Goal: Task Accomplishment & Management: Complete application form

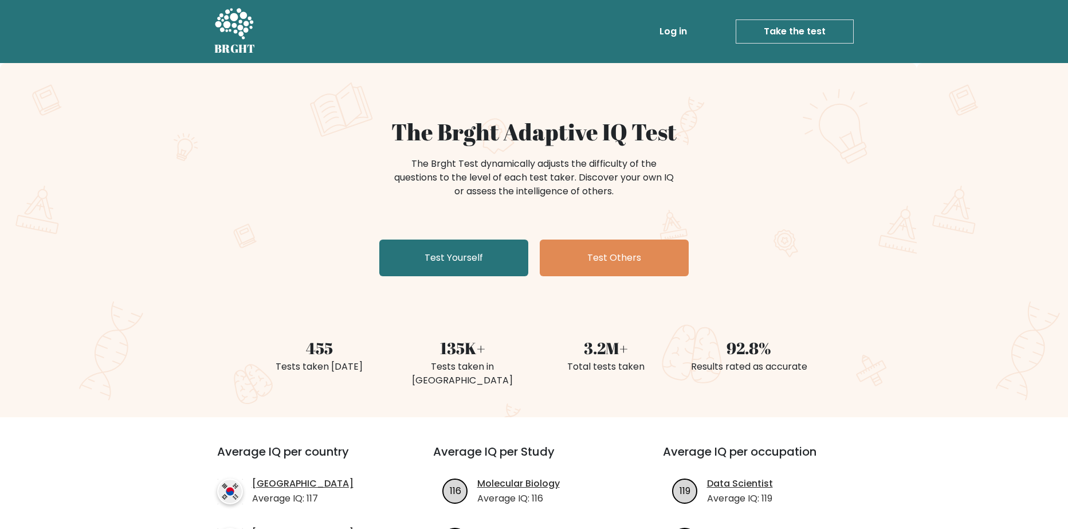
click at [775, 32] on link "Take the test" at bounding box center [795, 31] width 118 height 24
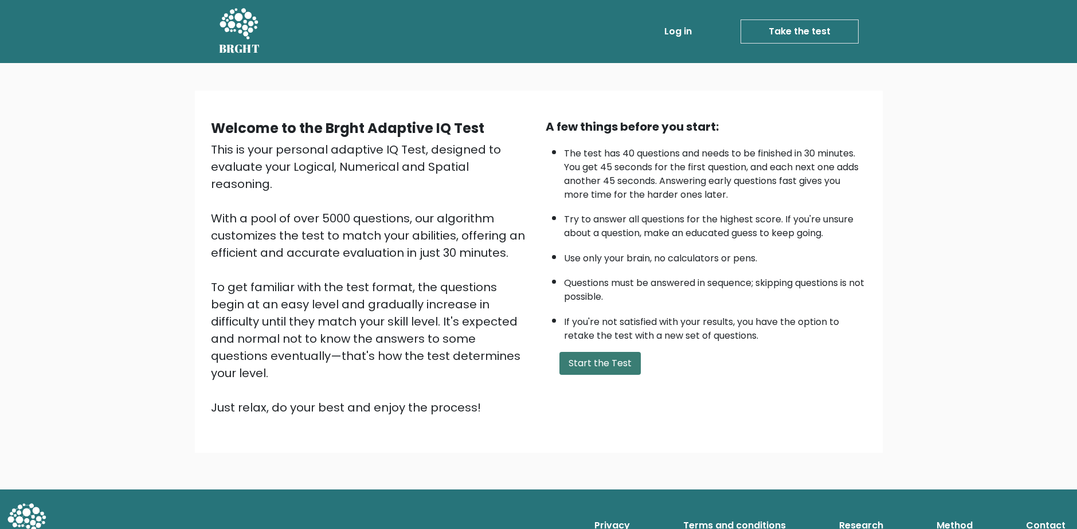
click at [623, 360] on button "Start the Test" at bounding box center [599, 363] width 81 height 23
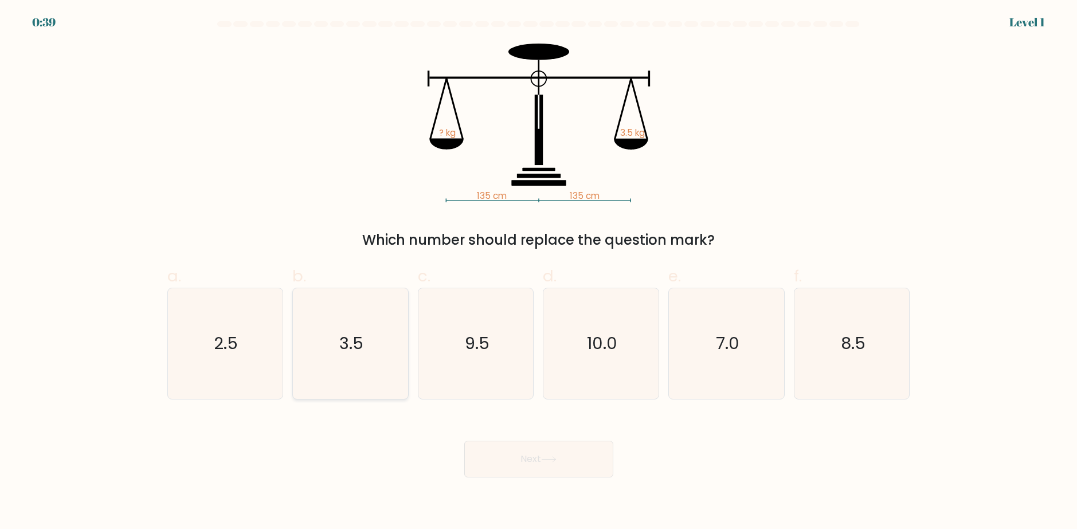
click at [347, 329] on icon "3.5" at bounding box center [350, 343] width 111 height 111
click at [539, 272] on input "b. 3.5" at bounding box center [539, 268] width 1 height 7
radio input "true"
click at [578, 461] on button "Next" at bounding box center [538, 459] width 149 height 37
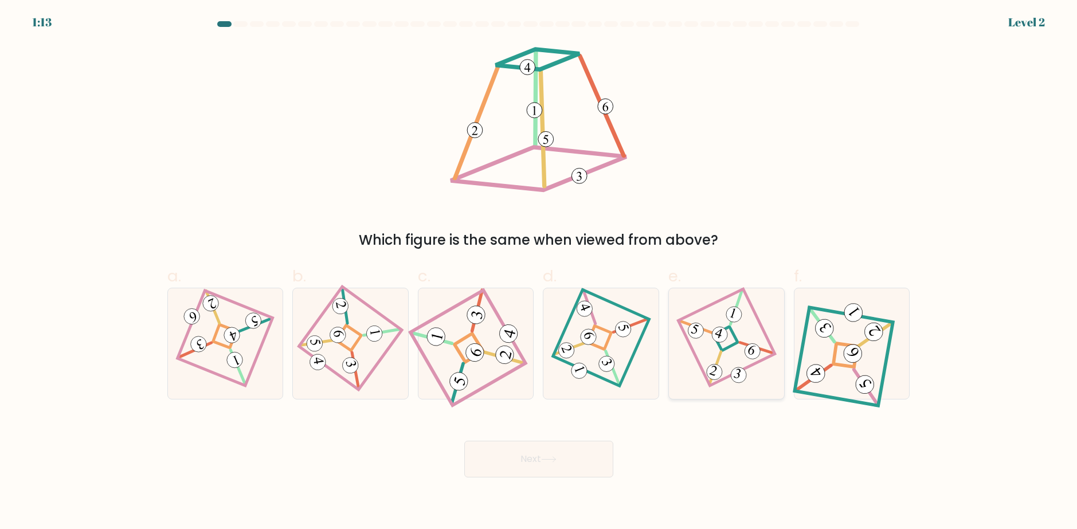
click at [729, 336] on icon at bounding box center [727, 344] width 76 height 88
click at [539, 272] on input "e." at bounding box center [539, 268] width 1 height 7
radio input "true"
click at [565, 457] on button "Next" at bounding box center [538, 459] width 149 height 37
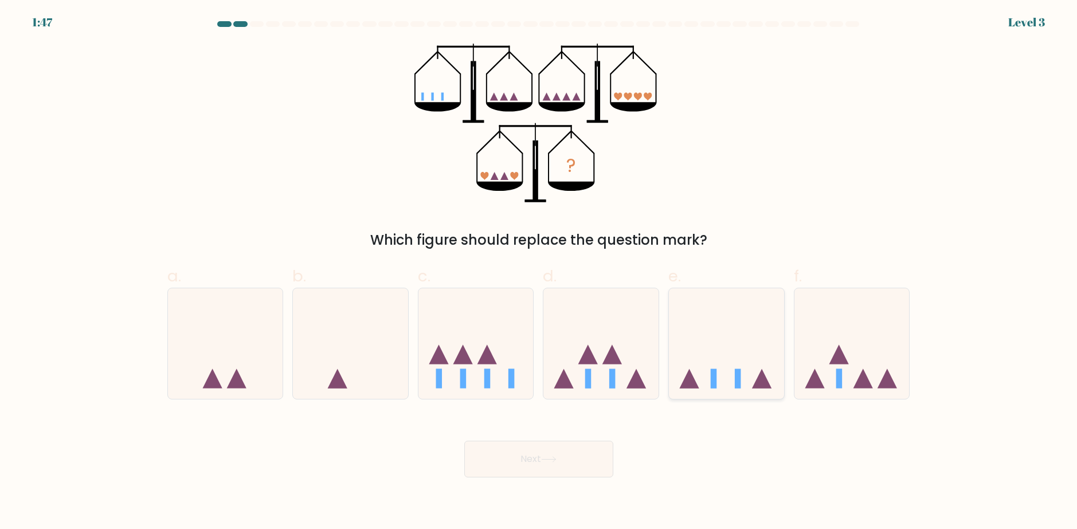
click at [726, 380] on icon at bounding box center [726, 343] width 115 height 95
click at [539, 272] on input "e." at bounding box center [539, 268] width 1 height 7
radio input "true"
click at [587, 462] on button "Next" at bounding box center [538, 459] width 149 height 37
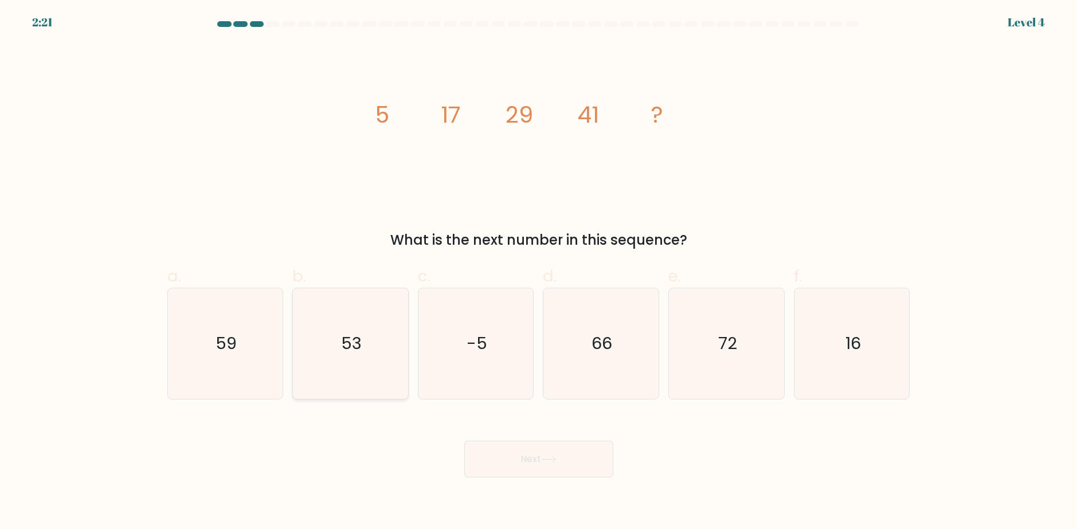
click at [362, 354] on icon "53" at bounding box center [350, 343] width 111 height 111
click at [539, 272] on input "b. 53" at bounding box center [539, 268] width 1 height 7
radio input "true"
click at [536, 456] on button "Next" at bounding box center [538, 459] width 149 height 37
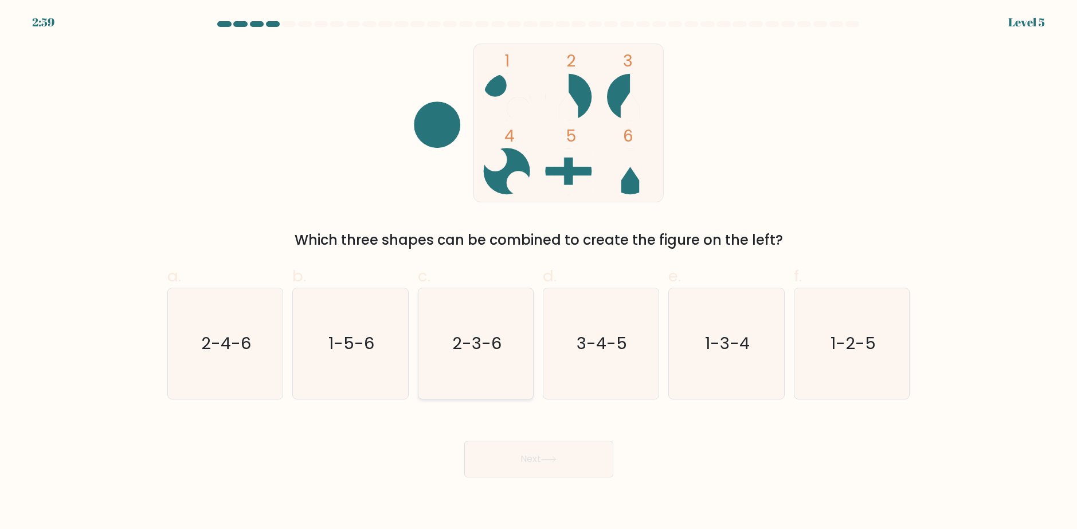
click at [486, 338] on text "2-3-6" at bounding box center [476, 343] width 49 height 23
click at [539, 272] on input "c. 2-3-6" at bounding box center [539, 268] width 1 height 7
radio input "true"
click at [556, 465] on button "Next" at bounding box center [538, 459] width 149 height 37
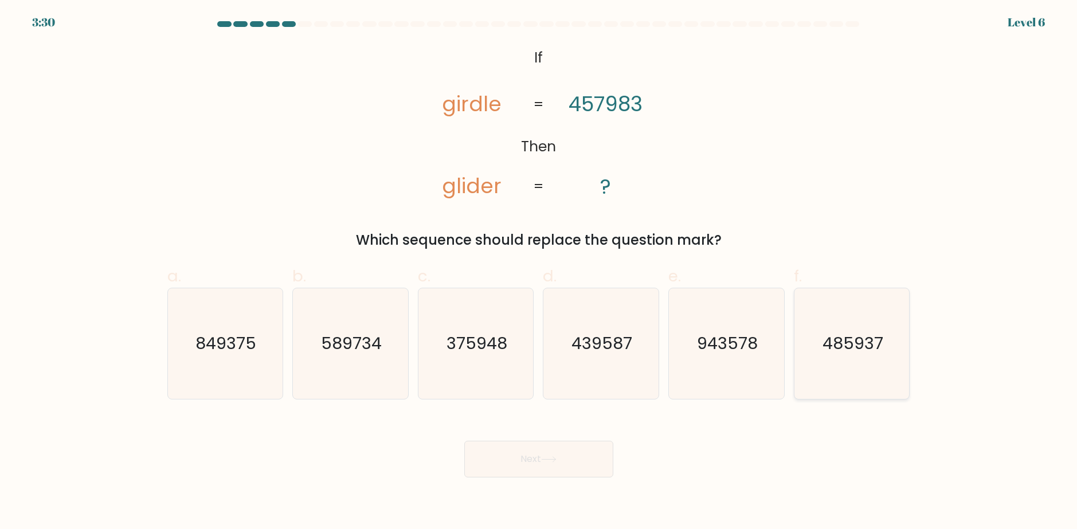
click at [834, 353] on text "485937" at bounding box center [852, 343] width 61 height 23
click at [539, 272] on input "f. 485937" at bounding box center [539, 268] width 1 height 7
radio input "true"
click at [512, 449] on button "Next" at bounding box center [538, 459] width 149 height 37
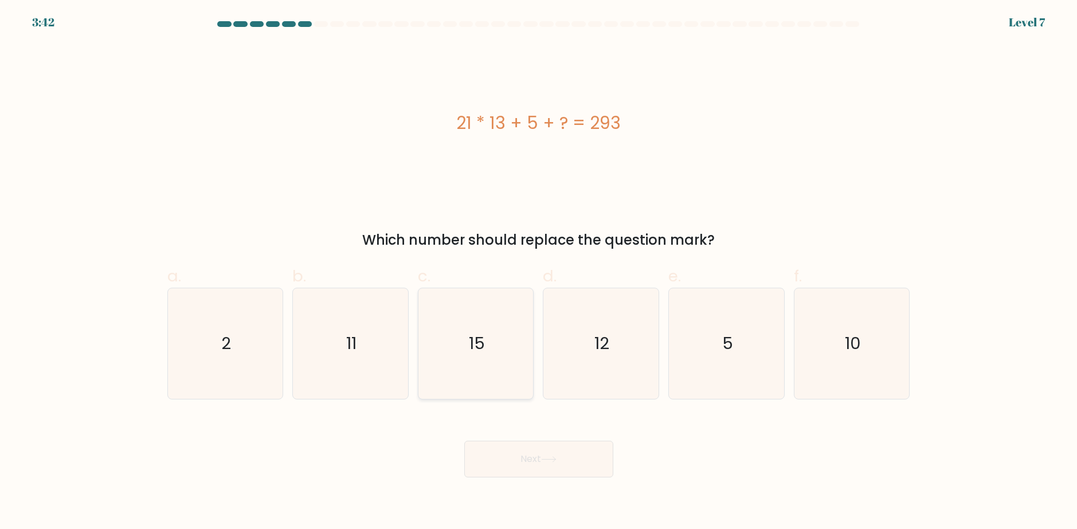
click at [487, 350] on icon "15" at bounding box center [476, 343] width 111 height 111
click at [539, 272] on input "c. 15" at bounding box center [539, 268] width 1 height 7
radio input "true"
click at [560, 453] on button "Next" at bounding box center [538, 459] width 149 height 37
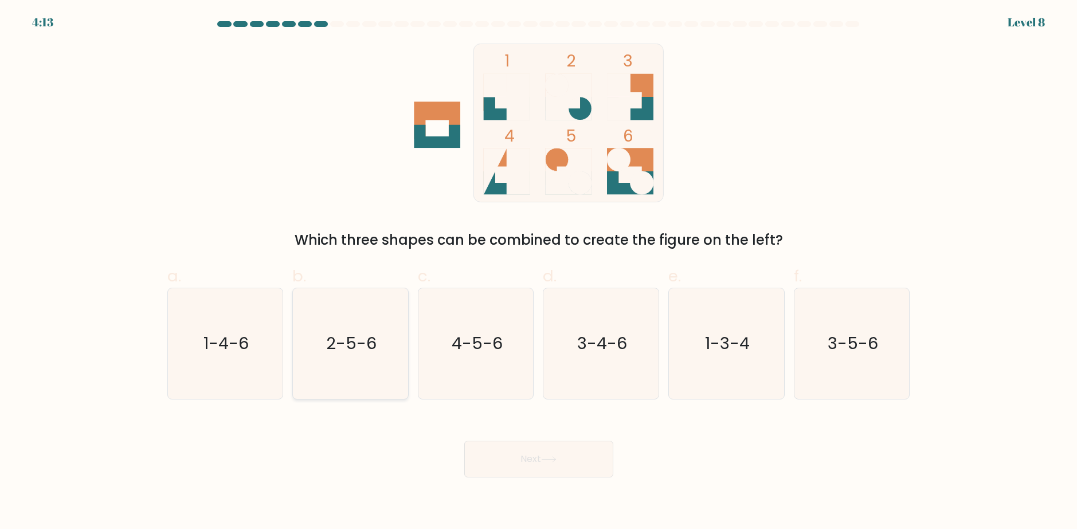
click at [351, 355] on text "2-5-6" at bounding box center [351, 343] width 50 height 23
click at [539, 272] on input "b. 2-5-6" at bounding box center [539, 268] width 1 height 7
radio input "true"
click at [528, 459] on button "Next" at bounding box center [538, 459] width 149 height 37
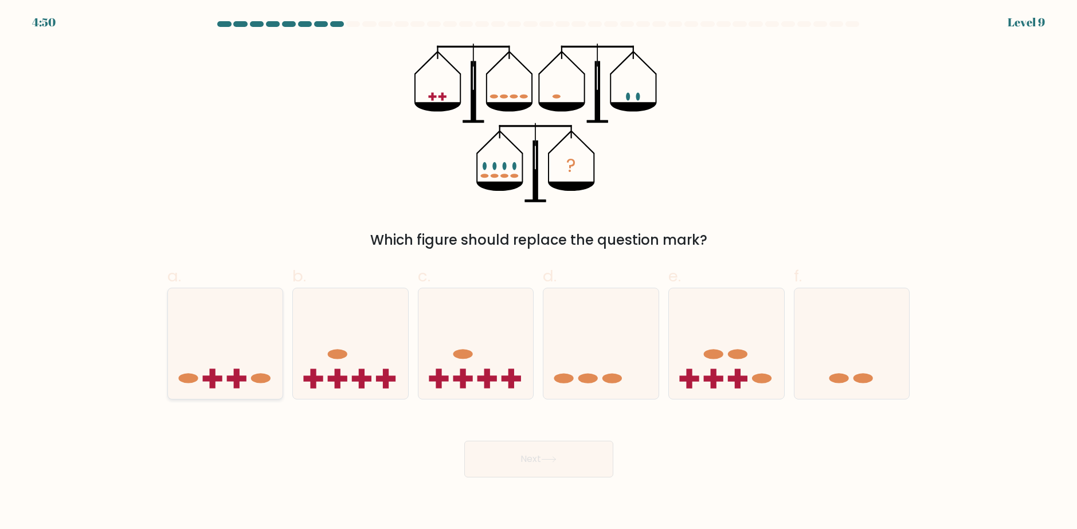
click at [230, 329] on icon at bounding box center [225, 343] width 115 height 95
click at [539, 272] on input "a." at bounding box center [539, 268] width 1 height 7
radio input "true"
click at [563, 446] on button "Next" at bounding box center [538, 459] width 149 height 37
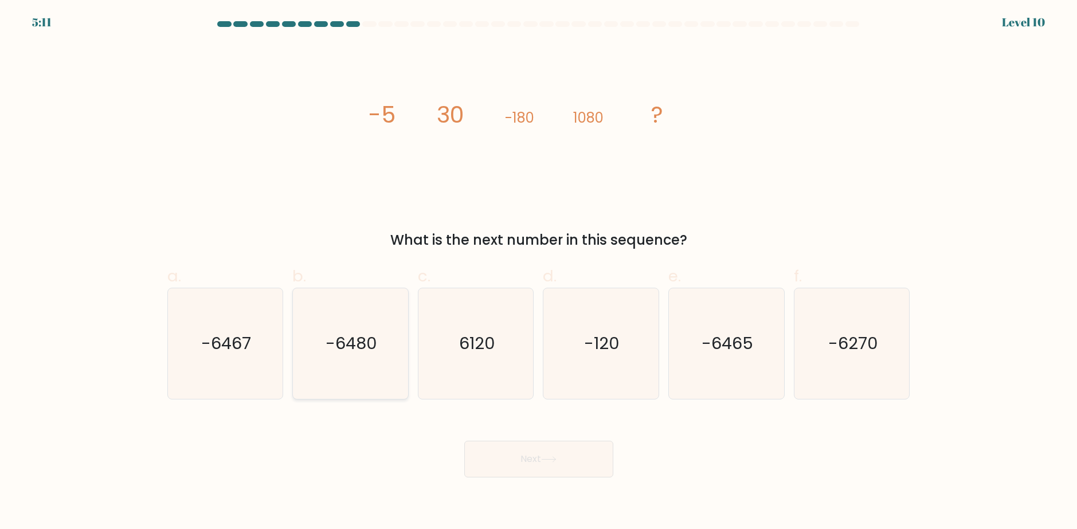
click at [378, 339] on icon "-6480" at bounding box center [350, 343] width 111 height 111
click at [539, 272] on input "b. -6480" at bounding box center [539, 268] width 1 height 7
radio input "true"
click at [570, 457] on button "Next" at bounding box center [538, 459] width 149 height 37
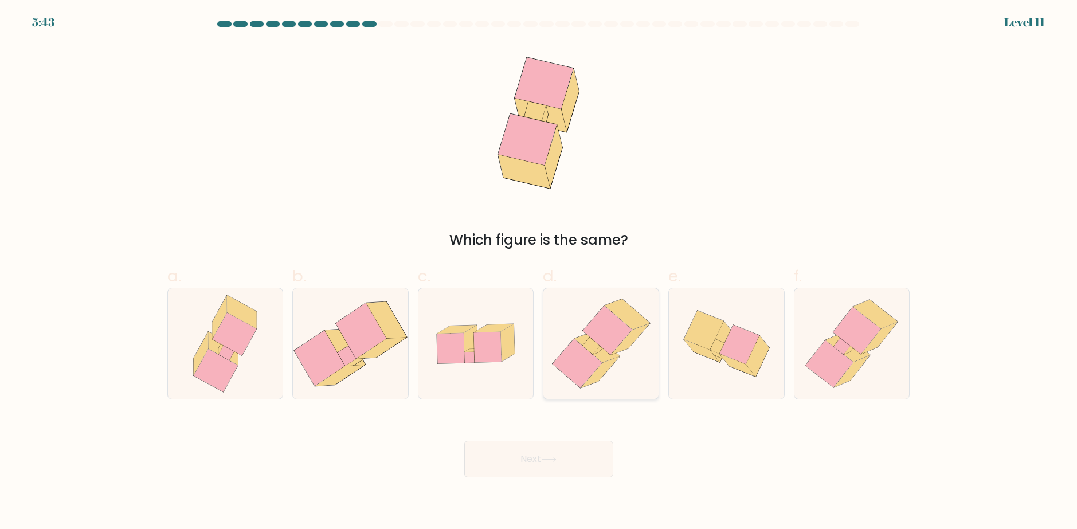
click at [596, 352] on icon at bounding box center [599, 348] width 14 height 11
click at [539, 272] on input "d." at bounding box center [539, 268] width 1 height 7
radio input "true"
click at [588, 452] on button "Next" at bounding box center [538, 459] width 149 height 37
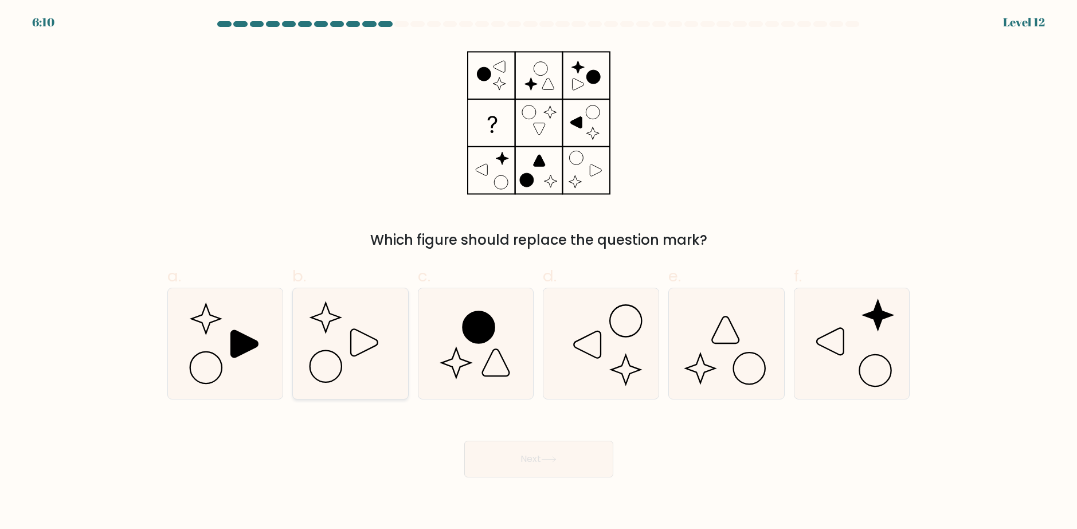
click at [386, 337] on icon at bounding box center [350, 343] width 111 height 111
click at [539, 272] on input "b." at bounding box center [539, 268] width 1 height 7
radio input "true"
click at [264, 335] on icon at bounding box center [225, 343] width 111 height 111
click at [539, 272] on input "a." at bounding box center [539, 268] width 1 height 7
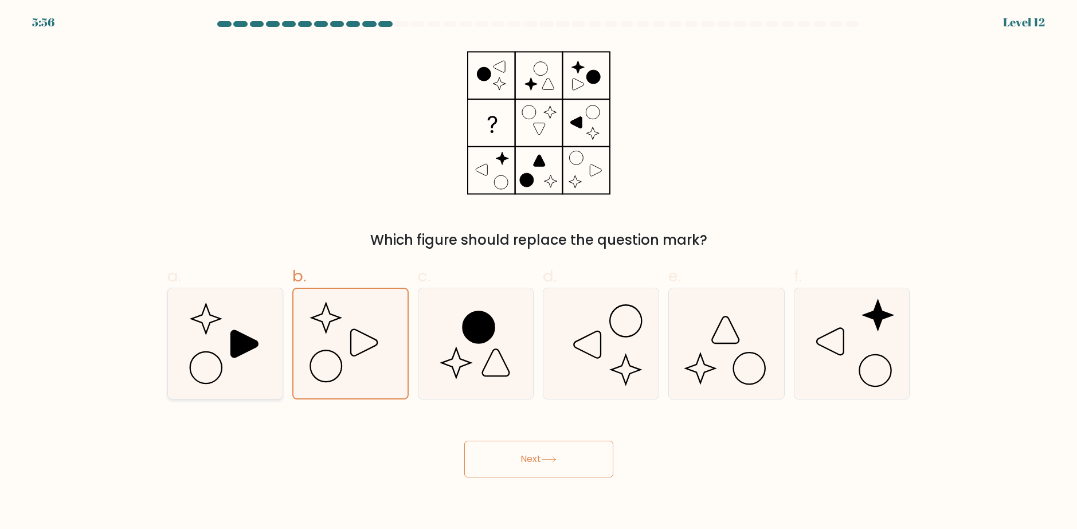
radio input "true"
click at [360, 343] on icon at bounding box center [350, 343] width 111 height 111
click at [539, 272] on input "b." at bounding box center [539, 268] width 1 height 7
radio input "true"
click at [533, 451] on button "Next" at bounding box center [538, 459] width 149 height 37
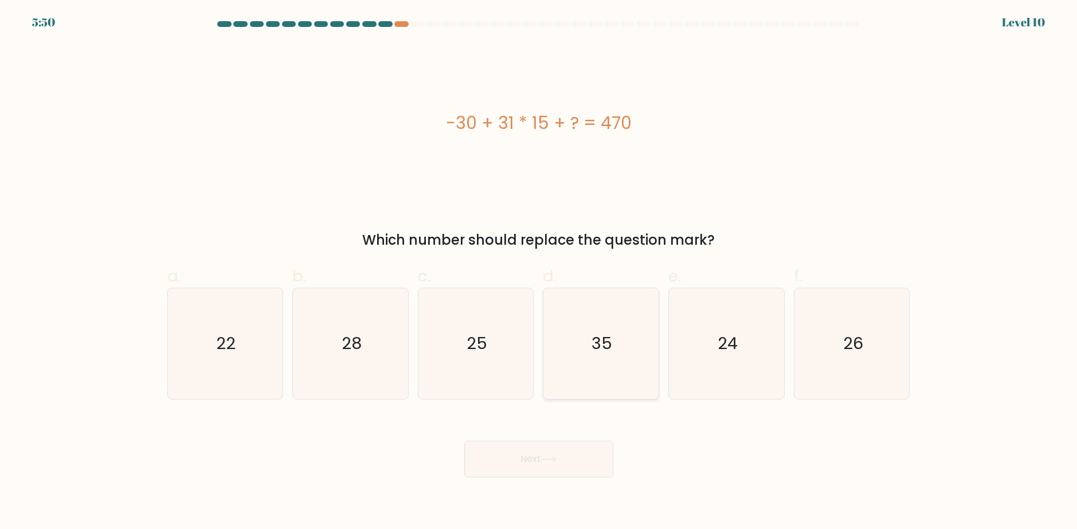
click at [607, 356] on icon "35" at bounding box center [600, 343] width 111 height 111
click at [539, 272] on input "d. 35" at bounding box center [539, 268] width 1 height 7
radio input "true"
click at [582, 443] on button "Next" at bounding box center [538, 459] width 149 height 37
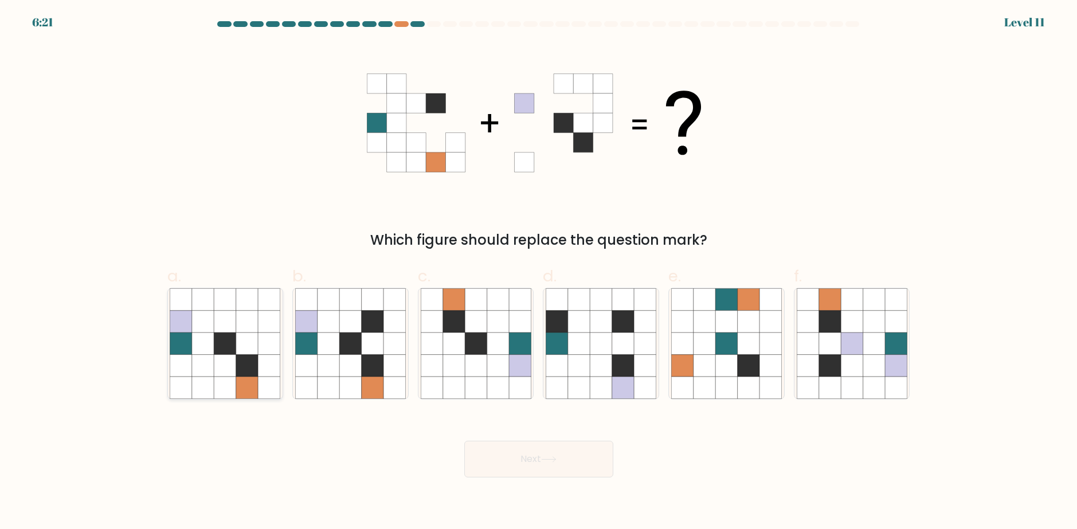
click at [227, 361] on icon at bounding box center [225, 366] width 22 height 22
click at [539, 272] on input "a." at bounding box center [539, 268] width 1 height 7
radio input "true"
click at [542, 464] on button "Next" at bounding box center [538, 459] width 149 height 37
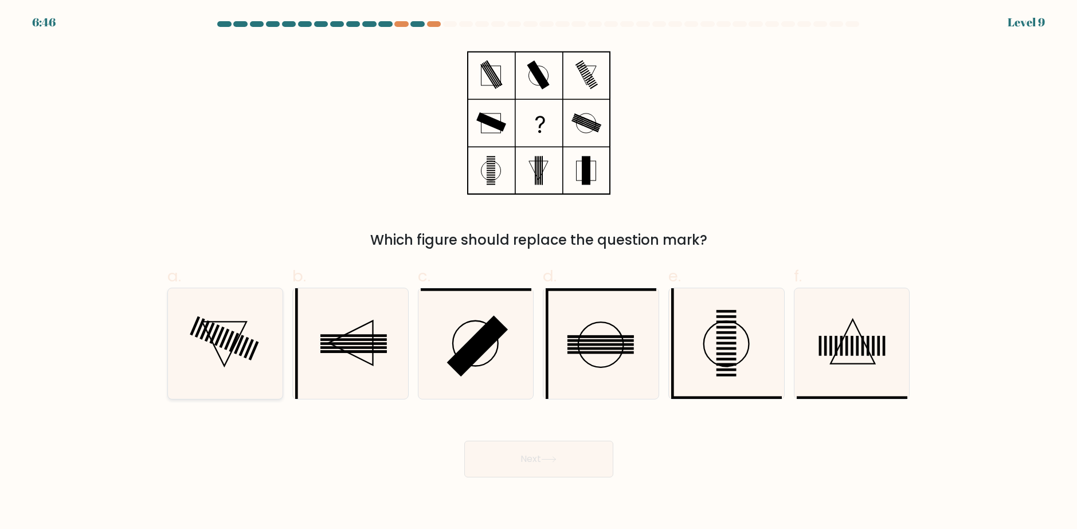
click at [260, 348] on icon at bounding box center [225, 343] width 111 height 111
click at [539, 272] on input "a." at bounding box center [539, 268] width 1 height 7
radio input "true"
click at [581, 451] on button "Next" at bounding box center [538, 459] width 149 height 37
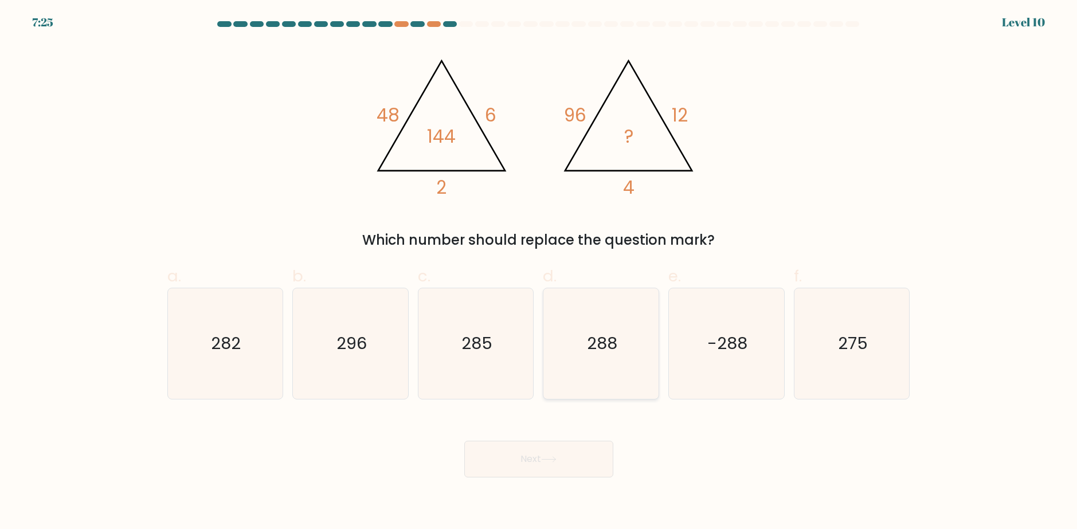
click at [608, 370] on icon "288" at bounding box center [600, 343] width 111 height 111
click at [539, 272] on input "d. 288" at bounding box center [539, 268] width 1 height 7
radio input "true"
click at [579, 447] on button "Next" at bounding box center [538, 459] width 149 height 37
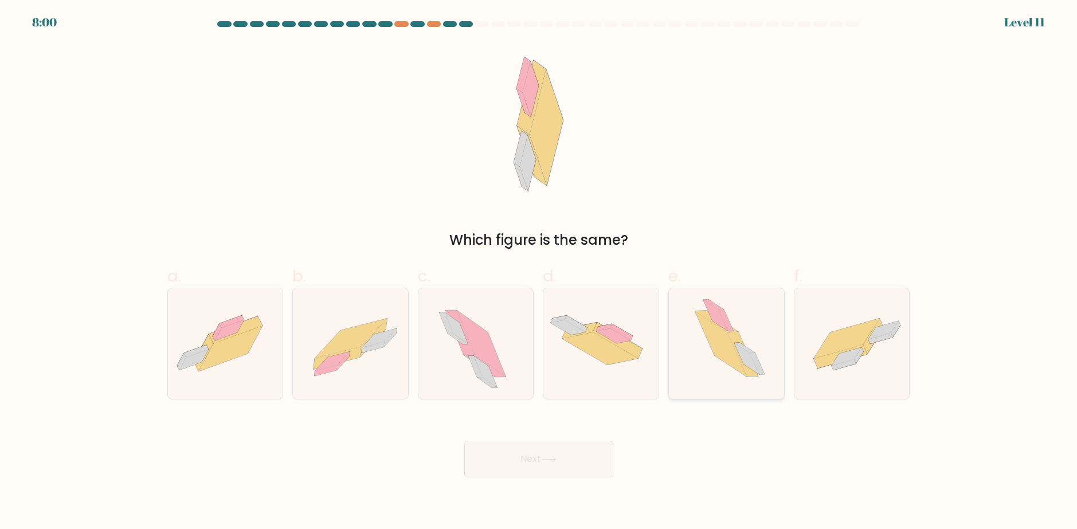
click at [752, 358] on icon at bounding box center [756, 363] width 15 height 21
click at [539, 272] on input "e." at bounding box center [539, 268] width 1 height 7
radio input "true"
click at [238, 351] on icon at bounding box center [231, 348] width 64 height 45
click at [539, 272] on input "a." at bounding box center [539, 268] width 1 height 7
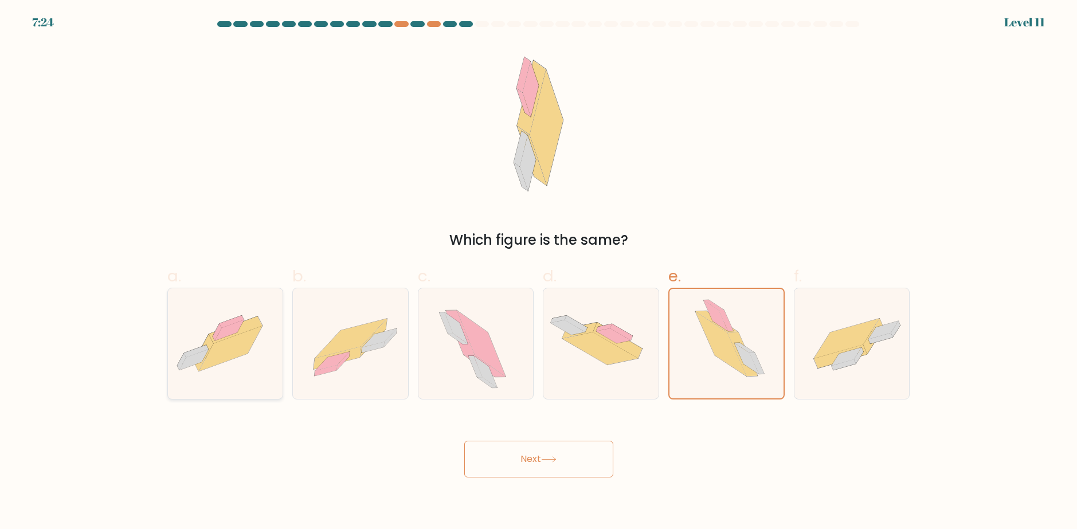
radio input "true"
click at [554, 464] on button "Next" at bounding box center [538, 459] width 149 height 37
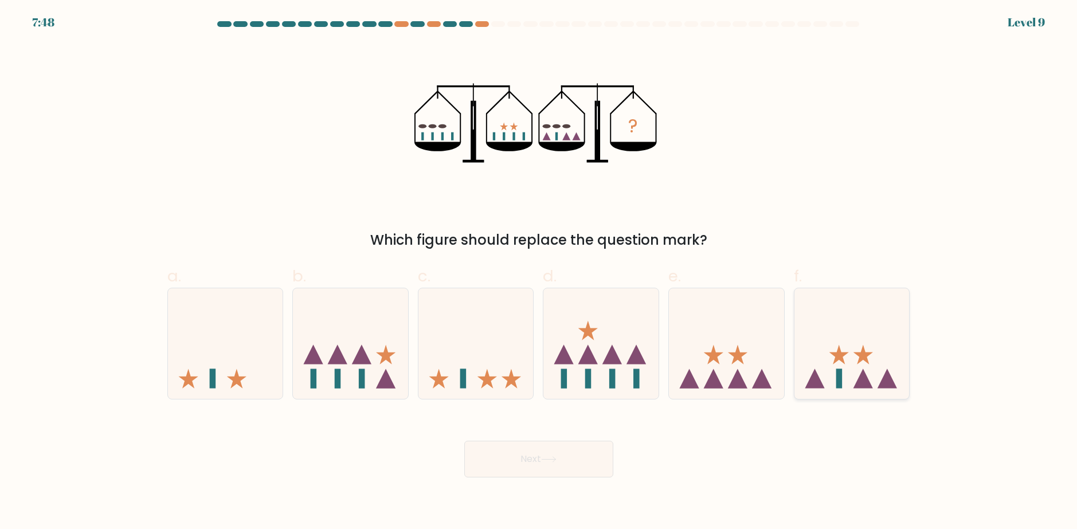
click at [875, 345] on icon at bounding box center [851, 343] width 115 height 95
click at [539, 272] on input "f." at bounding box center [539, 268] width 1 height 7
radio input "true"
click at [568, 472] on button "Next" at bounding box center [538, 459] width 149 height 37
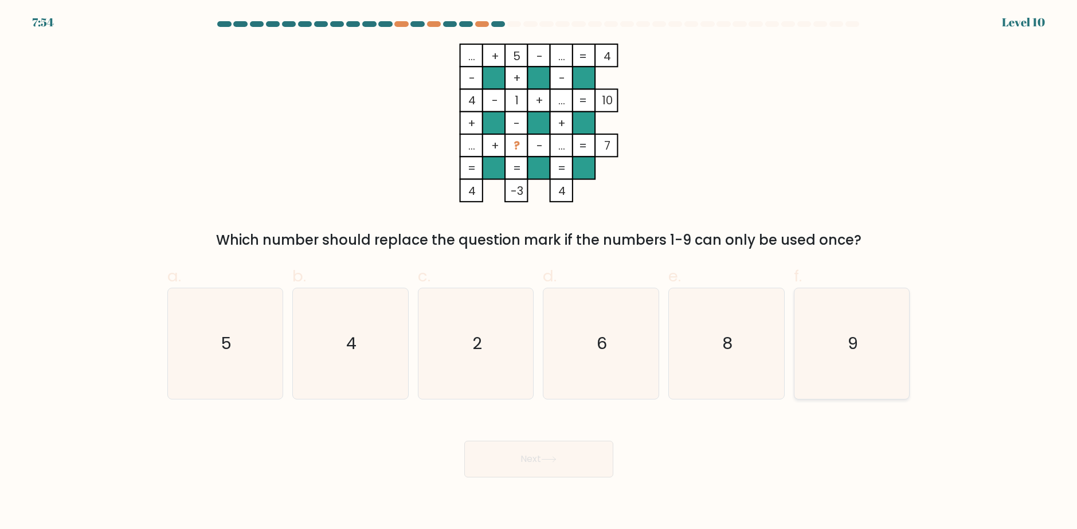
click at [889, 344] on icon "9" at bounding box center [851, 343] width 111 height 111
click at [539, 272] on input "f. 9" at bounding box center [539, 268] width 1 height 7
radio input "true"
click at [574, 457] on button "Next" at bounding box center [538, 459] width 149 height 37
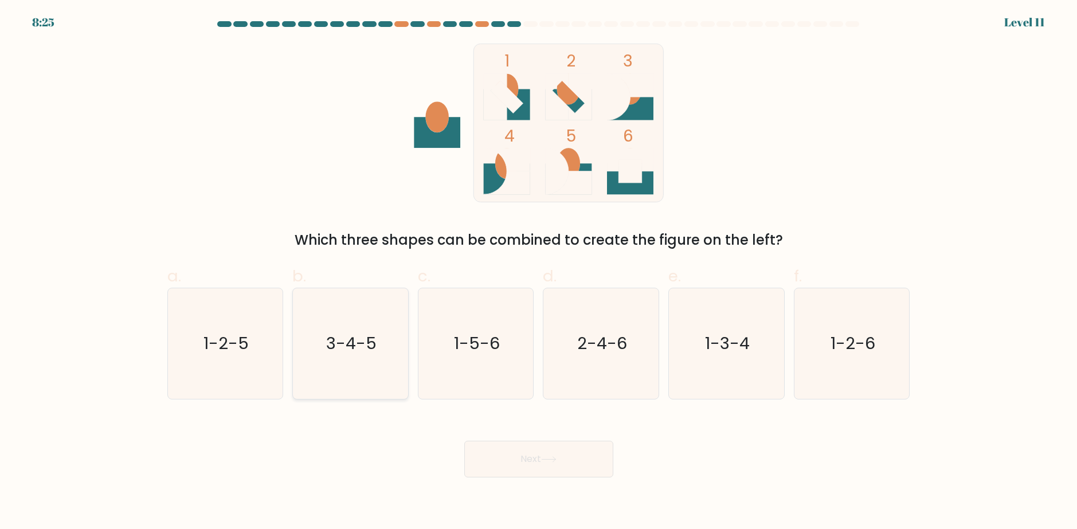
drag, startPoint x: 371, startPoint y: 343, endPoint x: 413, endPoint y: 377, distance: 54.6
click at [371, 342] on text "3-4-5" at bounding box center [351, 343] width 50 height 23
click at [539, 272] on input "b. 3-4-5" at bounding box center [539, 268] width 1 height 7
radio input "true"
click at [553, 457] on icon at bounding box center [548, 459] width 15 height 6
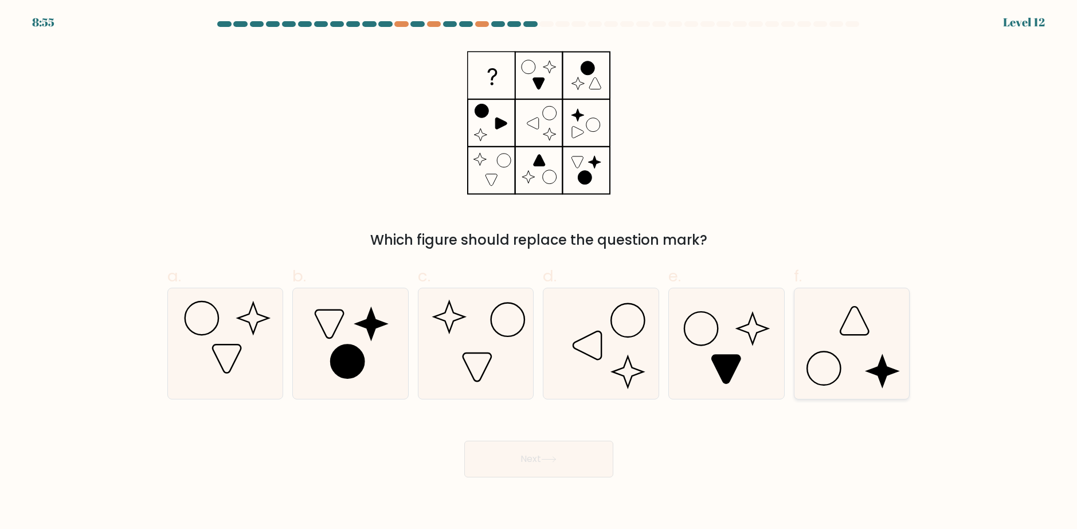
click at [825, 325] on icon at bounding box center [851, 343] width 111 height 111
click at [539, 272] on input "f." at bounding box center [539, 268] width 1 height 7
radio input "true"
click at [574, 468] on button "Next" at bounding box center [538, 459] width 149 height 37
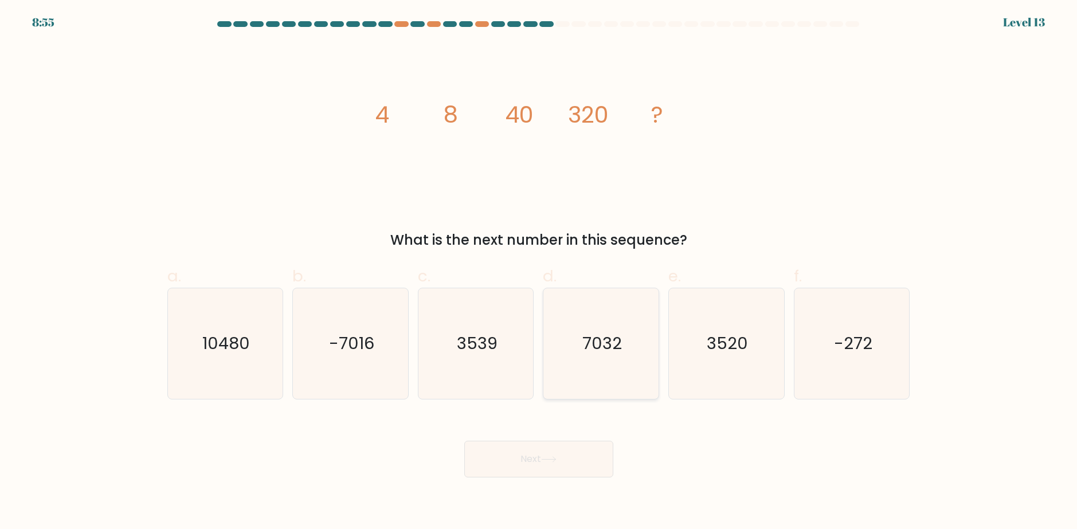
drag, startPoint x: 647, startPoint y: 315, endPoint x: 631, endPoint y: 325, distance: 19.4
click at [643, 315] on icon "7032" at bounding box center [600, 343] width 111 height 111
click at [539, 272] on input "d. 7032" at bounding box center [539, 268] width 1 height 7
radio input "true"
click at [566, 445] on button "Next" at bounding box center [538, 459] width 149 height 37
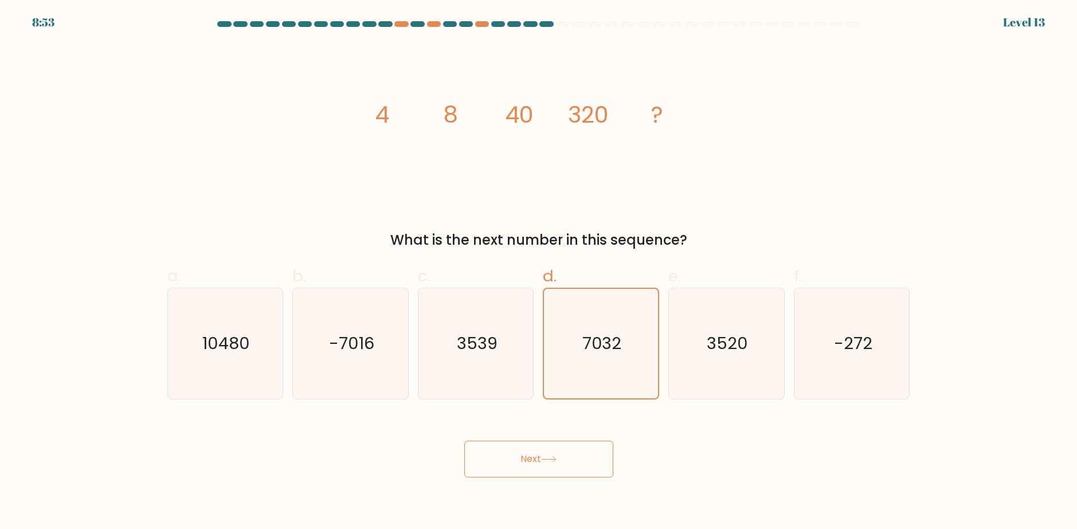
click at [562, 450] on button "Next" at bounding box center [538, 459] width 149 height 37
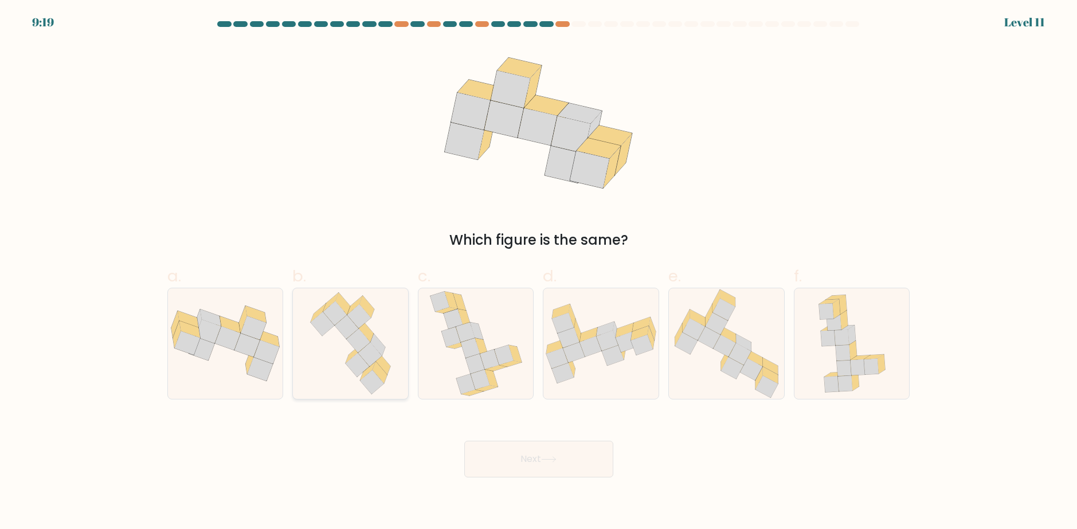
click at [326, 333] on icon at bounding box center [351, 343] width 94 height 111
click at [539, 272] on input "b." at bounding box center [539, 268] width 1 height 7
radio input "true"
click at [576, 455] on button "Next" at bounding box center [538, 459] width 149 height 37
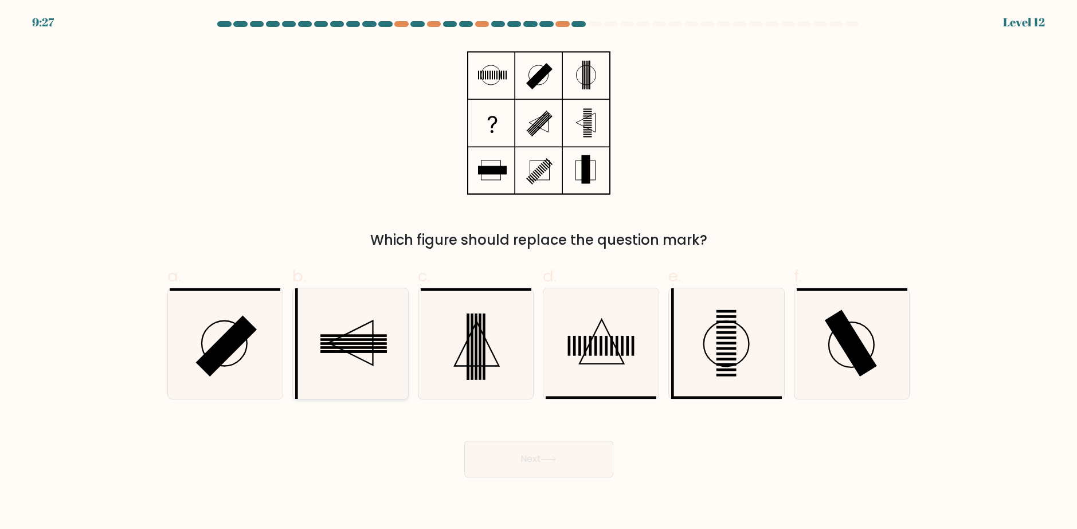
click at [362, 350] on icon at bounding box center [350, 343] width 111 height 111
click at [539, 272] on input "b." at bounding box center [539, 268] width 1 height 7
radio input "true"
click at [582, 447] on button "Next" at bounding box center [538, 459] width 149 height 37
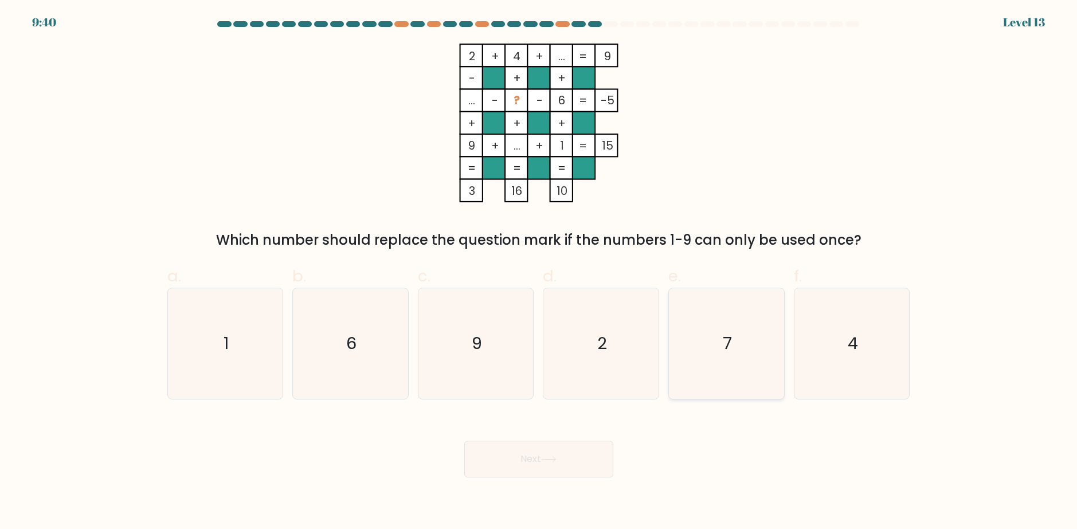
click at [734, 338] on icon "7" at bounding box center [726, 343] width 111 height 111
click at [539, 272] on input "e. 7" at bounding box center [539, 268] width 1 height 7
radio input "true"
click at [568, 456] on button "Next" at bounding box center [538, 459] width 149 height 37
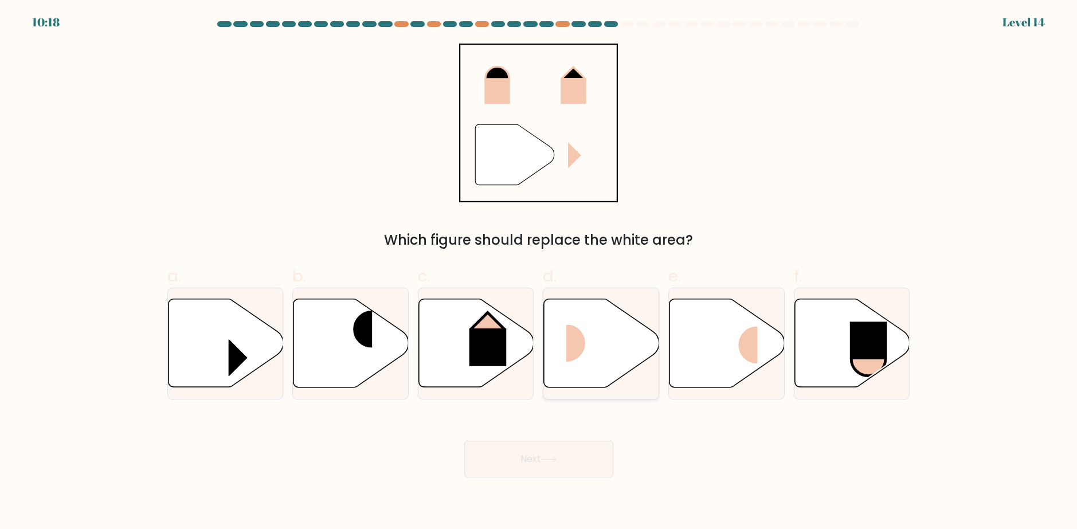
click at [635, 350] on icon at bounding box center [601, 343] width 115 height 88
click at [539, 272] on input "d." at bounding box center [539, 268] width 1 height 7
radio input "true"
click at [555, 461] on icon at bounding box center [548, 459] width 14 height 5
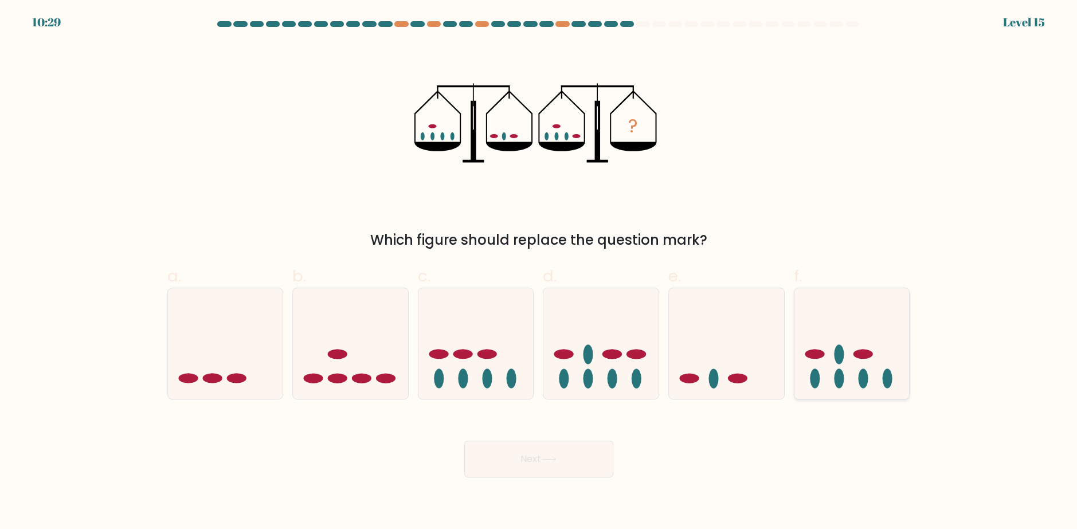
click at [869, 374] on icon at bounding box center [851, 343] width 115 height 95
click at [539, 272] on input "f." at bounding box center [539, 268] width 1 height 7
radio input "true"
click at [526, 364] on icon at bounding box center [475, 343] width 115 height 95
click at [539, 272] on input "c." at bounding box center [539, 268] width 1 height 7
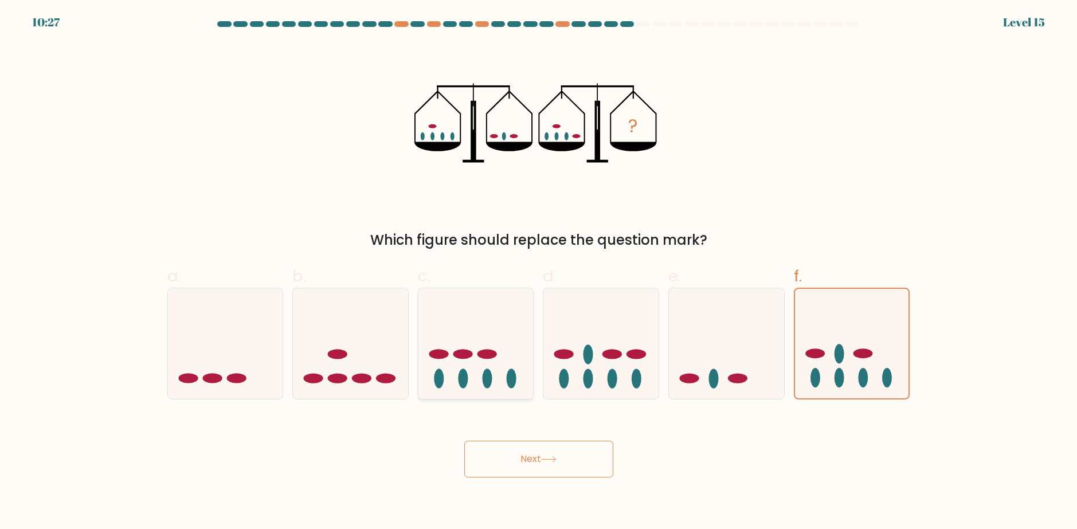
radio input "true"
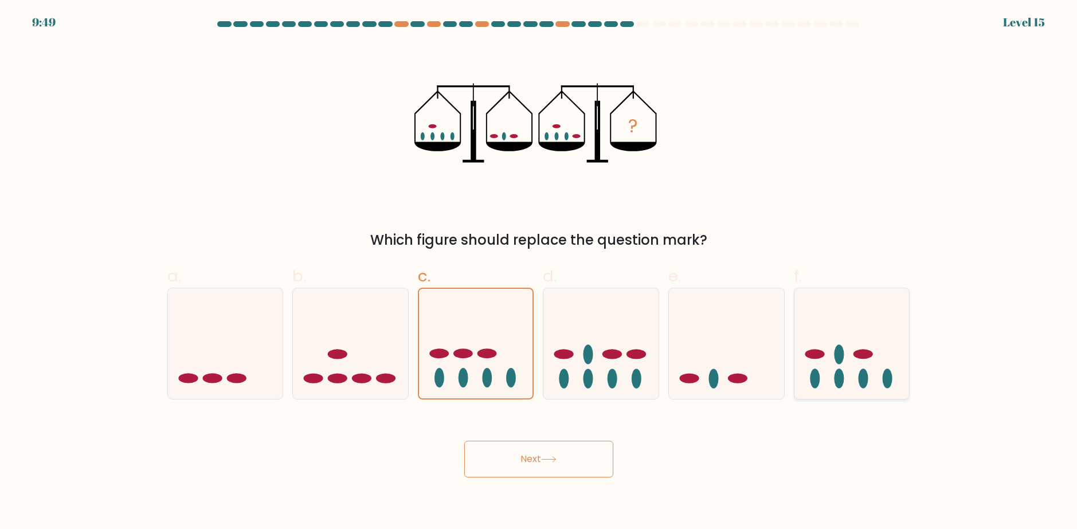
click at [839, 358] on ellipse at bounding box center [839, 353] width 10 height 19
click at [539, 272] on input "f." at bounding box center [539, 268] width 1 height 7
radio input "true"
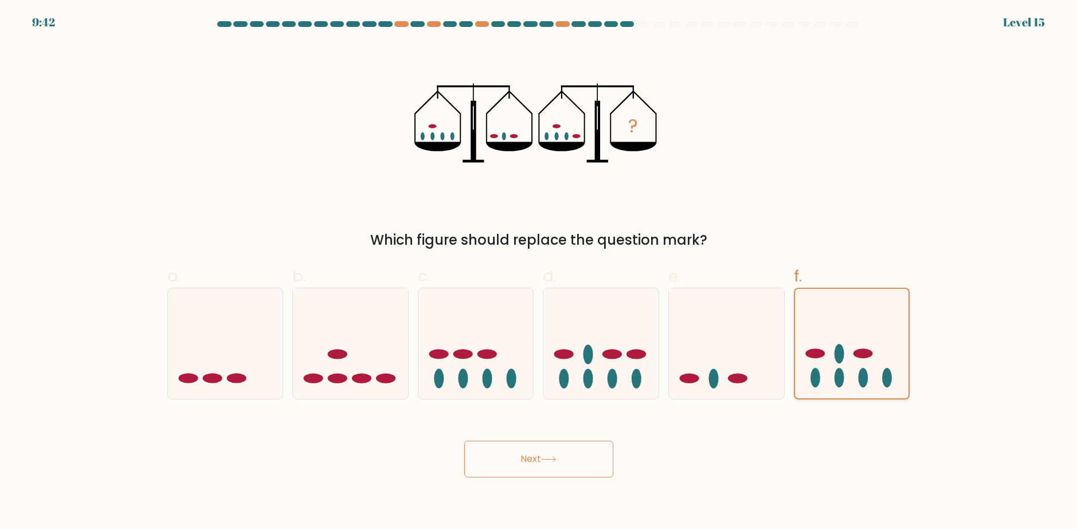
click at [884, 373] on icon at bounding box center [852, 343] width 114 height 95
click at [539, 272] on input "f." at bounding box center [539, 268] width 1 height 7
click at [630, 358] on ellipse at bounding box center [636, 354] width 19 height 10
click at [539, 272] on input "d." at bounding box center [539, 268] width 1 height 7
radio input "true"
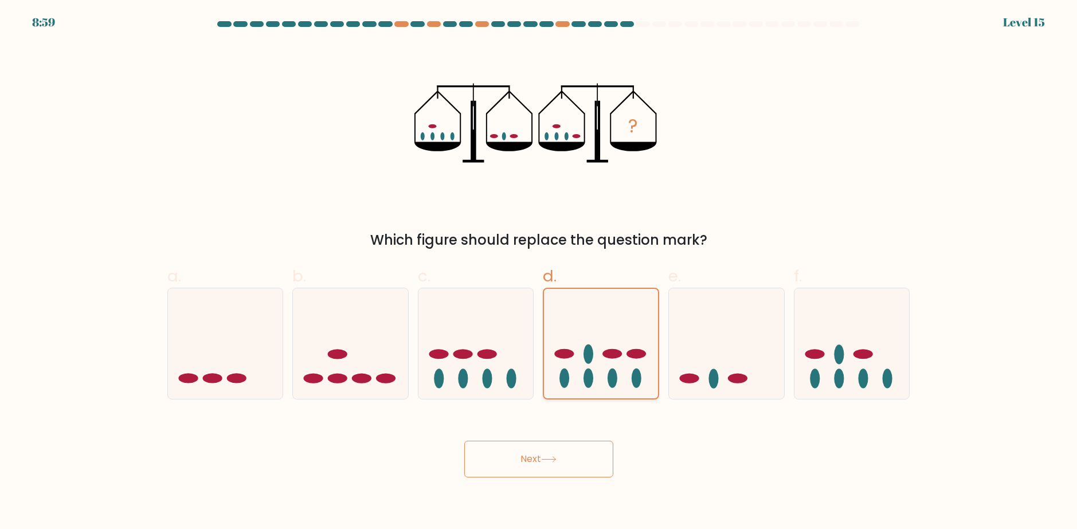
click at [629, 358] on icon at bounding box center [601, 343] width 114 height 95
click at [539, 272] on input "d." at bounding box center [539, 268] width 1 height 7
click at [488, 350] on ellipse at bounding box center [486, 354] width 19 height 10
click at [539, 272] on input "c." at bounding box center [539, 268] width 1 height 7
radio input "true"
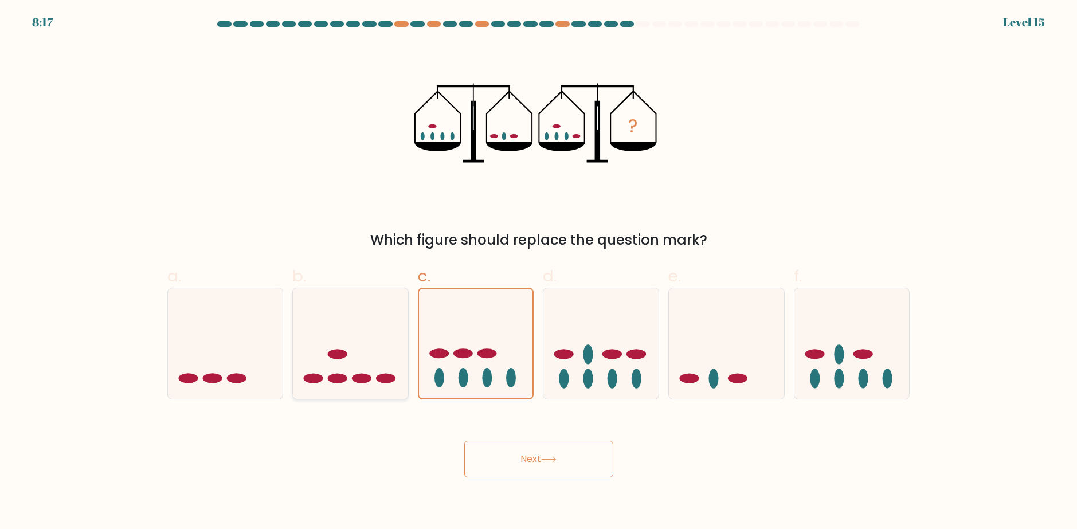
click at [346, 345] on icon at bounding box center [350, 343] width 115 height 95
click at [539, 272] on input "b." at bounding box center [539, 268] width 1 height 7
radio input "true"
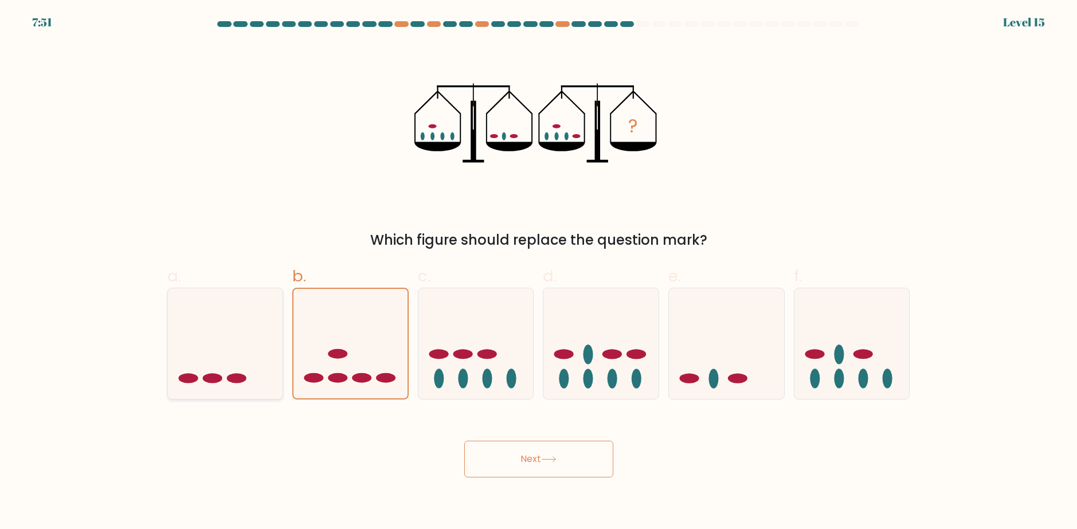
click at [214, 348] on icon at bounding box center [225, 343] width 115 height 95
click at [539, 272] on input "a." at bounding box center [539, 268] width 1 height 7
radio input "true"
click at [539, 461] on button "Next" at bounding box center [538, 459] width 149 height 37
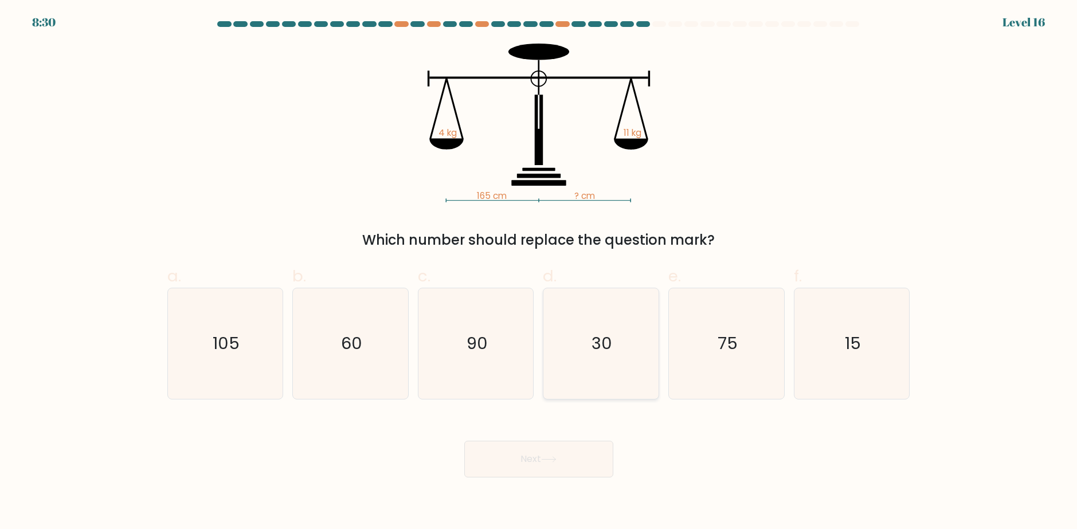
click at [600, 363] on icon "30" at bounding box center [600, 343] width 111 height 111
click at [539, 272] on input "d. 30" at bounding box center [539, 268] width 1 height 7
radio input "true"
click at [569, 455] on button "Next" at bounding box center [538, 459] width 149 height 37
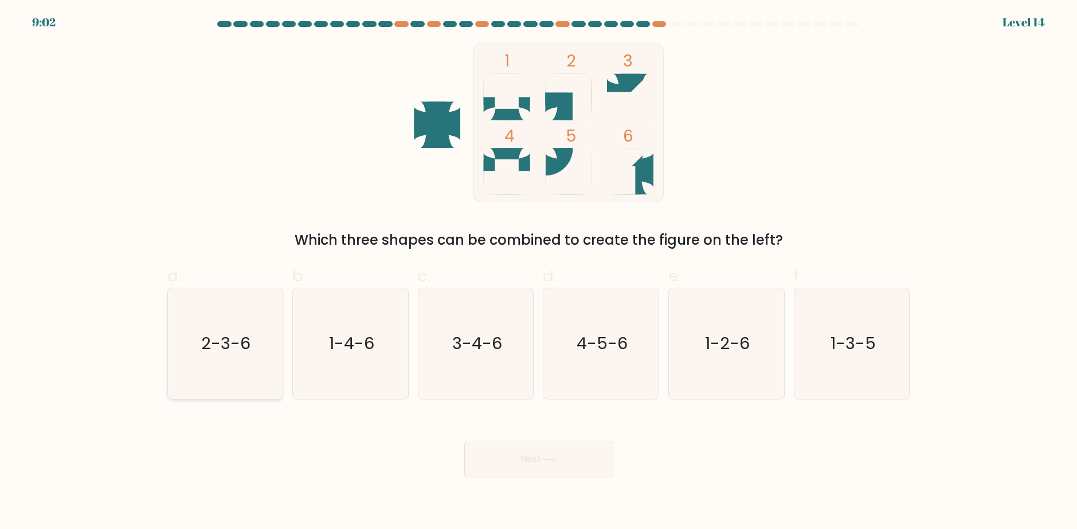
click at [252, 348] on icon "2-3-6" at bounding box center [225, 343] width 111 height 111
click at [539, 272] on input "a. 2-3-6" at bounding box center [539, 268] width 1 height 7
radio input "true"
click at [598, 463] on button "Next" at bounding box center [538, 459] width 149 height 37
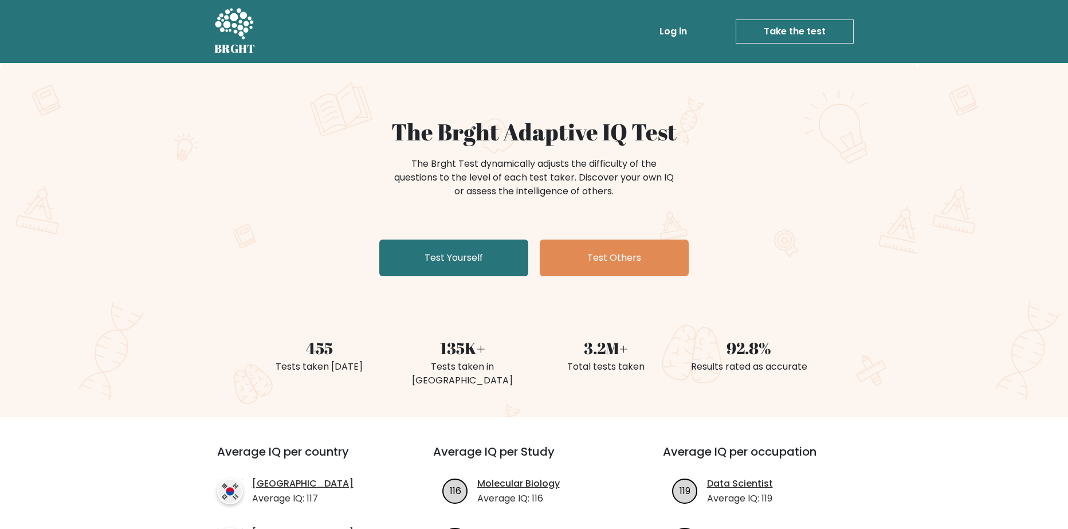
click at [786, 26] on link "Take the test" at bounding box center [795, 31] width 118 height 24
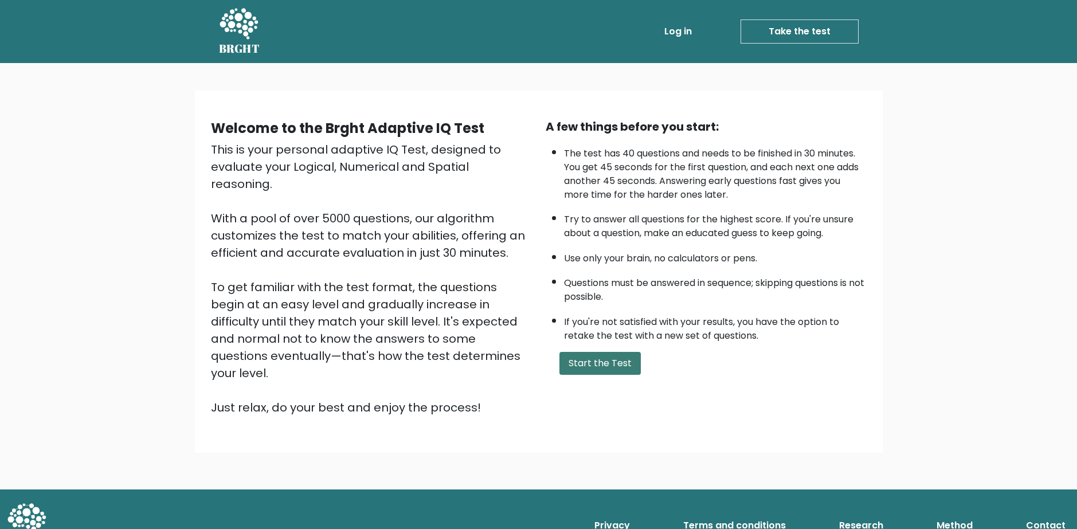
click at [605, 364] on button "Start the Test" at bounding box center [599, 363] width 81 height 23
click at [615, 356] on button "Start the Test" at bounding box center [599, 363] width 81 height 23
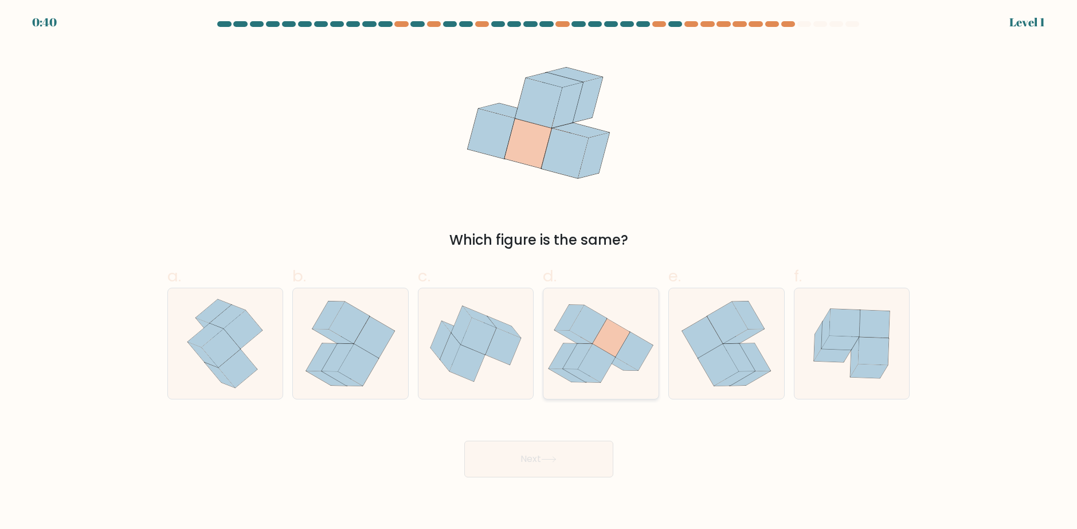
click at [602, 333] on icon at bounding box center [610, 338] width 37 height 38
click at [539, 272] on input "d." at bounding box center [539, 268] width 1 height 7
radio input "true"
click at [551, 456] on icon at bounding box center [548, 459] width 15 height 6
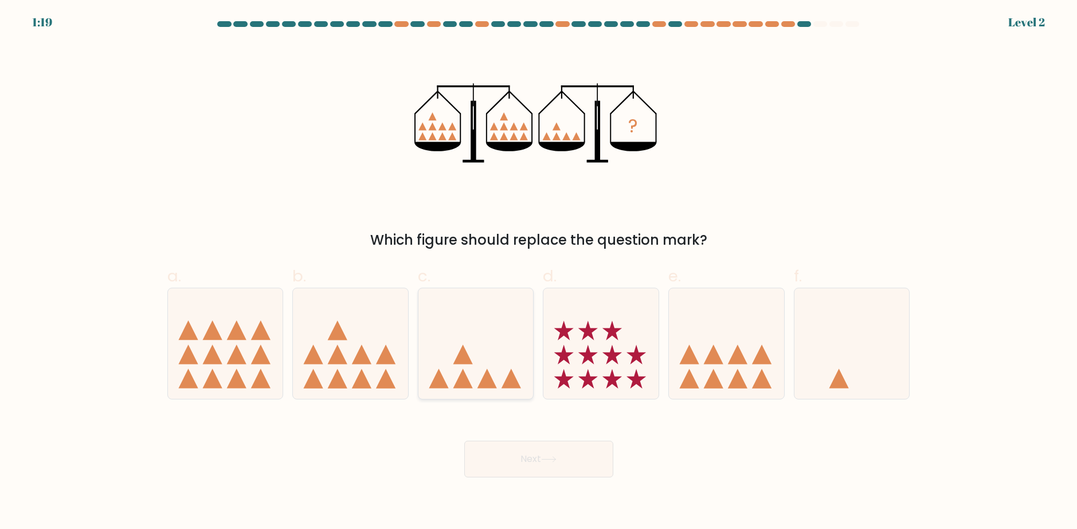
click at [501, 371] on icon at bounding box center [475, 343] width 115 height 95
click at [539, 272] on input "c." at bounding box center [539, 268] width 1 height 7
radio input "true"
click at [552, 457] on icon at bounding box center [548, 459] width 15 height 6
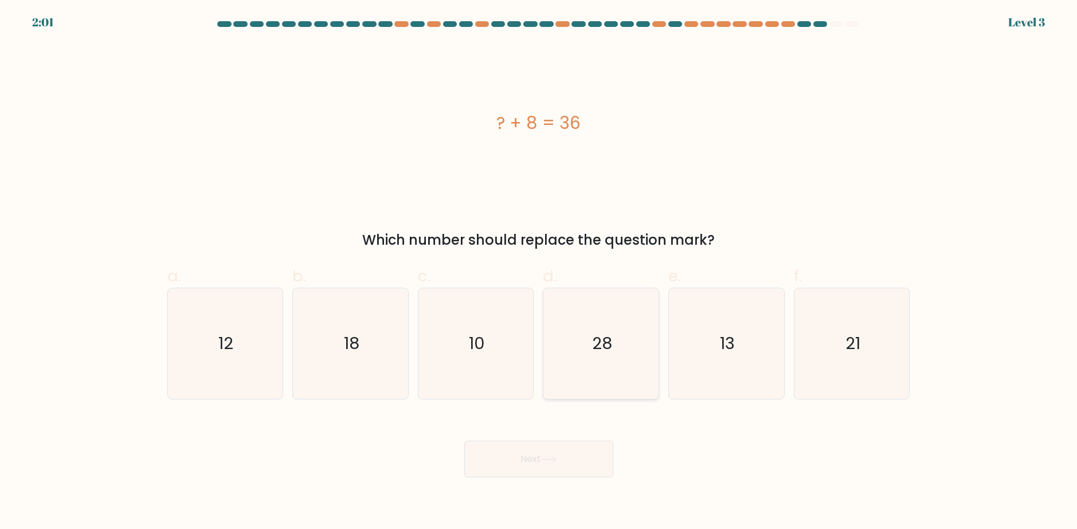
click at [579, 354] on icon "28" at bounding box center [600, 343] width 111 height 111
click at [539, 272] on input "d. 28" at bounding box center [539, 268] width 1 height 7
radio input "true"
click at [576, 454] on button "Next" at bounding box center [538, 459] width 149 height 37
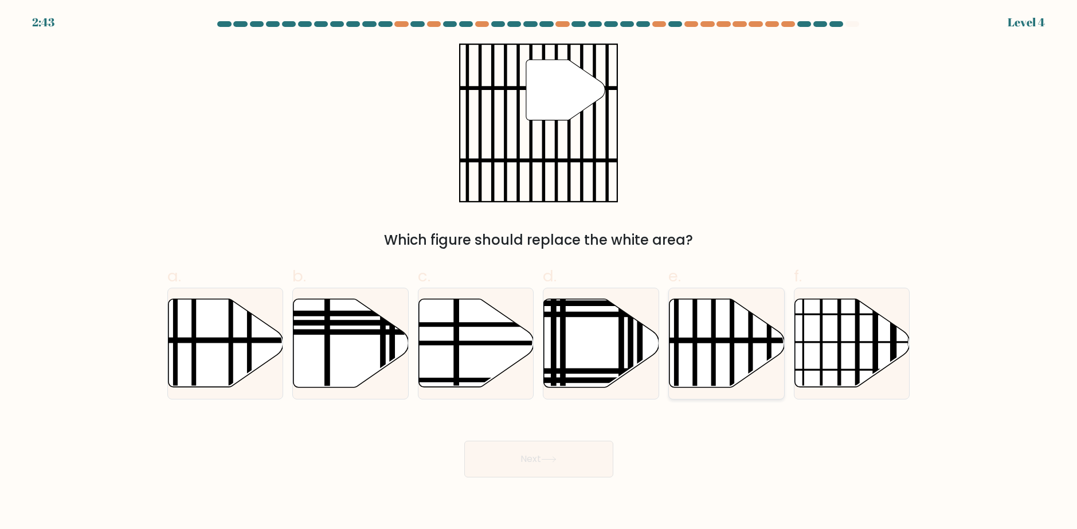
click at [706, 355] on icon at bounding box center [726, 343] width 115 height 88
click at [539, 272] on input "e." at bounding box center [539, 268] width 1 height 7
radio input "true"
click at [551, 446] on button "Next" at bounding box center [538, 459] width 149 height 37
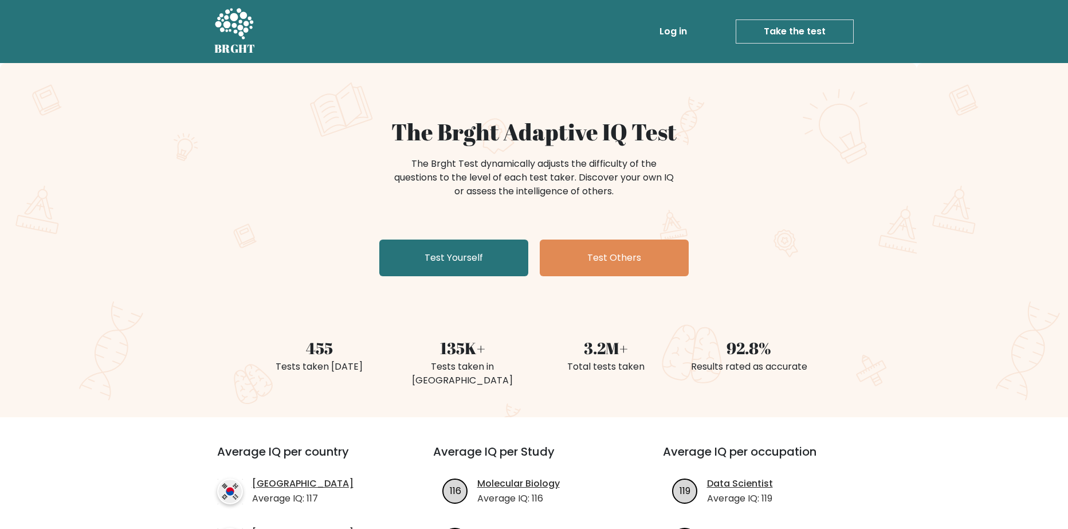
click at [779, 34] on link "Take the test" at bounding box center [795, 31] width 118 height 24
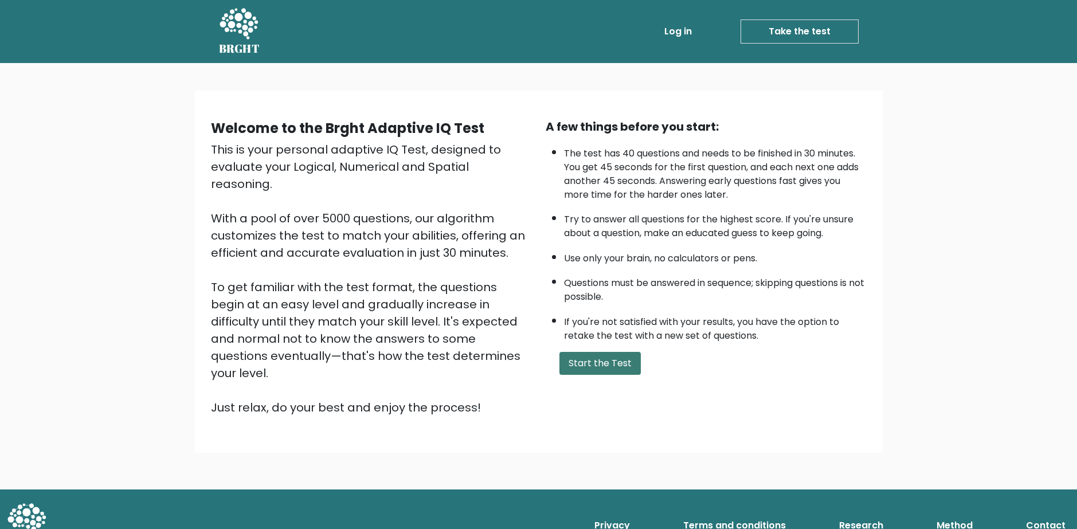
click at [601, 360] on button "Start the Test" at bounding box center [599, 363] width 81 height 23
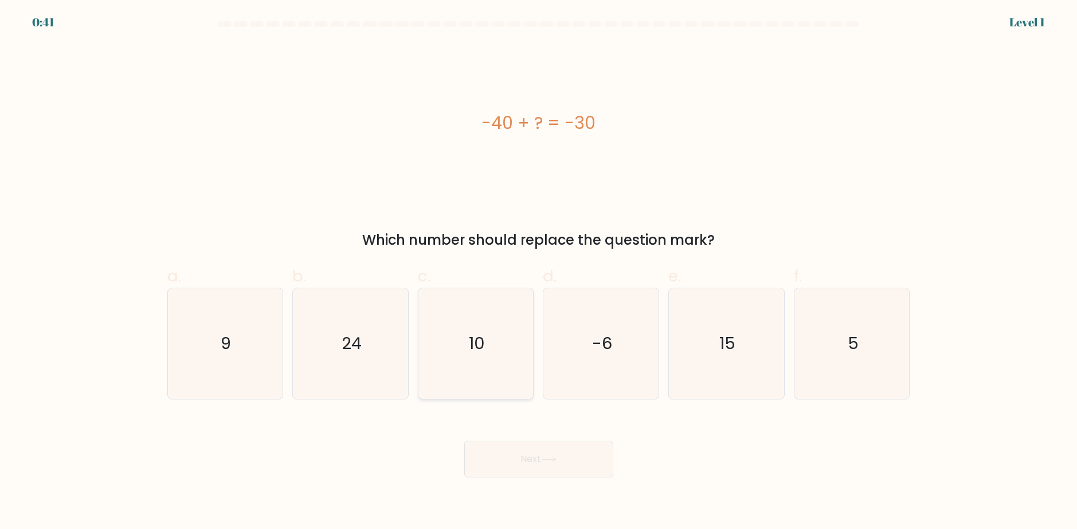
click at [512, 340] on icon "10" at bounding box center [476, 343] width 111 height 111
click at [539, 272] on input "c. 10" at bounding box center [539, 268] width 1 height 7
radio input "true"
click at [527, 458] on button "Next" at bounding box center [538, 459] width 149 height 37
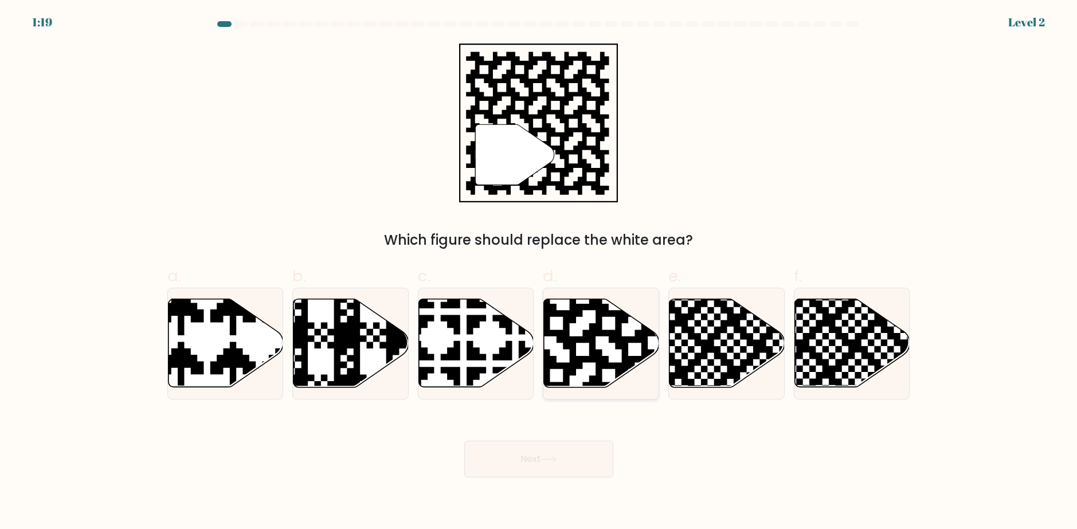
click at [593, 331] on icon at bounding box center [635, 297] width 209 height 209
click at [539, 272] on input "d." at bounding box center [539, 268] width 1 height 7
radio input "true"
click at [540, 445] on button "Next" at bounding box center [538, 459] width 149 height 37
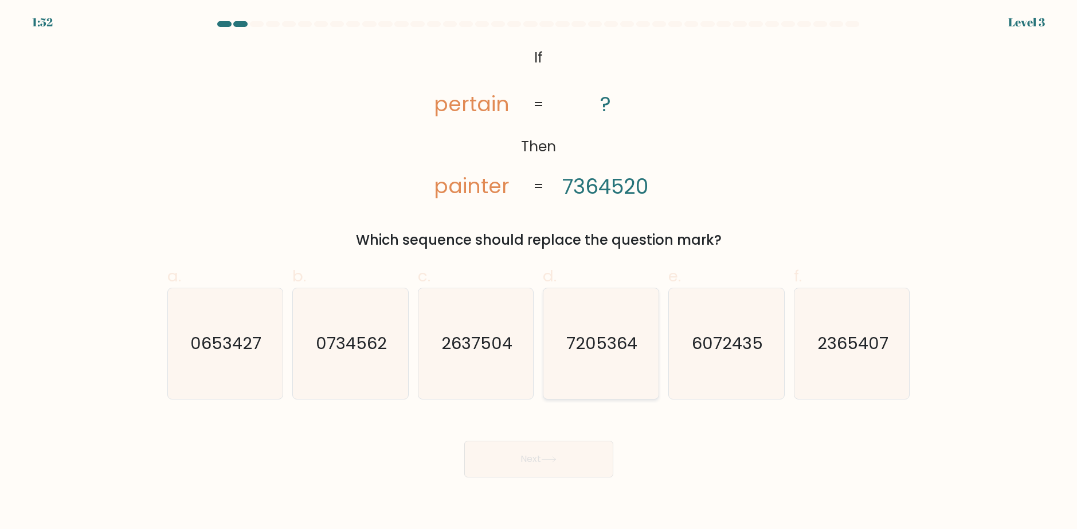
click at [598, 357] on icon "7205364" at bounding box center [600, 343] width 111 height 111
click at [539, 272] on input "d. 7205364" at bounding box center [539, 268] width 1 height 7
radio input "true"
click at [578, 453] on button "Next" at bounding box center [538, 459] width 149 height 37
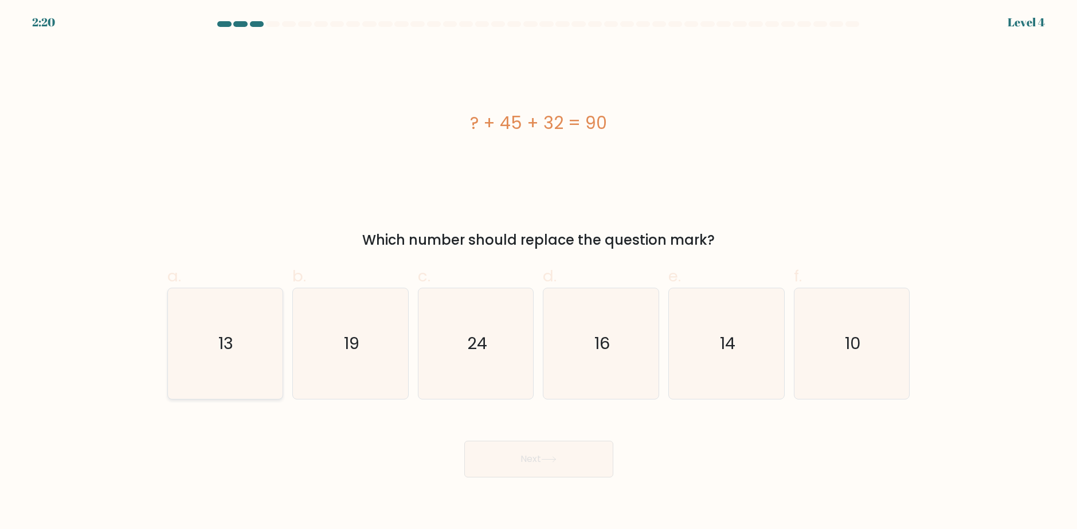
click at [235, 337] on icon "13" at bounding box center [225, 343] width 111 height 111
click at [539, 272] on input "a. 13" at bounding box center [539, 268] width 1 height 7
radio input "true"
click at [538, 464] on button "Next" at bounding box center [538, 459] width 149 height 37
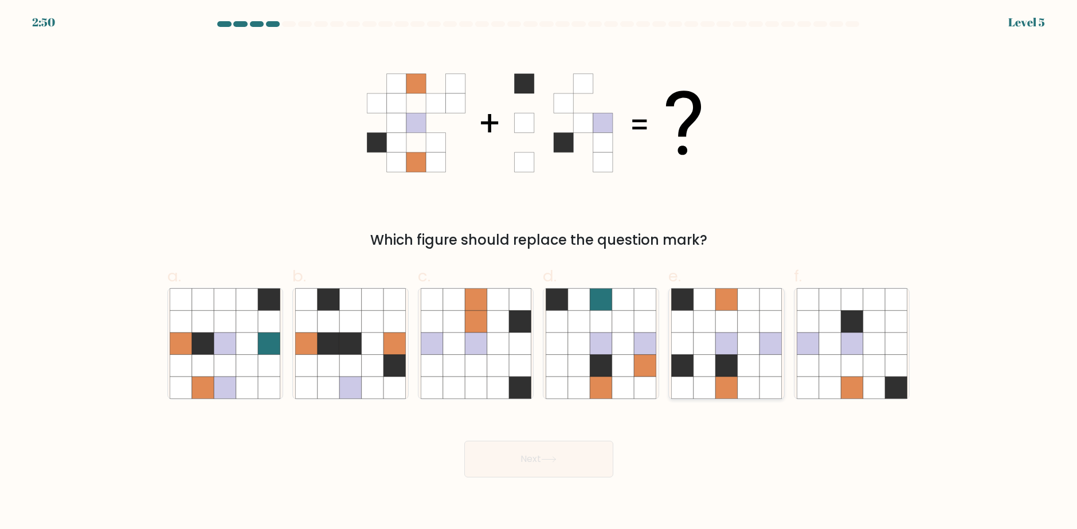
click at [694, 351] on icon at bounding box center [704, 343] width 22 height 22
click at [539, 272] on input "e." at bounding box center [539, 268] width 1 height 7
radio input "true"
click at [556, 443] on button "Next" at bounding box center [538, 459] width 149 height 37
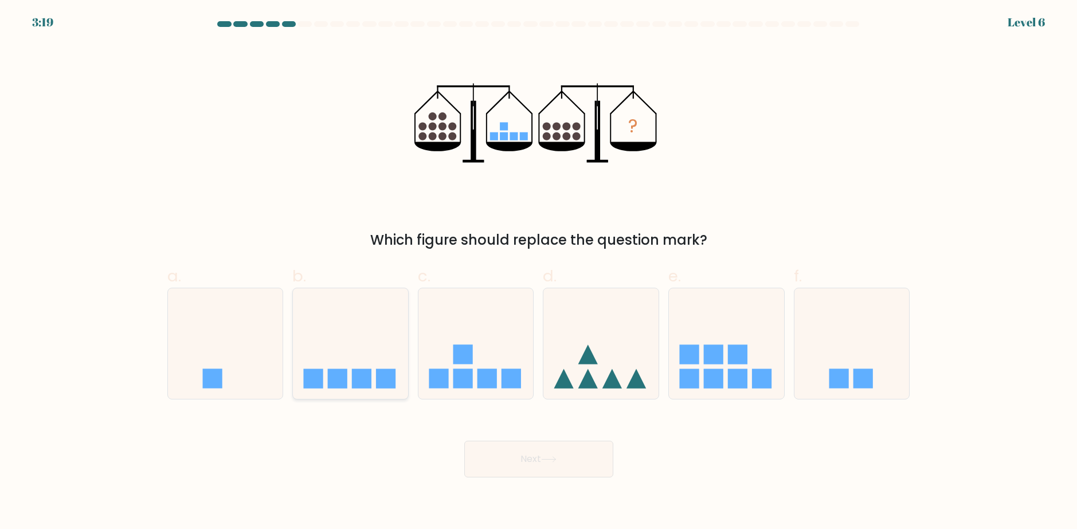
drag, startPoint x: 344, startPoint y: 355, endPoint x: 351, endPoint y: 354, distance: 6.3
click at [344, 354] on icon at bounding box center [350, 343] width 115 height 95
click at [539, 272] on input "b." at bounding box center [539, 268] width 1 height 7
radio input "true"
click at [511, 457] on button "Next" at bounding box center [538, 459] width 149 height 37
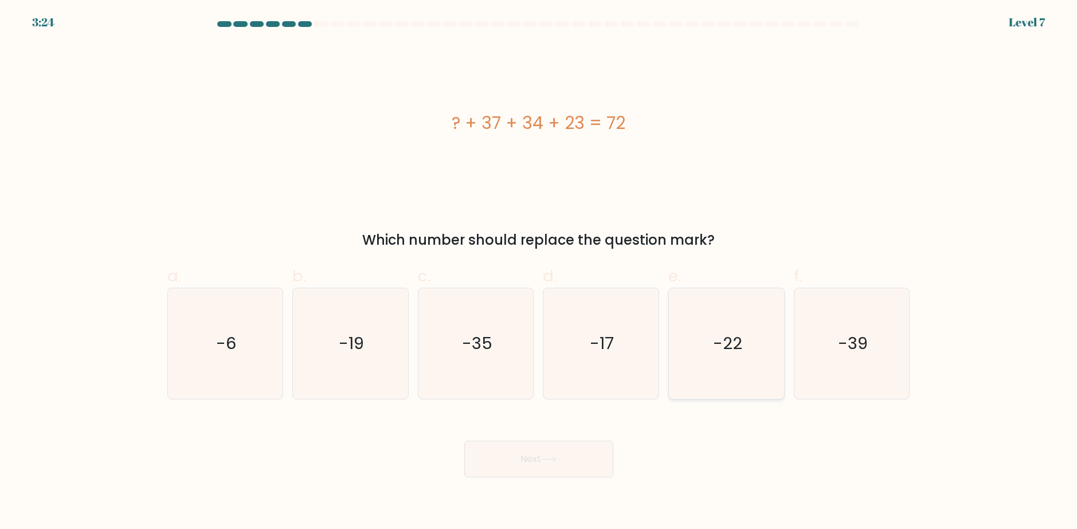
drag, startPoint x: 718, startPoint y: 341, endPoint x: 716, endPoint y: 335, distance: 6.2
click at [718, 338] on text "-22" at bounding box center [727, 343] width 29 height 23
click at [539, 272] on input "e. -22" at bounding box center [539, 268] width 1 height 7
radio input "true"
click at [537, 453] on button "Next" at bounding box center [538, 459] width 149 height 37
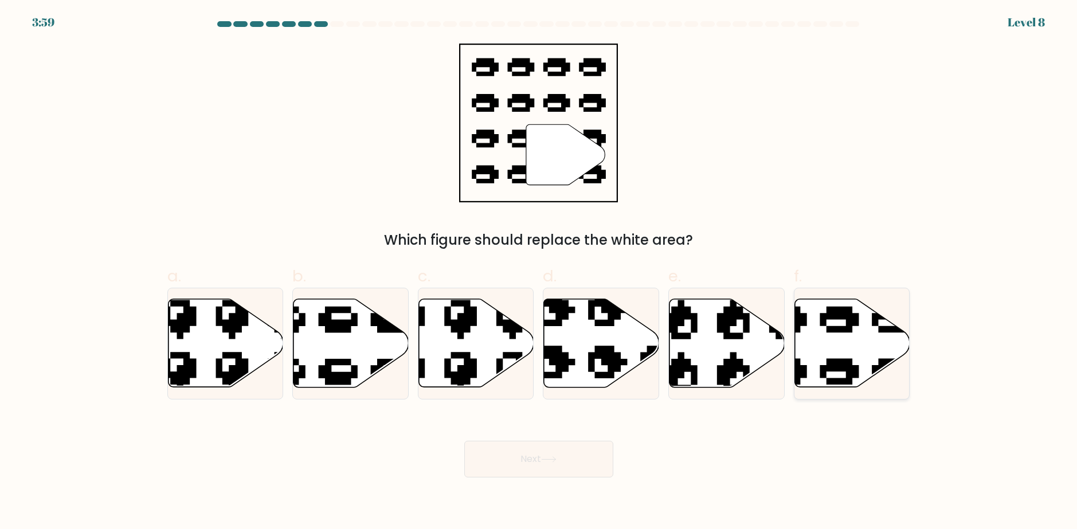
click at [847, 314] on icon at bounding box center [812, 293] width 195 height 183
click at [539, 272] on input "f." at bounding box center [539, 268] width 1 height 7
radio input "true"
click at [554, 454] on button "Next" at bounding box center [538, 459] width 149 height 37
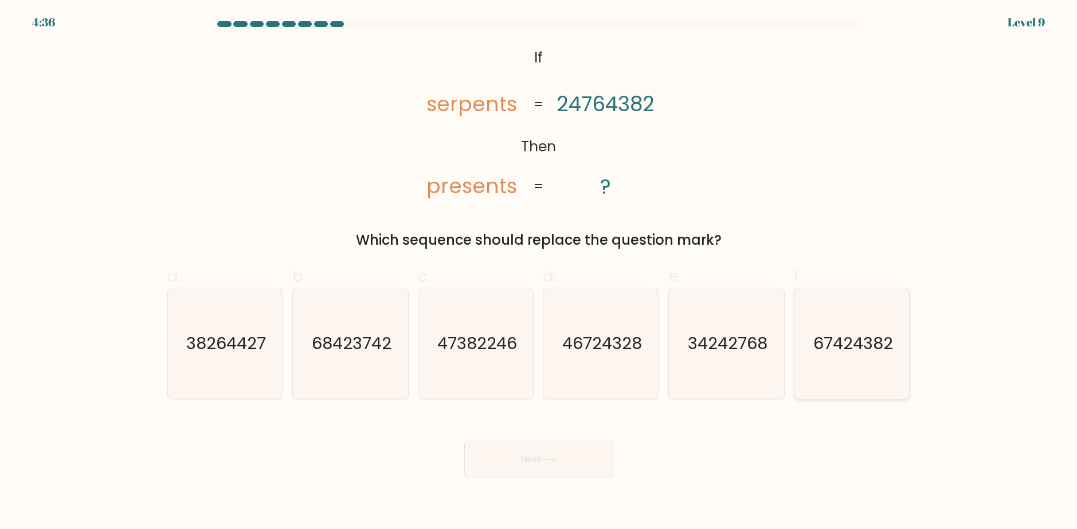
click at [821, 362] on icon "67424382" at bounding box center [851, 343] width 111 height 111
click at [539, 272] on input "f. 67424382" at bounding box center [539, 268] width 1 height 7
radio input "true"
click at [576, 462] on button "Next" at bounding box center [538, 459] width 149 height 37
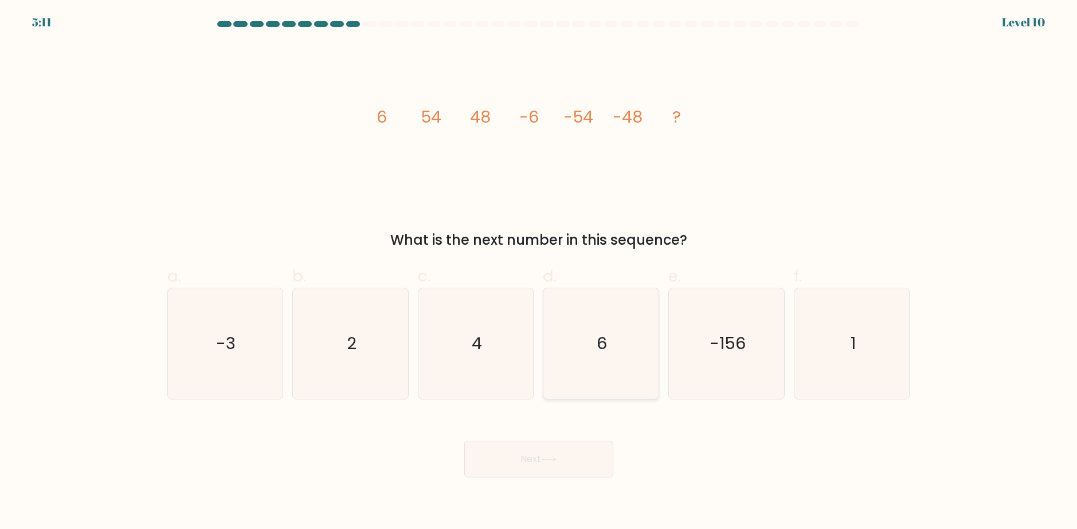
click at [626, 384] on icon "6" at bounding box center [600, 343] width 111 height 111
click at [539, 272] on input "d. 6" at bounding box center [539, 268] width 1 height 7
radio input "true"
click at [575, 451] on button "Next" at bounding box center [538, 459] width 149 height 37
click at [555, 454] on button "Next" at bounding box center [538, 459] width 149 height 37
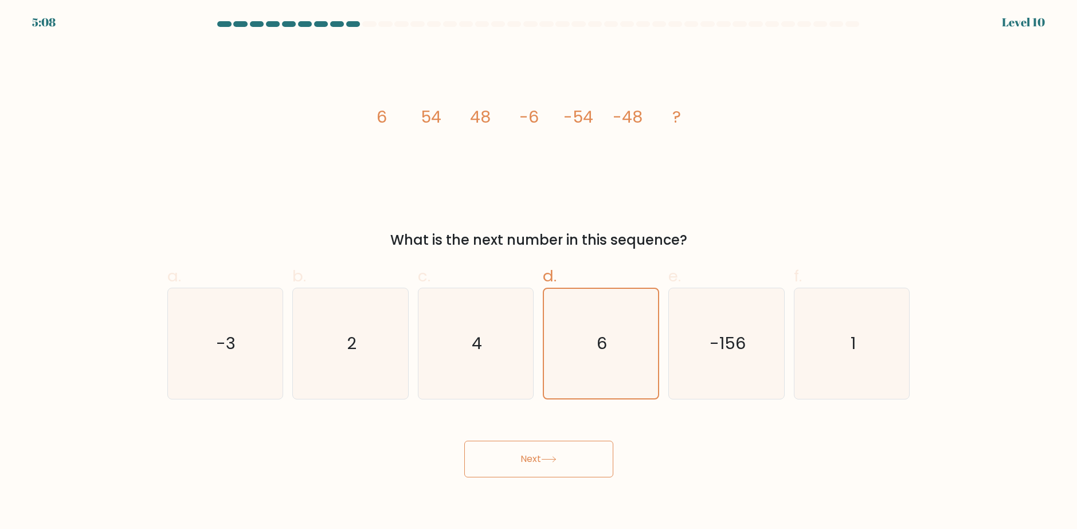
click at [574, 454] on button "Next" at bounding box center [538, 459] width 149 height 37
click at [584, 345] on icon "6" at bounding box center [600, 343] width 109 height 109
click at [539, 272] on input "d. 6" at bounding box center [539, 268] width 1 height 7
click at [582, 449] on button "Next" at bounding box center [538, 459] width 149 height 37
click at [332, 352] on icon "2" at bounding box center [350, 343] width 111 height 111
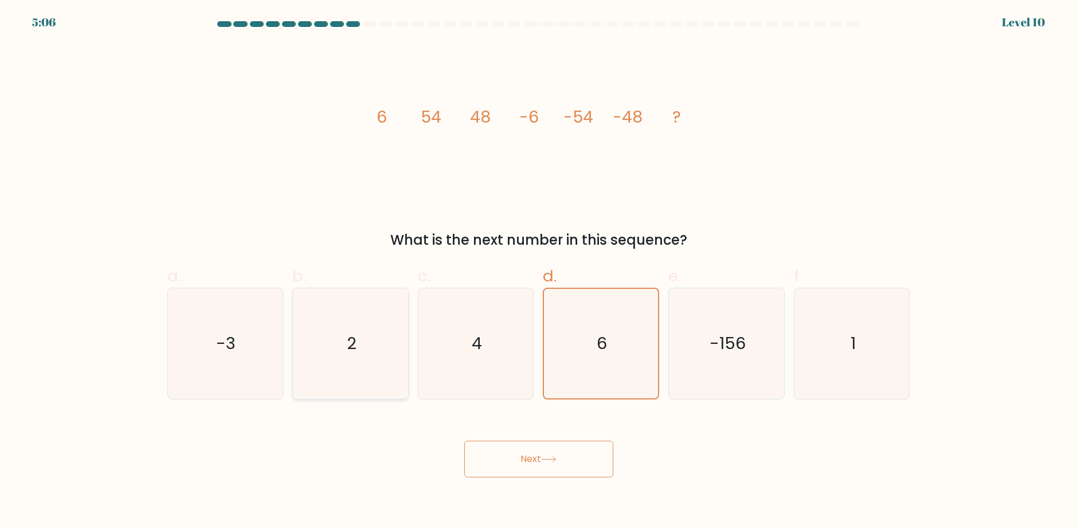
click at [539, 272] on input "b. 2" at bounding box center [539, 268] width 1 height 7
radio input "true"
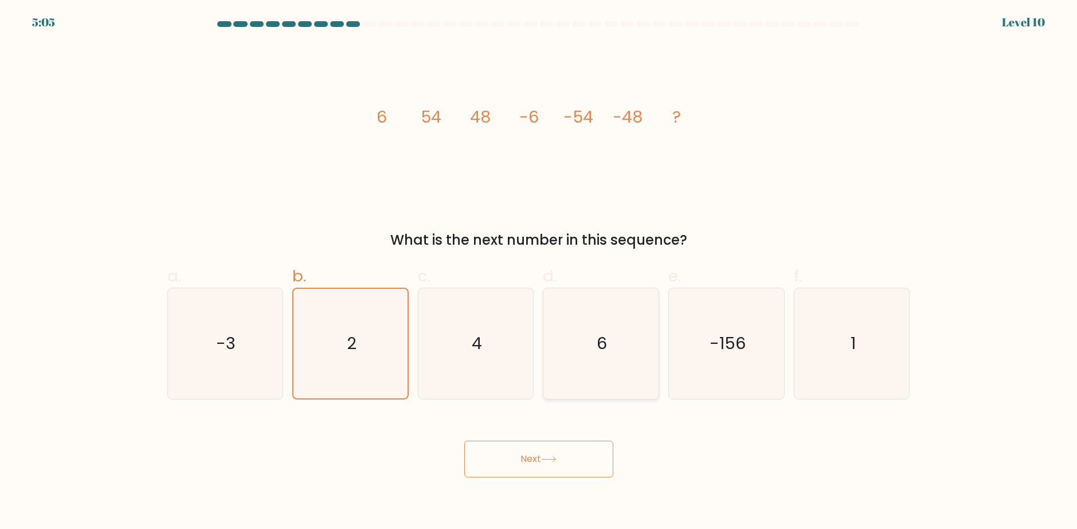
drag, startPoint x: 523, startPoint y: 361, endPoint x: 574, endPoint y: 352, distance: 52.4
click at [524, 361] on icon "4" at bounding box center [476, 343] width 111 height 111
click at [539, 272] on input "c. 4" at bounding box center [539, 268] width 1 height 7
radio input "true"
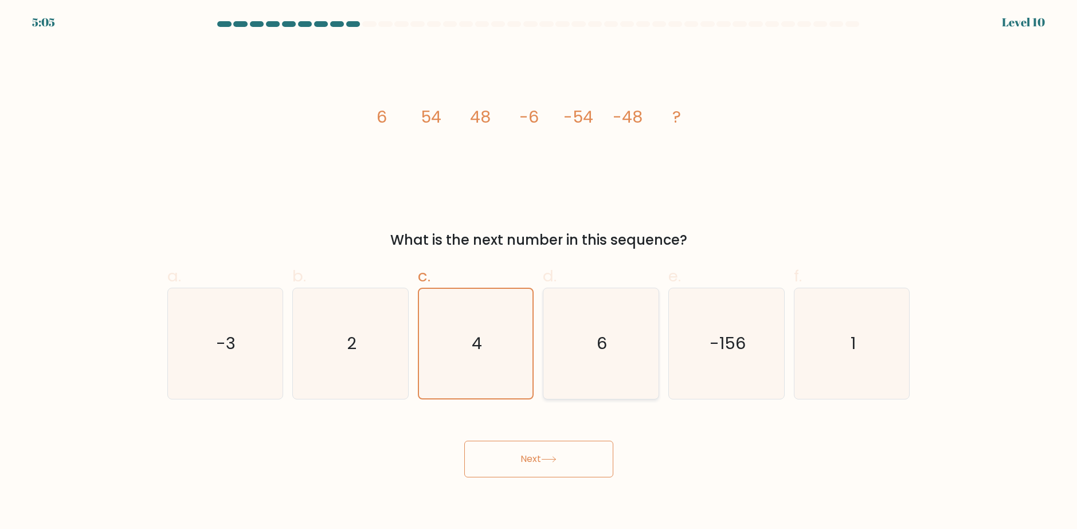
click at [580, 351] on icon "6" at bounding box center [600, 343] width 111 height 111
click at [539, 272] on input "d. 6" at bounding box center [539, 268] width 1 height 7
radio input "true"
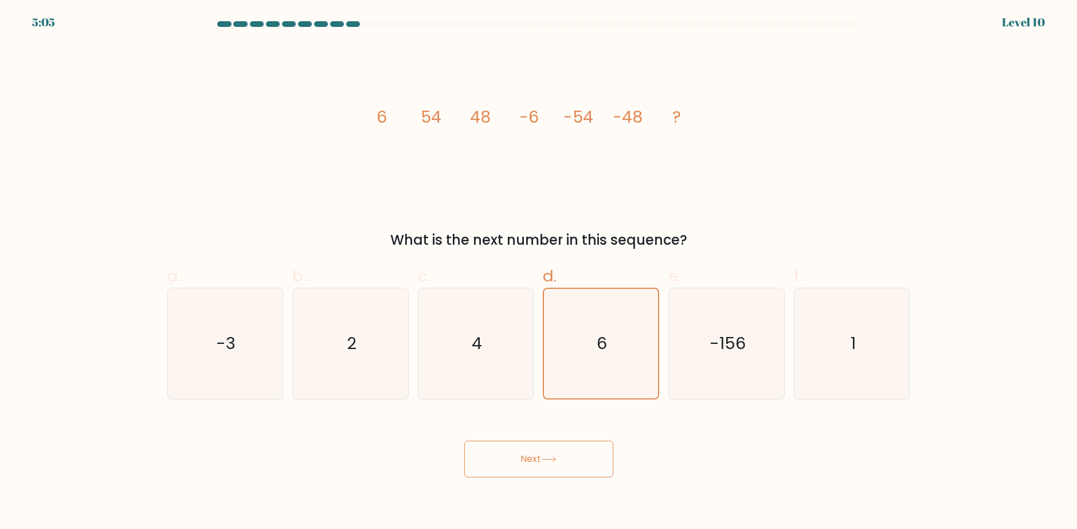
click at [563, 445] on button "Next" at bounding box center [538, 459] width 149 height 37
click at [564, 451] on button "Next" at bounding box center [538, 459] width 149 height 37
click at [563, 454] on button "Next" at bounding box center [538, 459] width 149 height 37
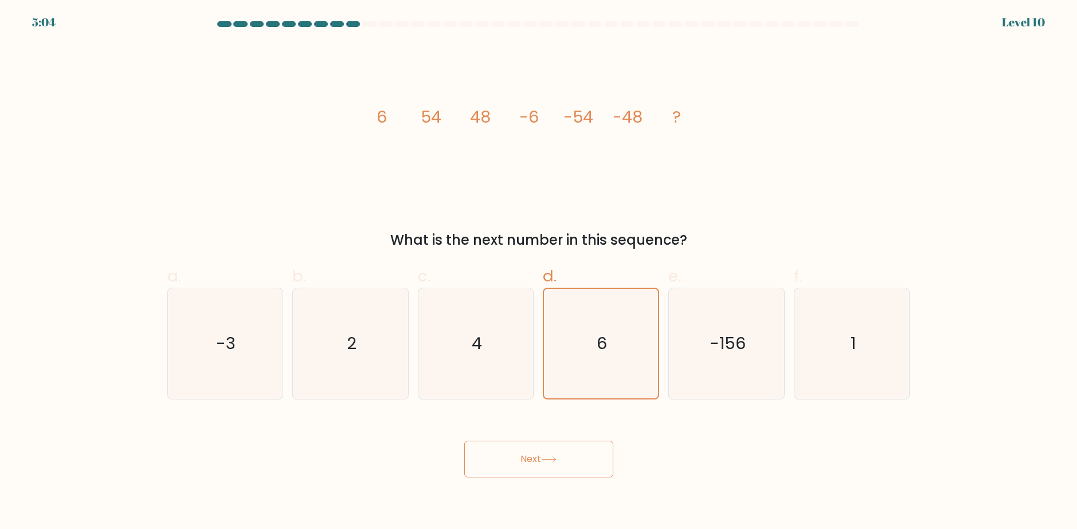
click at [562, 455] on button "Next" at bounding box center [538, 459] width 149 height 37
click at [560, 455] on button "Next" at bounding box center [538, 459] width 149 height 37
click at [592, 454] on button "Next" at bounding box center [538, 459] width 149 height 37
click at [588, 460] on button "Next" at bounding box center [538, 459] width 149 height 37
click at [587, 462] on button "Next" at bounding box center [538, 459] width 149 height 37
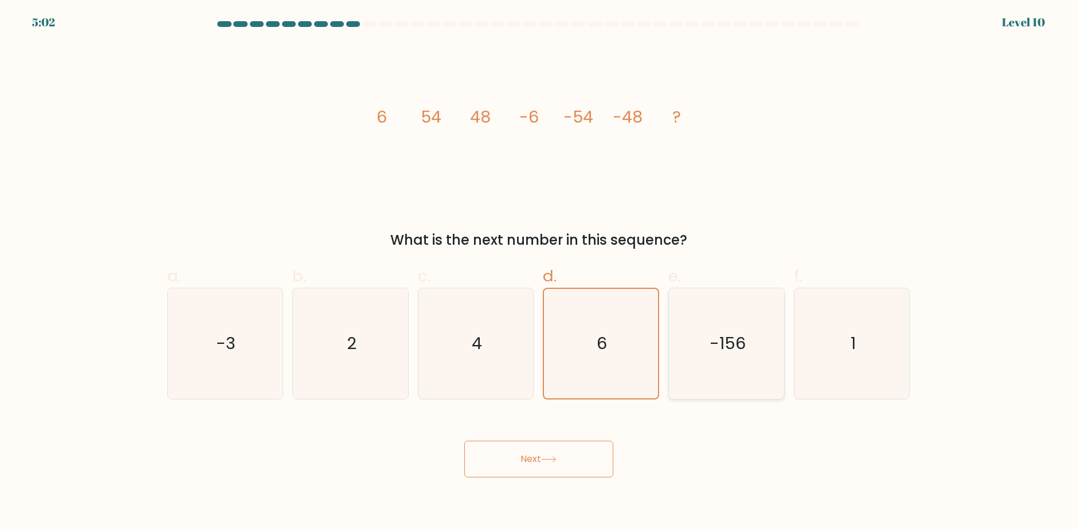
click at [708, 351] on icon "-156" at bounding box center [726, 343] width 111 height 111
click at [539, 272] on input "e. -156" at bounding box center [539, 268] width 1 height 7
radio input "true"
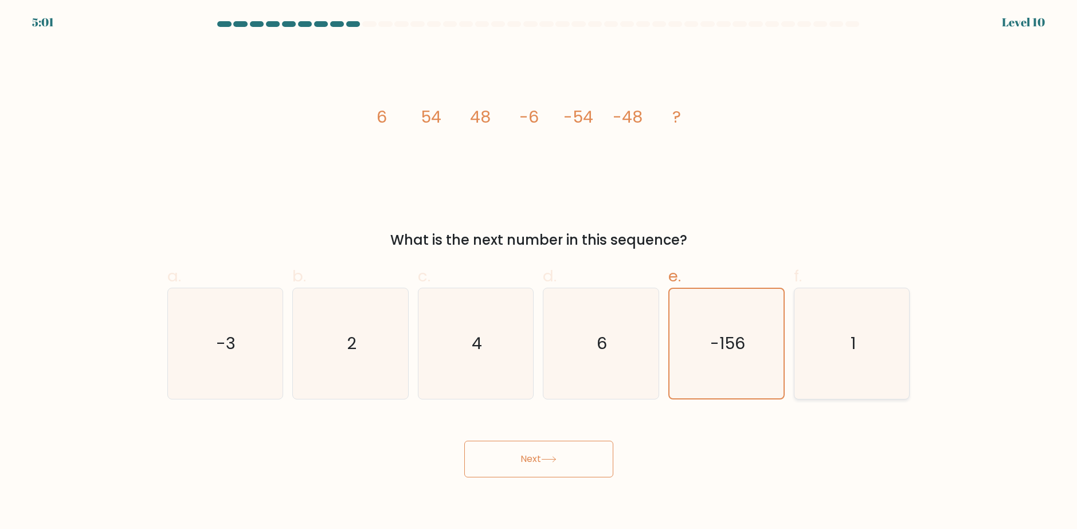
click at [874, 349] on icon "1" at bounding box center [851, 343] width 111 height 111
click at [539, 272] on input "f. 1" at bounding box center [539, 268] width 1 height 7
radio input "true"
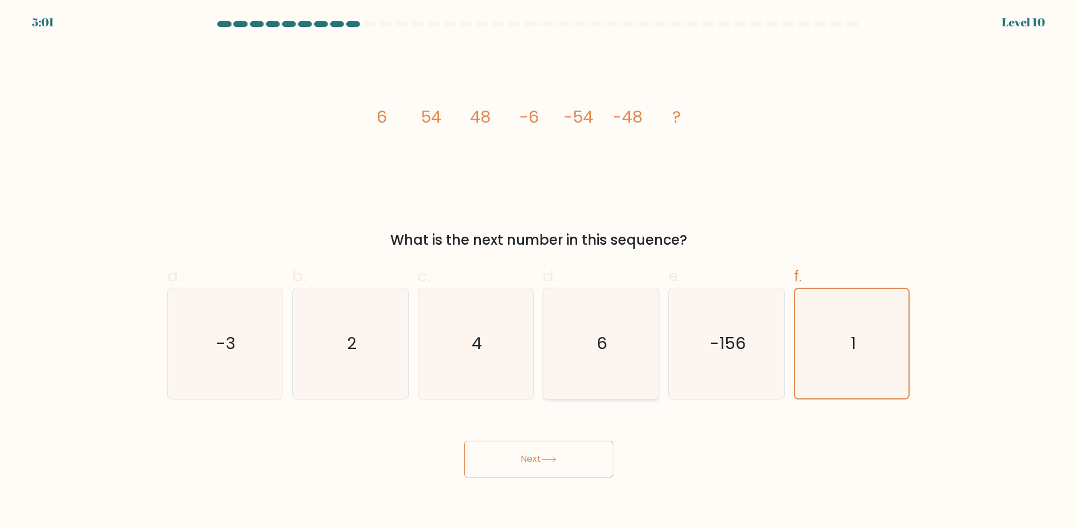
click at [648, 371] on icon "6" at bounding box center [600, 343] width 111 height 111
click at [539, 272] on input "d. 6" at bounding box center [539, 268] width 1 height 7
radio input "true"
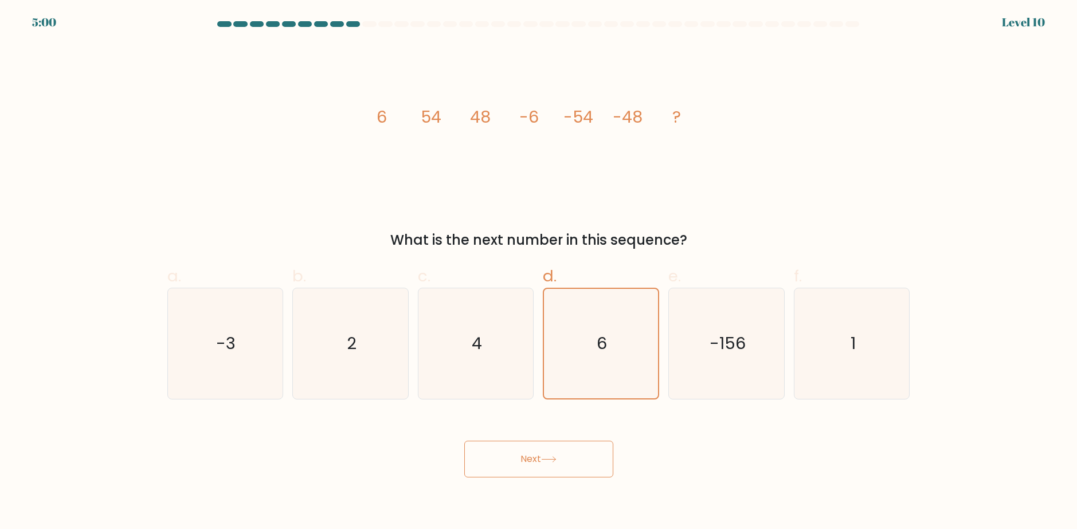
drag, startPoint x: 457, startPoint y: 358, endPoint x: 556, endPoint y: 421, distance: 117.1
click at [457, 357] on icon "4" at bounding box center [476, 343] width 111 height 111
click at [539, 272] on input "c. 4" at bounding box center [539, 268] width 1 height 7
radio input "true"
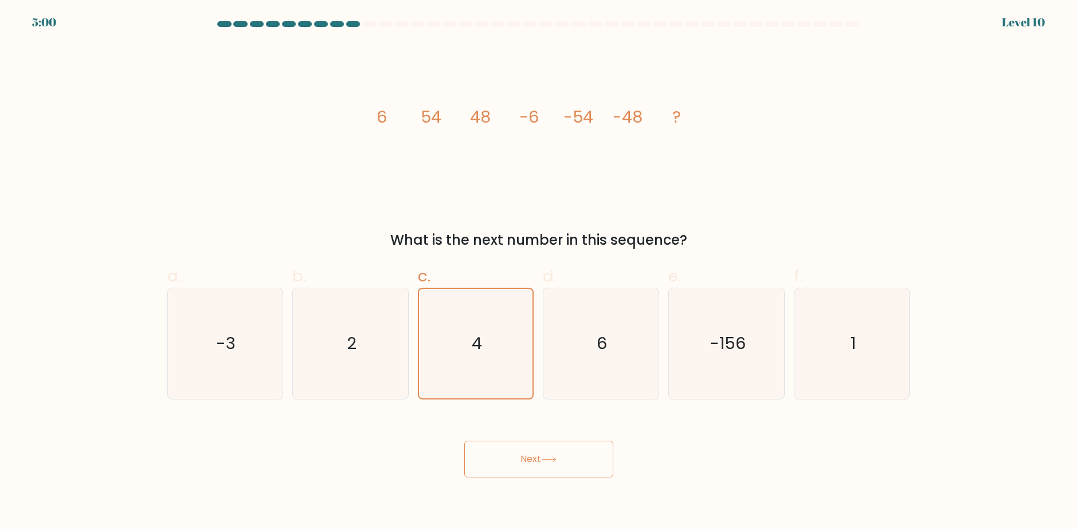
click at [559, 449] on button "Next" at bounding box center [538, 459] width 149 height 37
click at [587, 358] on icon "6" at bounding box center [600, 343] width 111 height 111
click at [539, 272] on input "d. 6" at bounding box center [539, 268] width 1 height 7
radio input "true"
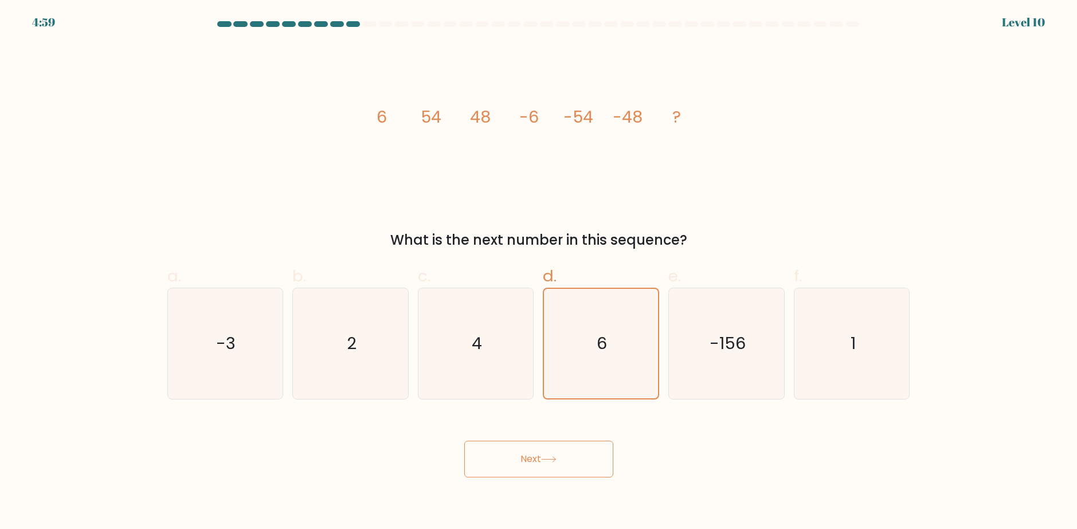
click at [567, 468] on button "Next" at bounding box center [538, 459] width 149 height 37
click at [531, 449] on button "Next" at bounding box center [538, 459] width 149 height 37
click at [604, 337] on text "6" at bounding box center [602, 343] width 10 height 23
click at [539, 272] on input "d. 6" at bounding box center [539, 268] width 1 height 7
radio input "true"
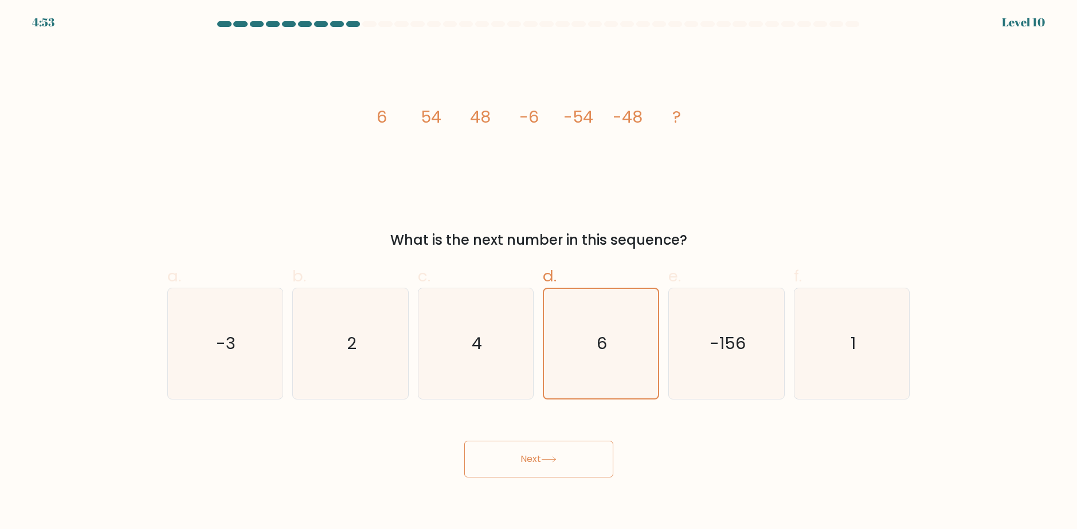
click at [546, 436] on div "Next" at bounding box center [538, 445] width 756 height 64
click at [547, 461] on icon at bounding box center [548, 459] width 15 height 6
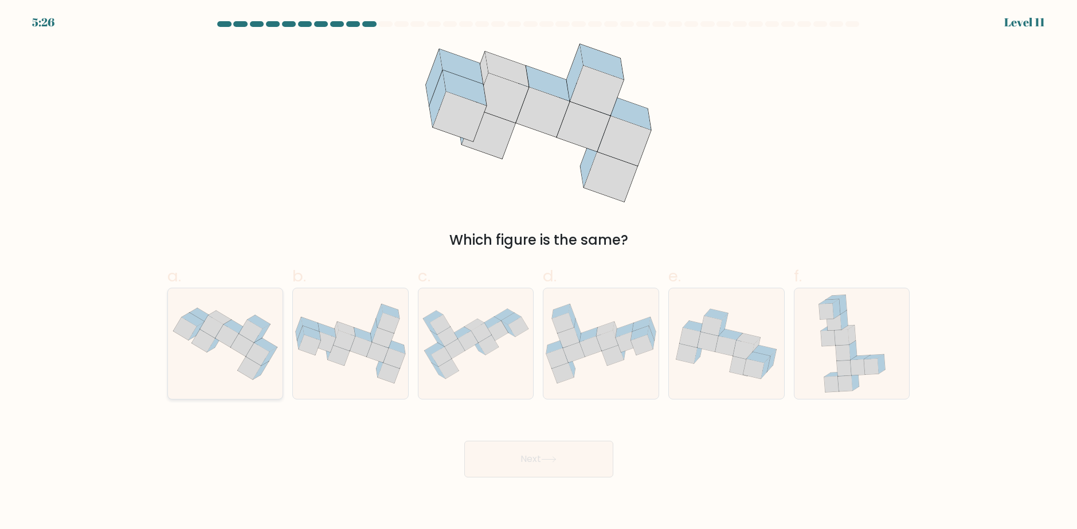
click at [259, 372] on icon at bounding box center [261, 370] width 16 height 18
click at [539, 272] on input "a." at bounding box center [539, 268] width 1 height 7
radio input "true"
click at [531, 449] on button "Next" at bounding box center [538, 459] width 149 height 37
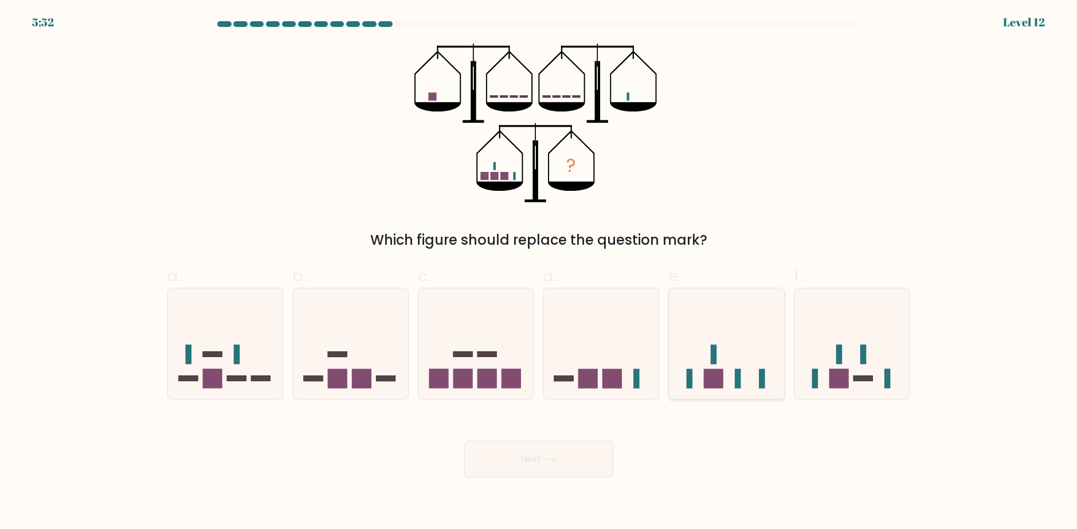
click at [714, 341] on icon at bounding box center [726, 343] width 115 height 95
click at [539, 272] on input "e." at bounding box center [539, 268] width 1 height 7
radio input "true"
click at [590, 458] on button "Next" at bounding box center [538, 459] width 149 height 37
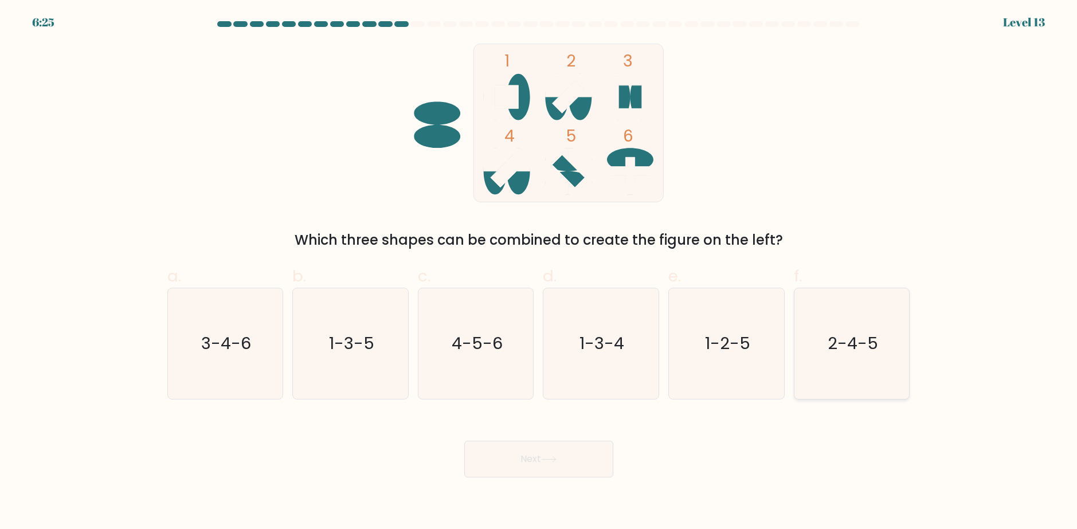
drag, startPoint x: 849, startPoint y: 358, endPoint x: 839, endPoint y: 360, distance: 10.7
click at [849, 357] on icon "2-4-5" at bounding box center [851, 343] width 111 height 111
click at [539, 272] on input "f. 2-4-5" at bounding box center [539, 268] width 1 height 7
radio input "true"
click at [581, 465] on button "Next" at bounding box center [538, 459] width 149 height 37
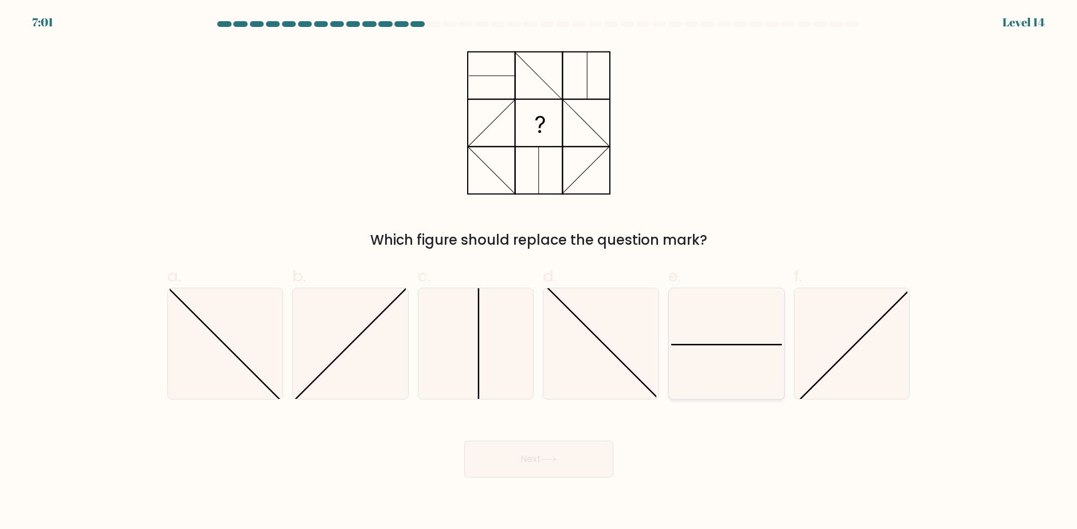
click at [725, 350] on icon at bounding box center [726, 343] width 111 height 111
click at [539, 272] on input "e." at bounding box center [539, 268] width 1 height 7
radio input "true"
click at [540, 451] on button "Next" at bounding box center [538, 459] width 149 height 37
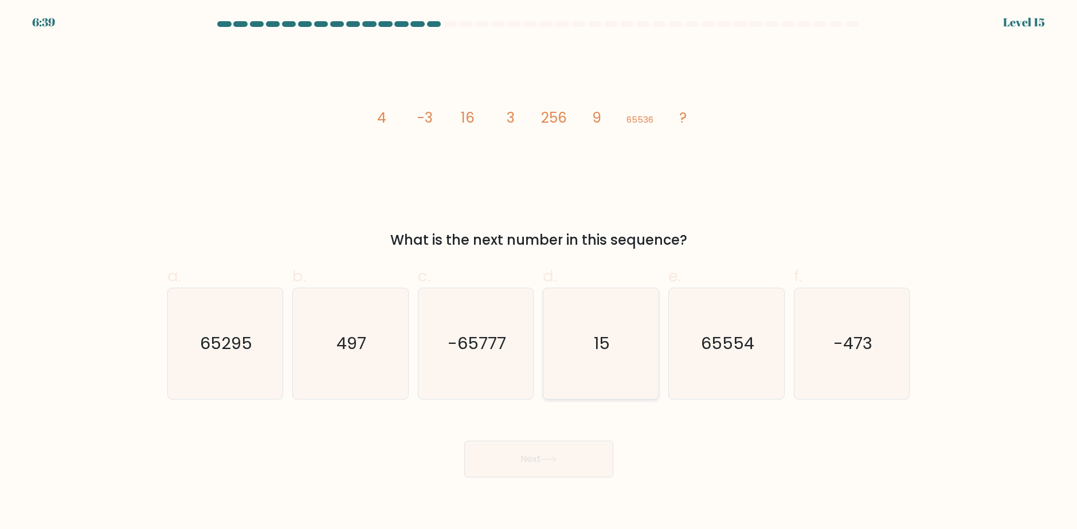
click at [599, 332] on icon "15" at bounding box center [600, 343] width 111 height 111
click at [539, 272] on input "d. 15" at bounding box center [539, 268] width 1 height 7
radio input "true"
click at [579, 463] on button "Next" at bounding box center [538, 459] width 149 height 37
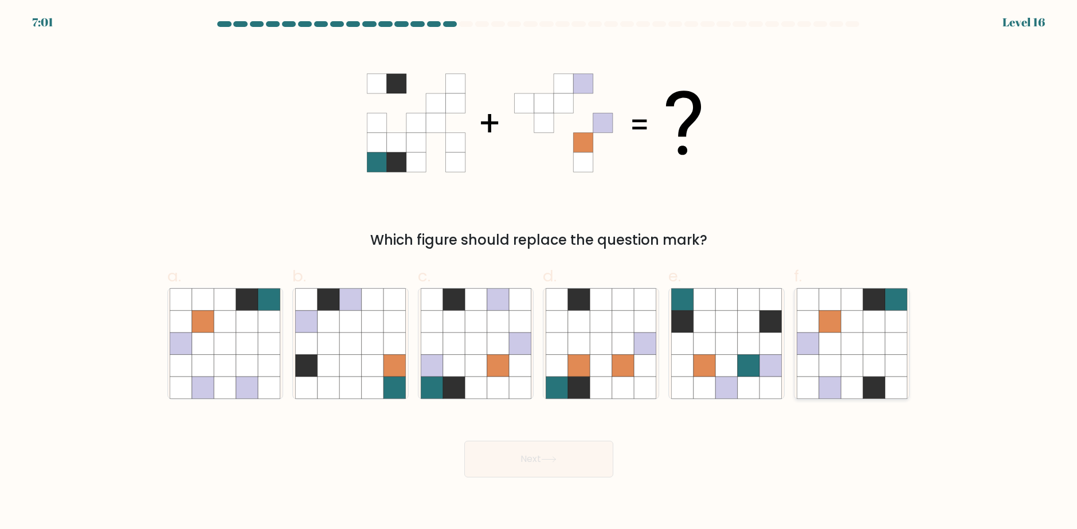
click at [847, 332] on icon at bounding box center [851, 322] width 22 height 22
click at [539, 272] on input "f." at bounding box center [539, 268] width 1 height 7
radio input "true"
click at [551, 454] on button "Next" at bounding box center [538, 459] width 149 height 37
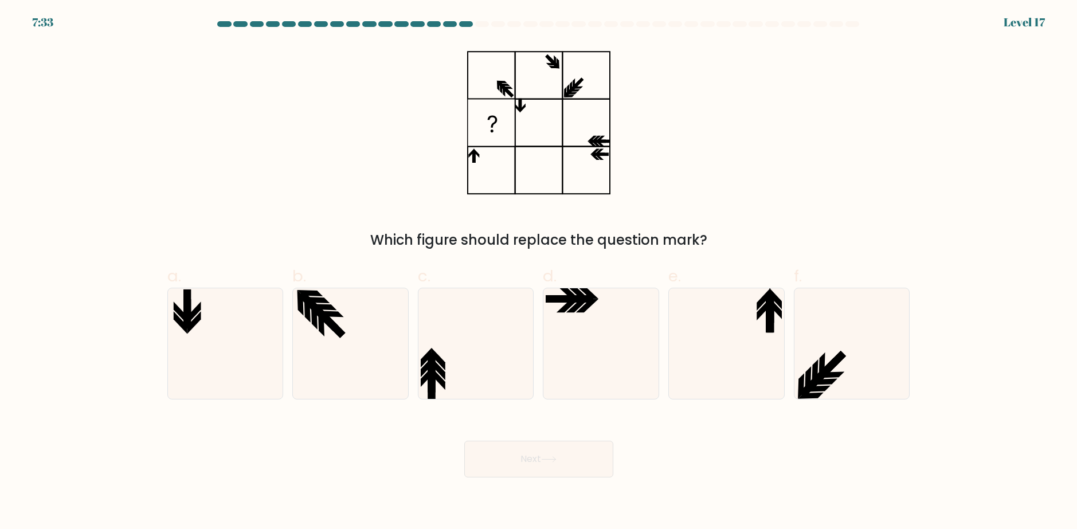
click at [786, 321] on div "e." at bounding box center [725, 331] width 125 height 135
click at [751, 341] on icon at bounding box center [726, 343] width 111 height 111
click at [539, 272] on input "e." at bounding box center [539, 268] width 1 height 7
radio input "true"
click at [559, 467] on button "Next" at bounding box center [538, 459] width 149 height 37
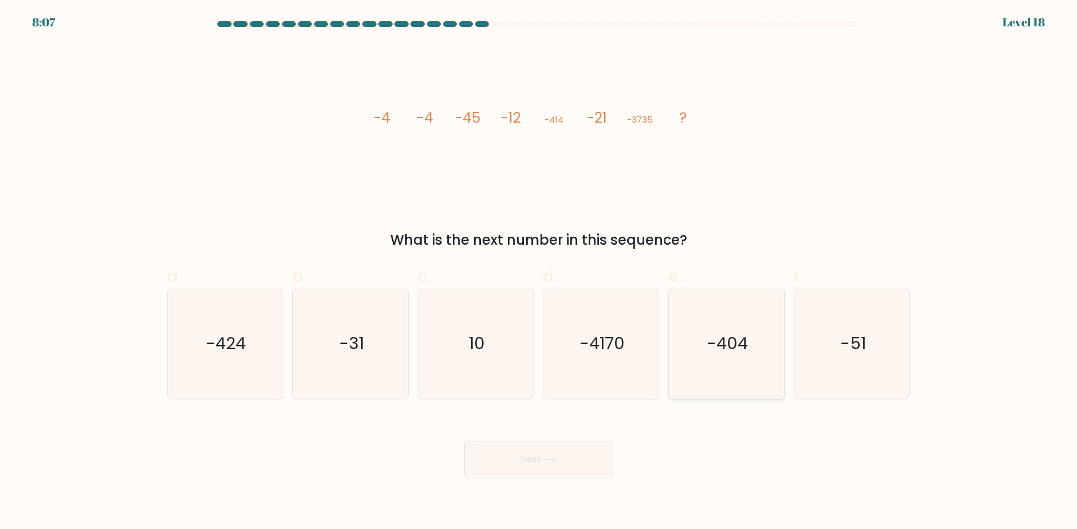
click at [752, 356] on icon "-404" at bounding box center [726, 343] width 111 height 111
click at [539, 272] on input "e. -404" at bounding box center [539, 268] width 1 height 7
radio input "true"
click at [578, 461] on button "Next" at bounding box center [538, 459] width 149 height 37
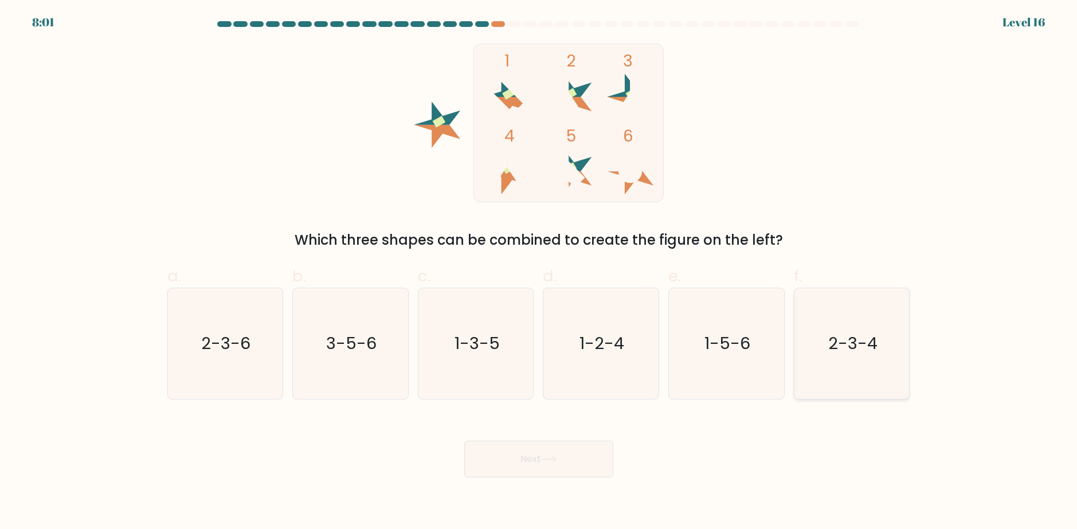
click at [870, 367] on icon "2-3-4" at bounding box center [851, 343] width 111 height 111
click at [539, 272] on input "f. 2-3-4" at bounding box center [539, 268] width 1 height 7
radio input "true"
click at [531, 467] on button "Next" at bounding box center [538, 459] width 149 height 37
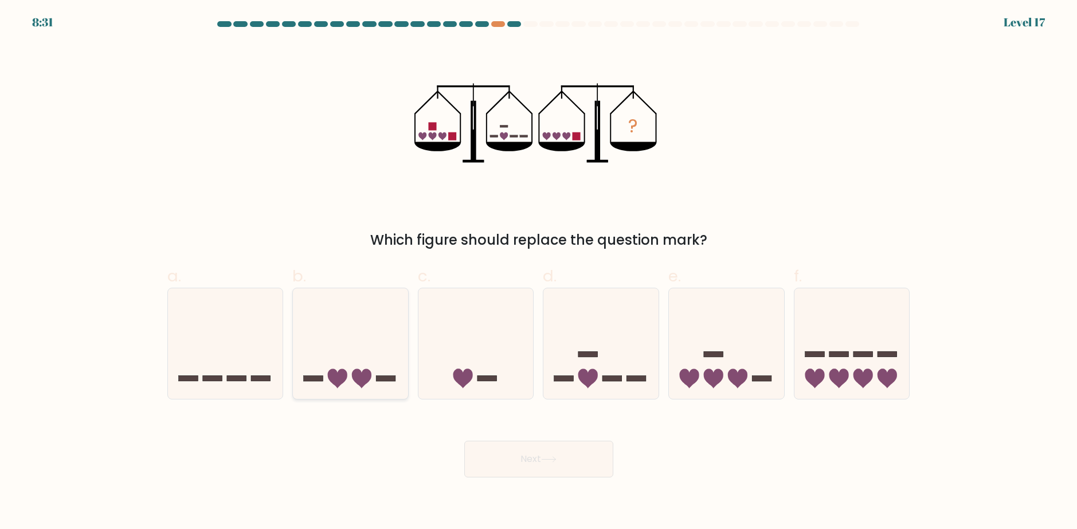
click at [380, 339] on icon at bounding box center [350, 343] width 115 height 95
click at [539, 272] on input "b." at bounding box center [539, 268] width 1 height 7
radio input "true"
click at [565, 450] on button "Next" at bounding box center [538, 459] width 149 height 37
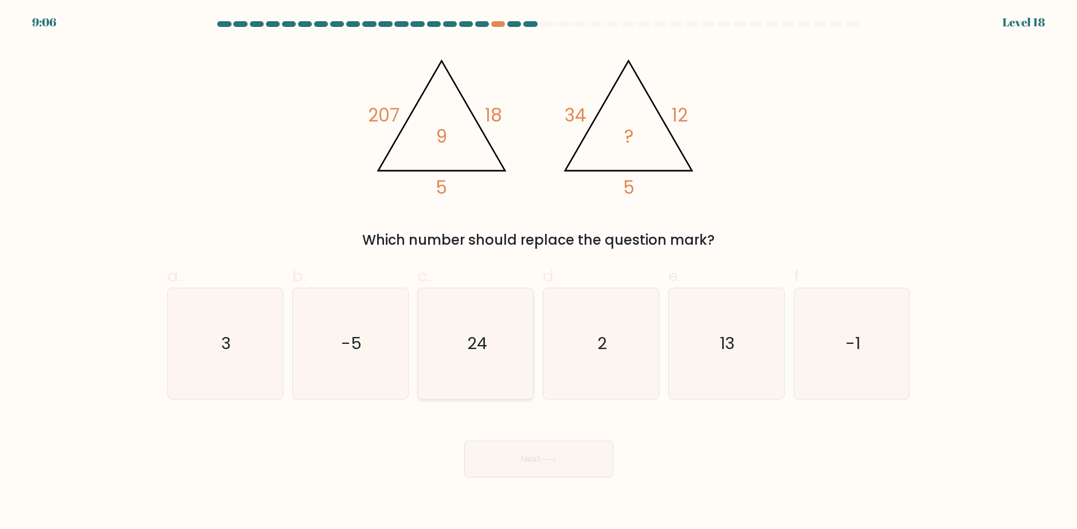
click at [471, 320] on icon "24" at bounding box center [476, 343] width 111 height 111
click at [539, 272] on input "c. 24" at bounding box center [539, 268] width 1 height 7
radio input "true"
click at [571, 450] on button "Next" at bounding box center [538, 459] width 149 height 37
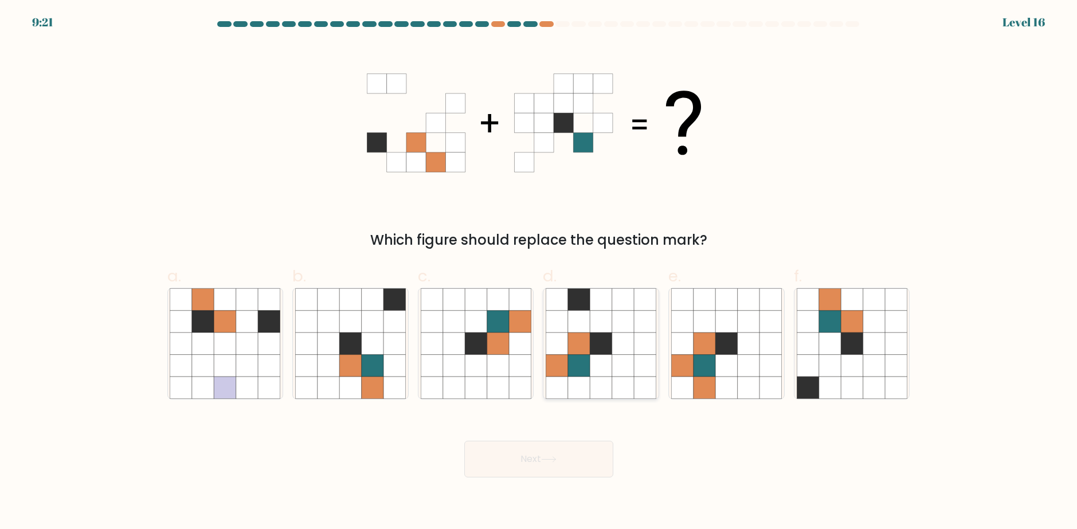
click at [592, 355] on icon at bounding box center [600, 343] width 111 height 111
click at [539, 272] on input "d." at bounding box center [539, 268] width 1 height 7
radio input "true"
click at [555, 459] on icon at bounding box center [548, 459] width 14 height 5
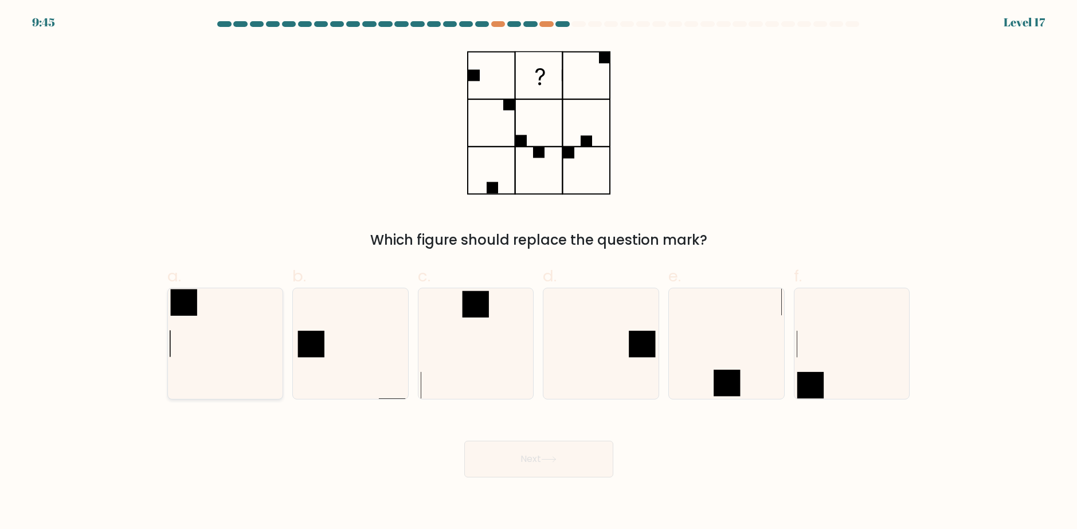
click at [199, 333] on icon at bounding box center [225, 343] width 111 height 111
click at [539, 272] on input "a." at bounding box center [539, 268] width 1 height 7
radio input "true"
click at [563, 454] on button "Next" at bounding box center [538, 459] width 149 height 37
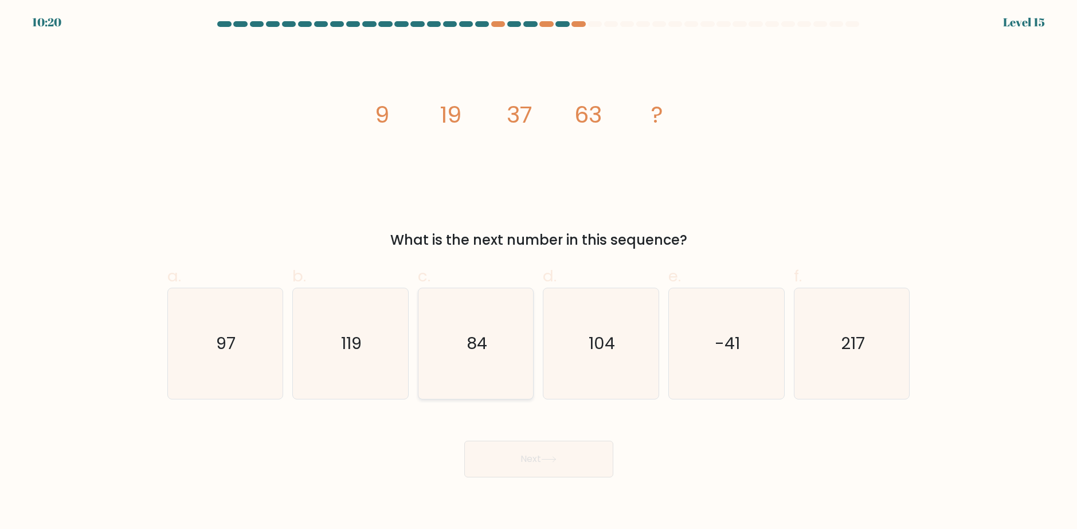
click at [472, 354] on text "84" at bounding box center [476, 343] width 21 height 23
click at [539, 272] on input "c. 84" at bounding box center [539, 268] width 1 height 7
radio input "true"
click at [555, 455] on button "Next" at bounding box center [538, 459] width 149 height 37
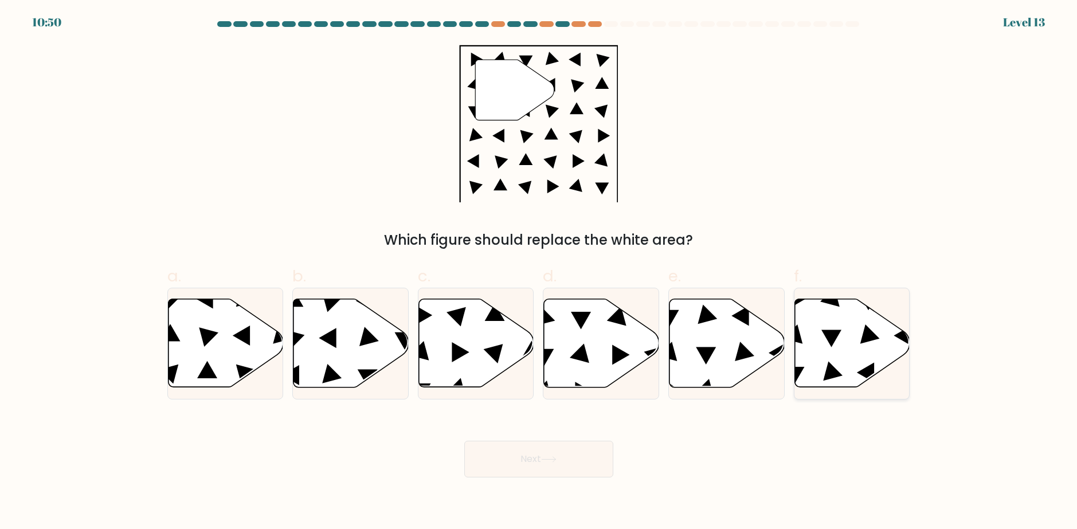
click at [870, 338] on icon at bounding box center [869, 333] width 19 height 19
click at [539, 272] on input "f." at bounding box center [539, 268] width 1 height 7
radio input "true"
click at [570, 429] on div "Next" at bounding box center [538, 445] width 756 height 64
click at [572, 443] on button "Next" at bounding box center [538, 459] width 149 height 37
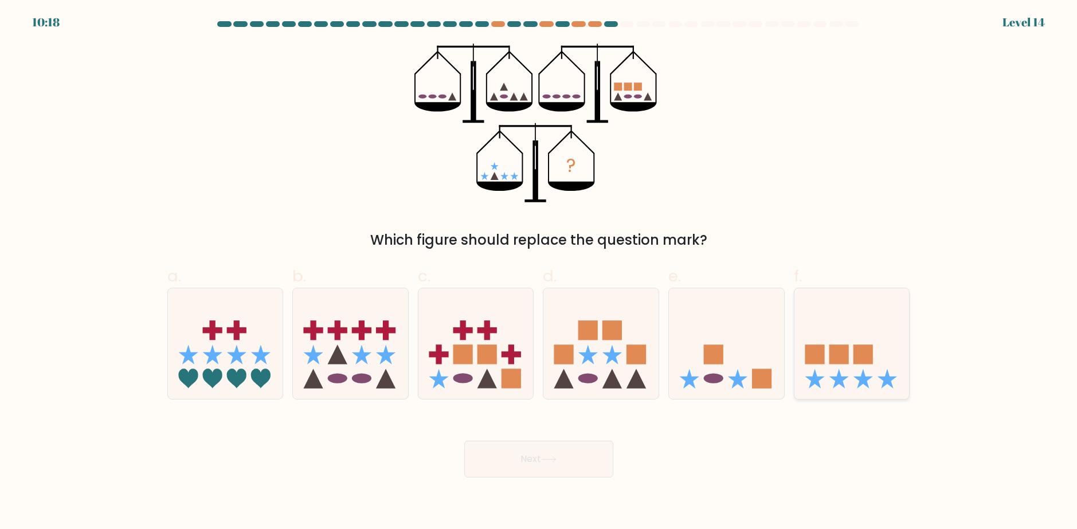
click at [834, 354] on rect at bounding box center [838, 353] width 19 height 19
click at [539, 272] on input "f." at bounding box center [539, 268] width 1 height 7
radio input "true"
click at [580, 465] on button "Next" at bounding box center [538, 459] width 149 height 37
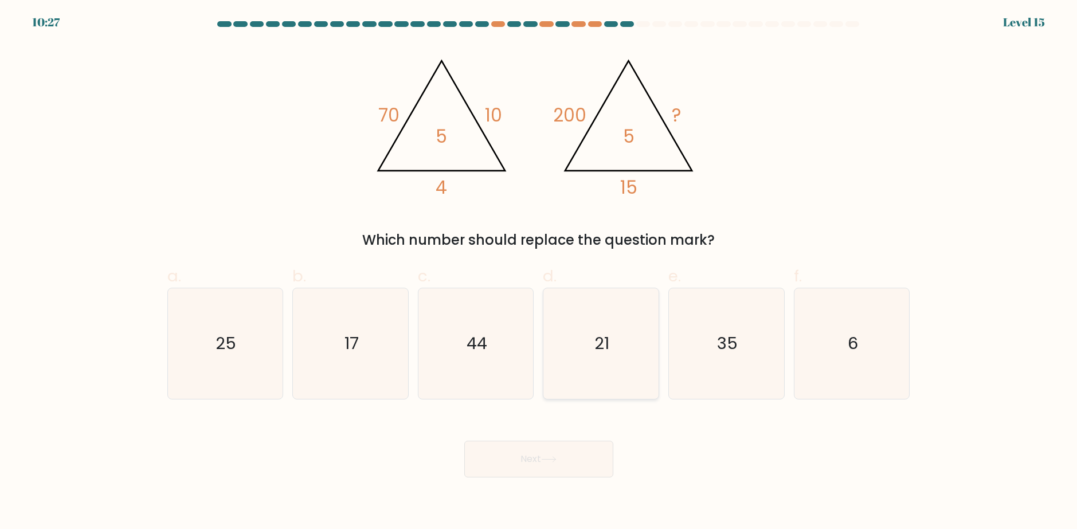
click at [614, 364] on icon "21" at bounding box center [600, 343] width 111 height 111
click at [539, 272] on input "d. 21" at bounding box center [539, 268] width 1 height 7
radio input "true"
click at [582, 455] on button "Next" at bounding box center [538, 459] width 149 height 37
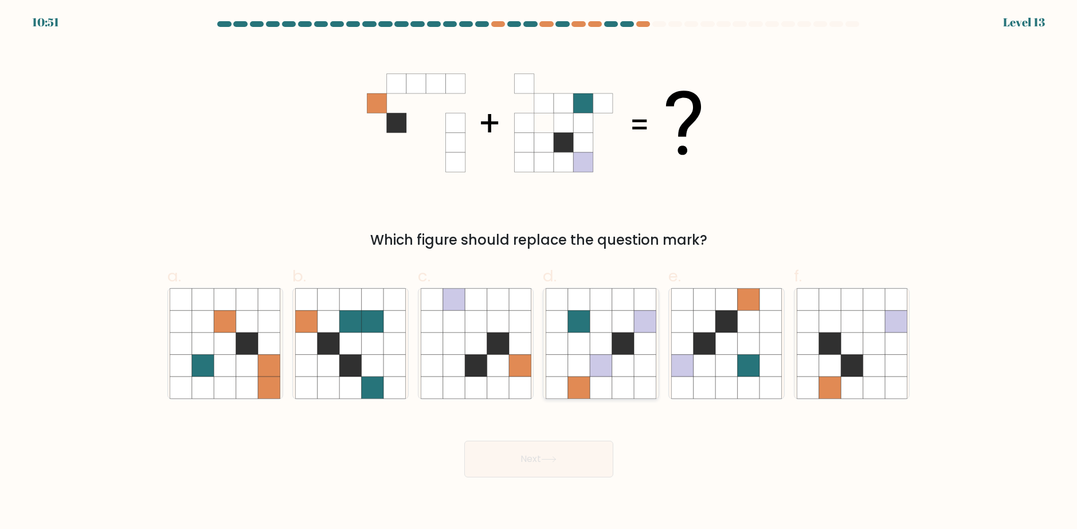
click at [657, 366] on div at bounding box center [601, 344] width 116 height 112
click at [539, 272] on input "d." at bounding box center [539, 268] width 1 height 7
radio input "true"
click at [562, 443] on button "Next" at bounding box center [538, 459] width 149 height 37
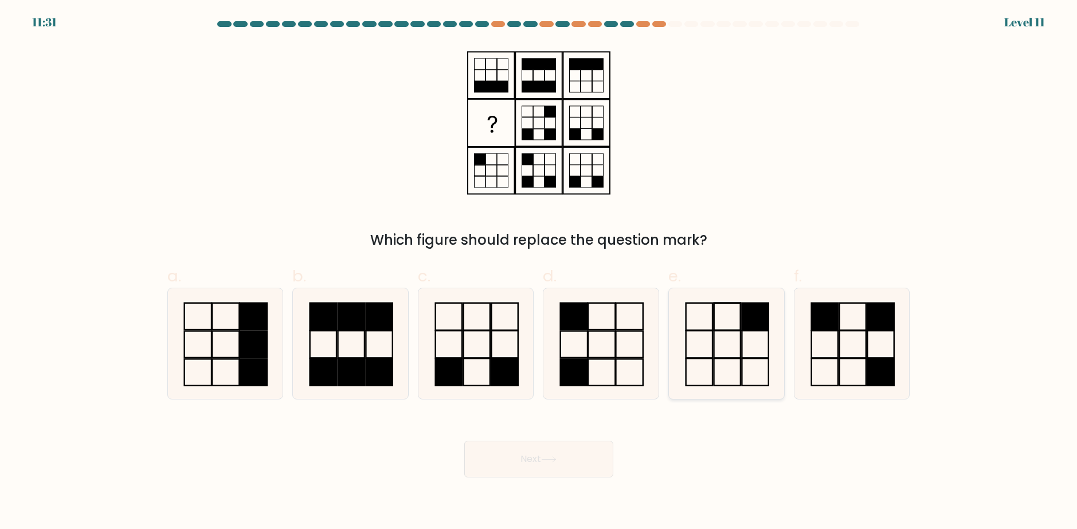
click at [766, 327] on rect at bounding box center [754, 316] width 26 height 27
click at [539, 272] on input "e." at bounding box center [539, 268] width 1 height 7
radio input "true"
click at [552, 456] on icon at bounding box center [548, 459] width 15 height 6
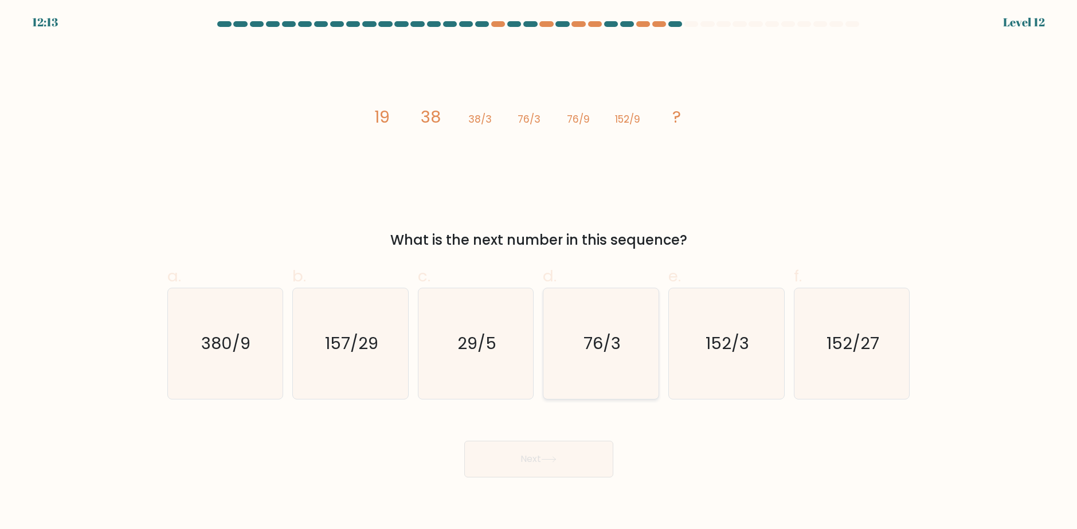
click at [595, 352] on text "76/3" at bounding box center [601, 343] width 37 height 23
click at [539, 272] on input "d. 76/3" at bounding box center [539, 268] width 1 height 7
radio input "true"
click at [549, 454] on button "Next" at bounding box center [538, 459] width 149 height 37
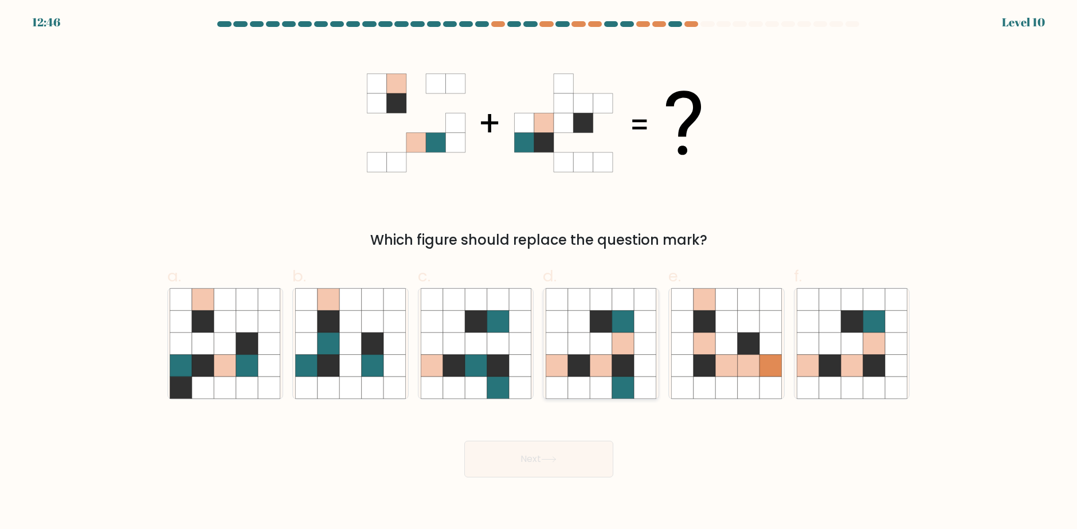
click at [616, 347] on icon at bounding box center [623, 343] width 22 height 22
click at [539, 272] on input "d." at bounding box center [539, 268] width 1 height 7
radio input "true"
click at [587, 445] on button "Next" at bounding box center [538, 459] width 149 height 37
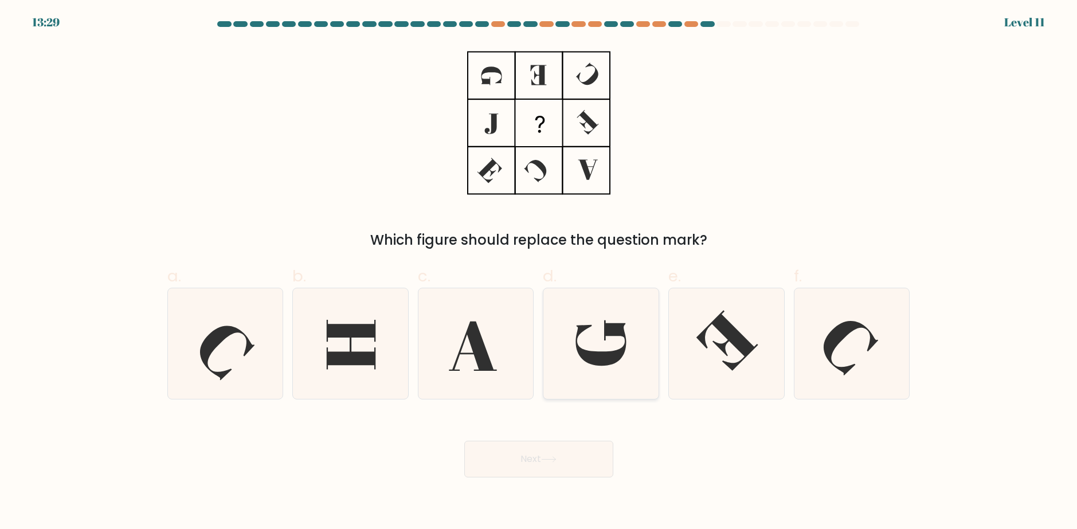
click at [612, 340] on icon at bounding box center [600, 343] width 111 height 111
click at [539, 272] on input "d." at bounding box center [539, 268] width 1 height 7
radio input "true"
click at [546, 453] on button "Next" at bounding box center [538, 459] width 149 height 37
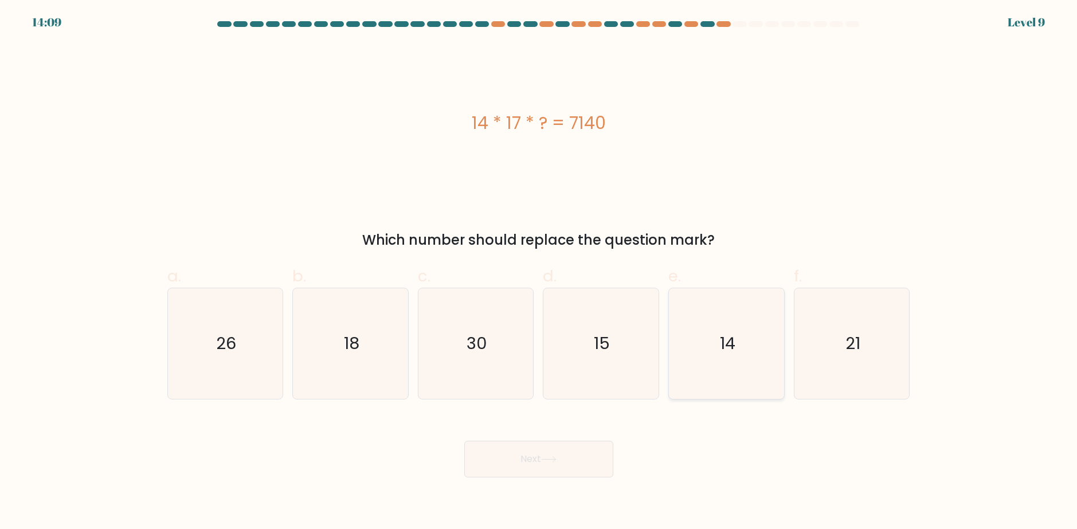
click at [700, 347] on icon "14" at bounding box center [726, 343] width 111 height 111
click at [539, 272] on input "e. 14" at bounding box center [539, 268] width 1 height 7
radio input "true"
click at [546, 454] on button "Next" at bounding box center [538, 459] width 149 height 37
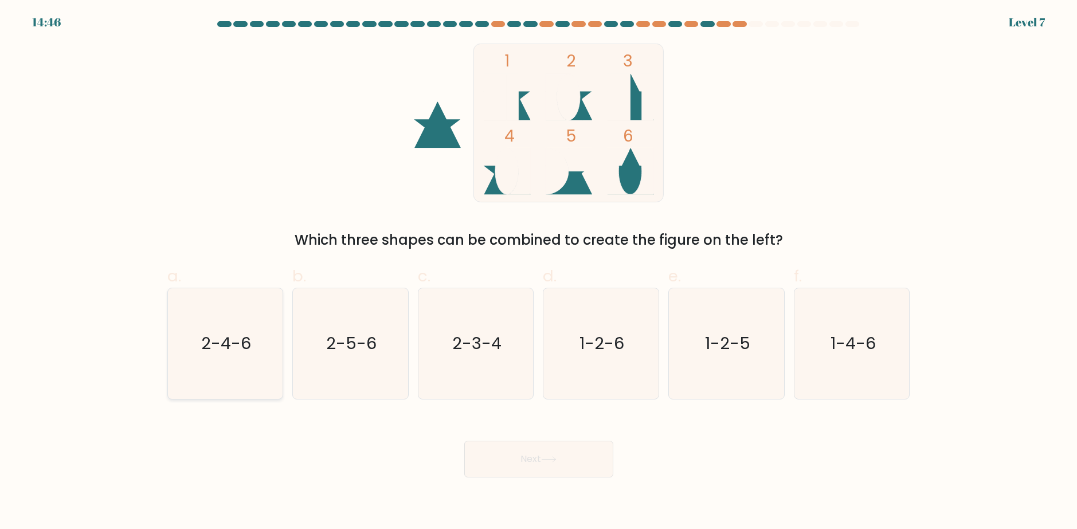
drag, startPoint x: 253, startPoint y: 336, endPoint x: 261, endPoint y: 337, distance: 8.0
click at [253, 336] on icon "2-4-6" at bounding box center [225, 343] width 111 height 111
click at [539, 272] on input "a. 2-4-6" at bounding box center [539, 268] width 1 height 7
radio input "true"
click at [545, 467] on button "Next" at bounding box center [538, 459] width 149 height 37
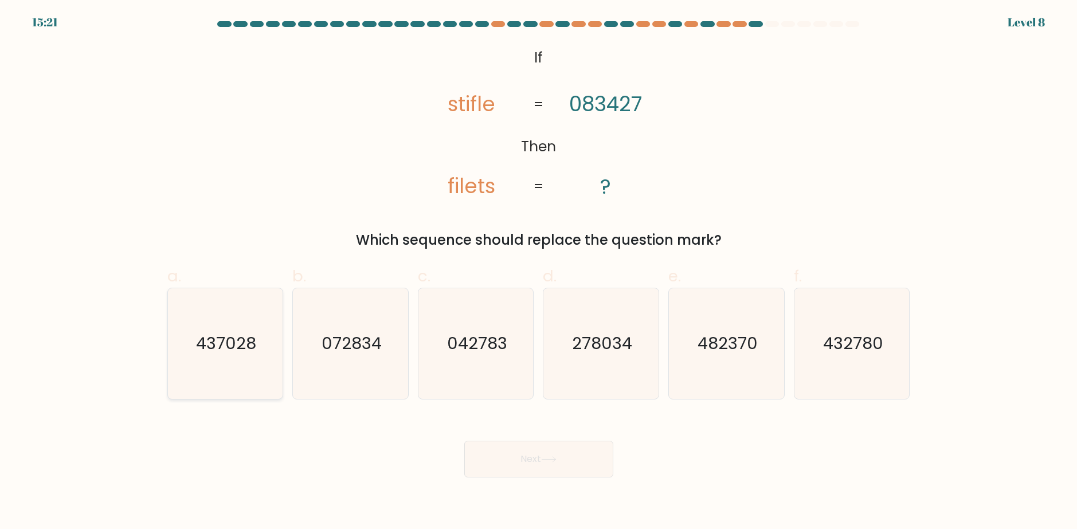
click at [235, 357] on icon "437028" at bounding box center [225, 343] width 111 height 111
click at [539, 272] on input "a. 437028" at bounding box center [539, 268] width 1 height 7
radio input "true"
click at [839, 341] on text "432780" at bounding box center [853, 343] width 60 height 23
click at [539, 272] on input "f. 432780" at bounding box center [539, 268] width 1 height 7
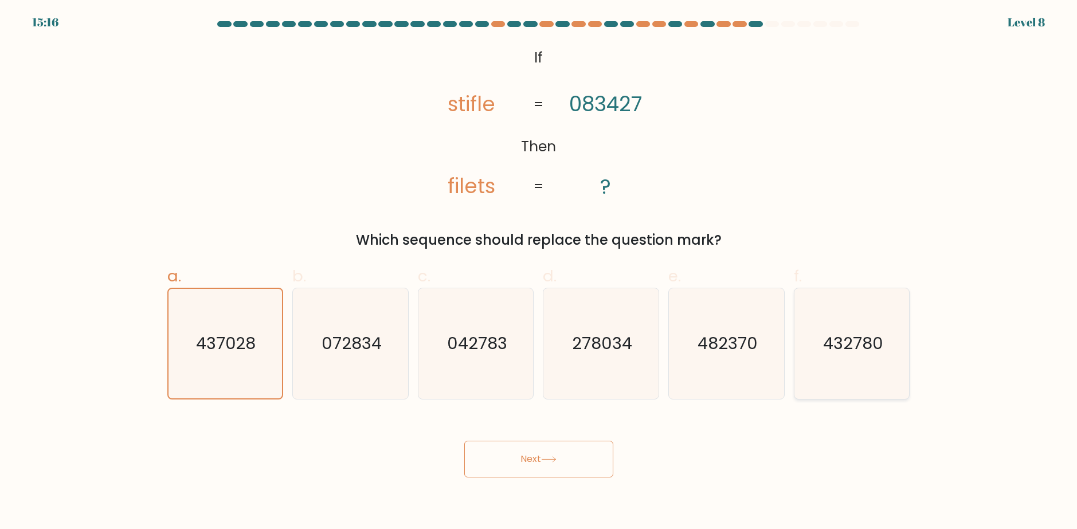
radio input "true"
click at [549, 458] on icon at bounding box center [548, 459] width 15 height 6
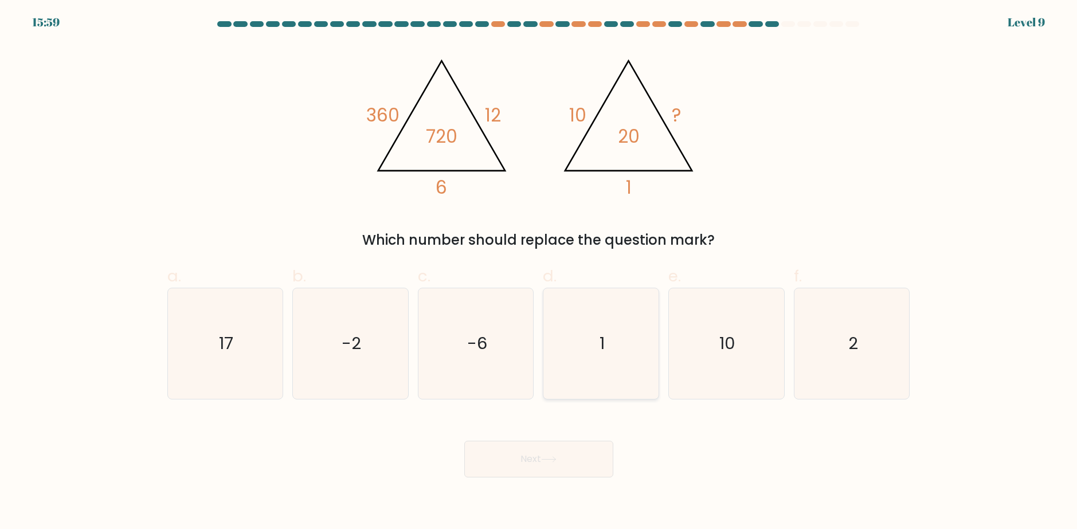
drag, startPoint x: 655, startPoint y: 363, endPoint x: 631, endPoint y: 382, distance: 31.4
click at [655, 361] on icon "1" at bounding box center [600, 343] width 111 height 111
click at [539, 272] on input "d. 1" at bounding box center [539, 268] width 1 height 7
radio input "true"
click at [698, 348] on icon "10" at bounding box center [726, 343] width 111 height 111
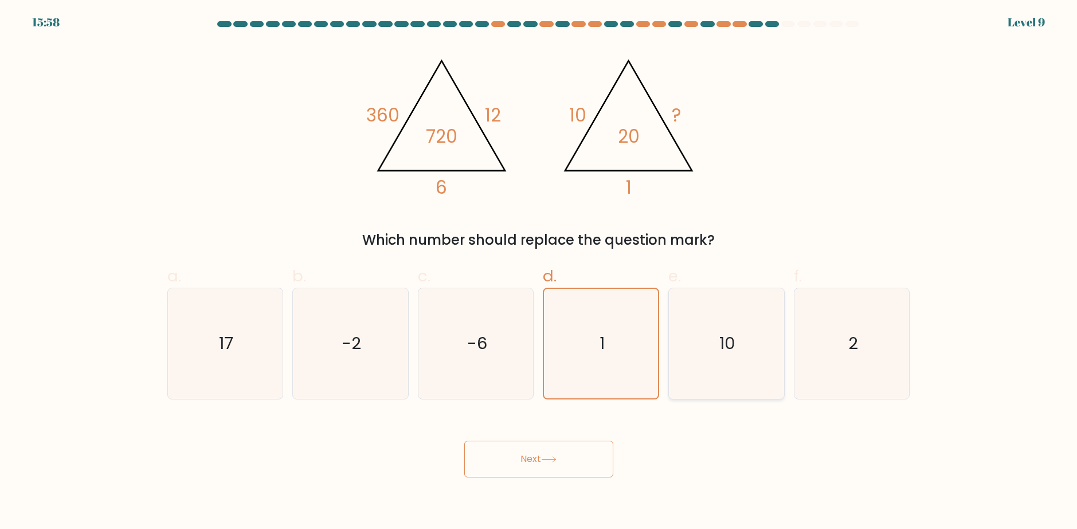
click at [539, 272] on input "e. 10" at bounding box center [539, 268] width 1 height 7
radio input "true"
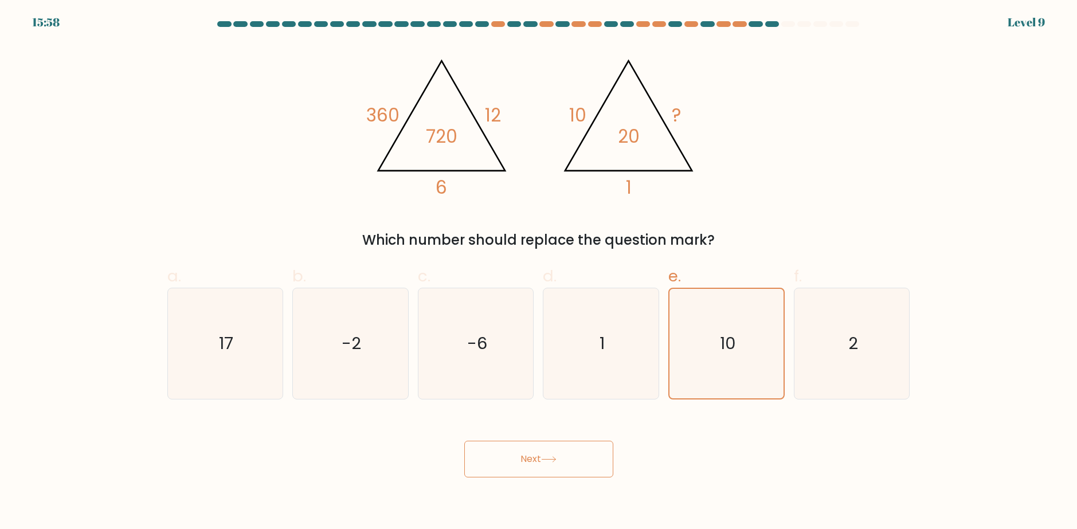
click at [588, 455] on button "Next" at bounding box center [538, 459] width 149 height 37
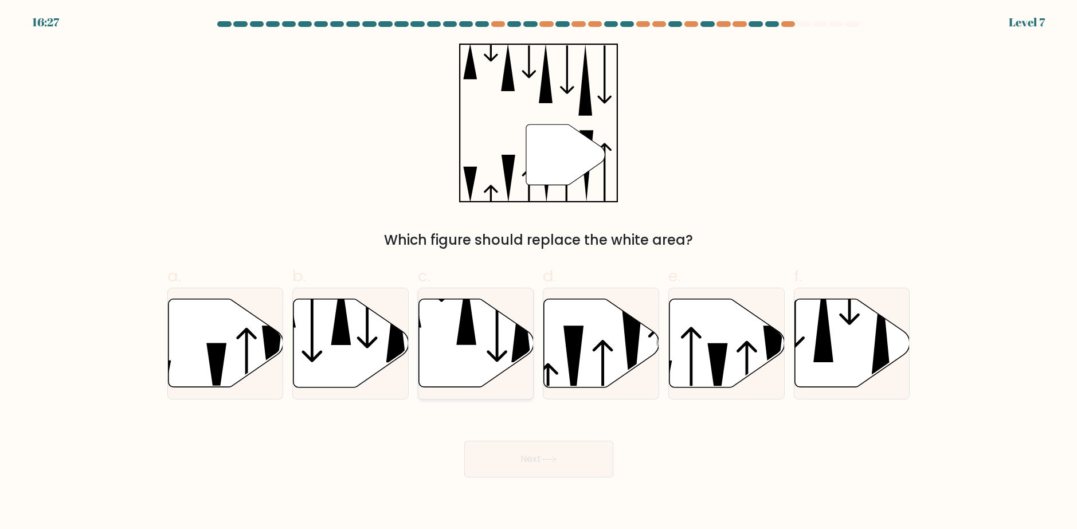
click at [496, 349] on icon at bounding box center [496, 319] width 21 height 85
click at [539, 272] on input "c." at bounding box center [539, 268] width 1 height 7
radio input "true"
click at [588, 362] on icon at bounding box center [601, 343] width 115 height 88
click at [539, 272] on input "d." at bounding box center [539, 268] width 1 height 7
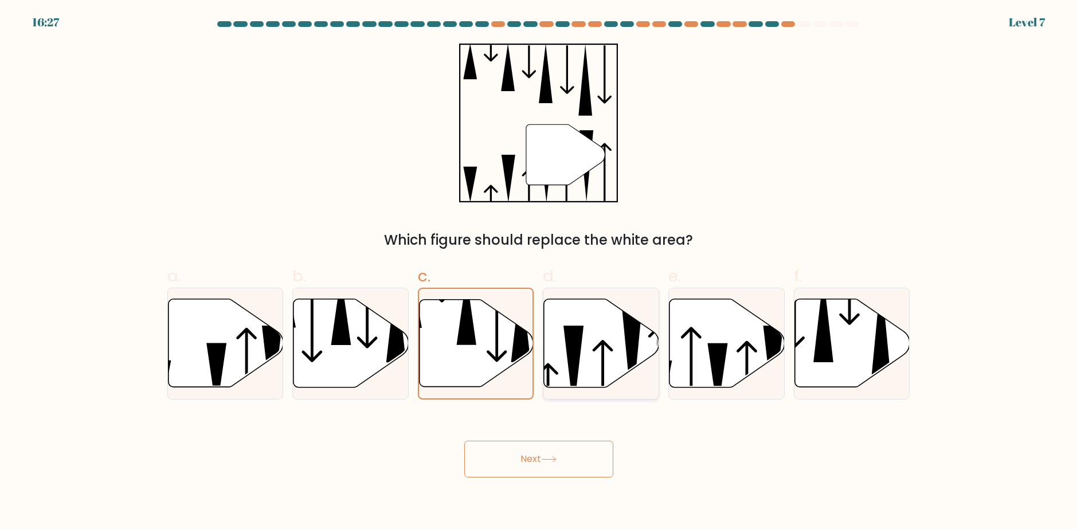
radio input "true"
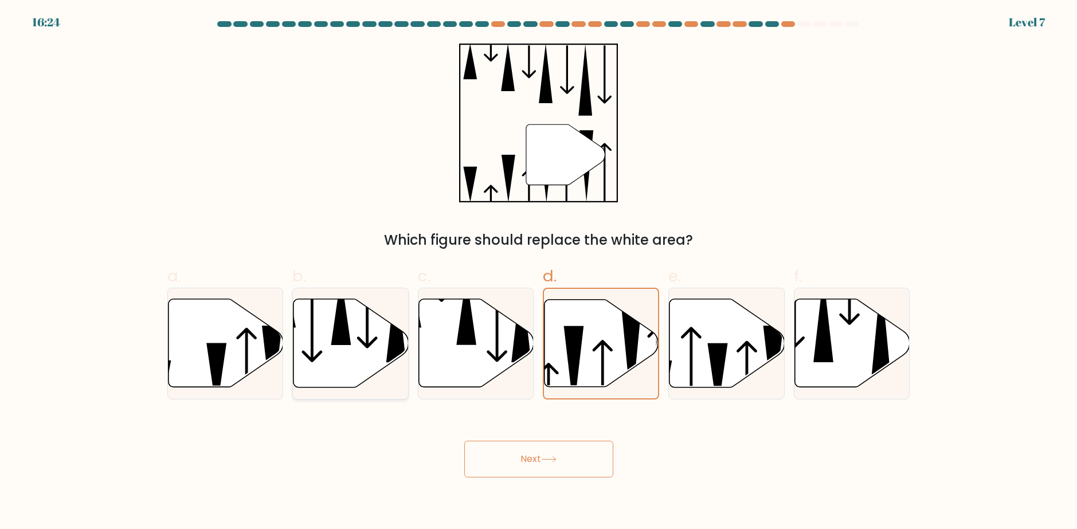
click at [336, 351] on icon at bounding box center [350, 343] width 115 height 88
click at [539, 272] on input "b." at bounding box center [539, 268] width 1 height 7
radio input "true"
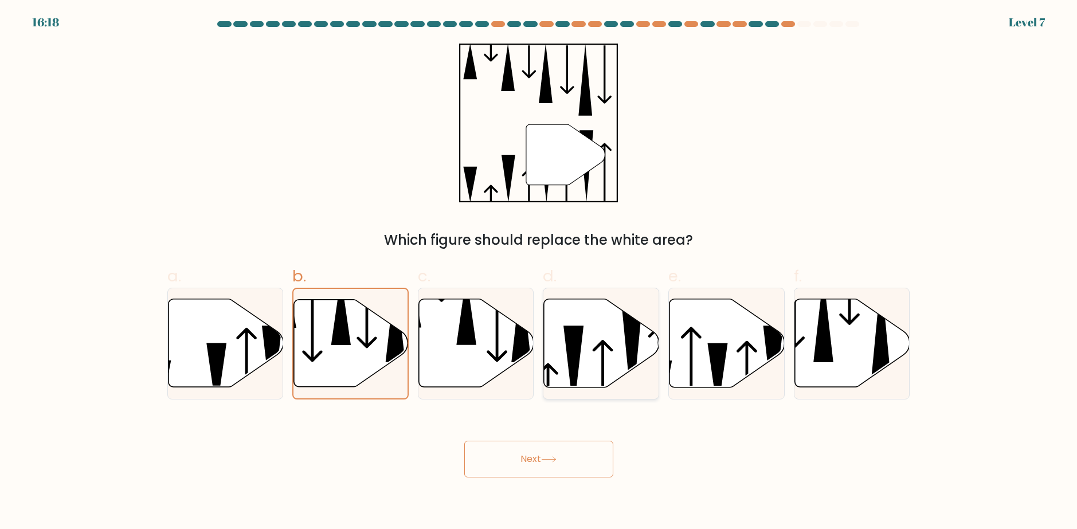
click at [621, 347] on icon at bounding box center [601, 343] width 115 height 88
click at [539, 272] on input "d." at bounding box center [539, 268] width 1 height 7
radio input "true"
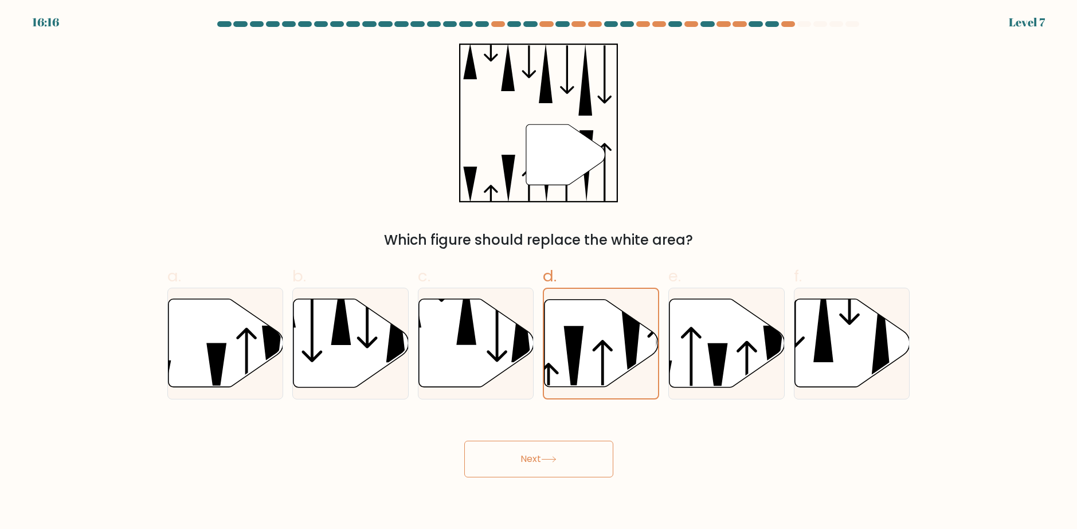
click at [564, 461] on button "Next" at bounding box center [538, 459] width 149 height 37
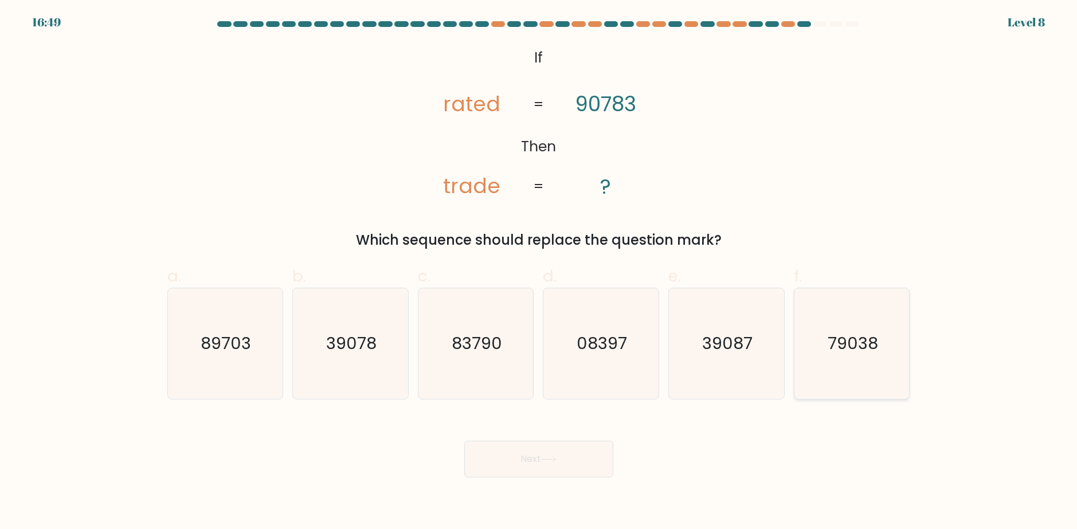
click at [848, 343] on text "79038" at bounding box center [852, 343] width 50 height 23
click at [539, 272] on input "f. 79038" at bounding box center [539, 268] width 1 height 7
radio input "true"
click at [582, 460] on button "Next" at bounding box center [538, 459] width 149 height 37
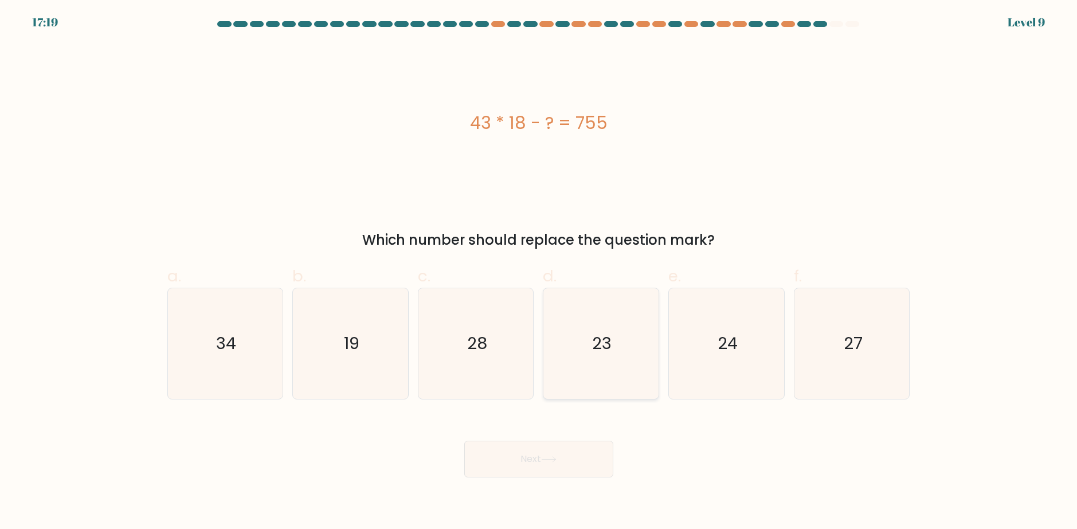
click at [607, 366] on icon "23" at bounding box center [600, 343] width 111 height 111
click at [539, 272] on input "d. 23" at bounding box center [539, 268] width 1 height 7
radio input "true"
click at [568, 438] on div "Next" at bounding box center [538, 445] width 756 height 64
click at [572, 450] on button "Next" at bounding box center [538, 459] width 149 height 37
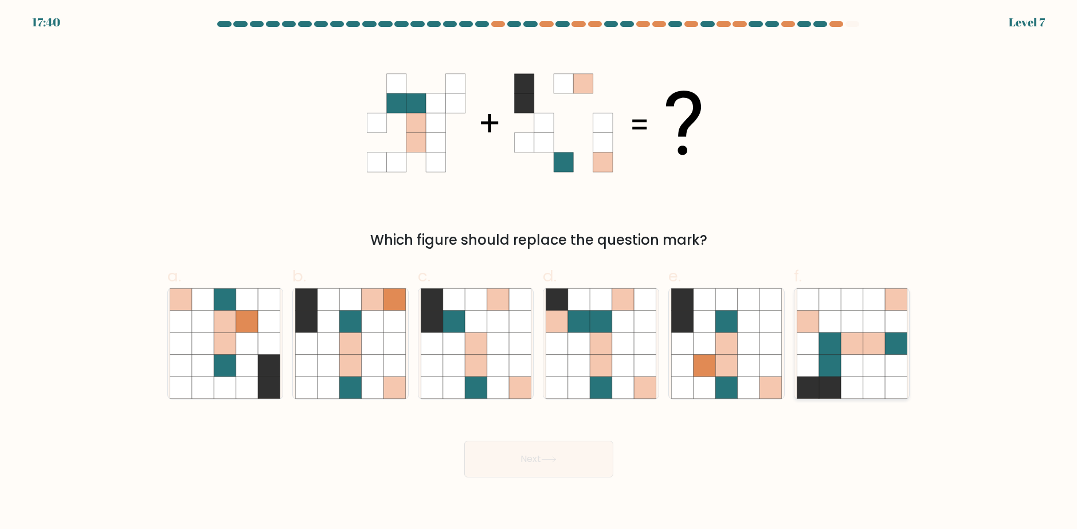
click at [846, 371] on icon at bounding box center [851, 366] width 22 height 22
click at [539, 272] on input "f." at bounding box center [539, 268] width 1 height 7
radio input "true"
drag, startPoint x: 574, startPoint y: 474, endPoint x: 575, endPoint y: 468, distance: 6.3
click at [574, 473] on button "Next" at bounding box center [538, 459] width 149 height 37
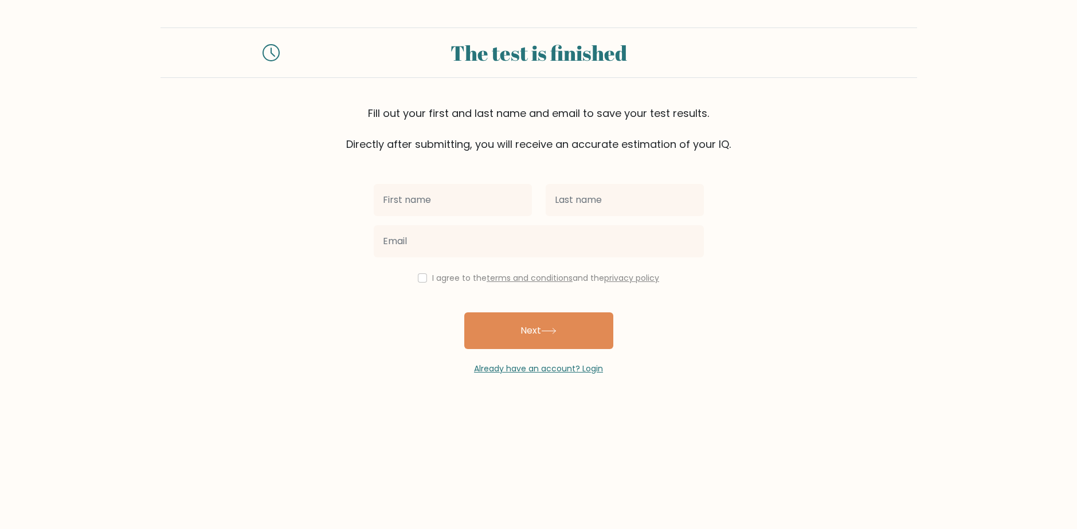
click at [489, 202] on input "text" at bounding box center [453, 200] width 158 height 32
type input "[PERSON_NAME]"
click at [590, 211] on input "text" at bounding box center [624, 200] width 158 height 32
type input "REAL"
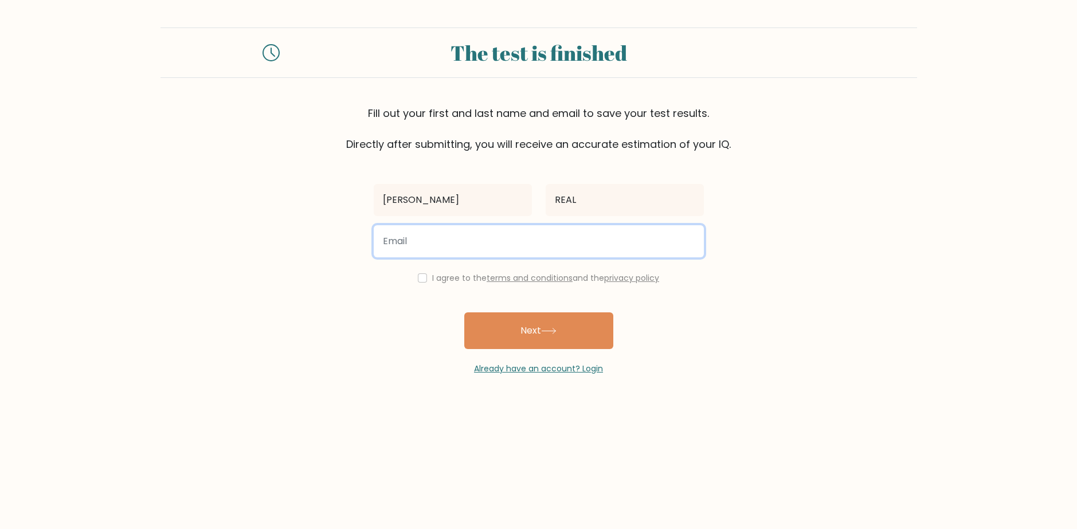
click at [540, 243] on input "email" at bounding box center [539, 241] width 330 height 32
type input "[EMAIL_ADDRESS][DOMAIN_NAME]"
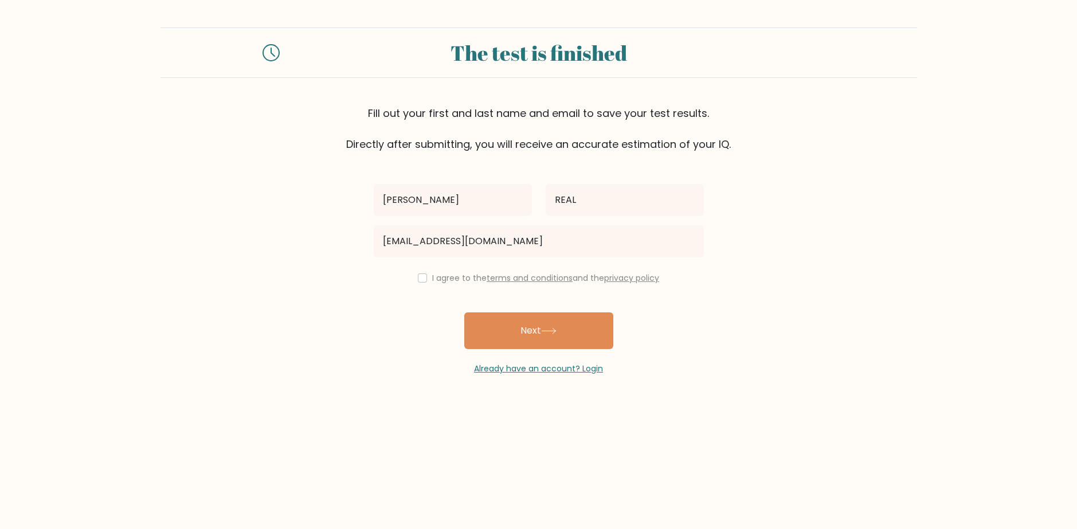
click at [424, 281] on div "I agree to the terms and conditions and the privacy policy" at bounding box center [539, 278] width 344 height 14
click at [408, 268] on div "[PERSON_NAME] REAL [EMAIL_ADDRESS][DOMAIN_NAME] I agree to the terms and condit…" at bounding box center [539, 263] width 344 height 223
click at [418, 273] on input "checkbox" at bounding box center [422, 277] width 9 height 9
checkbox input "true"
click at [522, 324] on button "Next" at bounding box center [538, 330] width 149 height 37
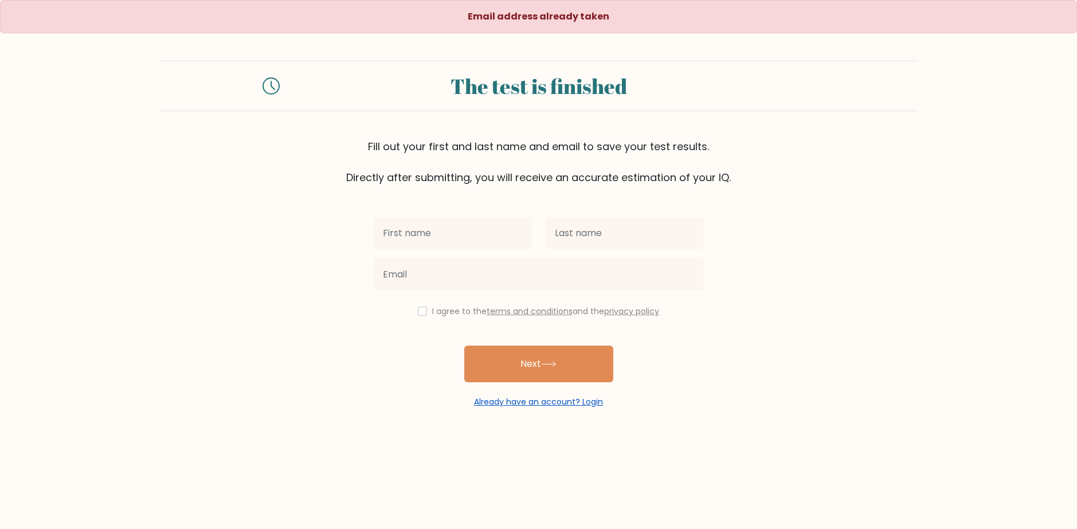
click at [537, 399] on link "Already have an account? Login" at bounding box center [538, 401] width 129 height 11
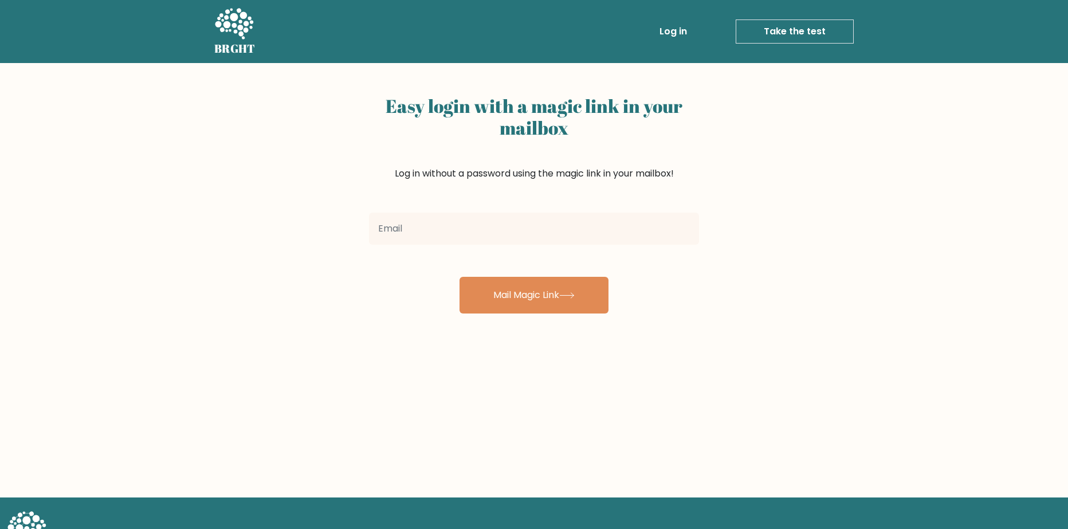
click at [579, 233] on input "email" at bounding box center [534, 229] width 330 height 32
type input "[EMAIL_ADDRESS][DOMAIN_NAME]"
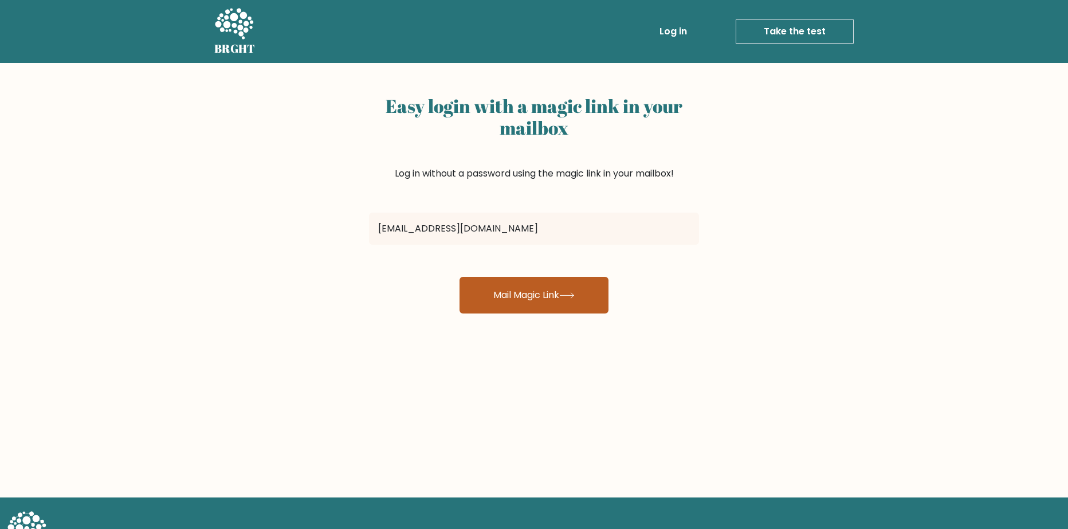
click at [552, 297] on button "Mail Magic Link" at bounding box center [533, 295] width 149 height 37
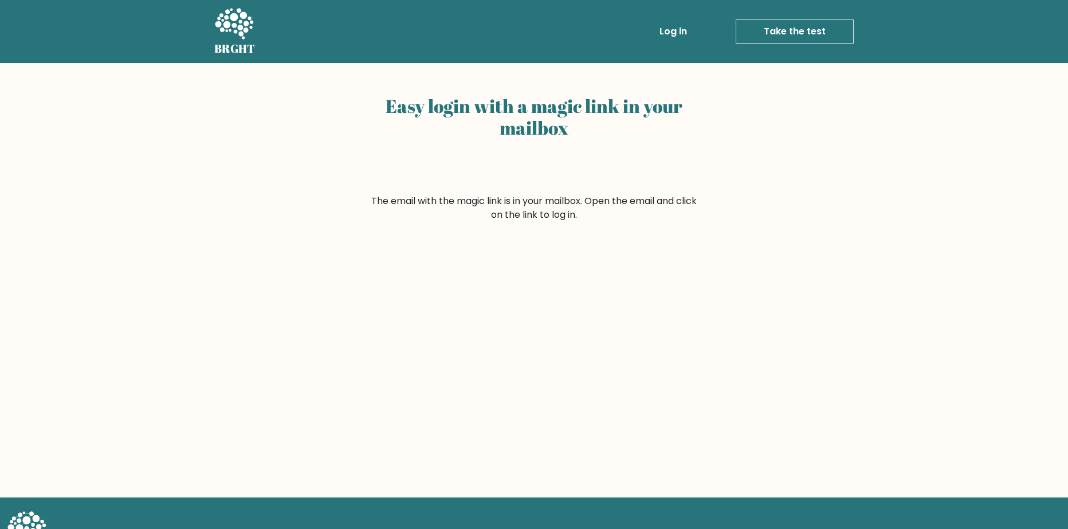
click at [669, 32] on link "Log in" at bounding box center [673, 31] width 37 height 23
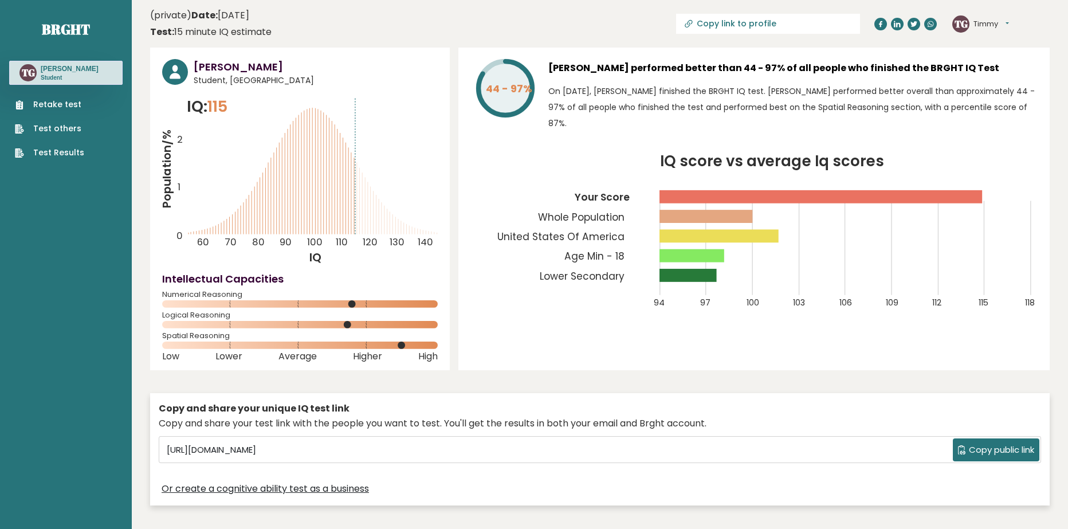
drag, startPoint x: 273, startPoint y: 70, endPoint x: 205, endPoint y: 73, distance: 68.2
click at [205, 73] on h3 "[PERSON_NAME]" at bounding box center [316, 66] width 244 height 15
click at [315, 80] on span "Student, [GEOGRAPHIC_DATA]" at bounding box center [316, 80] width 244 height 12
click at [71, 108] on link "Retake test" at bounding box center [49, 105] width 69 height 12
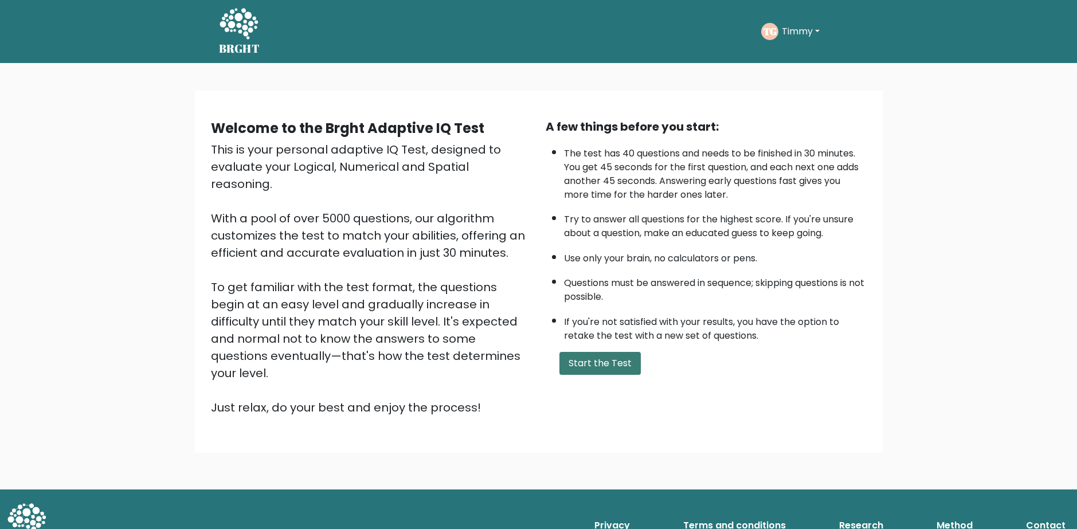
click at [619, 360] on button "Start the Test" at bounding box center [599, 363] width 81 height 23
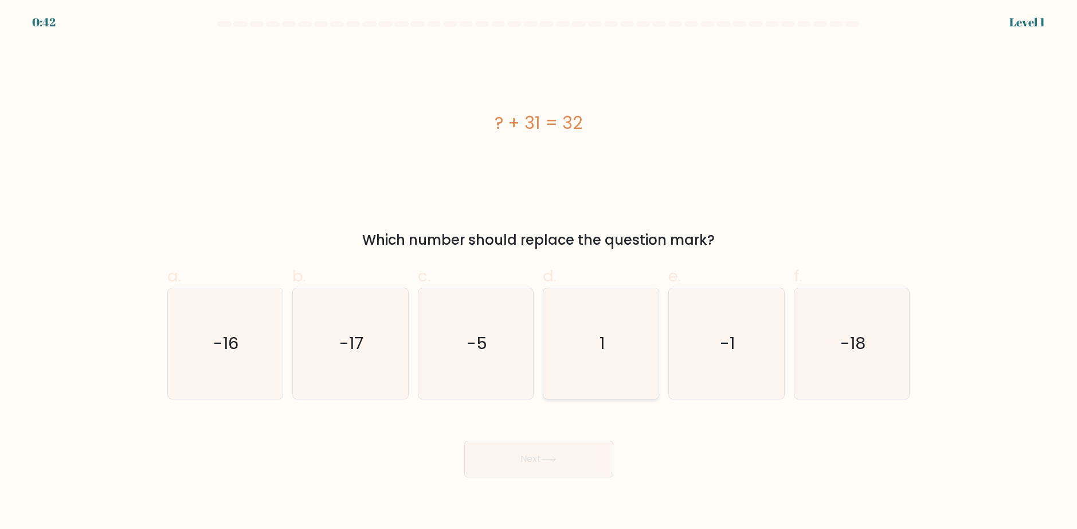
click at [605, 348] on icon "1" at bounding box center [600, 343] width 111 height 111
click at [539, 272] on input "d. 1" at bounding box center [539, 268] width 1 height 7
radio input "true"
click at [567, 457] on button "Next" at bounding box center [538, 459] width 149 height 37
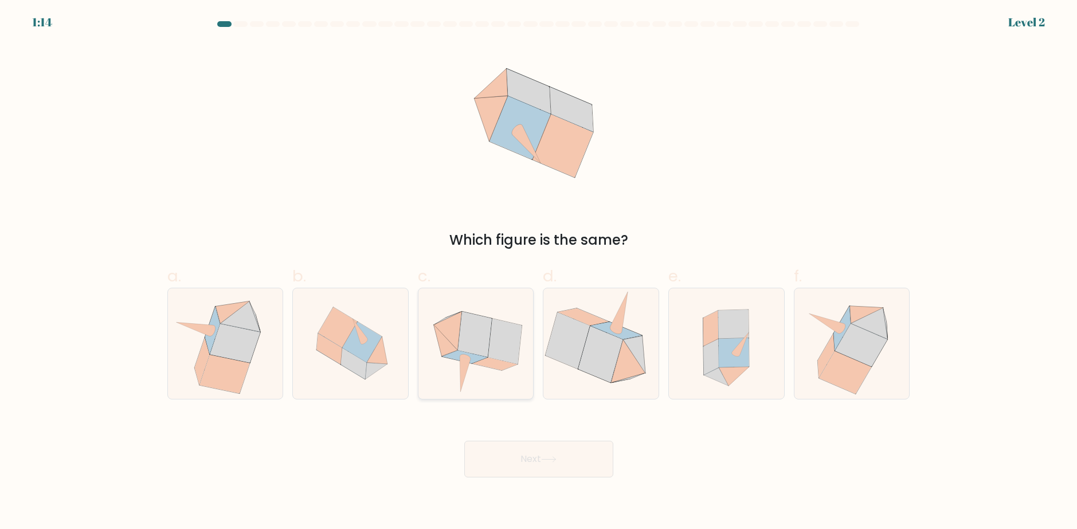
click at [473, 344] on icon at bounding box center [474, 334] width 34 height 45
click at [539, 272] on input "c." at bounding box center [539, 268] width 1 height 7
radio input "true"
click at [534, 463] on button "Next" at bounding box center [538, 459] width 149 height 37
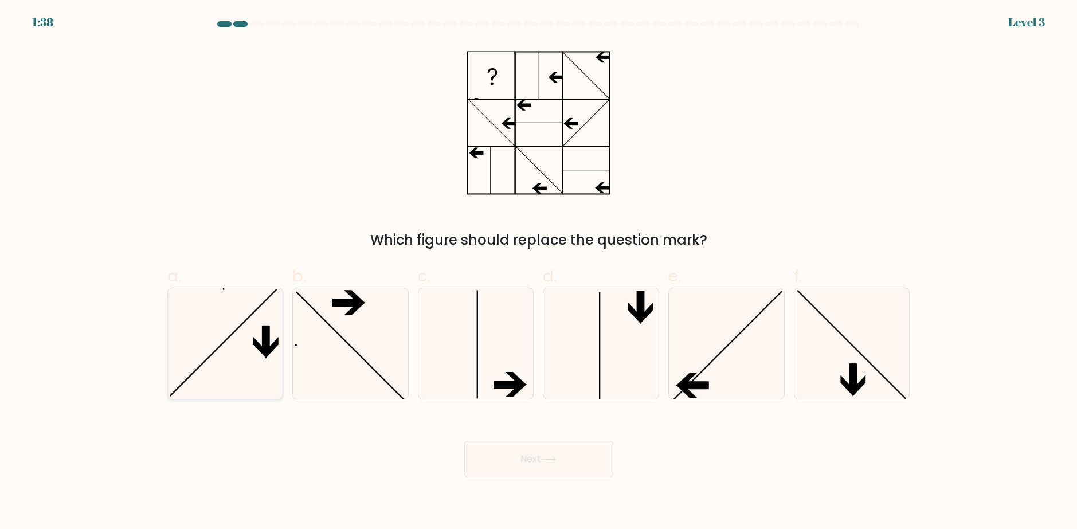
click at [273, 355] on icon at bounding box center [225, 343] width 111 height 111
click at [539, 272] on input "a." at bounding box center [539, 268] width 1 height 7
radio input "true"
click at [729, 366] on icon at bounding box center [726, 343] width 111 height 111
click at [539, 272] on input "e." at bounding box center [539, 268] width 1 height 7
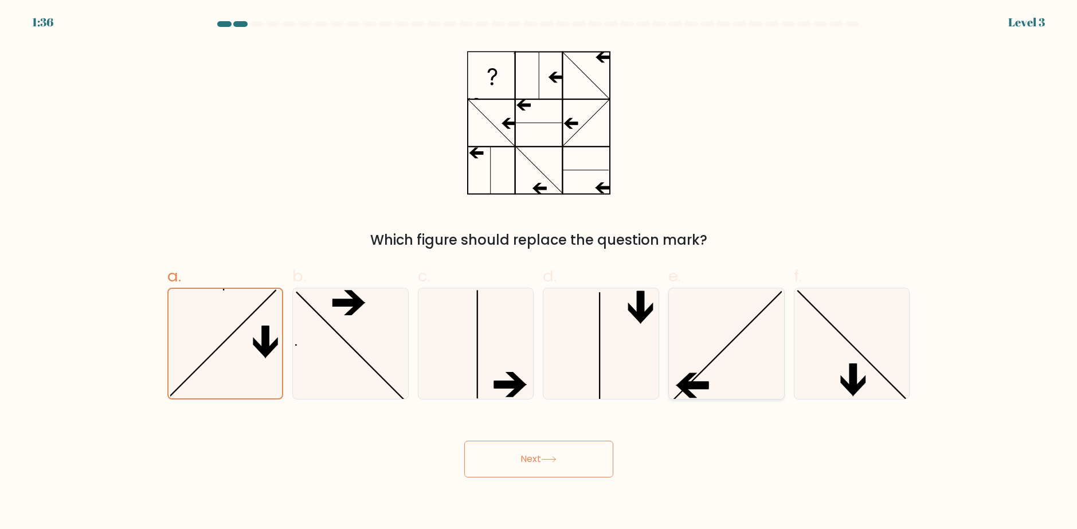
radio input "true"
click at [573, 459] on button "Next" at bounding box center [538, 459] width 149 height 37
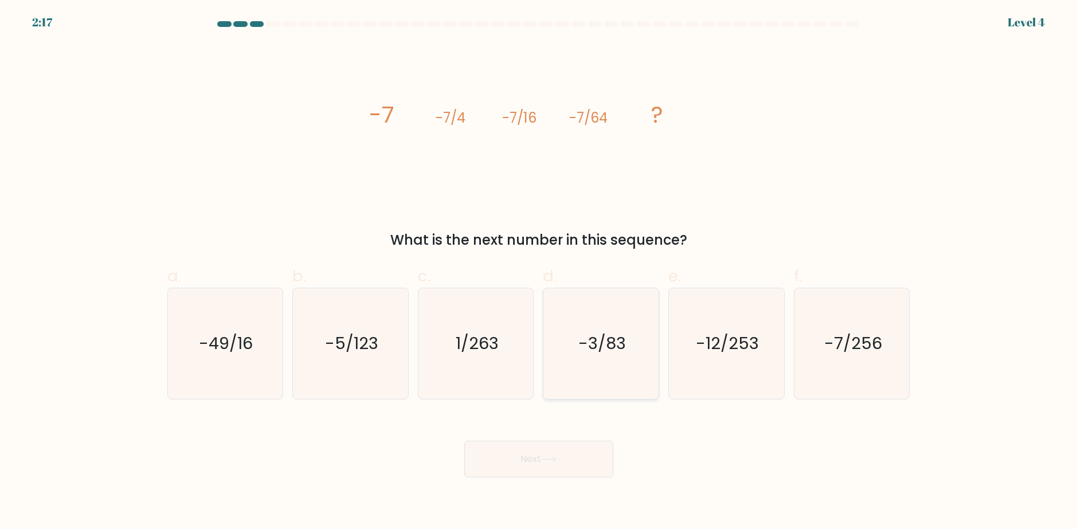
click at [587, 352] on text "-3/83" at bounding box center [602, 343] width 48 height 23
click at [539, 272] on input "d. -3/83" at bounding box center [539, 268] width 1 height 7
radio input "true"
click at [584, 469] on button "Next" at bounding box center [538, 459] width 149 height 37
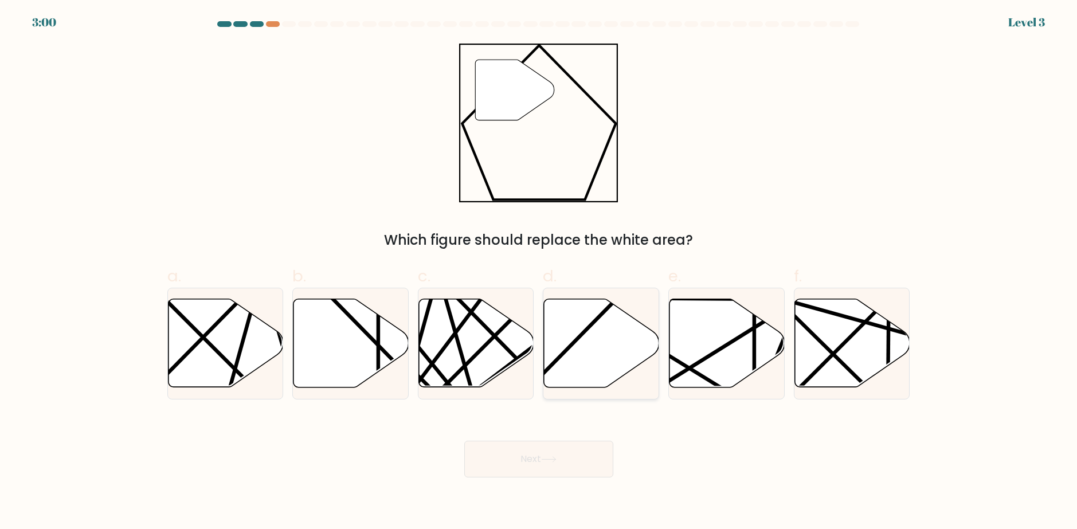
click at [599, 358] on icon at bounding box center [601, 343] width 115 height 88
click at [539, 272] on input "d." at bounding box center [539, 268] width 1 height 7
radio input "true"
click at [555, 480] on body "2:59 Level 3" at bounding box center [538, 264] width 1077 height 529
click at [556, 462] on icon at bounding box center [548, 459] width 15 height 6
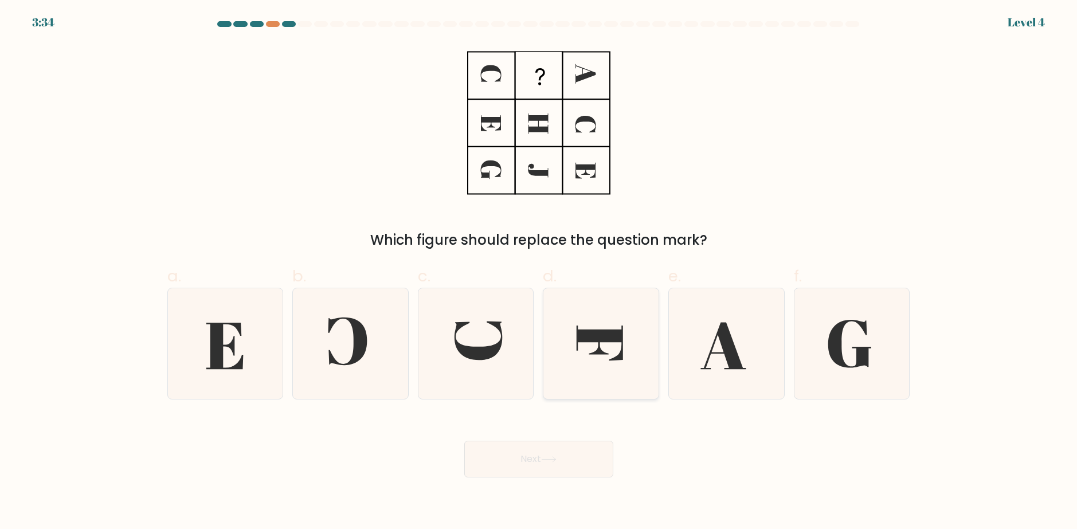
drag, startPoint x: 623, startPoint y: 337, endPoint x: 622, endPoint y: 350, distance: 13.2
click at [625, 335] on icon at bounding box center [600, 343] width 111 height 111
click at [539, 272] on input "d." at bounding box center [539, 268] width 1 height 7
radio input "true"
click at [596, 461] on button "Next" at bounding box center [538, 459] width 149 height 37
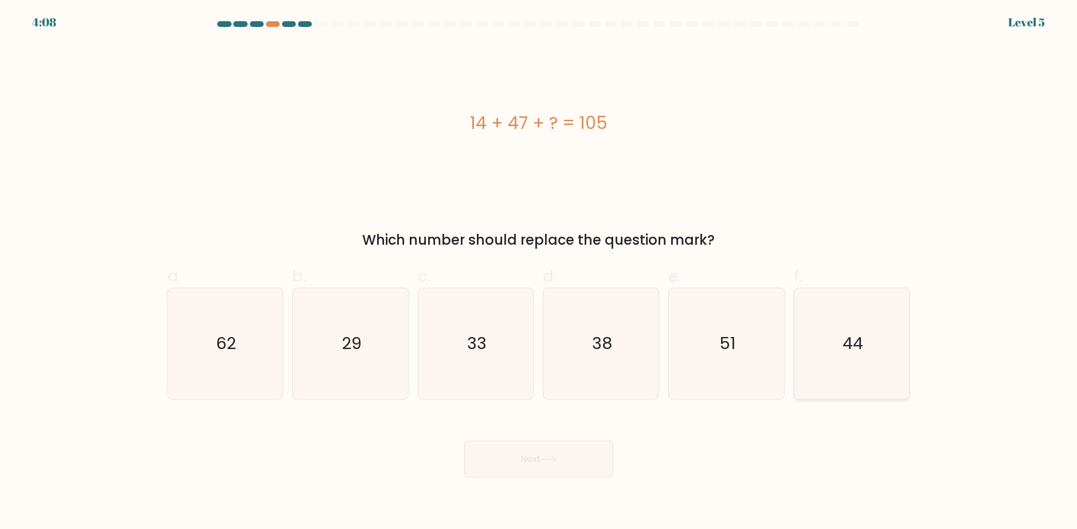
drag, startPoint x: 836, startPoint y: 316, endPoint x: 803, endPoint y: 316, distance: 32.7
click at [836, 316] on icon "44" at bounding box center [851, 343] width 111 height 111
click at [539, 272] on input "f. 44" at bounding box center [539, 268] width 1 height 7
radio input "true"
click at [579, 453] on button "Next" at bounding box center [538, 459] width 149 height 37
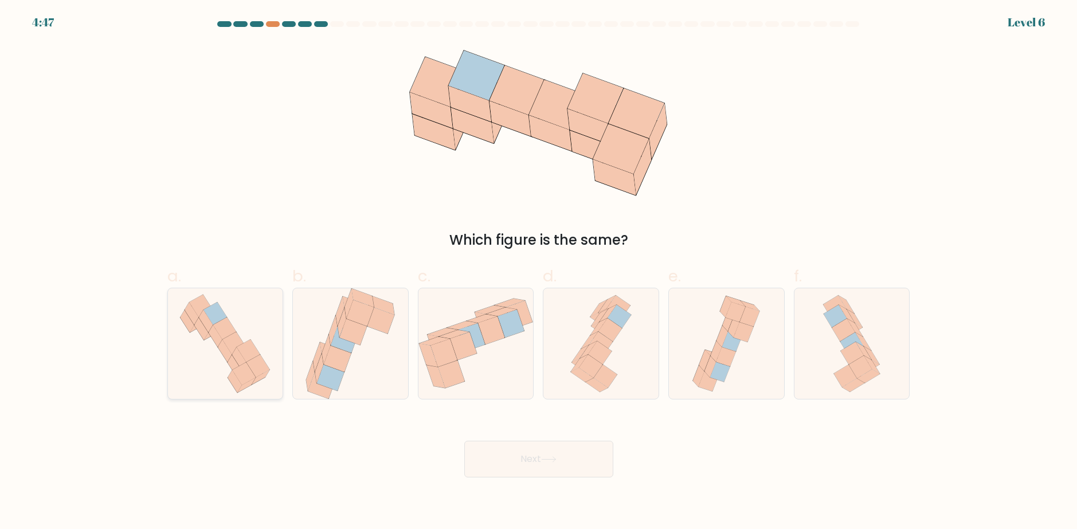
click at [244, 357] on icon at bounding box center [248, 351] width 23 height 22
click at [539, 272] on input "a." at bounding box center [539, 268] width 1 height 7
radio input "true"
click at [564, 473] on button "Next" at bounding box center [538, 459] width 149 height 37
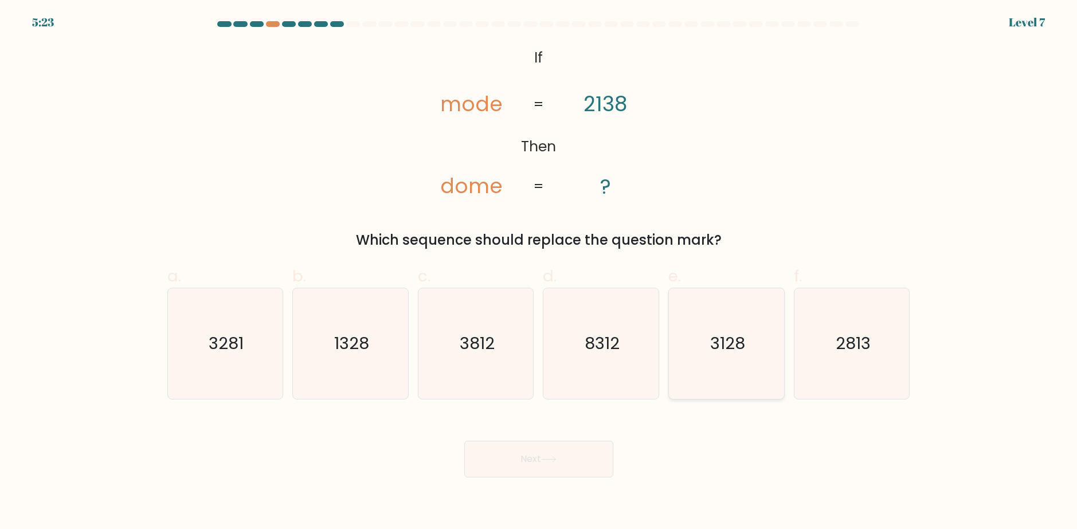
click at [760, 347] on icon "3128" at bounding box center [726, 343] width 111 height 111
click at [539, 272] on input "e. 3128" at bounding box center [539, 268] width 1 height 7
radio input "true"
click at [578, 468] on button "Next" at bounding box center [538, 459] width 149 height 37
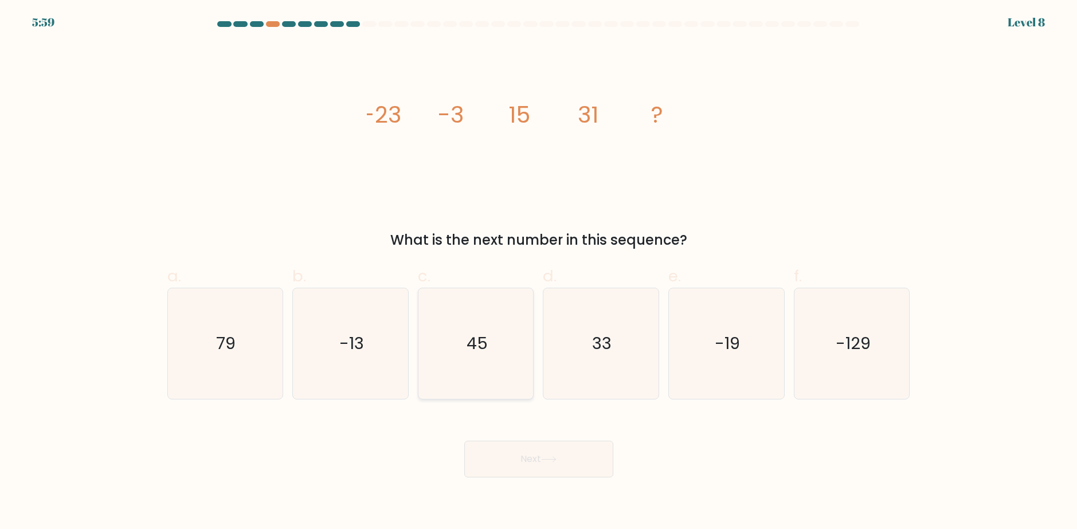
click at [472, 360] on icon "45" at bounding box center [476, 343] width 111 height 111
click at [539, 272] on input "c. 45" at bounding box center [539, 268] width 1 height 7
radio input "true"
click at [548, 457] on icon at bounding box center [548, 459] width 15 height 6
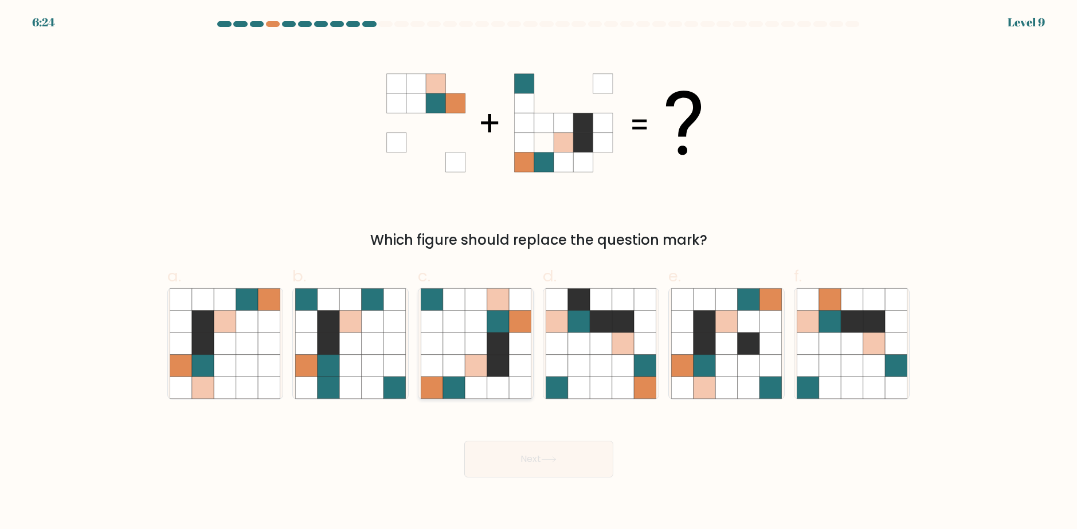
click at [450, 329] on icon at bounding box center [453, 322] width 22 height 22
click at [539, 272] on input "c." at bounding box center [539, 268] width 1 height 7
radio input "true"
click at [544, 455] on button "Next" at bounding box center [538, 459] width 149 height 37
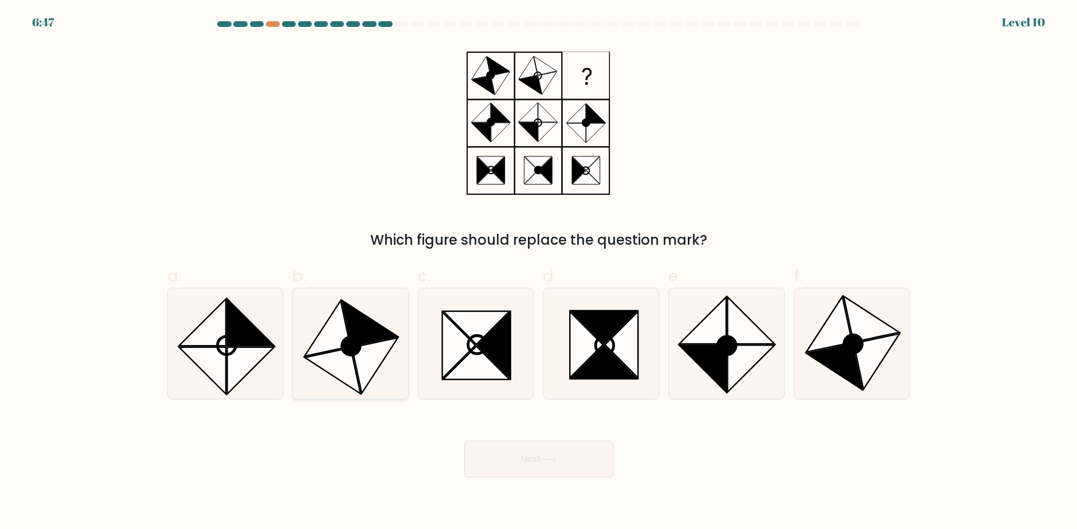
click at [367, 337] on icon at bounding box center [370, 323] width 56 height 46
click at [539, 272] on input "b." at bounding box center [539, 268] width 1 height 7
radio input "true"
click at [568, 468] on button "Next" at bounding box center [538, 459] width 149 height 37
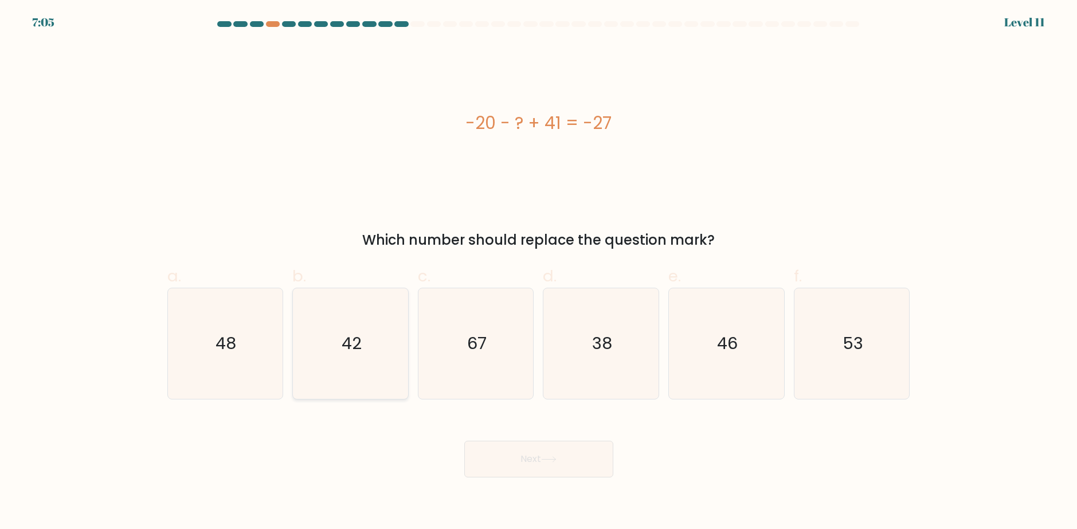
drag, startPoint x: 224, startPoint y: 383, endPoint x: 348, endPoint y: 382, distance: 124.3
click at [225, 375] on icon "48" at bounding box center [225, 343] width 111 height 111
click at [539, 272] on input "a. 48" at bounding box center [539, 268] width 1 height 7
radio input "true"
click at [531, 457] on button "Next" at bounding box center [538, 459] width 149 height 37
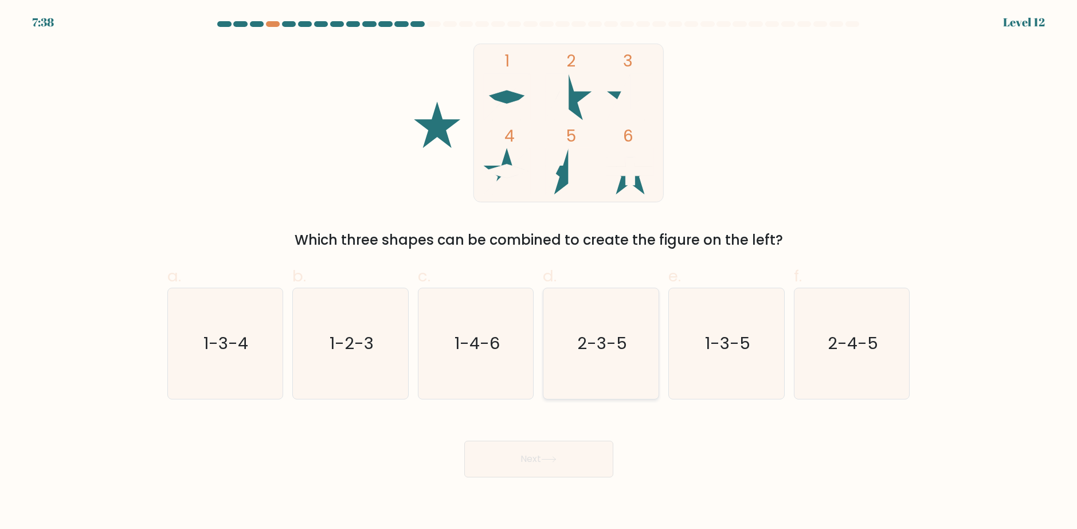
click at [598, 354] on text "2-3-5" at bounding box center [602, 343] width 50 height 23
click at [539, 272] on input "d. 2-3-5" at bounding box center [539, 268] width 1 height 7
radio input "true"
click at [569, 457] on button "Next" at bounding box center [538, 459] width 149 height 37
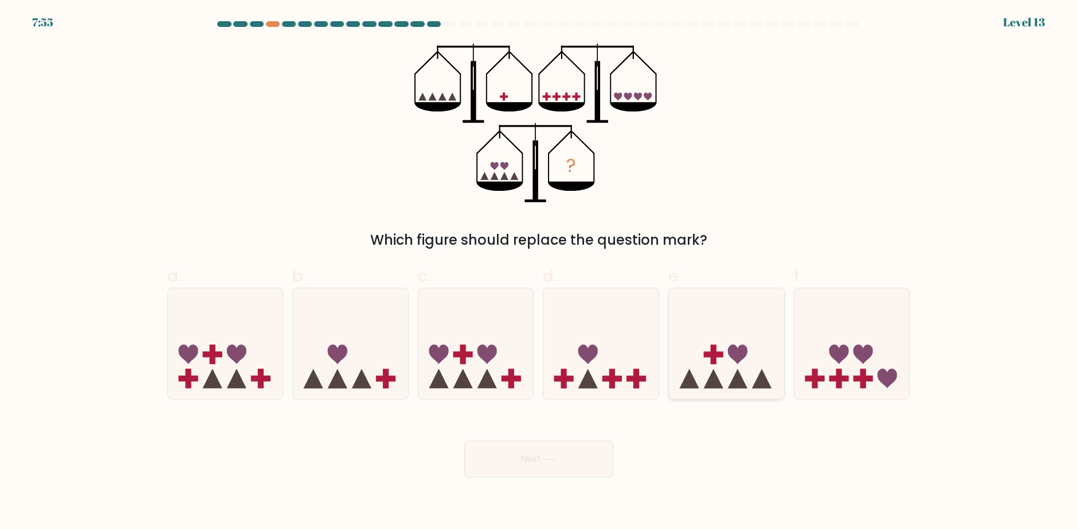
click at [692, 337] on icon at bounding box center [726, 343] width 115 height 95
click at [539, 272] on input "e." at bounding box center [539, 268] width 1 height 7
radio input "true"
click at [553, 443] on button "Next" at bounding box center [538, 459] width 149 height 37
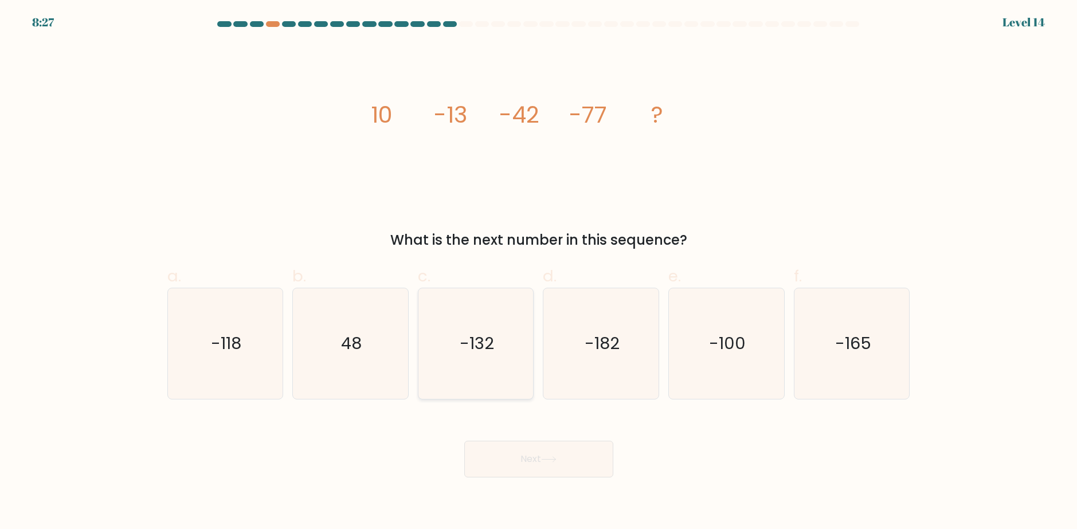
click at [514, 325] on icon "-132" at bounding box center [476, 343] width 111 height 111
click at [539, 272] on input "c. -132" at bounding box center [539, 268] width 1 height 7
radio input "true"
click at [502, 445] on button "Next" at bounding box center [538, 459] width 149 height 37
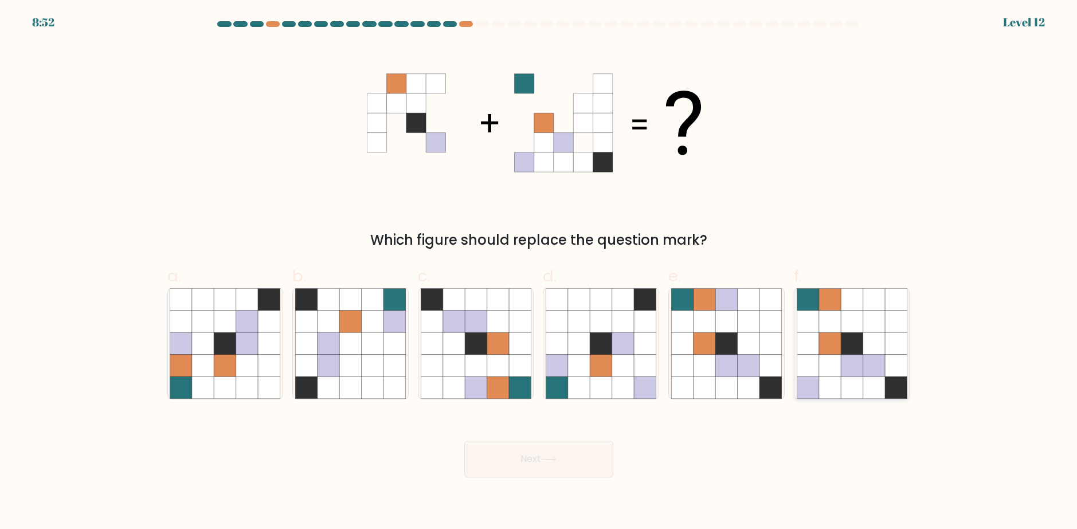
click at [863, 317] on icon at bounding box center [873, 322] width 22 height 22
click at [539, 272] on input "f." at bounding box center [539, 268] width 1 height 7
radio input "true"
click at [628, 362] on icon at bounding box center [623, 366] width 22 height 22
click at [539, 272] on input "d." at bounding box center [539, 268] width 1 height 7
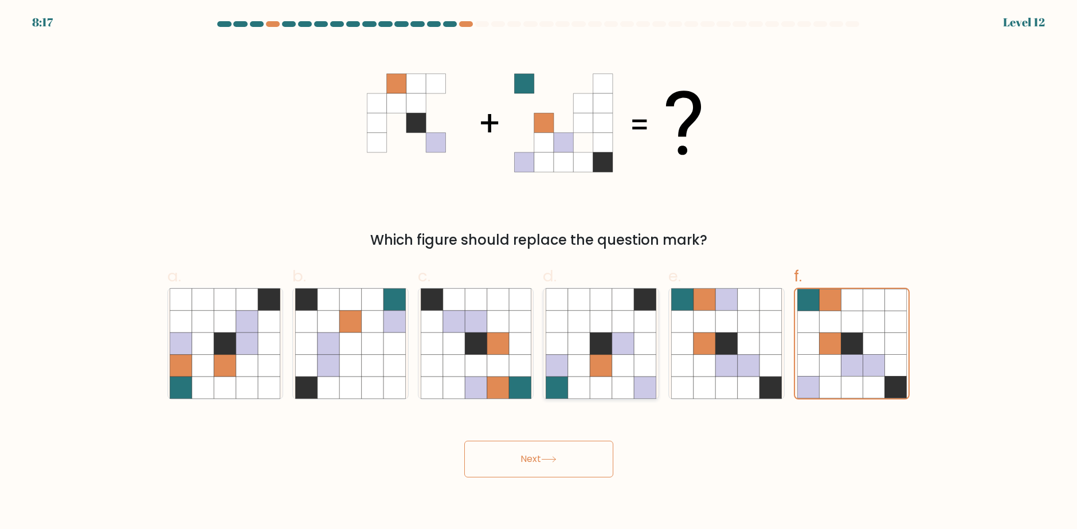
radio input "true"
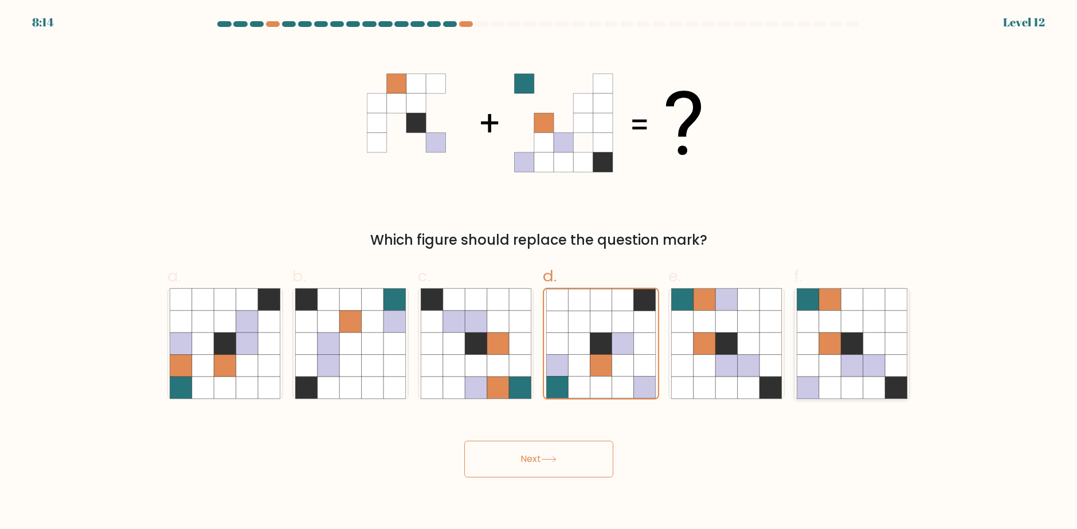
click at [850, 335] on icon at bounding box center [851, 343] width 22 height 22
click at [539, 272] on input "f." at bounding box center [539, 268] width 1 height 7
radio input "true"
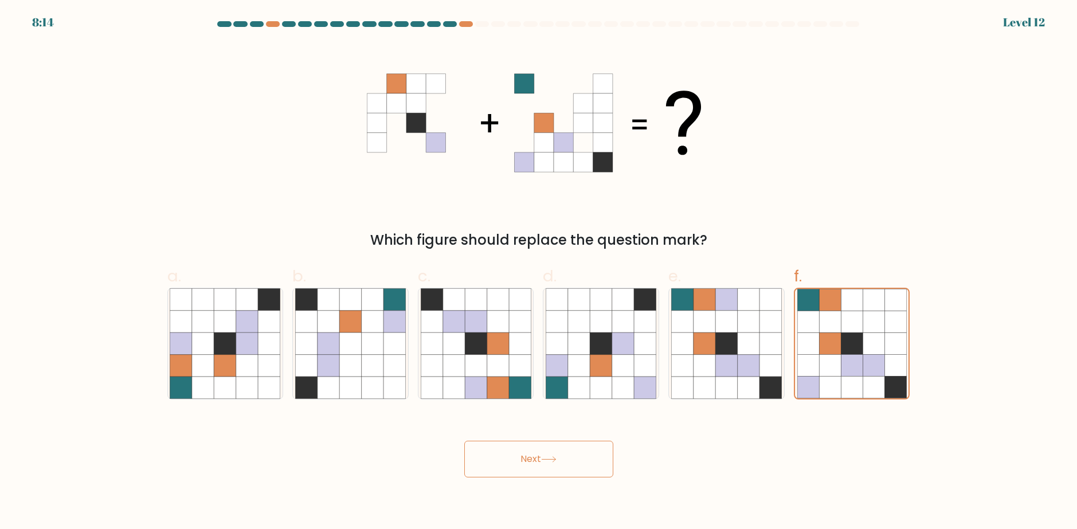
click at [578, 466] on button "Next" at bounding box center [538, 459] width 149 height 37
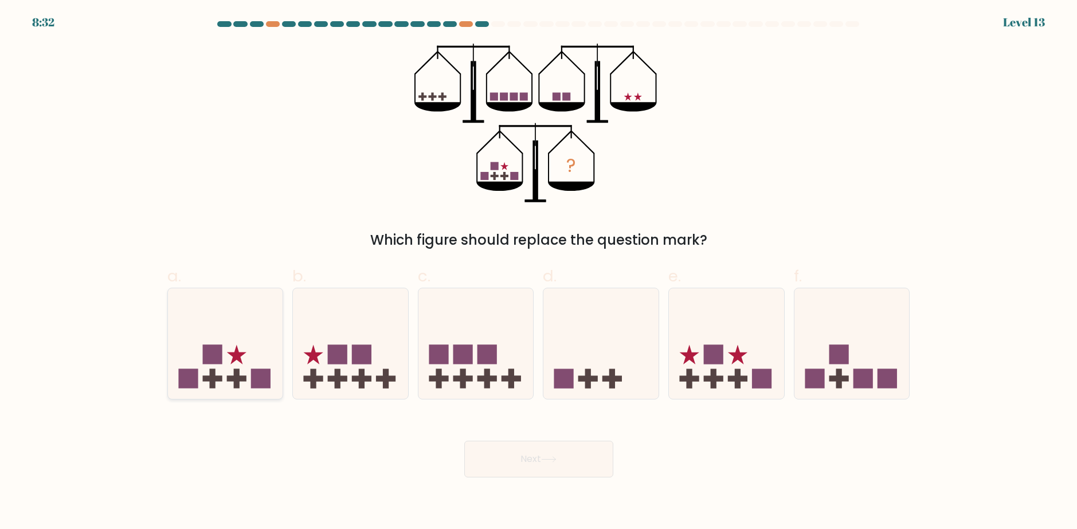
click at [257, 363] on icon at bounding box center [225, 343] width 115 height 95
click at [539, 272] on input "a." at bounding box center [539, 268] width 1 height 7
radio input "true"
click at [549, 460] on icon at bounding box center [548, 459] width 15 height 6
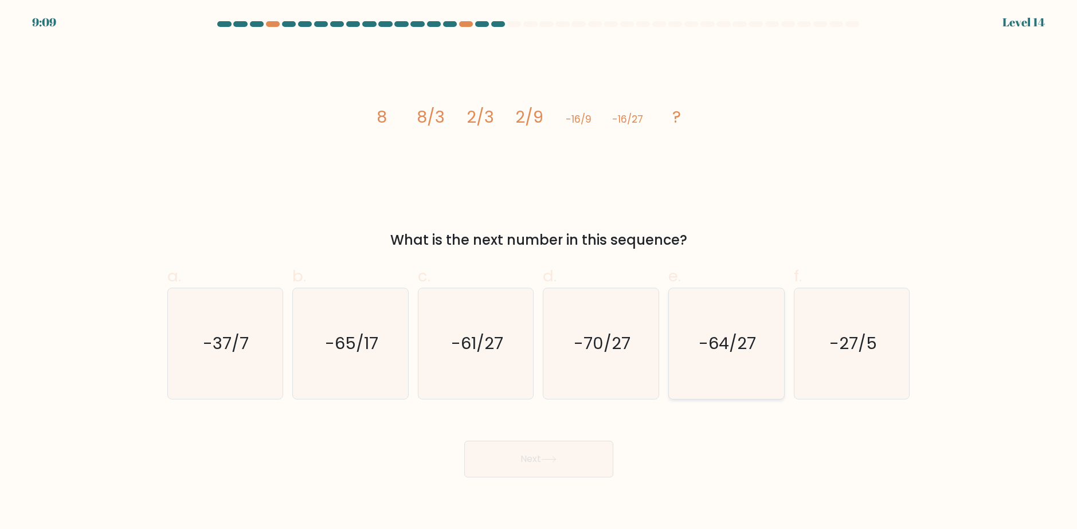
click at [683, 363] on icon "-64/27" at bounding box center [726, 343] width 111 height 111
click at [539, 272] on input "e. -64/27" at bounding box center [539, 268] width 1 height 7
radio input "true"
click at [584, 445] on button "Next" at bounding box center [538, 459] width 149 height 37
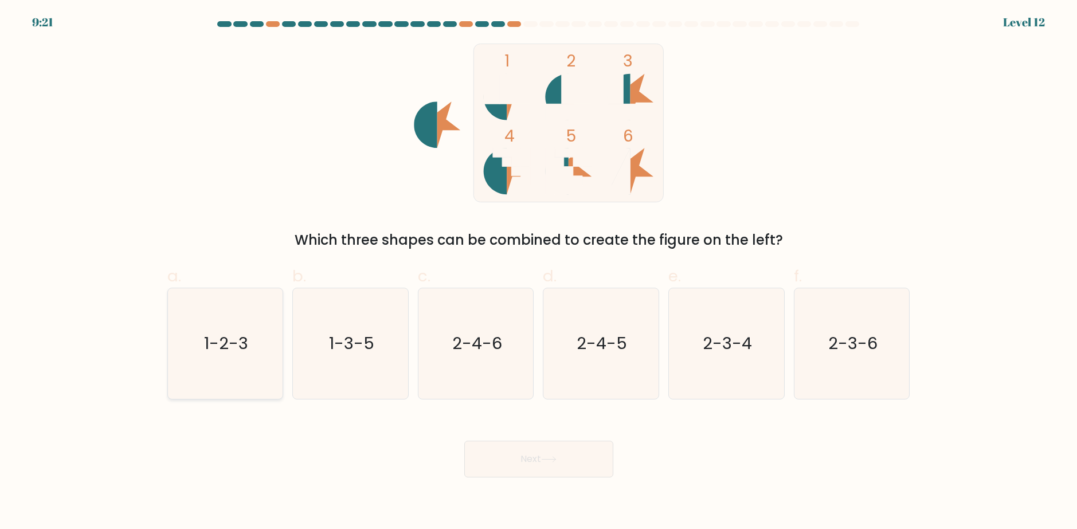
click at [223, 340] on text "1-2-3" at bounding box center [226, 343] width 44 height 23
click at [539, 272] on input "a. 1-2-3" at bounding box center [539, 268] width 1 height 7
radio input "true"
click at [565, 453] on button "Next" at bounding box center [538, 459] width 149 height 37
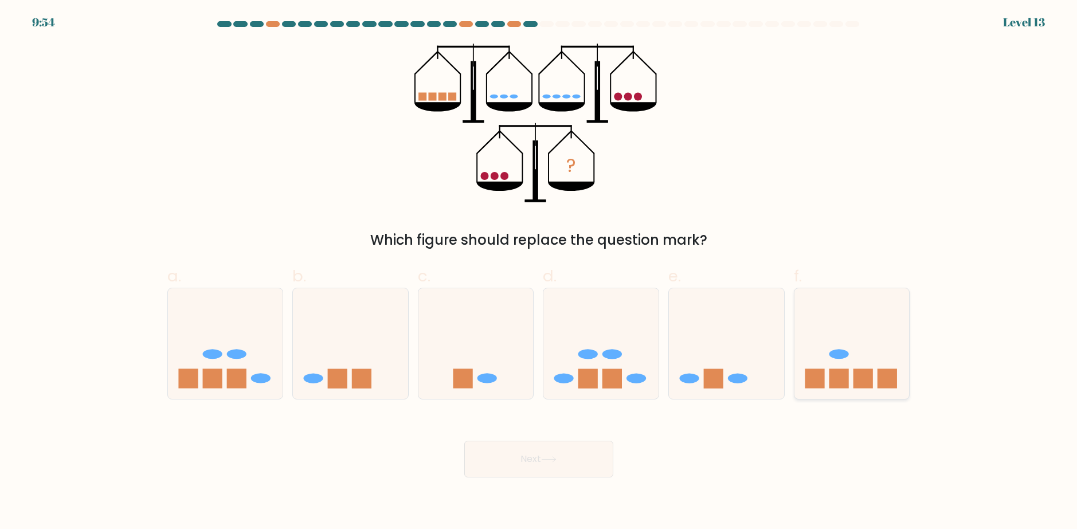
click at [828, 364] on icon at bounding box center [851, 343] width 115 height 95
click at [539, 272] on input "f." at bounding box center [539, 268] width 1 height 7
radio input "true"
click at [596, 457] on button "Next" at bounding box center [538, 459] width 149 height 37
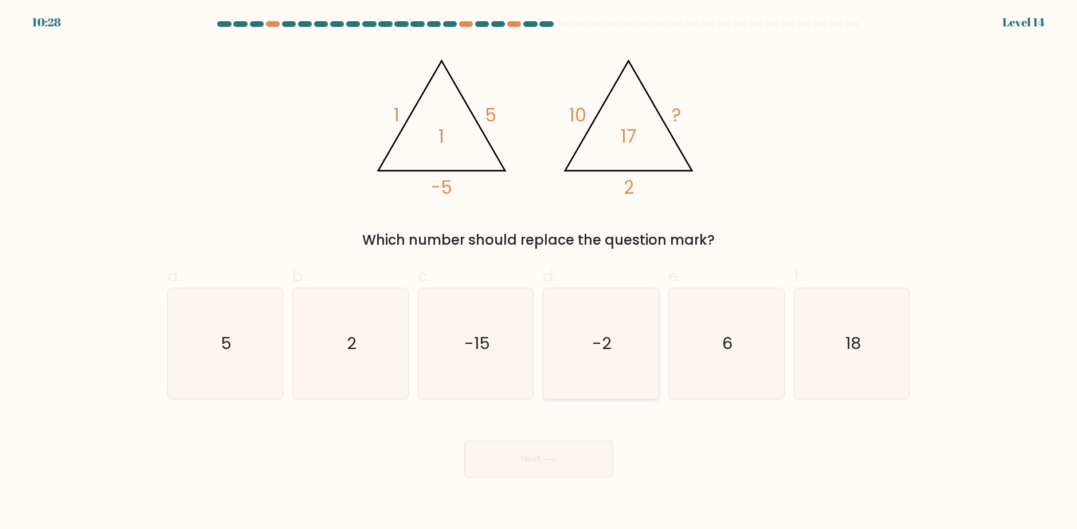
click at [626, 333] on icon "-2" at bounding box center [600, 343] width 111 height 111
click at [539, 272] on input "d. -2" at bounding box center [539, 268] width 1 height 7
radio input "true"
click at [582, 471] on button "Next" at bounding box center [538, 459] width 149 height 37
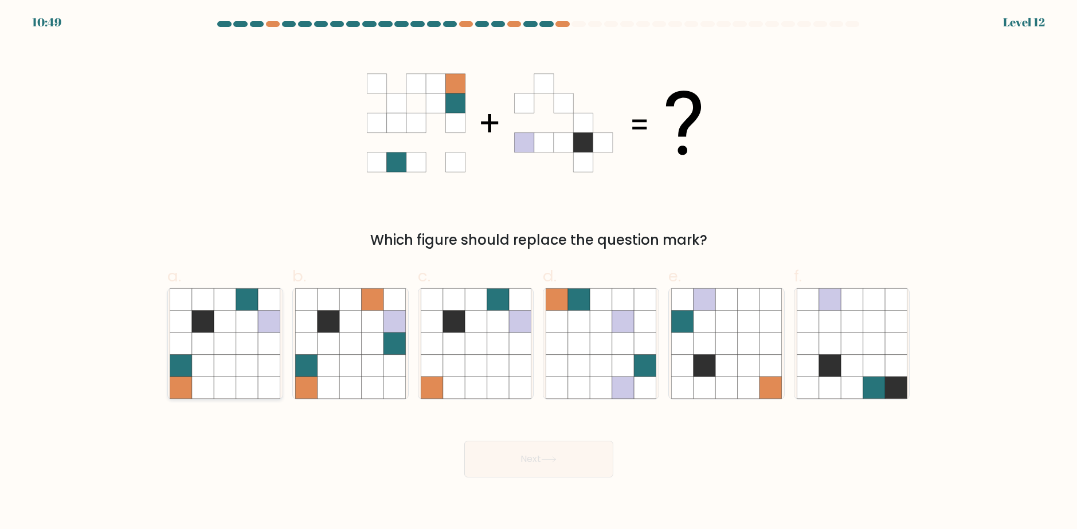
click at [238, 343] on icon at bounding box center [247, 343] width 22 height 22
click at [539, 272] on input "a." at bounding box center [539, 268] width 1 height 7
radio input "true"
click at [573, 455] on button "Next" at bounding box center [538, 459] width 149 height 37
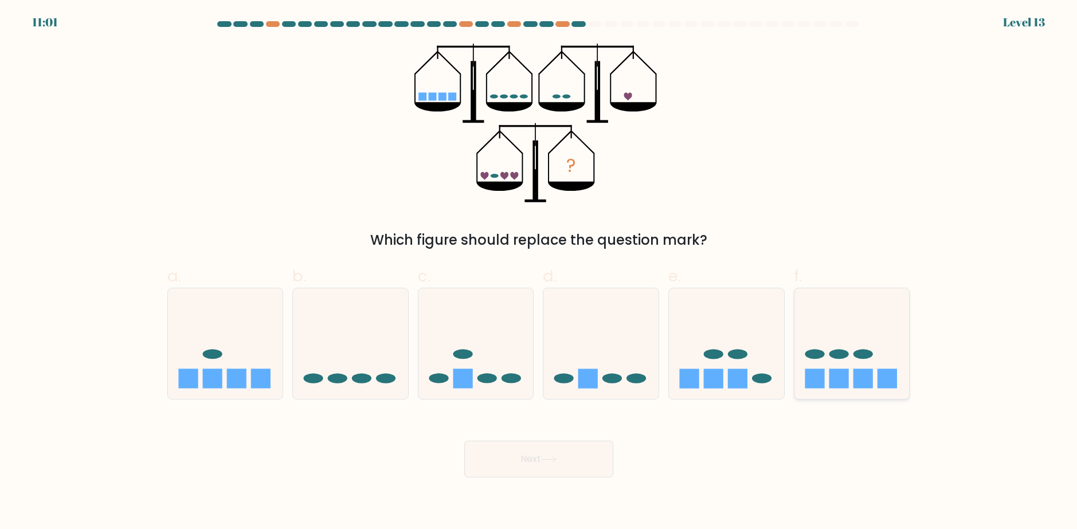
click at [876, 375] on icon at bounding box center [851, 343] width 115 height 95
click at [539, 272] on input "f." at bounding box center [539, 268] width 1 height 7
radio input "true"
click at [533, 453] on button "Next" at bounding box center [538, 459] width 149 height 37
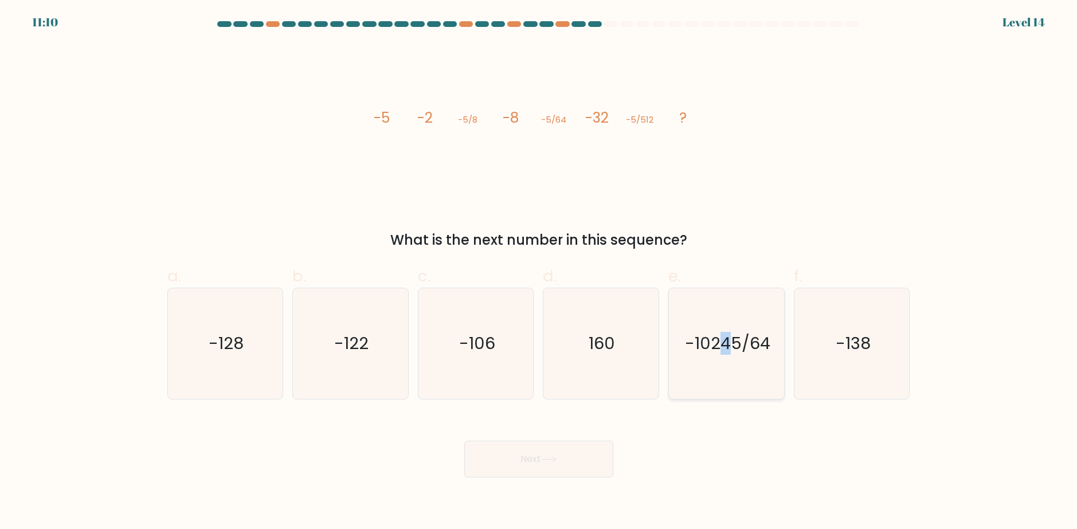
click at [726, 356] on icon "-10245/64" at bounding box center [726, 343] width 111 height 111
click at [722, 397] on icon "-10245/64" at bounding box center [726, 343] width 111 height 111
click at [539, 272] on input "e. -10245/64" at bounding box center [539, 268] width 1 height 7
radio input "true"
click at [566, 445] on button "Next" at bounding box center [538, 459] width 149 height 37
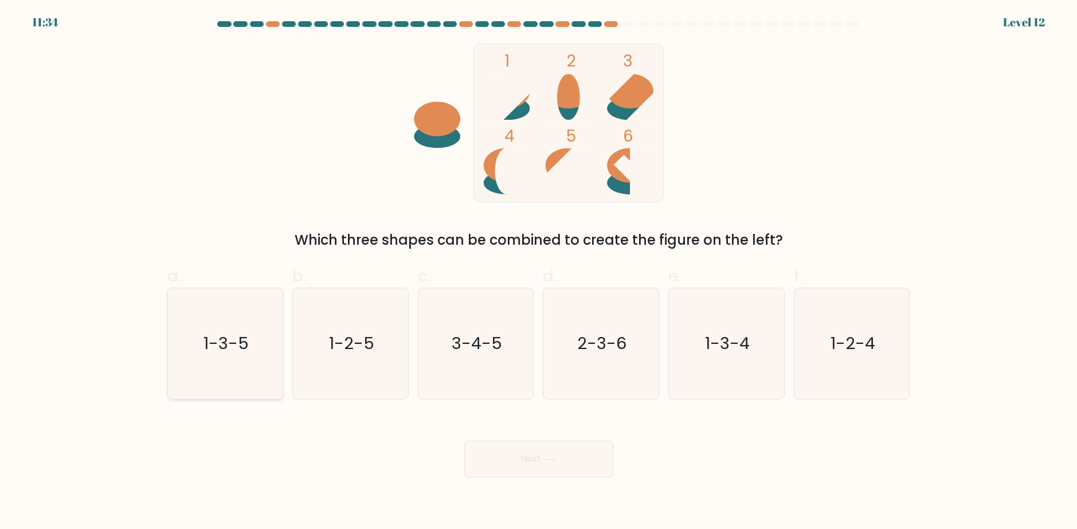
click at [261, 346] on icon "1-3-5" at bounding box center [225, 343] width 111 height 111
click at [539, 272] on input "a. 1-3-5" at bounding box center [539, 268] width 1 height 7
radio input "true"
click at [540, 458] on button "Next" at bounding box center [538, 459] width 149 height 37
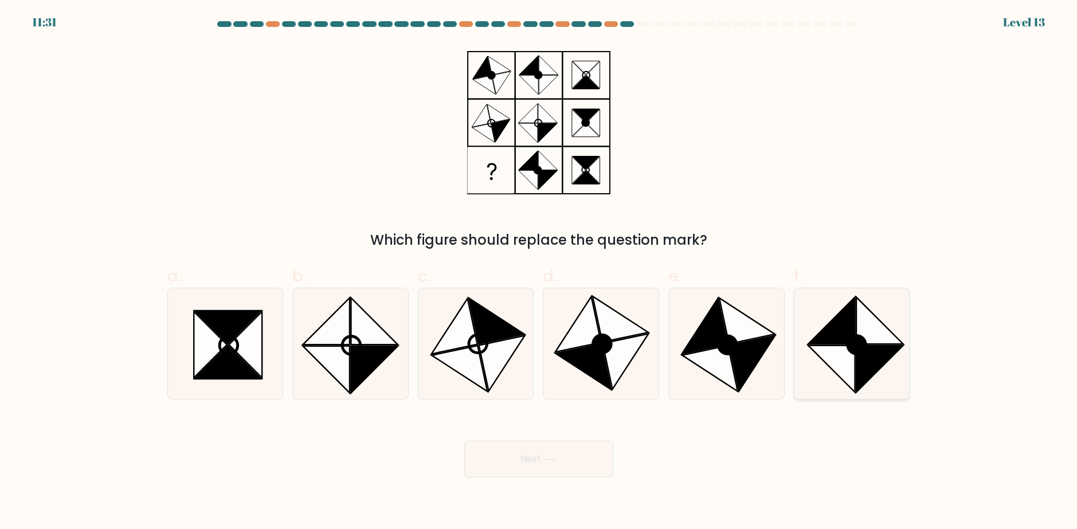
click at [862, 352] on circle at bounding box center [856, 345] width 26 height 26
click at [539, 272] on input "f." at bounding box center [539, 268] width 1 height 7
radio input "true"
click at [595, 482] on body "11:30 Level 13" at bounding box center [538, 264] width 1077 height 529
click at [584, 472] on button "Next" at bounding box center [538, 459] width 149 height 37
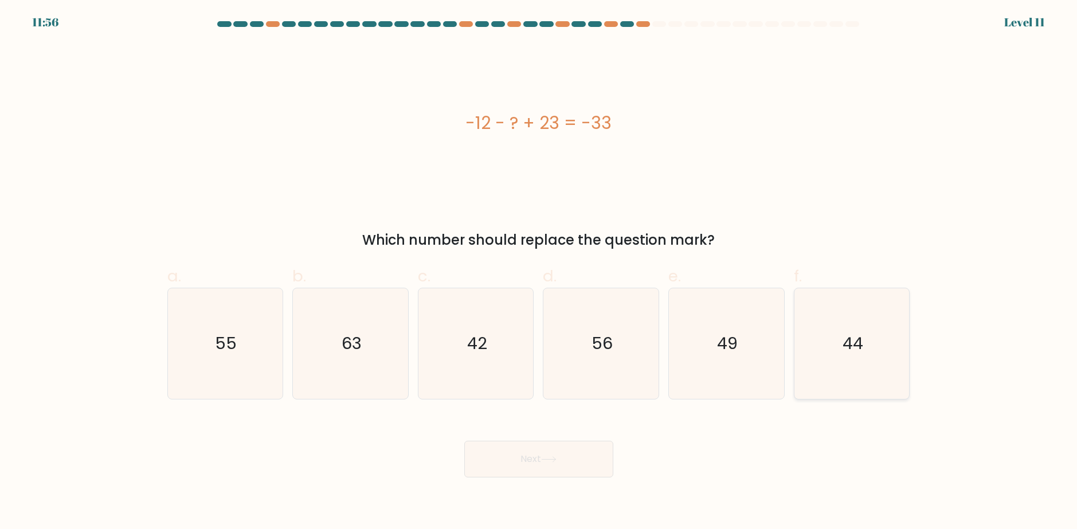
click at [852, 334] on text "44" at bounding box center [852, 343] width 21 height 23
click at [539, 272] on input "f. 44" at bounding box center [539, 268] width 1 height 7
radio input "true"
click at [521, 472] on button "Next" at bounding box center [538, 459] width 149 height 37
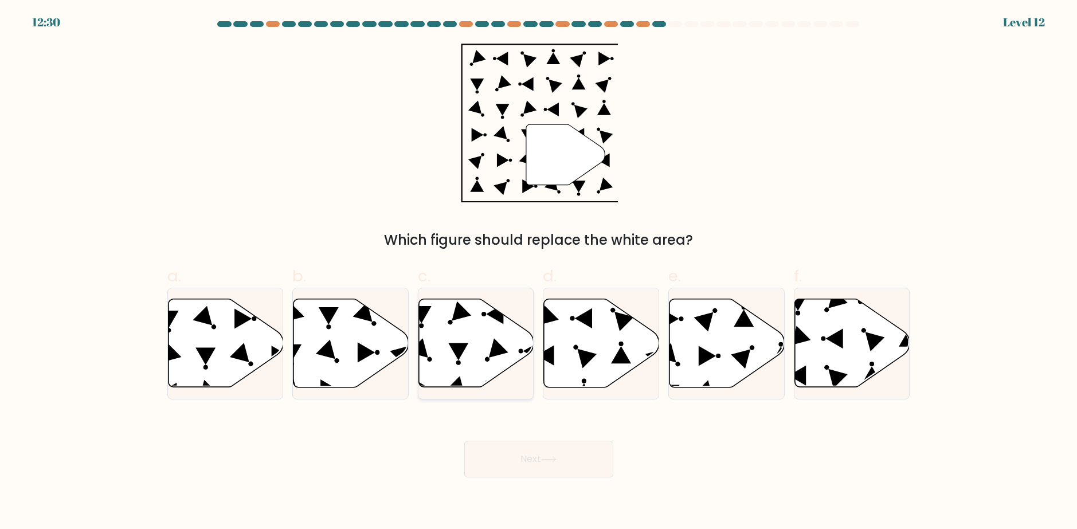
click at [514, 343] on icon at bounding box center [476, 343] width 115 height 88
click at [539, 272] on input "c." at bounding box center [539, 268] width 1 height 7
radio input "true"
click at [588, 480] on body "12:18 Level 12" at bounding box center [538, 264] width 1077 height 529
click at [570, 459] on button "Next" at bounding box center [538, 459] width 149 height 37
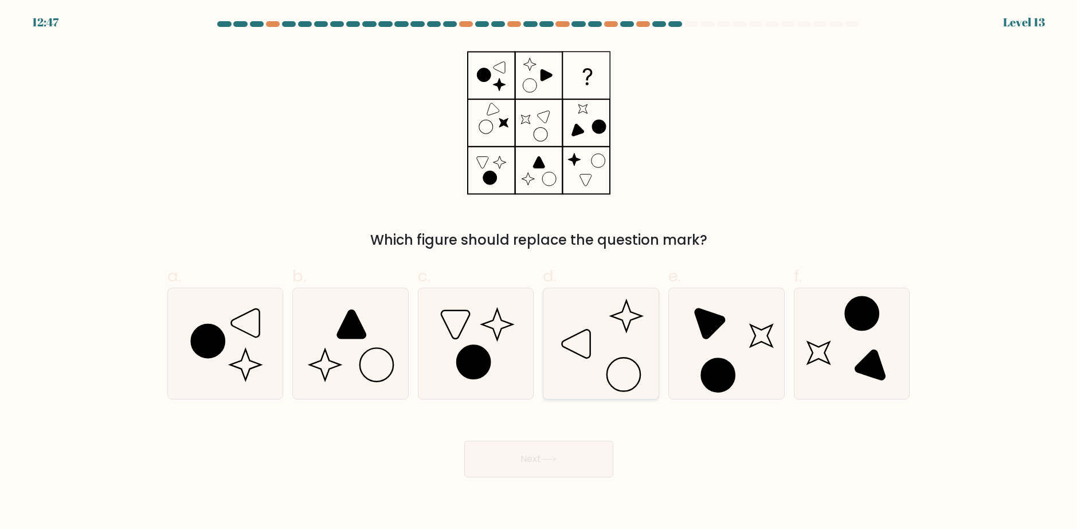
click at [603, 341] on icon at bounding box center [600, 343] width 111 height 111
click at [539, 272] on input "d." at bounding box center [539, 268] width 1 height 7
radio input "true"
click at [576, 472] on button "Next" at bounding box center [538, 459] width 149 height 37
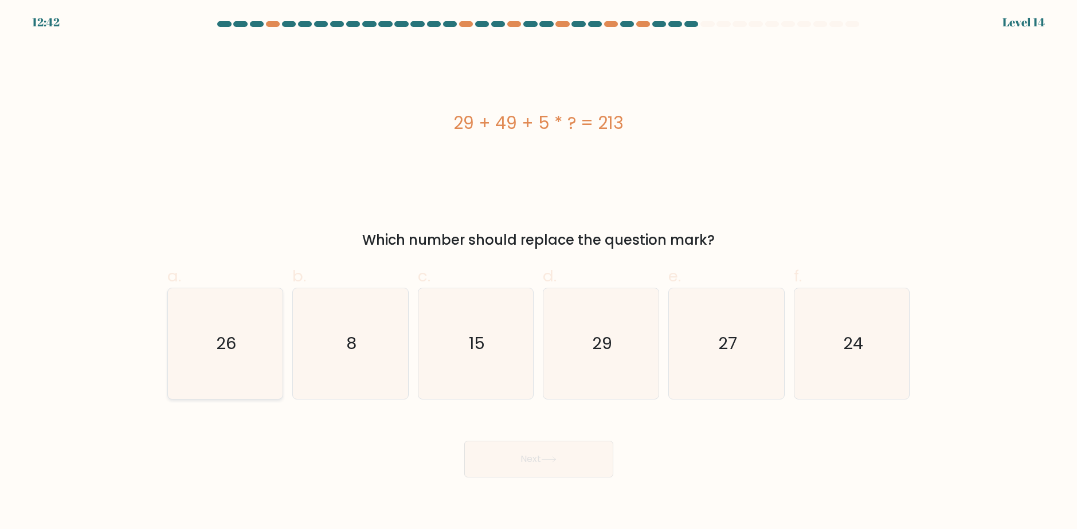
click at [225, 335] on text "26" at bounding box center [226, 343] width 20 height 23
click at [539, 272] on input "a. 26" at bounding box center [539, 268] width 1 height 7
radio input "true"
click at [563, 461] on button "Next" at bounding box center [538, 459] width 149 height 37
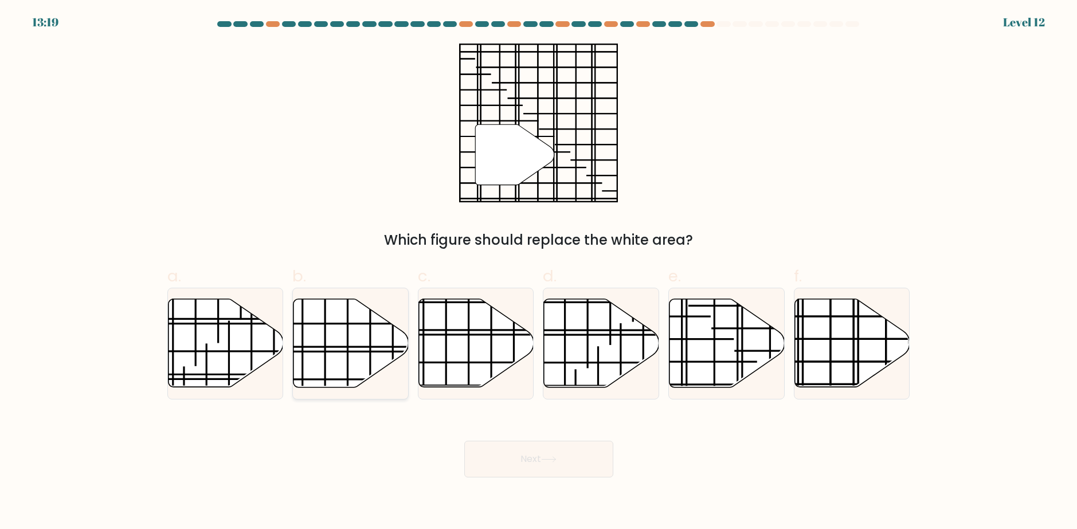
click at [391, 331] on icon at bounding box center [350, 343] width 115 height 88
click at [539, 272] on input "b." at bounding box center [539, 268] width 1 height 7
radio input "true"
click at [568, 460] on button "Next" at bounding box center [538, 459] width 149 height 37
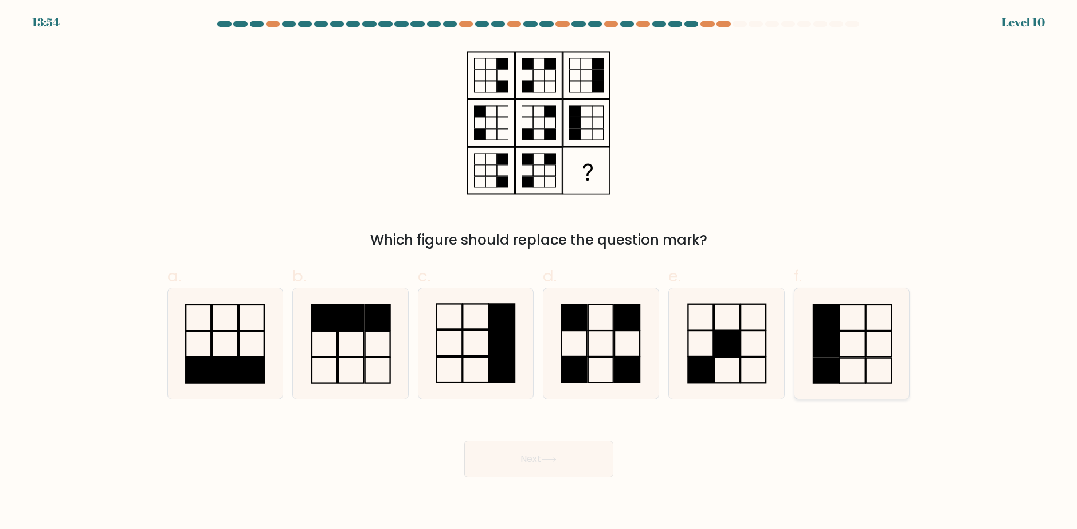
drag, startPoint x: 573, startPoint y: 337, endPoint x: 844, endPoint y: 351, distance: 270.8
click at [581, 340] on icon at bounding box center [600, 343] width 111 height 111
click at [539, 272] on input "d." at bounding box center [539, 268] width 1 height 7
radio input "true"
click at [467, 317] on icon at bounding box center [476, 343] width 111 height 111
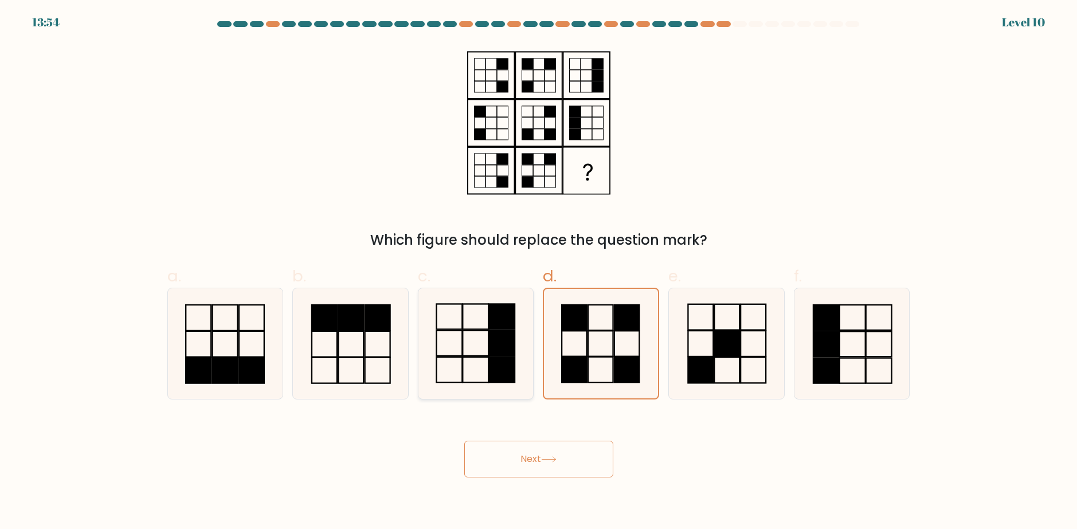
click at [539, 272] on input "c." at bounding box center [539, 268] width 1 height 7
radio input "true"
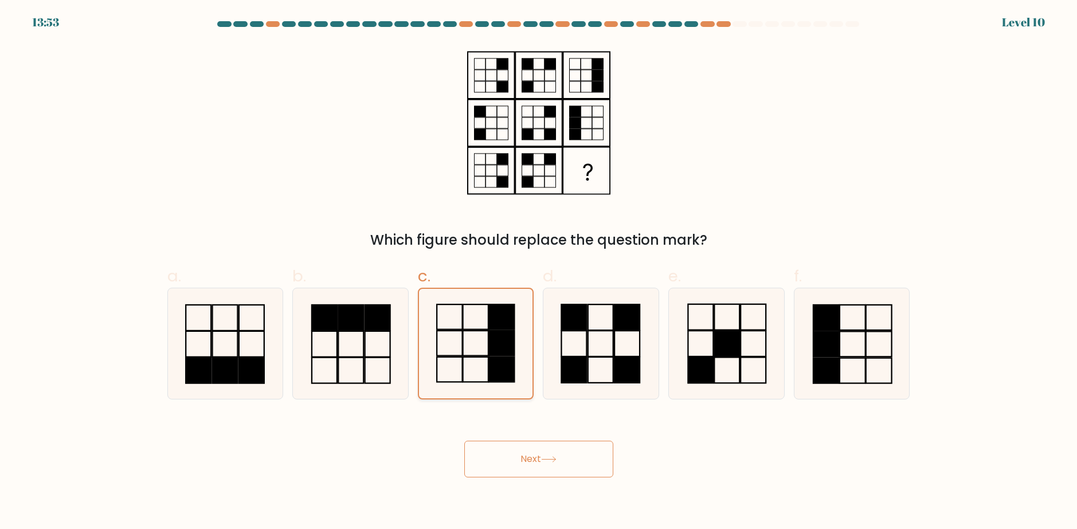
drag, startPoint x: 480, startPoint y: 346, endPoint x: 488, endPoint y: 344, distance: 7.6
click at [488, 345] on icon at bounding box center [475, 343] width 109 height 109
click at [539, 272] on input "c." at bounding box center [539, 268] width 1 height 7
click at [564, 461] on button "Next" at bounding box center [538, 459] width 149 height 37
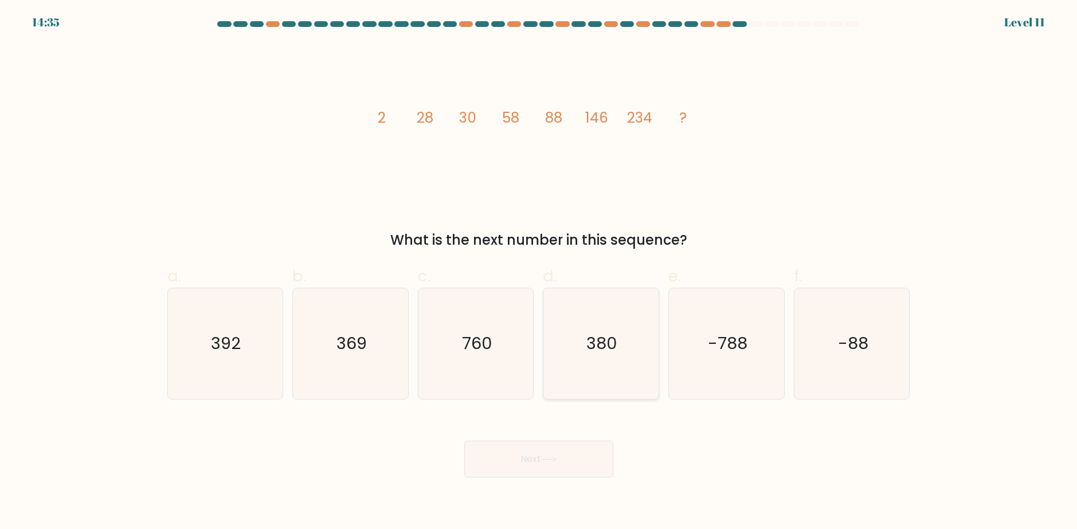
click at [588, 346] on text "380" at bounding box center [602, 343] width 31 height 23
click at [539, 272] on input "d. 380" at bounding box center [539, 268] width 1 height 7
radio input "true"
click at [575, 460] on button "Next" at bounding box center [538, 459] width 149 height 37
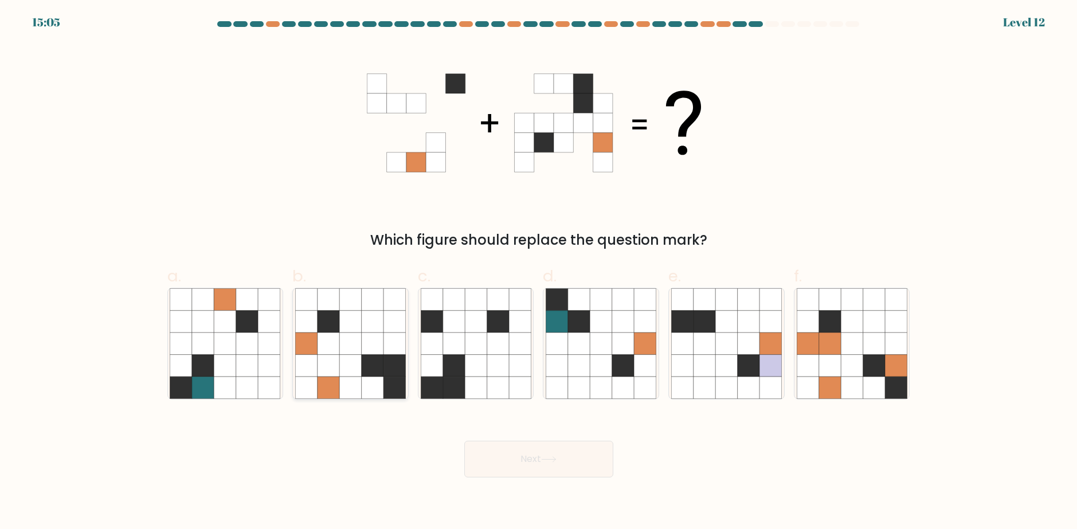
click at [399, 349] on icon at bounding box center [394, 343] width 22 height 22
click at [539, 272] on input "b." at bounding box center [539, 268] width 1 height 7
radio input "true"
click at [578, 455] on button "Next" at bounding box center [538, 459] width 149 height 37
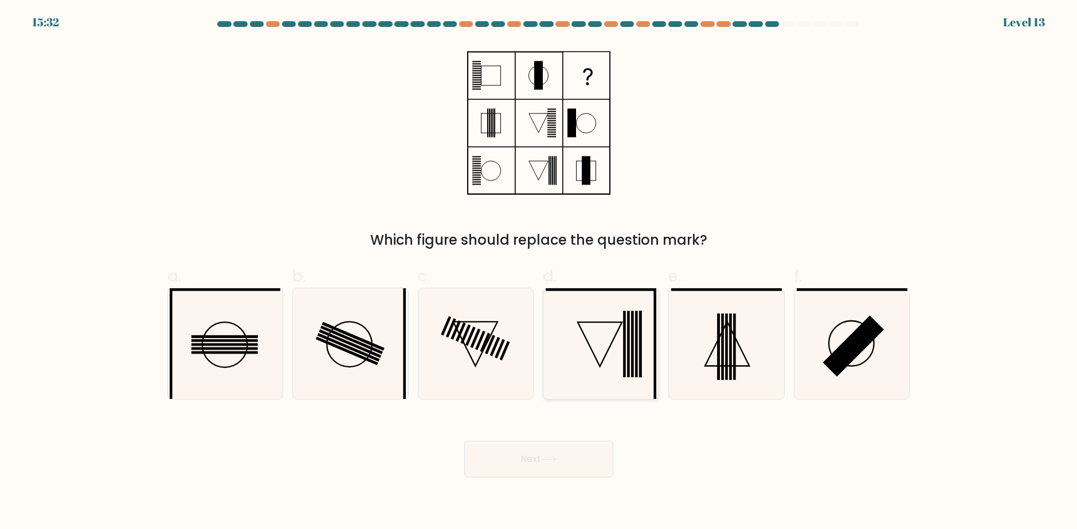
click at [589, 371] on icon at bounding box center [600, 343] width 111 height 111
click at [539, 272] on input "d." at bounding box center [539, 268] width 1 height 7
radio input "true"
click at [584, 458] on button "Next" at bounding box center [538, 459] width 149 height 37
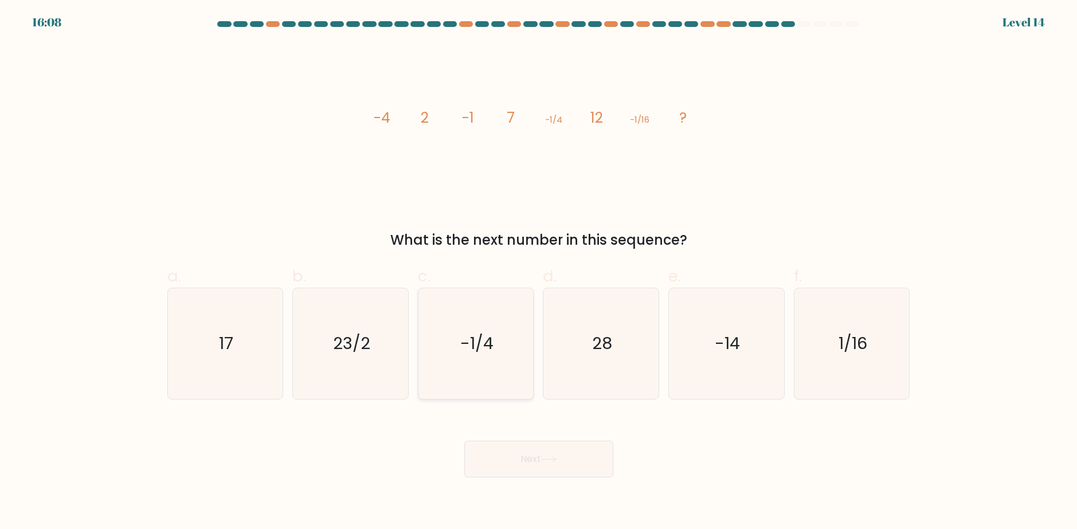
click at [506, 335] on icon "-1/4" at bounding box center [476, 343] width 111 height 111
click at [539, 272] on input "c. -1/4" at bounding box center [539, 268] width 1 height 7
radio input "true"
click at [585, 488] on body "16:07 Level 14" at bounding box center [538, 264] width 1077 height 529
click at [588, 464] on button "Next" at bounding box center [538, 459] width 149 height 37
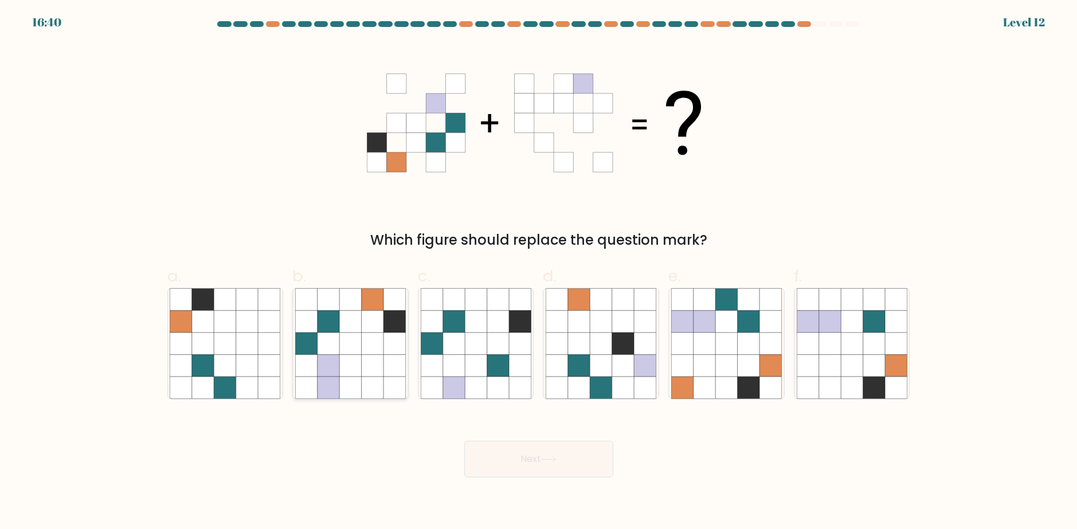
click at [379, 376] on icon at bounding box center [373, 366] width 22 height 22
click at [539, 272] on input "b." at bounding box center [539, 268] width 1 height 7
radio input "true"
click at [555, 459] on icon at bounding box center [548, 459] width 14 height 5
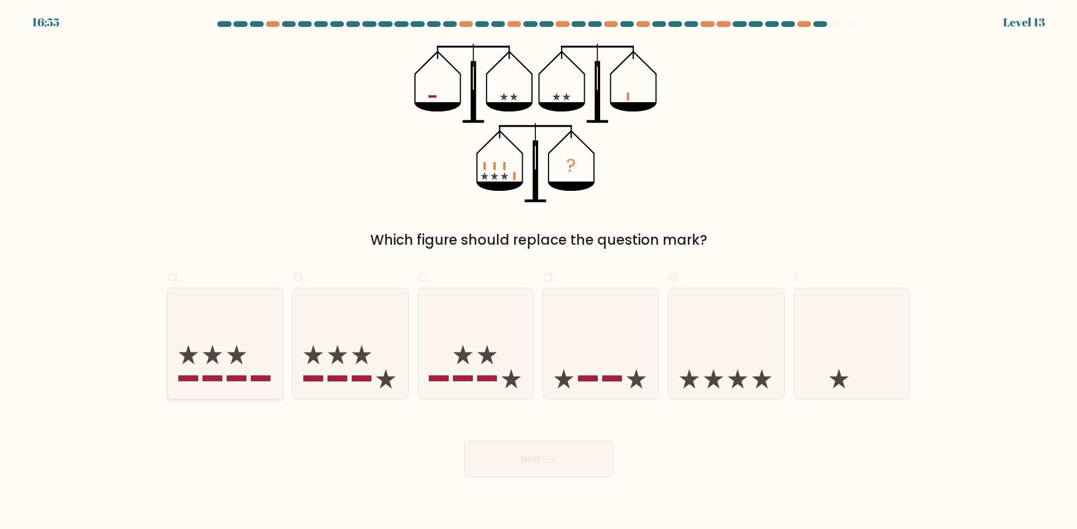
click at [243, 360] on icon at bounding box center [225, 343] width 115 height 95
click at [539, 272] on input "a." at bounding box center [539, 268] width 1 height 7
radio input "true"
click at [549, 454] on button "Next" at bounding box center [538, 459] width 149 height 37
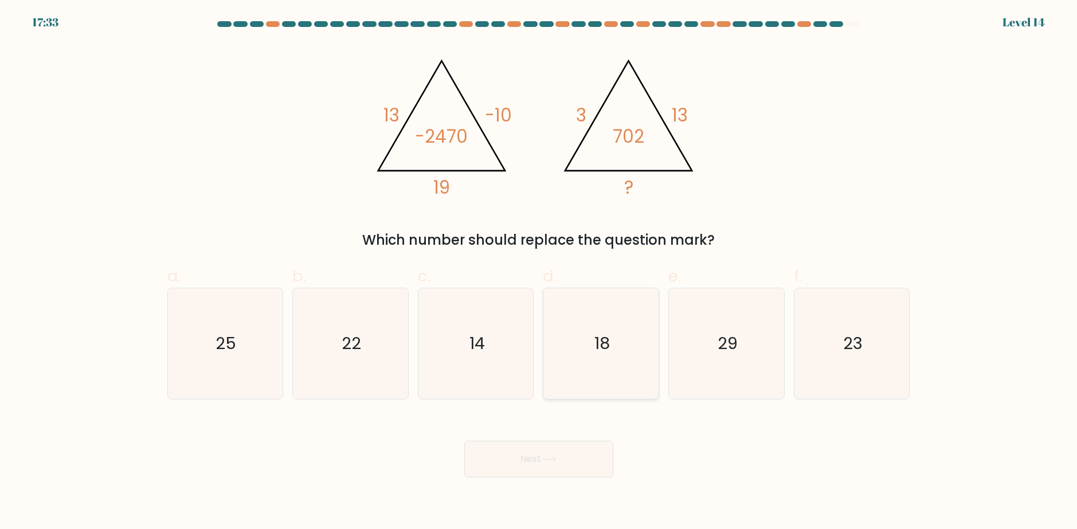
click at [610, 355] on icon "18" at bounding box center [600, 343] width 111 height 111
click at [539, 272] on input "d. 18" at bounding box center [539, 268] width 1 height 7
radio input "true"
click at [592, 457] on button "Next" at bounding box center [538, 459] width 149 height 37
click at [582, 455] on button "Next" at bounding box center [538, 459] width 149 height 37
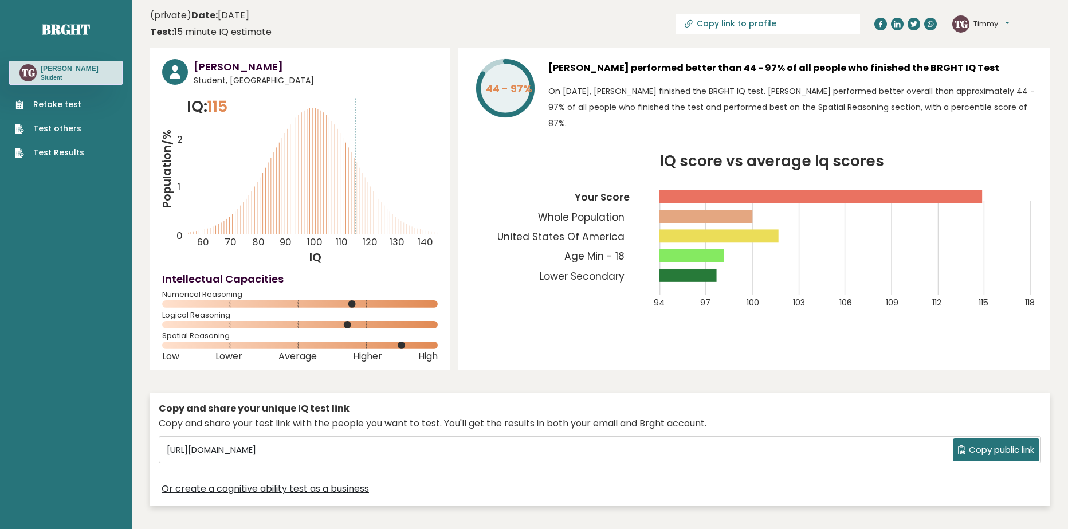
click at [65, 108] on link "Retake test" at bounding box center [49, 105] width 69 height 12
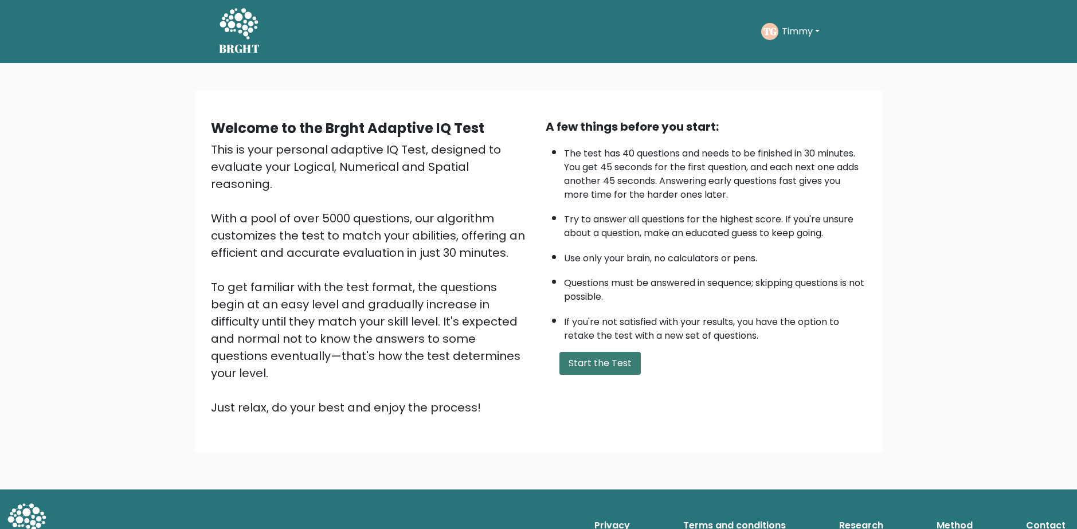
click at [618, 364] on button "Start the Test" at bounding box center [599, 363] width 81 height 23
click at [816, 32] on button "Timmy" at bounding box center [800, 31] width 45 height 15
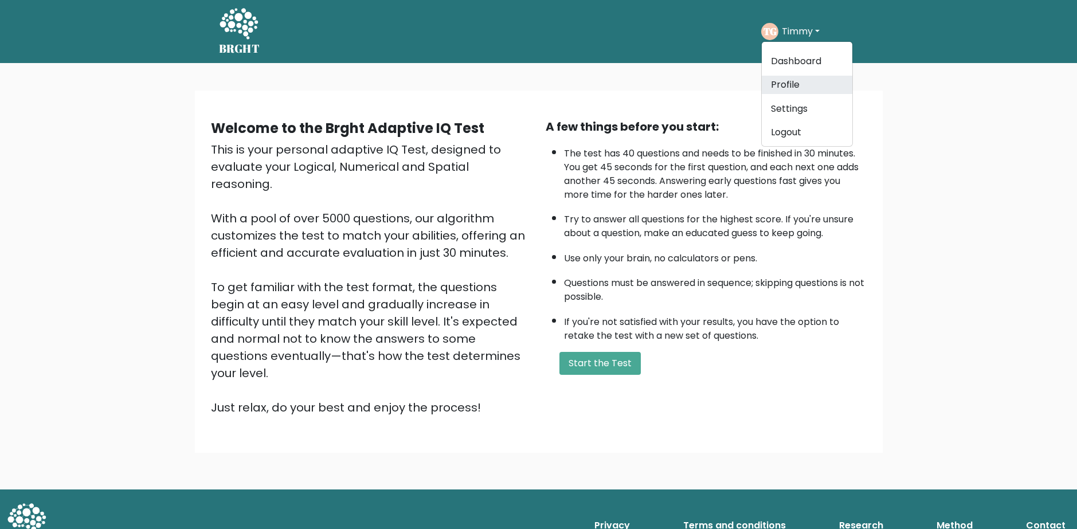
click at [806, 88] on link "Profile" at bounding box center [806, 85] width 91 height 18
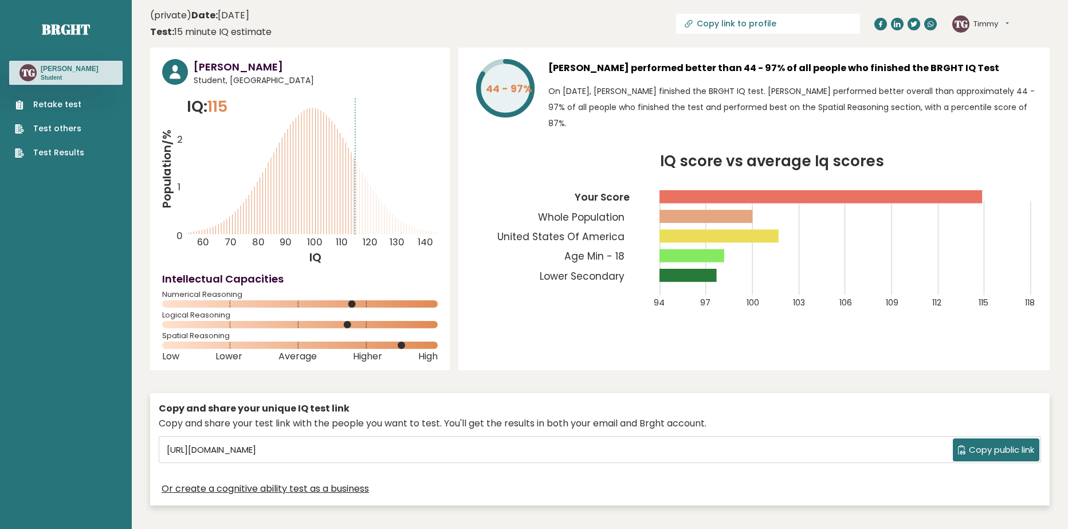
drag, startPoint x: 469, startPoint y: 95, endPoint x: 454, endPoint y: 93, distance: 14.9
click at [460, 94] on div "44 - 97% Timmy Goodwill performed better than 44 - 97% of all people who finish…" at bounding box center [753, 209] width 591 height 323
click at [1005, 343] on div "44 - 97% Timmy Goodwill performed better than 44 - 97% of all people who finish…" at bounding box center [753, 209] width 591 height 323
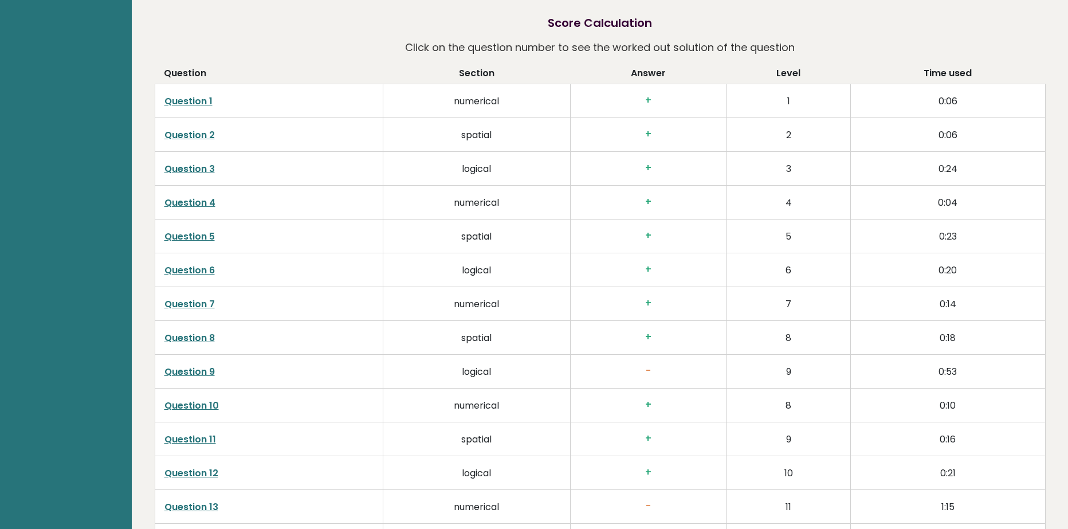
scroll to position [1891, 0]
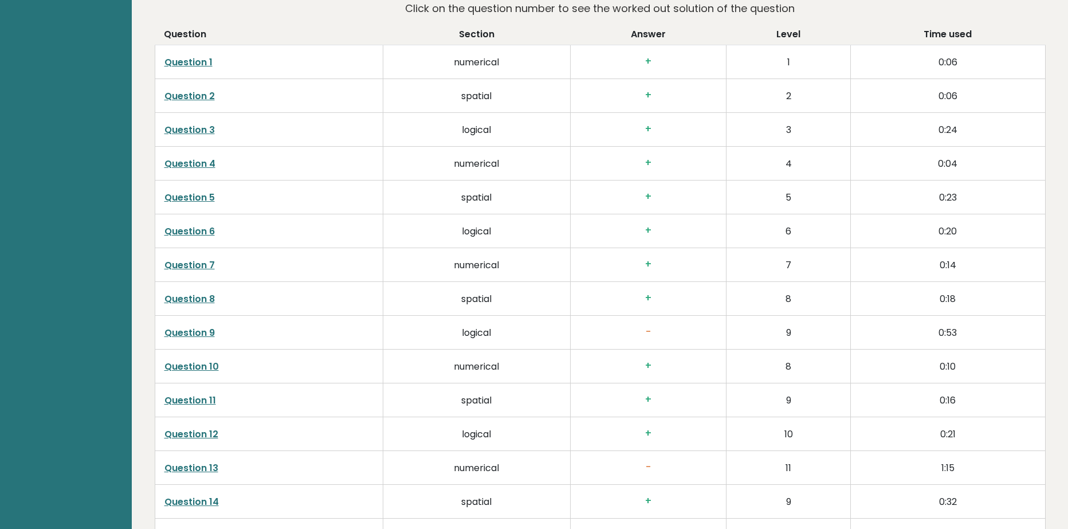
click at [197, 326] on link "Question 9" at bounding box center [189, 332] width 50 height 13
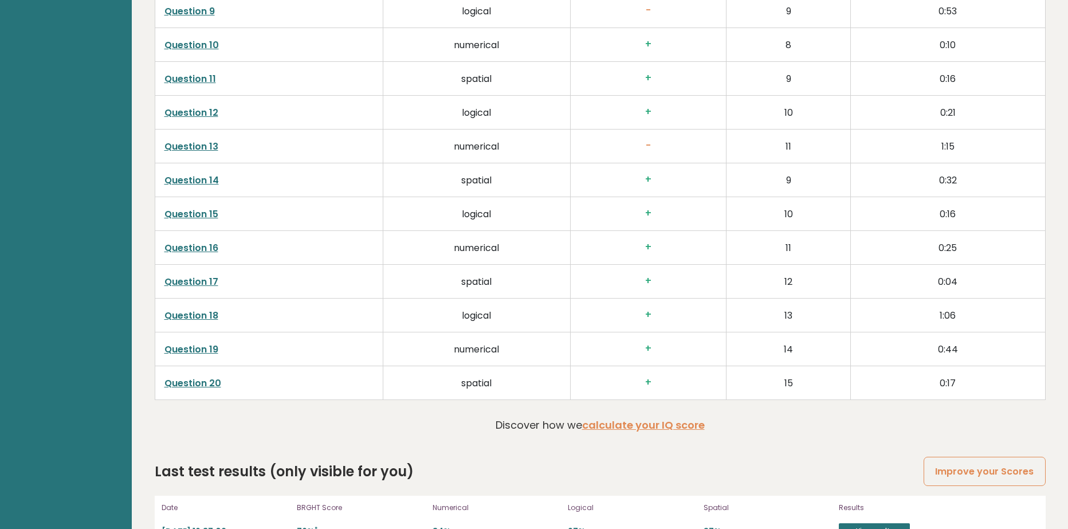
scroll to position [2225, 0]
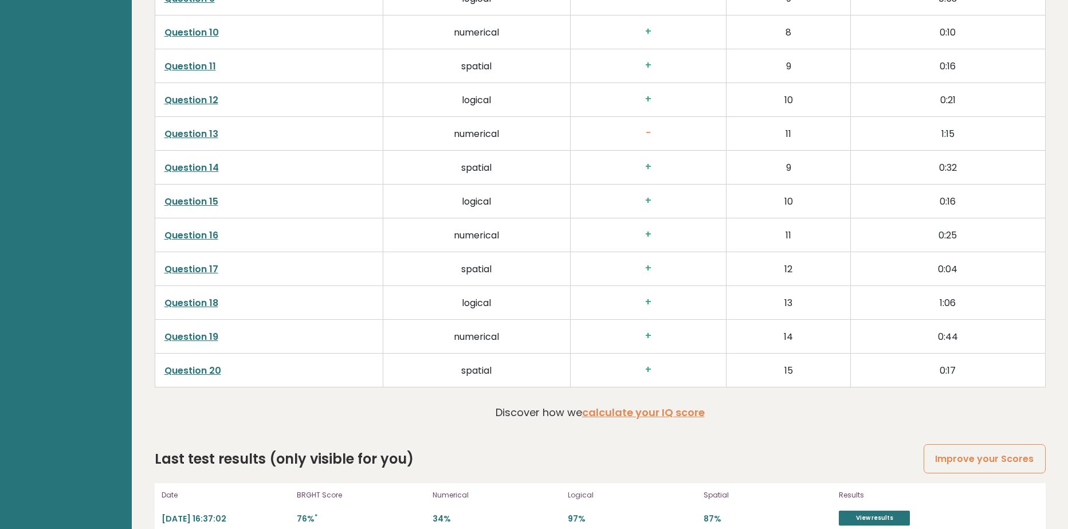
click at [207, 330] on link "Question 19" at bounding box center [191, 336] width 54 height 13
click at [203, 296] on link "Question 18" at bounding box center [191, 302] width 54 height 13
click at [210, 296] on link "Question 18" at bounding box center [191, 302] width 54 height 13
click at [205, 296] on link "Question 18" at bounding box center [191, 302] width 54 height 13
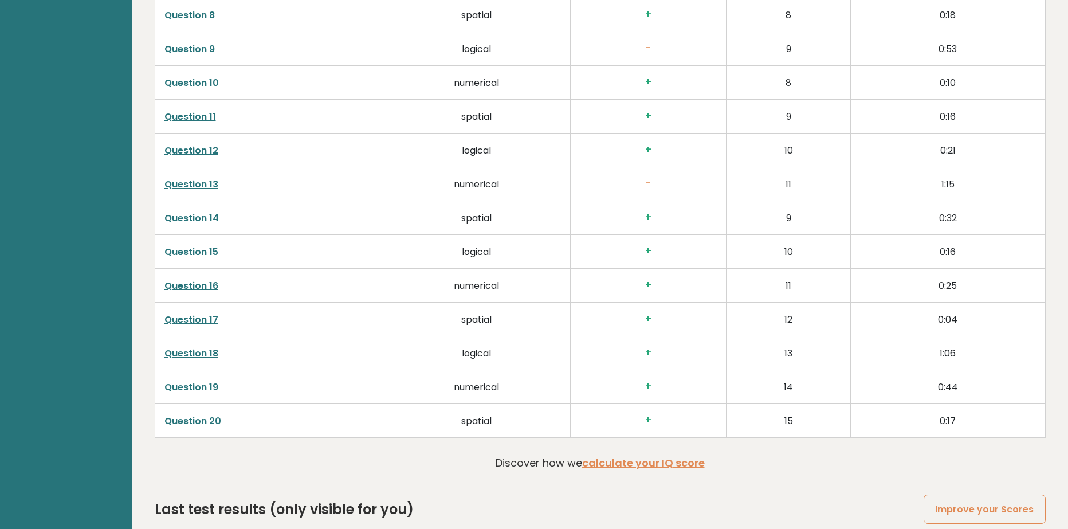
scroll to position [2167, 0]
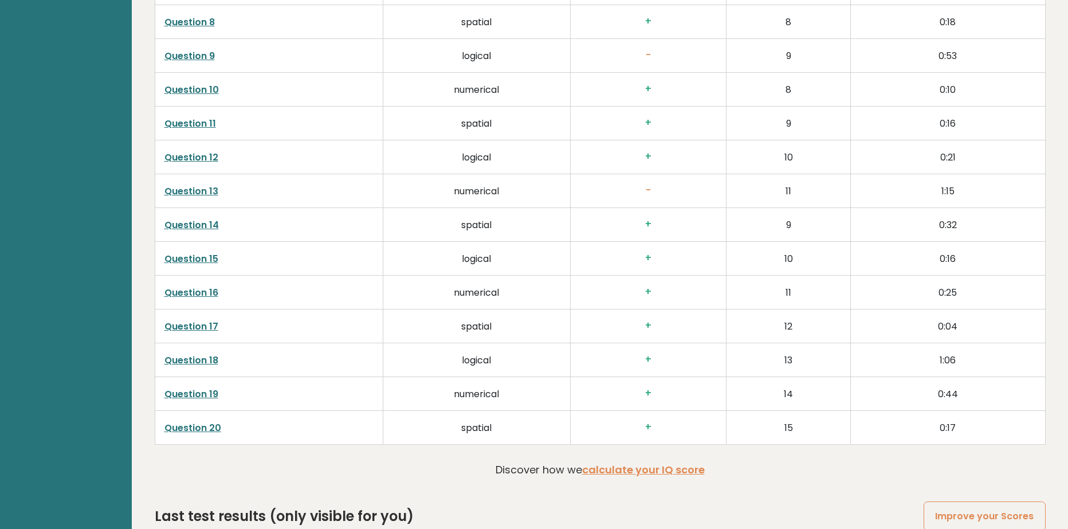
click at [208, 252] on link "Question 15" at bounding box center [191, 258] width 54 height 13
click at [207, 151] on link "Question 12" at bounding box center [191, 157] width 54 height 13
click at [211, 151] on link "Question 12" at bounding box center [191, 157] width 54 height 13
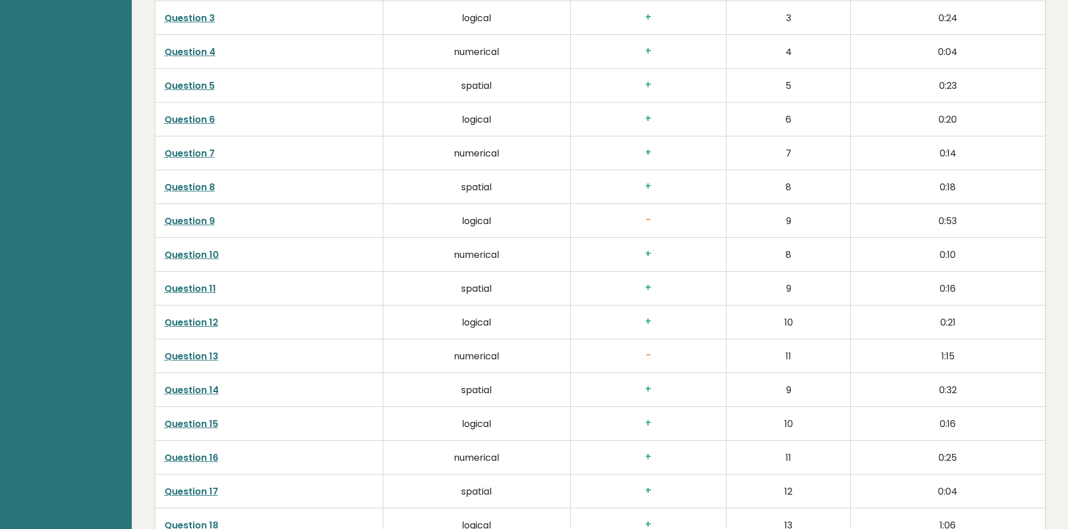
scroll to position [1995, 0]
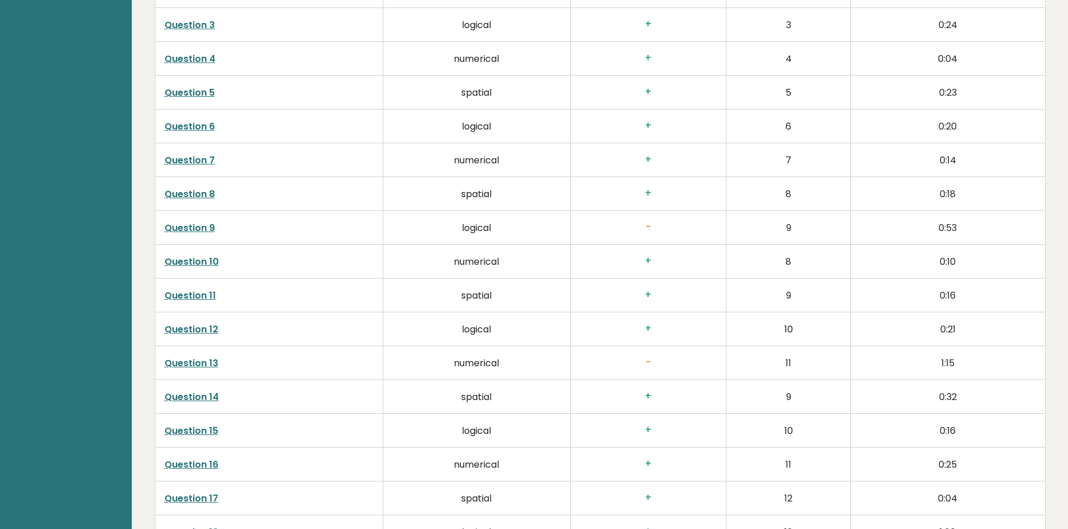
click at [205, 221] on link "Question 9" at bounding box center [189, 227] width 50 height 13
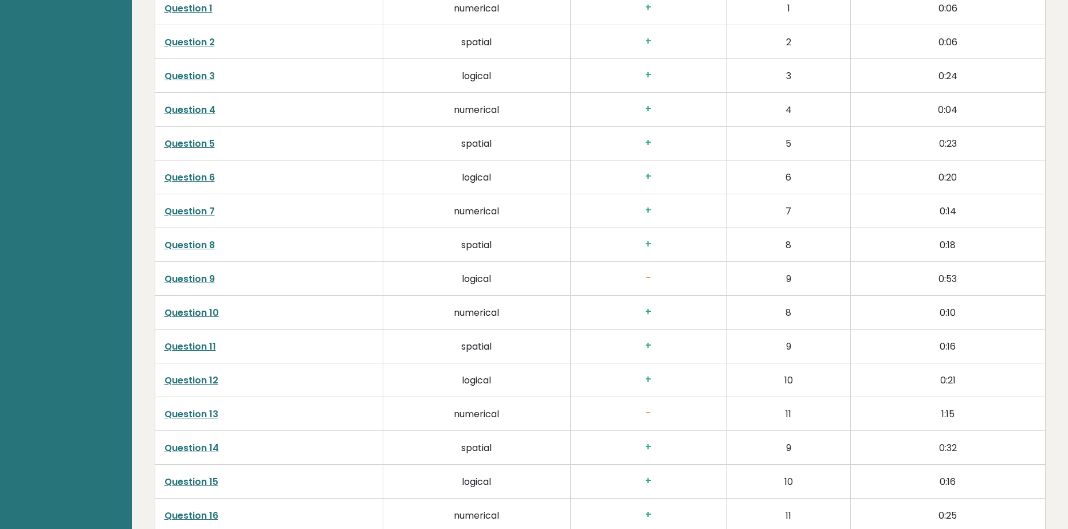
scroll to position [1938, 0]
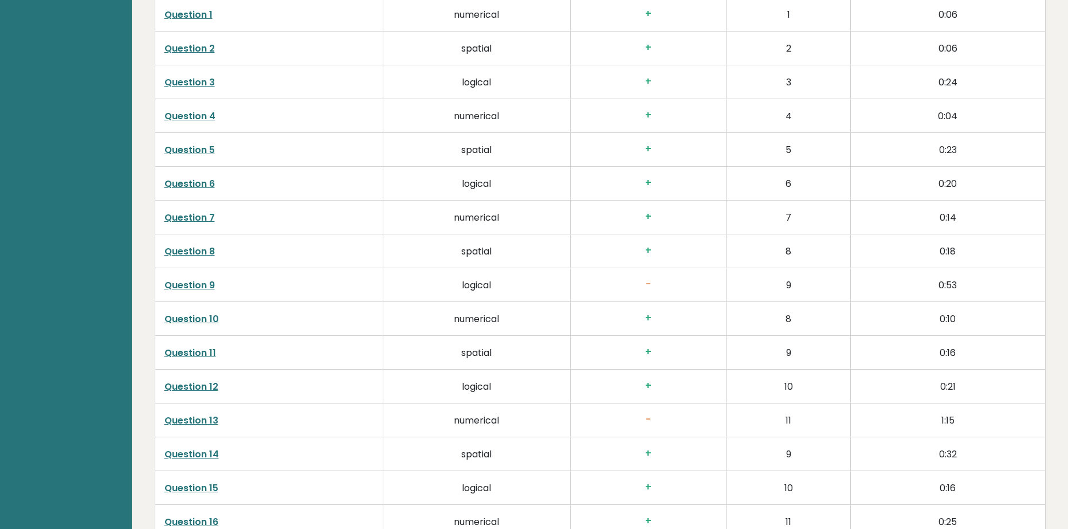
click at [204, 177] on link "Question 6" at bounding box center [189, 183] width 50 height 13
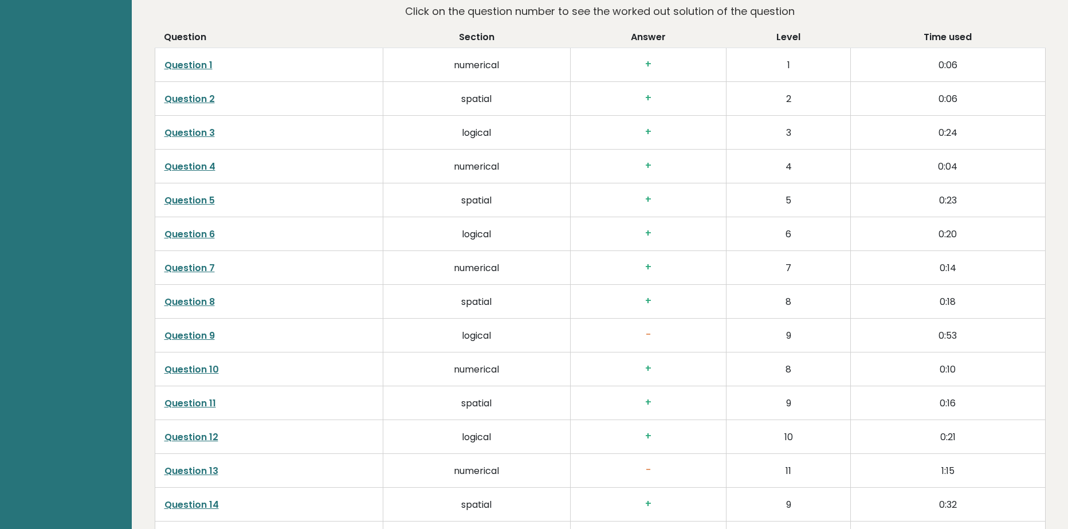
scroll to position [1881, 0]
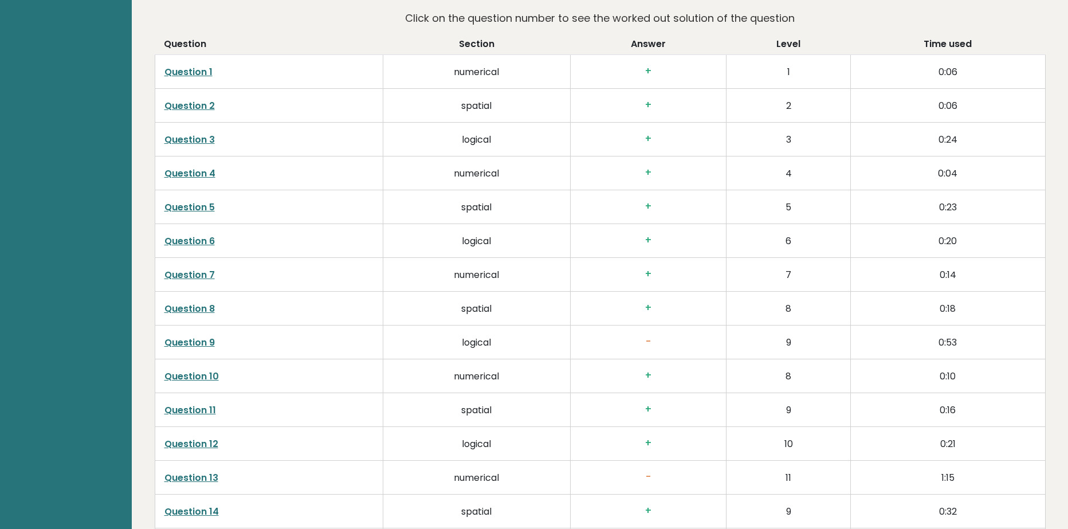
click at [198, 133] on link "Question 3" at bounding box center [189, 139] width 50 height 13
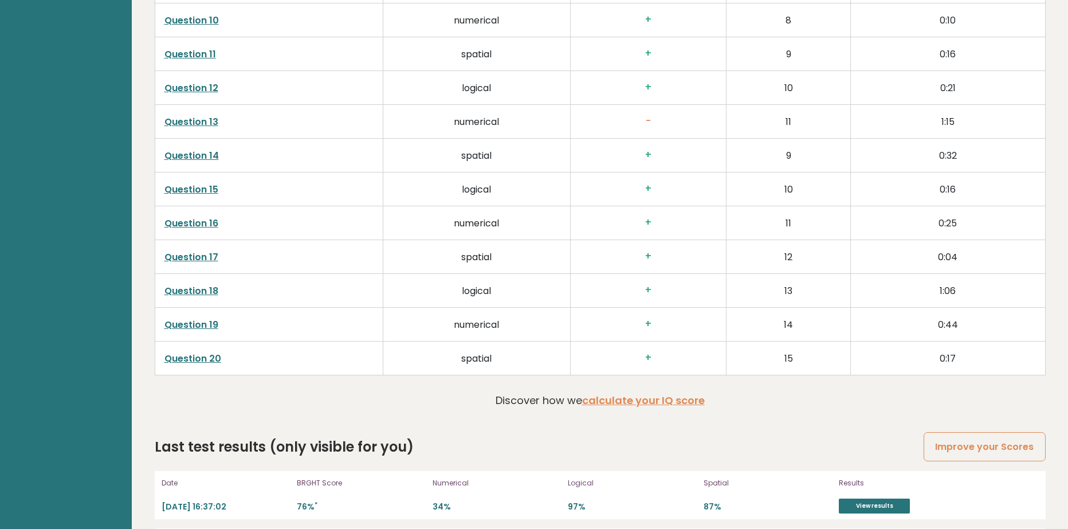
scroll to position [2228, 0]
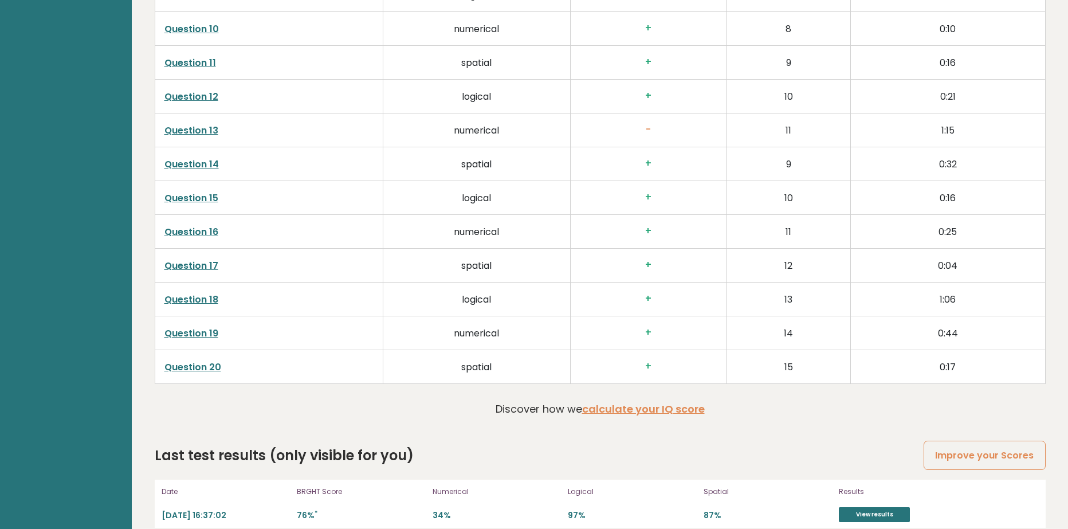
click at [203, 293] on link "Question 18" at bounding box center [191, 299] width 54 height 13
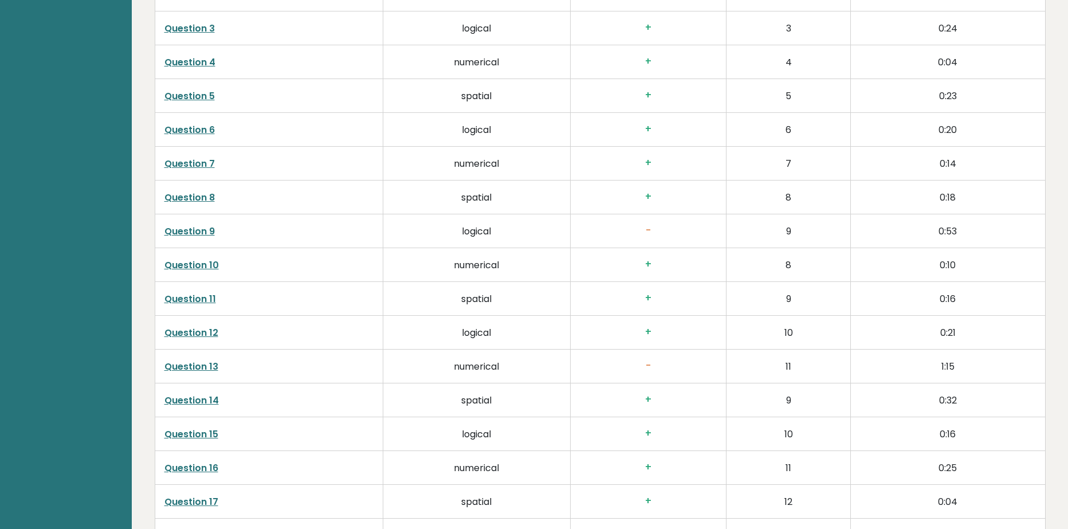
scroll to position [1999, 0]
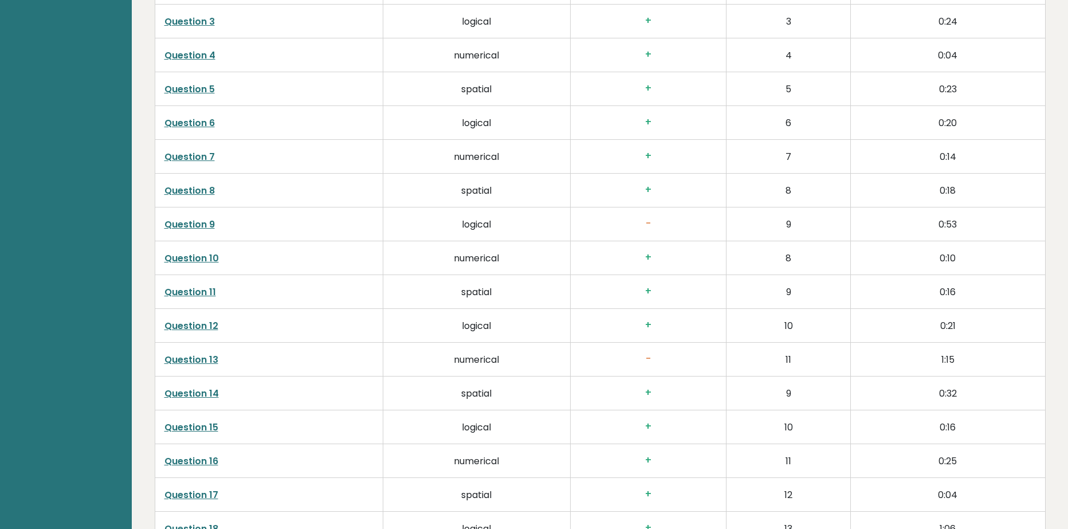
click at [210, 353] on link "Question 13" at bounding box center [191, 359] width 54 height 13
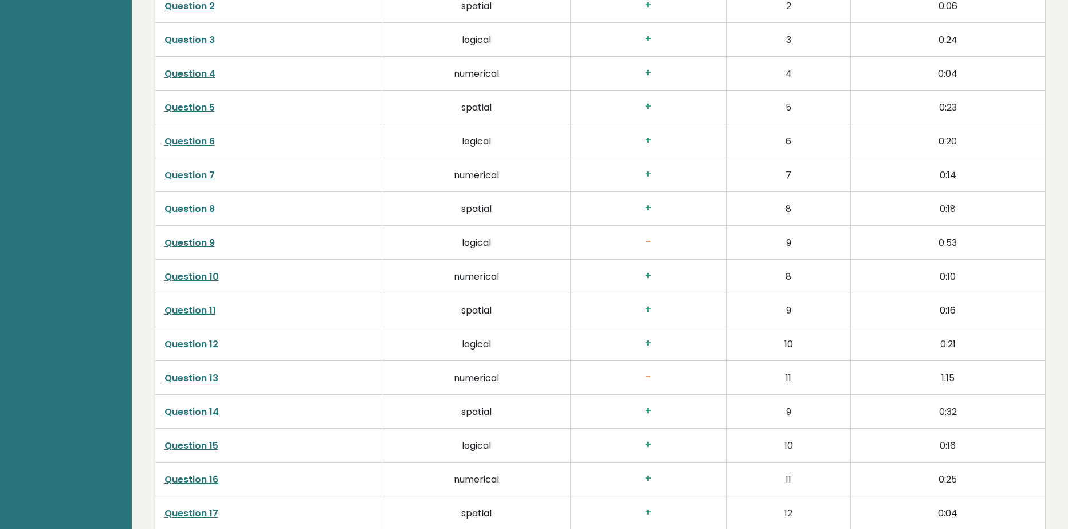
scroll to position [1942, 0]
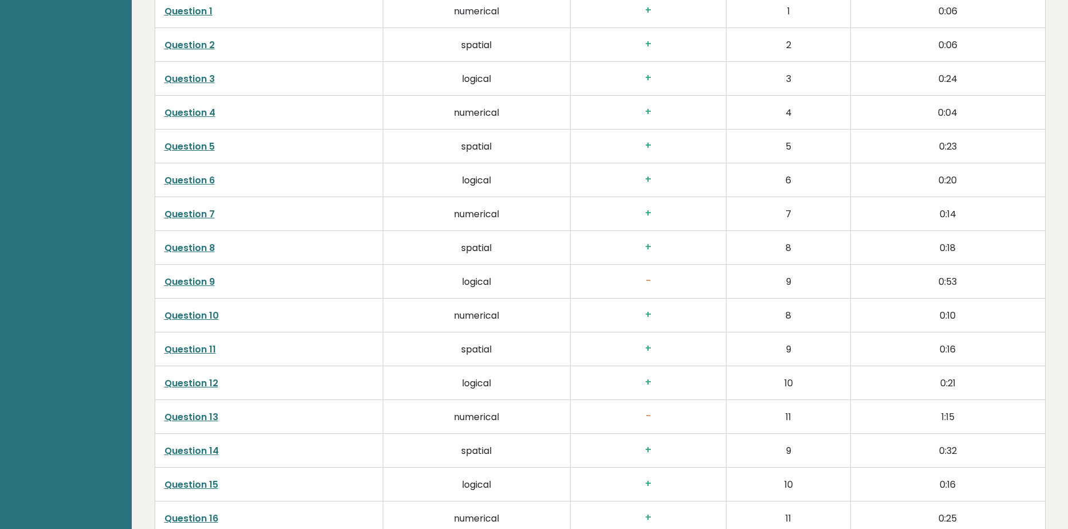
click at [201, 275] on link "Question 9" at bounding box center [189, 281] width 50 height 13
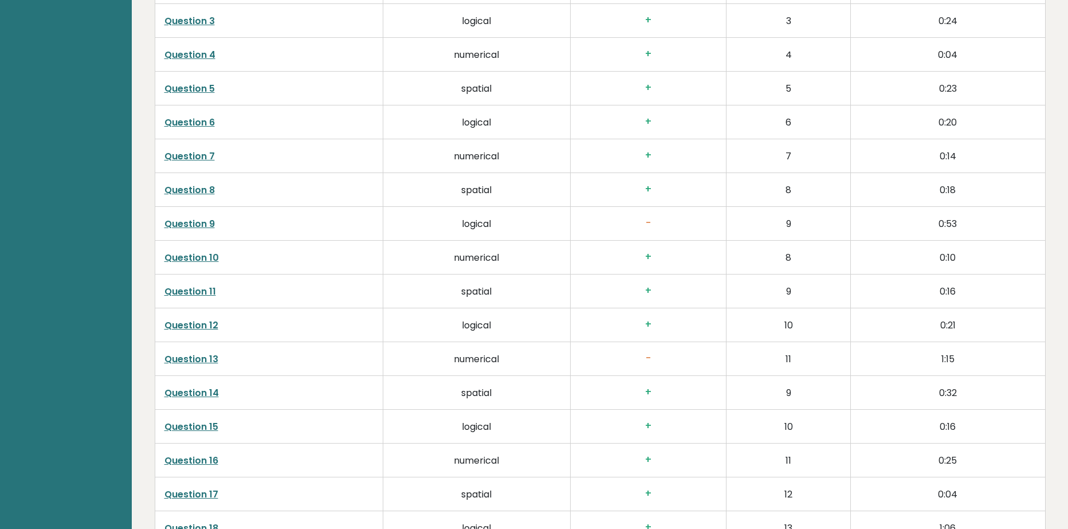
scroll to position [1999, 0]
click at [197, 116] on link "Question 6" at bounding box center [189, 122] width 50 height 13
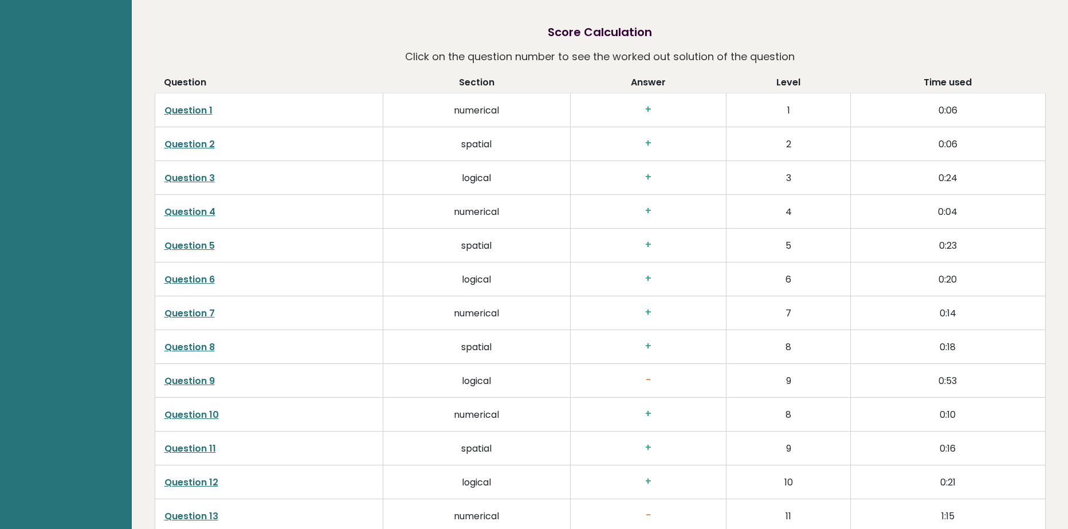
scroll to position [1827, 0]
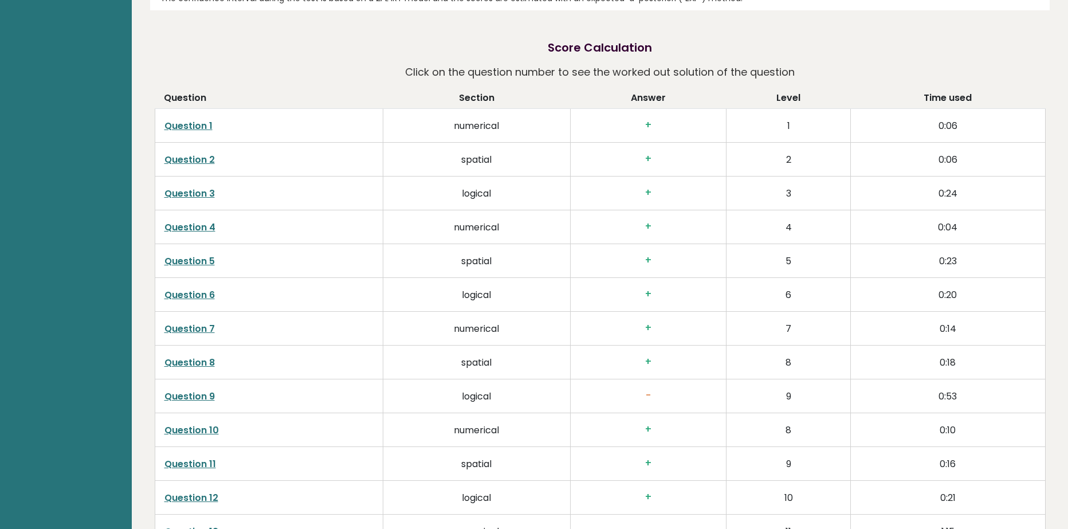
click at [184, 187] on link "Question 3" at bounding box center [189, 193] width 50 height 13
click at [205, 288] on link "Question 6" at bounding box center [189, 294] width 50 height 13
click at [204, 390] on link "Question 9" at bounding box center [189, 396] width 50 height 13
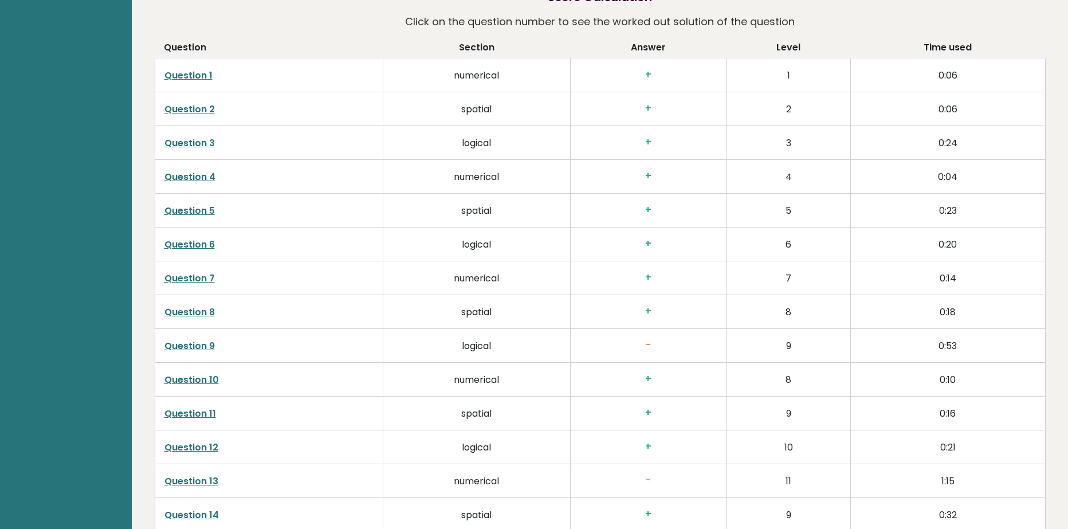
scroll to position [1884, 0]
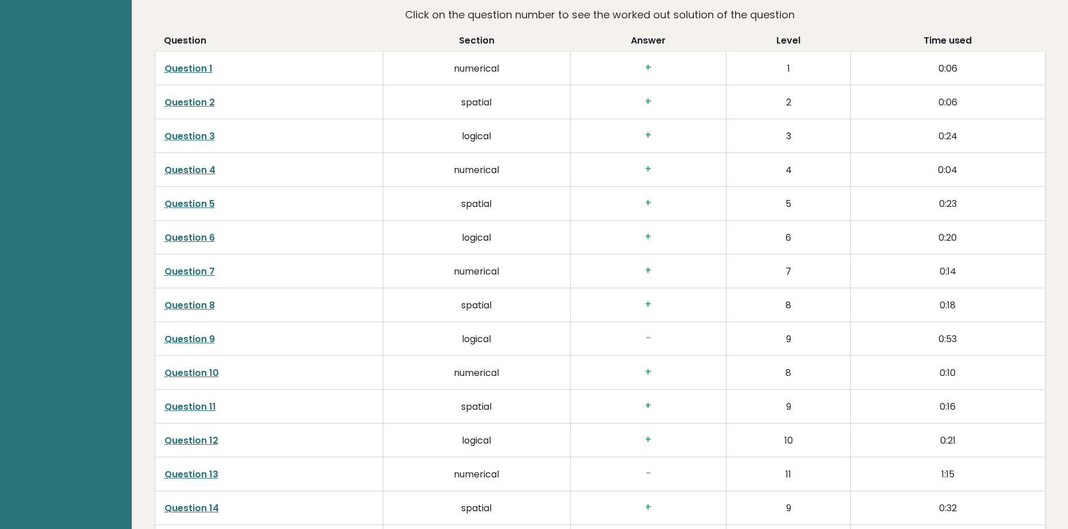
click at [207, 231] on link "Question 6" at bounding box center [189, 237] width 50 height 13
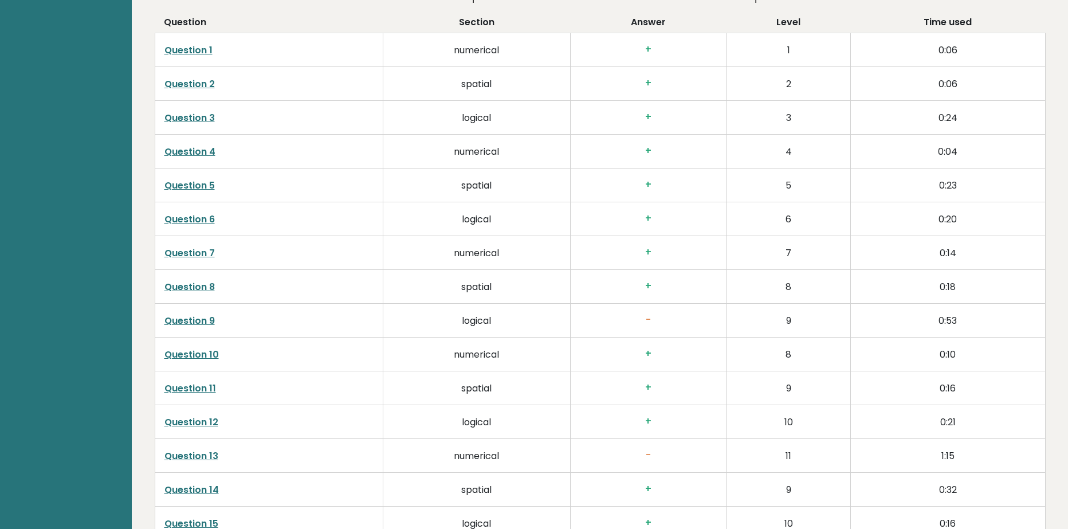
scroll to position [1942, 0]
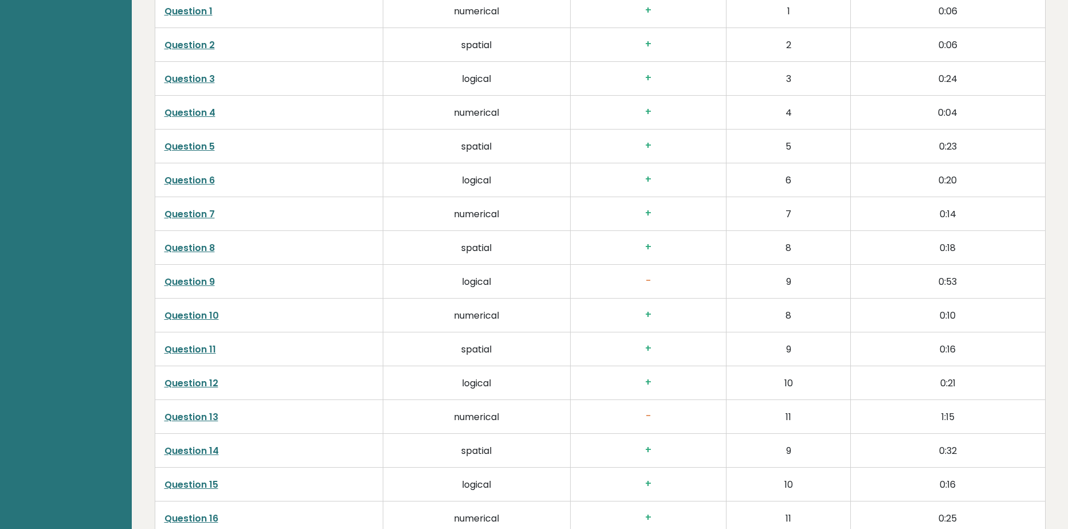
click at [210, 376] on link "Question 12" at bounding box center [191, 382] width 54 height 13
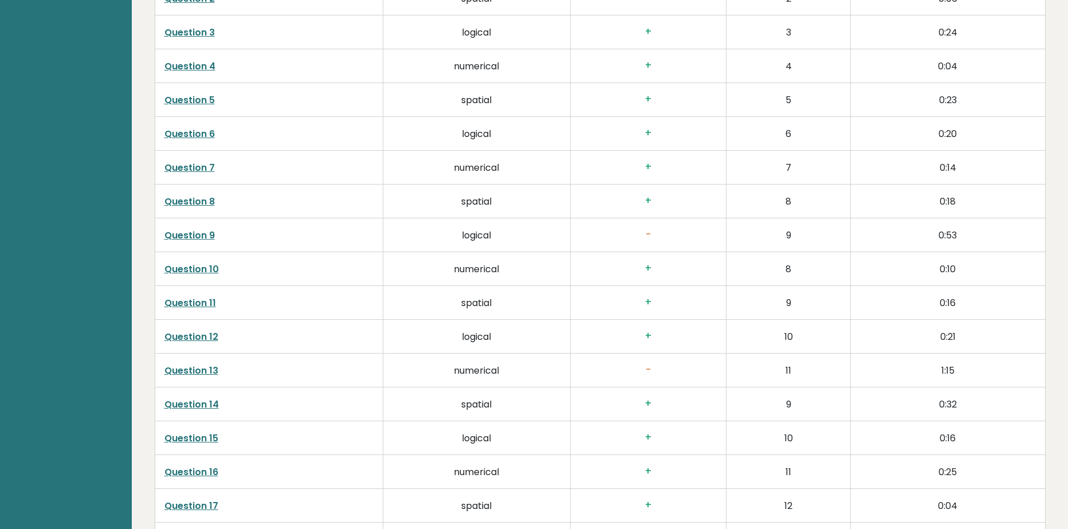
scroll to position [1999, 0]
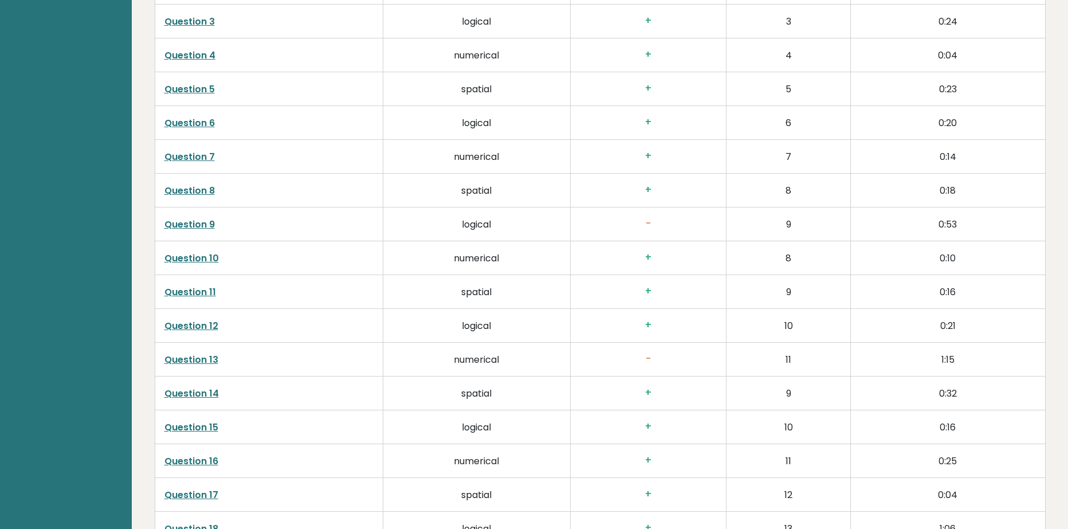
click at [202, 319] on link "Question 12" at bounding box center [191, 325] width 54 height 13
click at [203, 319] on link "Question 12" at bounding box center [191, 325] width 54 height 13
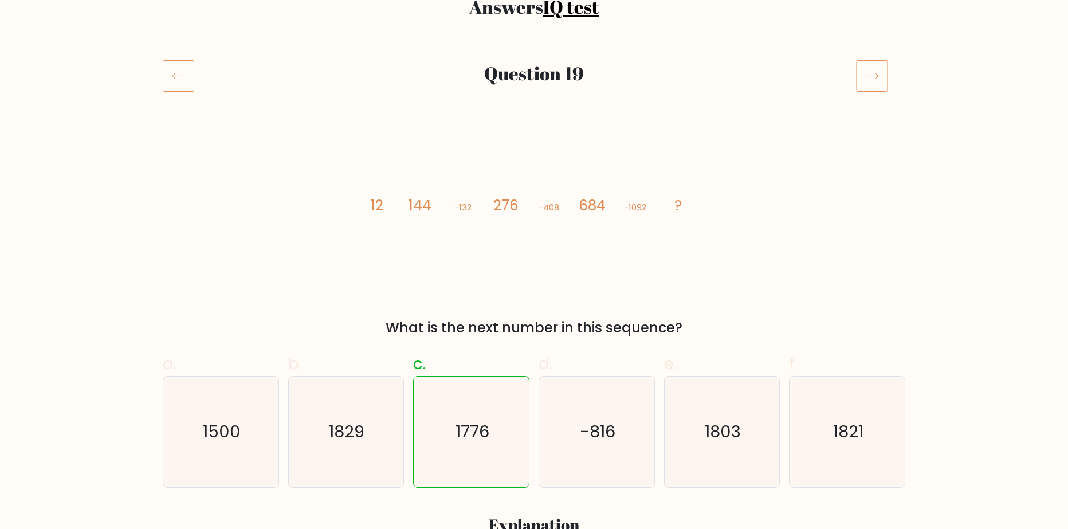
scroll to position [115, 0]
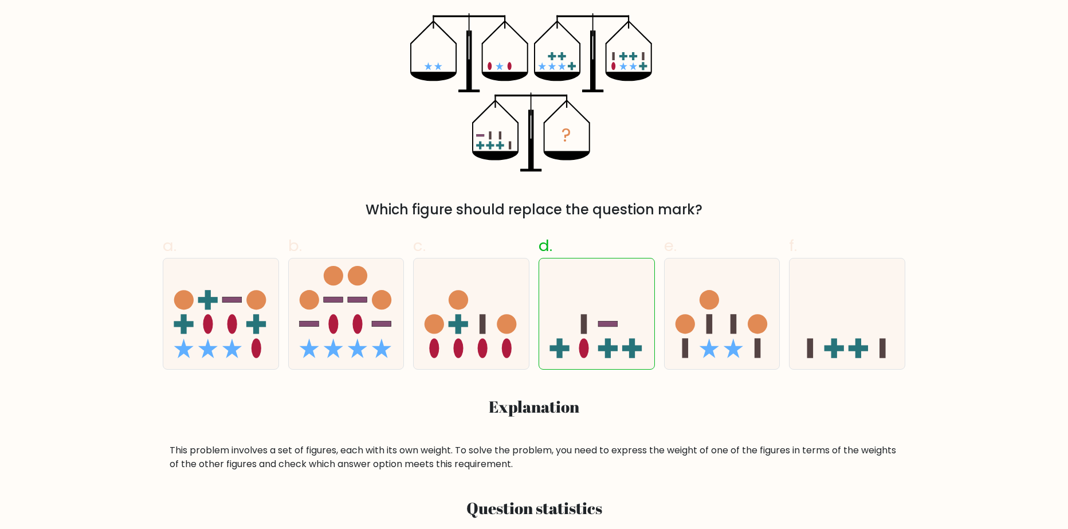
scroll to position [229, 0]
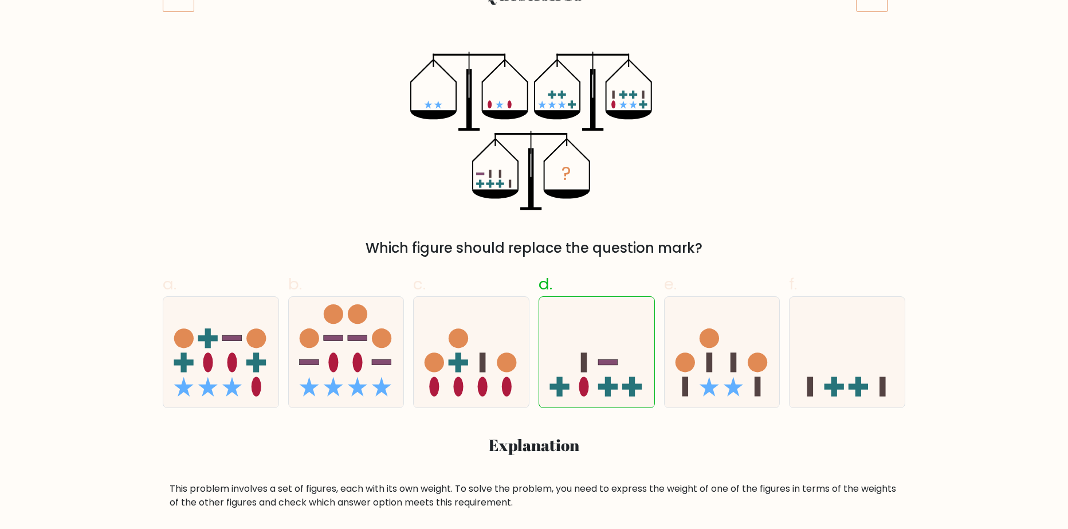
scroll to position [172, 0]
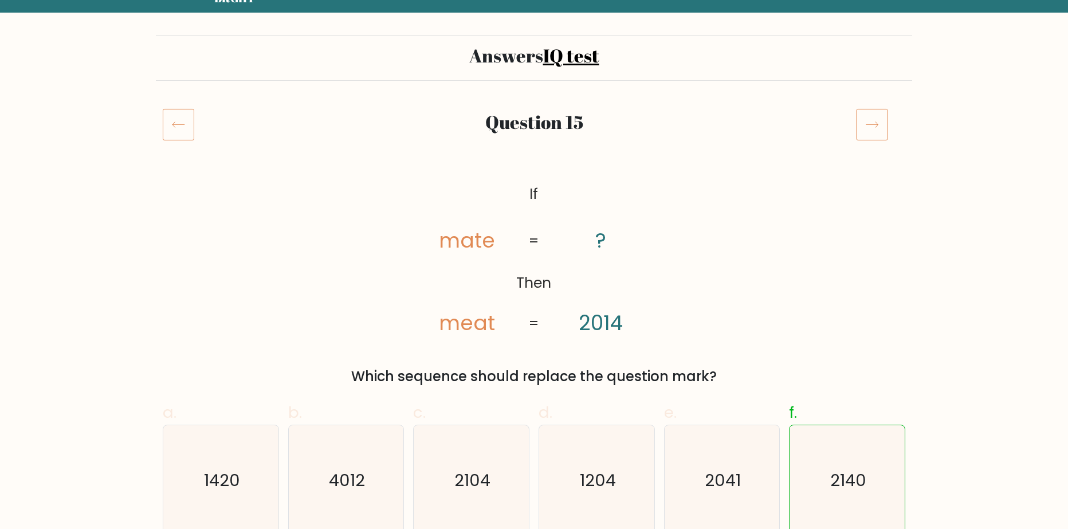
scroll to position [57, 0]
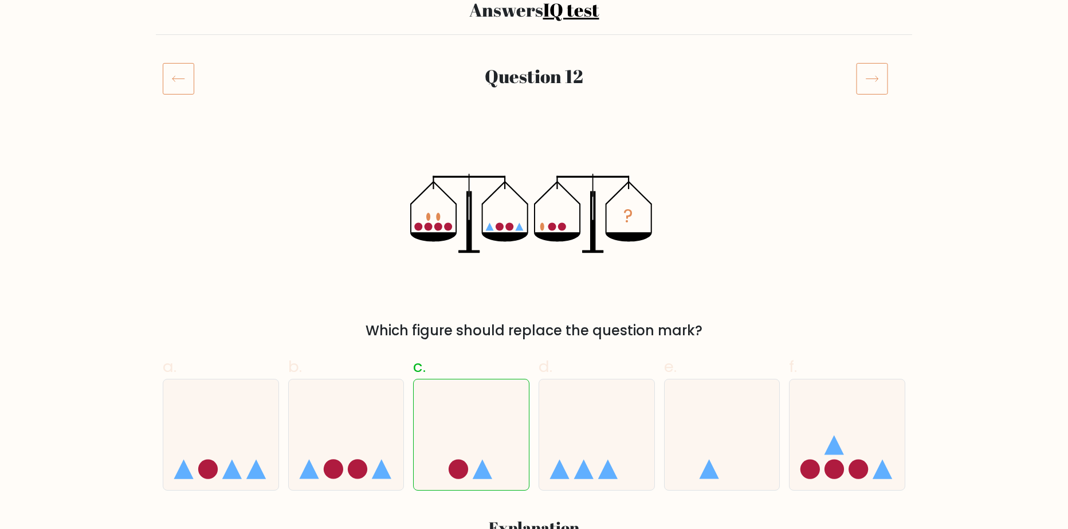
scroll to position [57, 0]
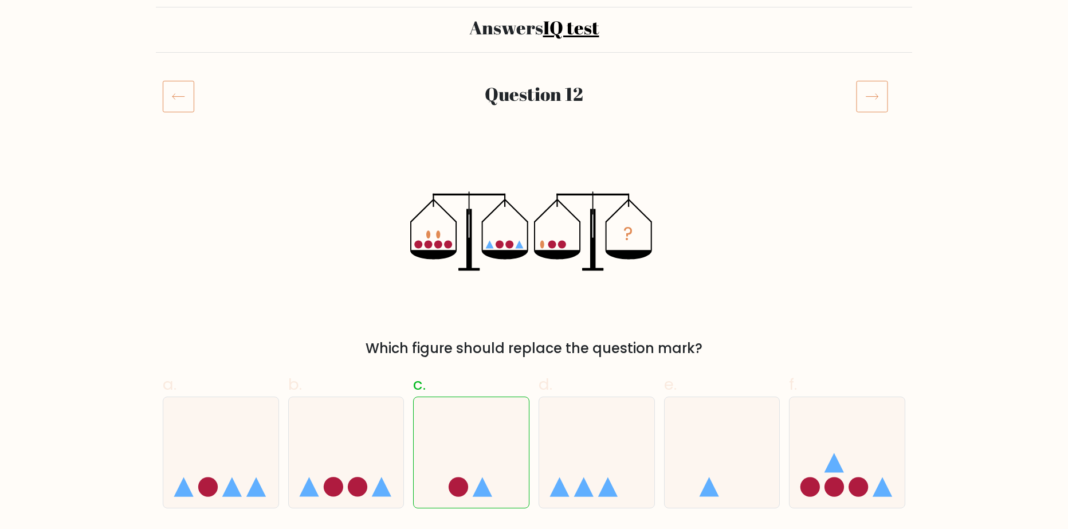
scroll to position [115, 0]
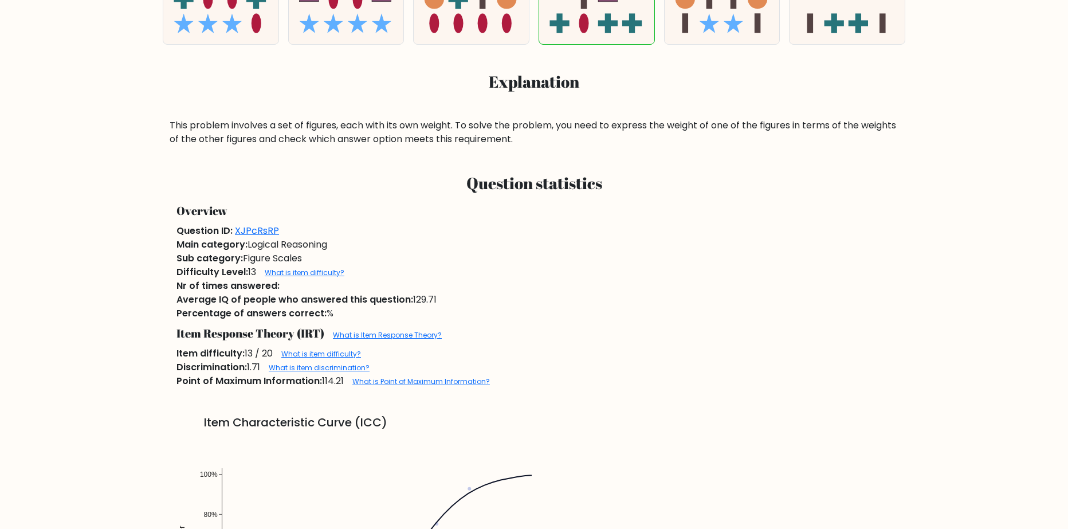
scroll to position [573, 0]
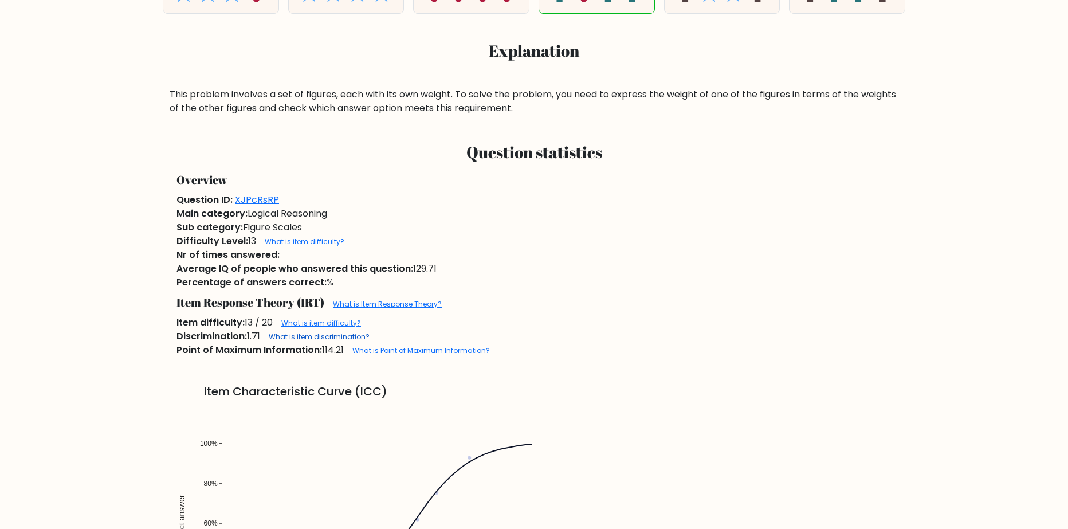
click at [358, 340] on link "What is item discrimination?" at bounding box center [319, 337] width 101 height 10
click at [311, 245] on link "What is item difficulty?" at bounding box center [305, 242] width 80 height 10
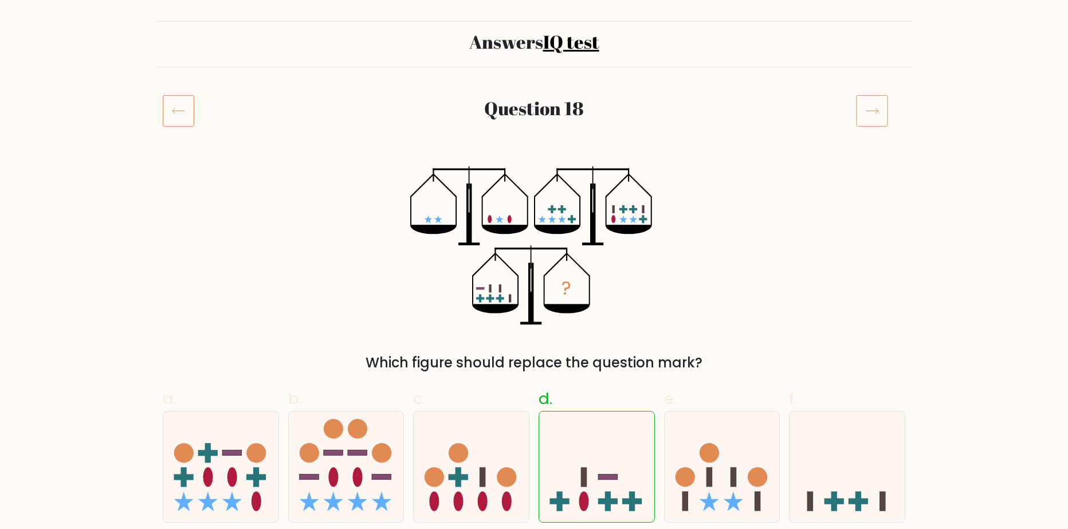
scroll to position [57, 0]
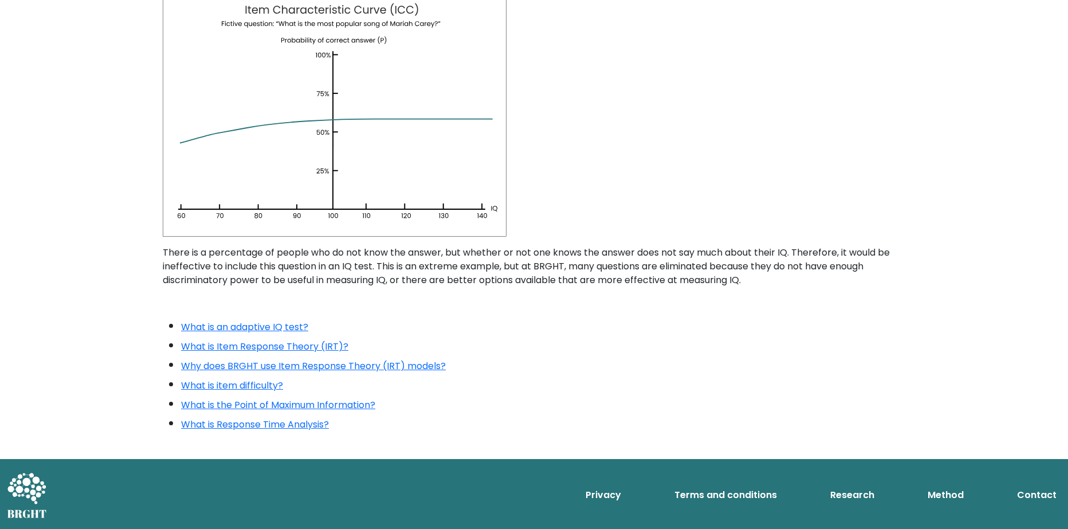
scroll to position [736, 0]
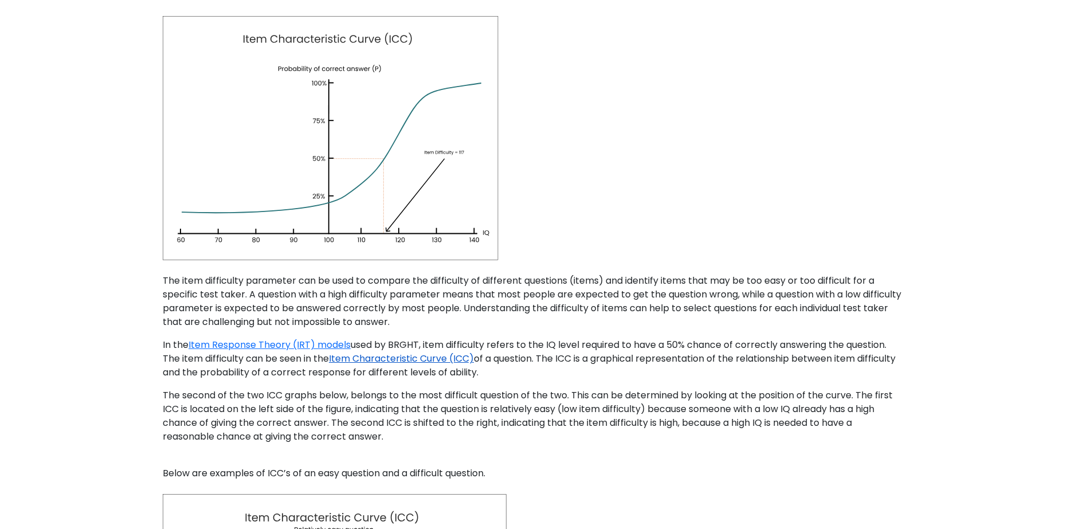
scroll to position [115, 0]
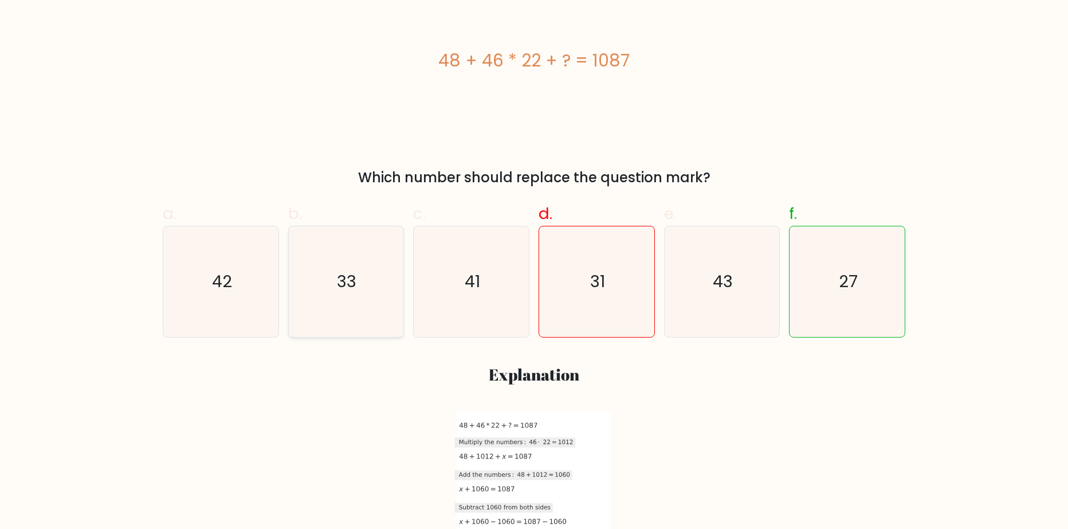
scroll to position [344, 0]
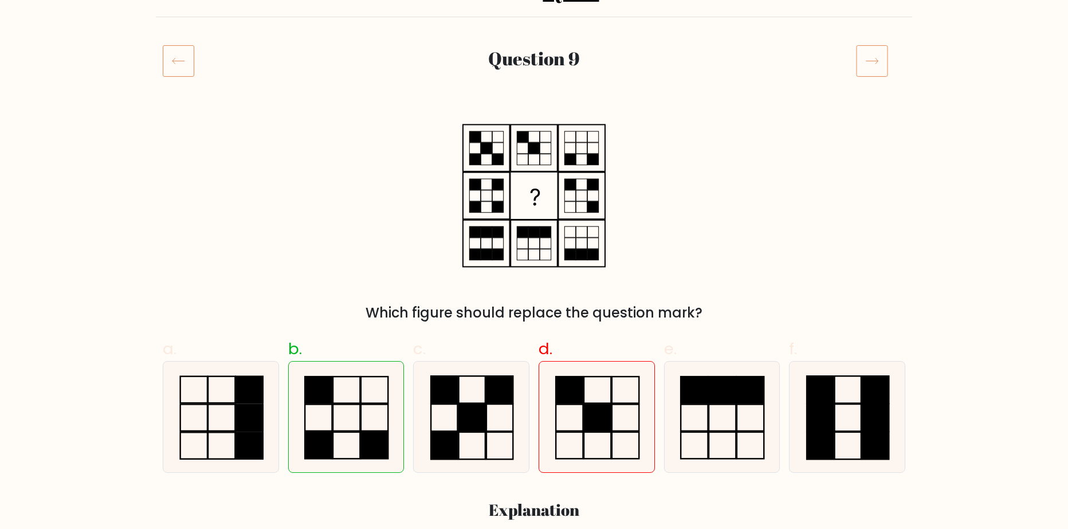
scroll to position [115, 0]
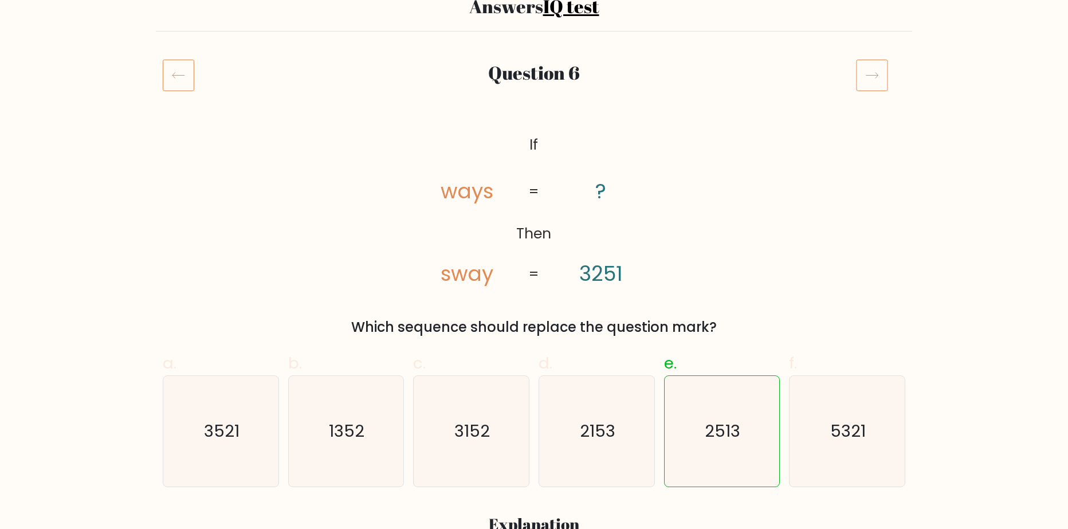
scroll to position [115, 0]
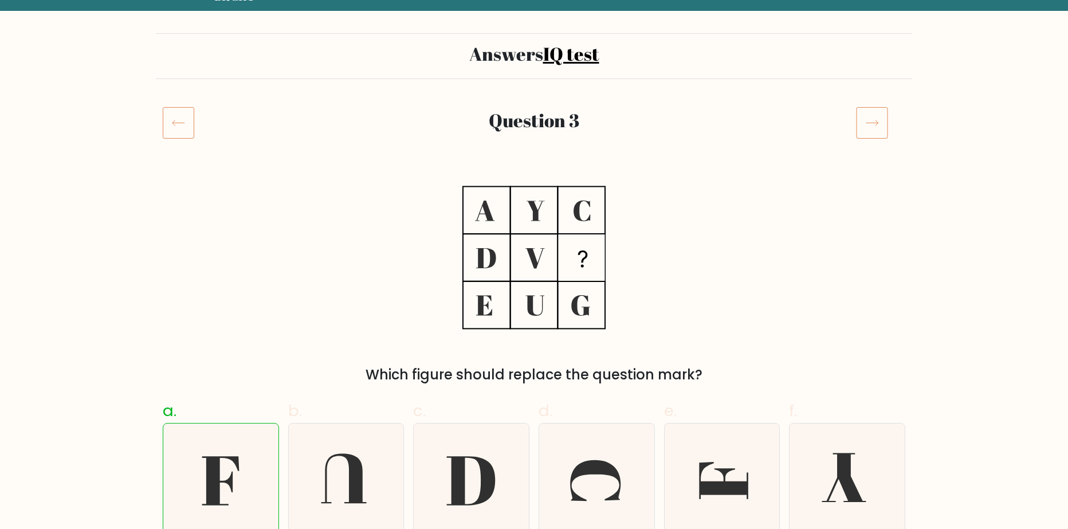
scroll to position [57, 0]
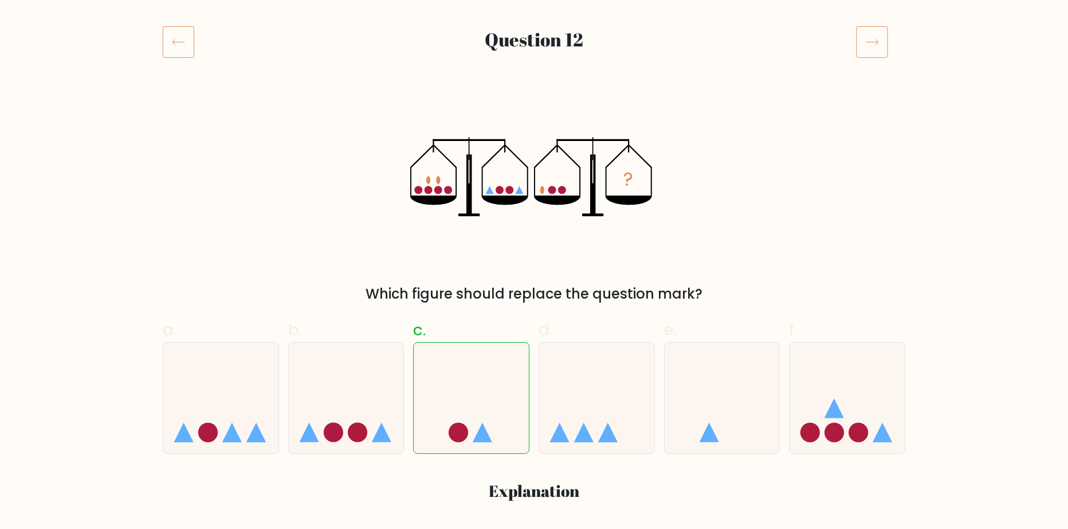
scroll to position [172, 0]
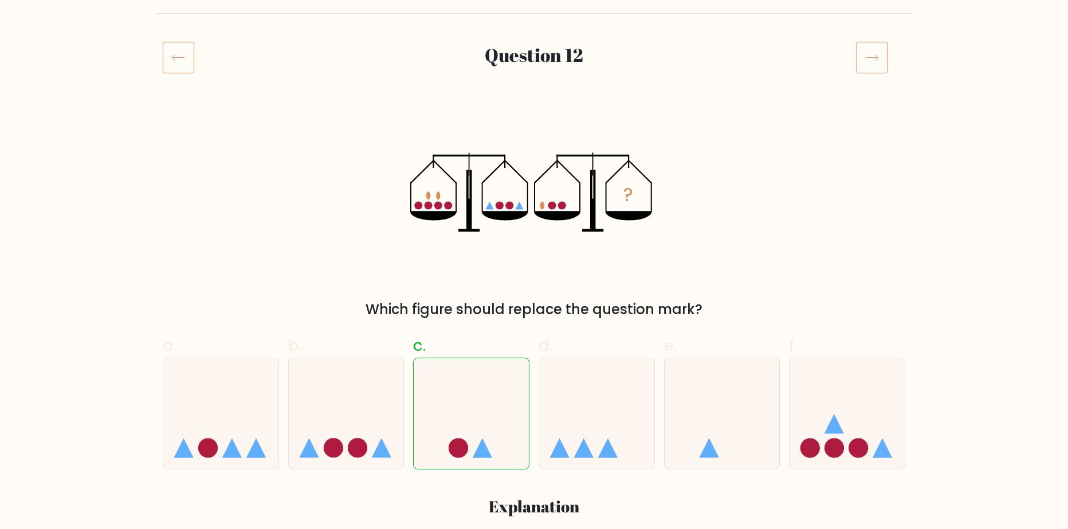
scroll to position [172, 0]
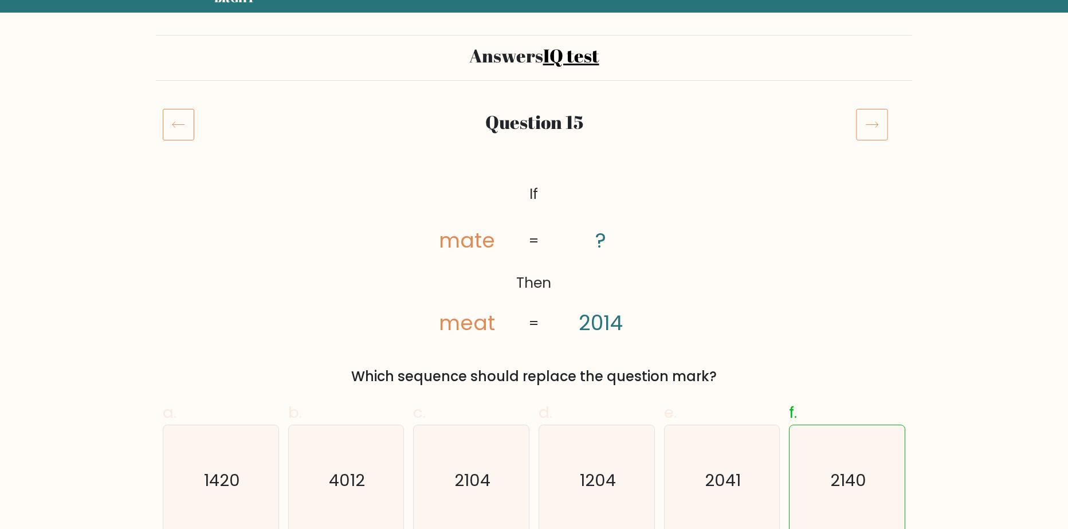
scroll to position [57, 0]
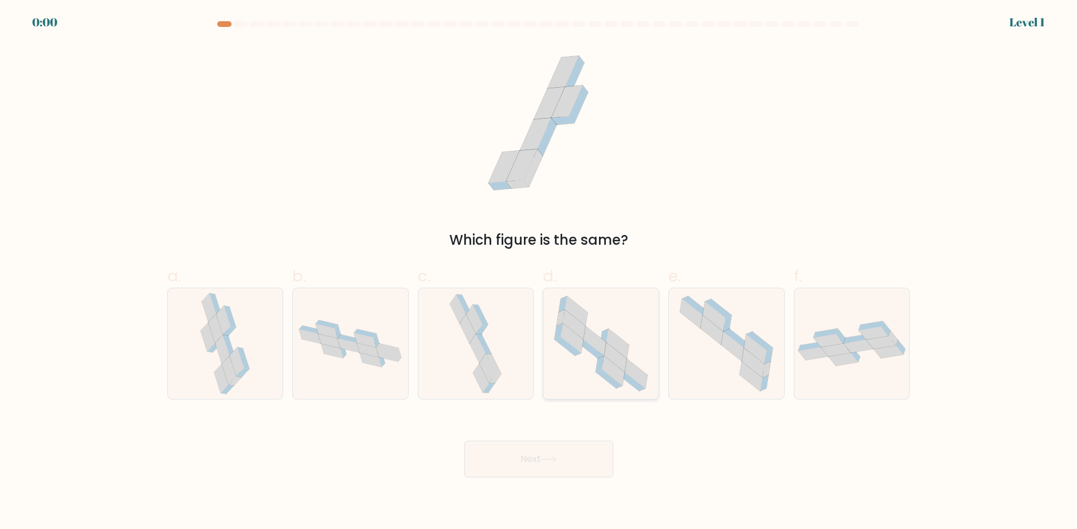
click at [578, 336] on icon at bounding box center [572, 337] width 22 height 29
click at [539, 272] on input "d." at bounding box center [539, 268] width 1 height 7
radio input "true"
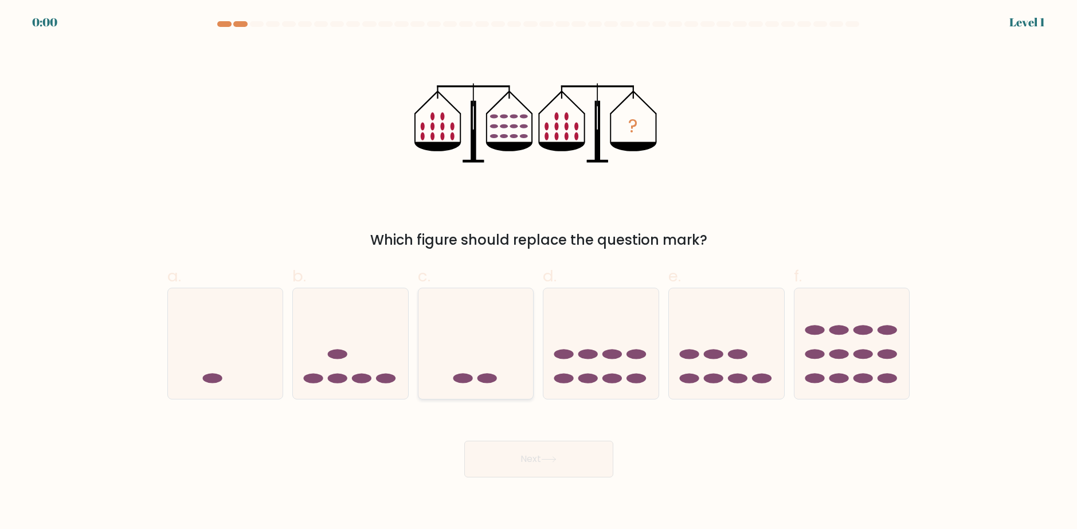
click at [501, 351] on icon at bounding box center [475, 343] width 115 height 95
click at [539, 272] on input "c." at bounding box center [539, 268] width 1 height 7
radio input "true"
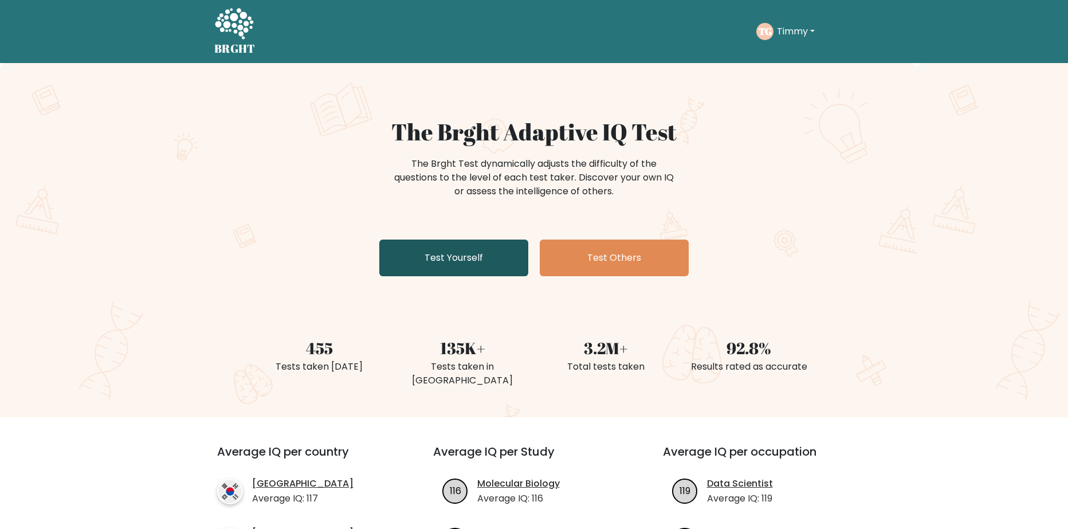
click at [486, 257] on link "Test Yourself" at bounding box center [453, 257] width 149 height 37
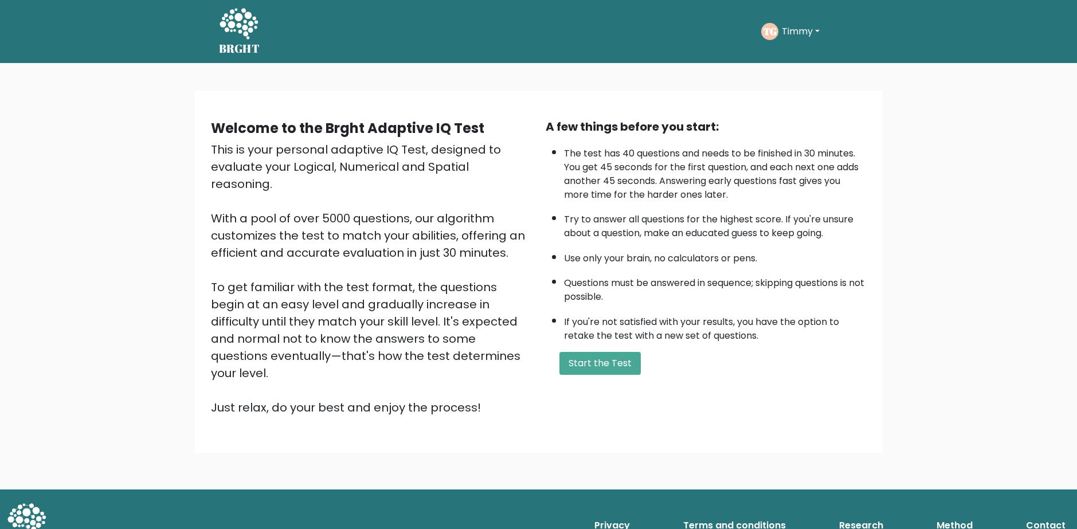
click at [800, 30] on button "Timmy" at bounding box center [800, 31] width 45 height 15
click at [799, 58] on link "Dashboard" at bounding box center [806, 61] width 91 height 18
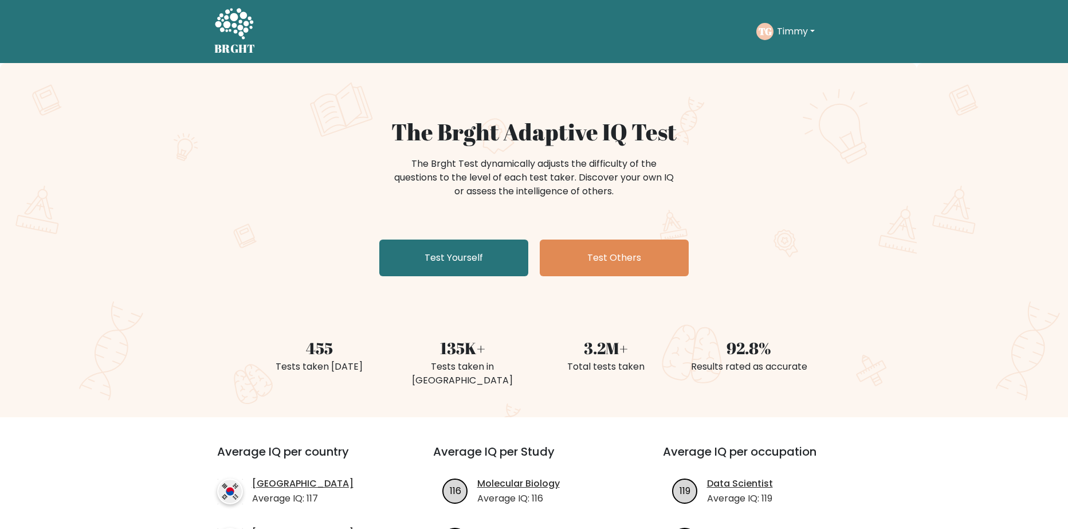
click at [814, 32] on button "Timmy" at bounding box center [795, 31] width 45 height 15
click at [800, 59] on link "Dashboard" at bounding box center [802, 55] width 91 height 18
click at [508, 246] on link "Test Yourself" at bounding box center [453, 257] width 149 height 37
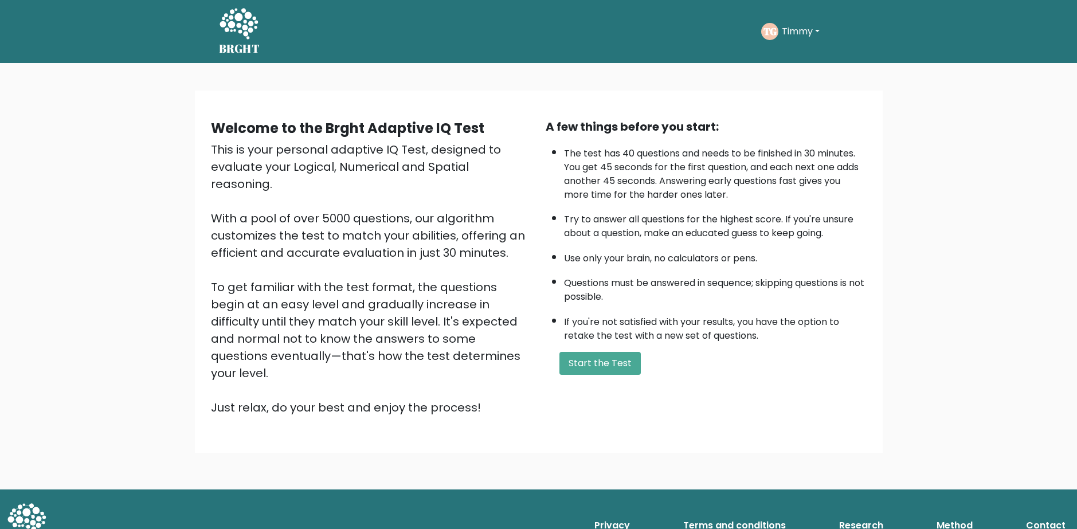
click at [777, 30] on div "TG [GEOGRAPHIC_DATA] Dashboard Profile Settings Logout" at bounding box center [792, 31] width 62 height 17
click at [805, 32] on button "Timmy" at bounding box center [800, 31] width 45 height 15
click at [602, 113] on div "Welcome to the Brght Adaptive IQ Test This is your personal adaptive IQ Test, d…" at bounding box center [539, 271] width 674 height 325
click at [610, 353] on button "Start the Test" at bounding box center [599, 363] width 81 height 23
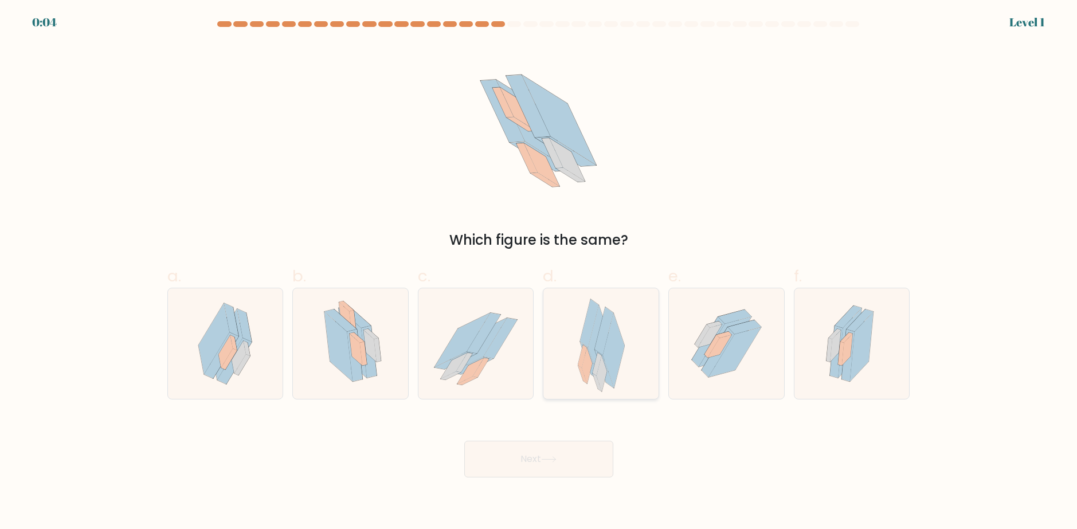
click at [575, 328] on div at bounding box center [601, 344] width 116 height 112
click at [539, 272] on input "d." at bounding box center [539, 268] width 1 height 7
radio input "true"
click at [586, 454] on button "Next" at bounding box center [538, 459] width 149 height 37
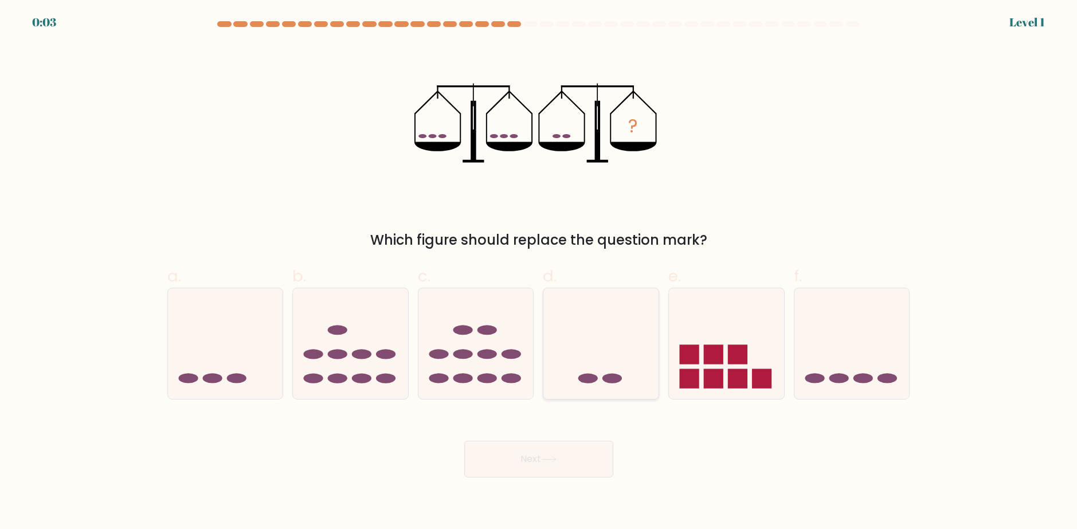
click at [592, 369] on icon at bounding box center [600, 343] width 115 height 95
click at [539, 272] on input "d." at bounding box center [539, 268] width 1 height 7
radio input "true"
click at [577, 444] on button "Next" at bounding box center [538, 459] width 149 height 37
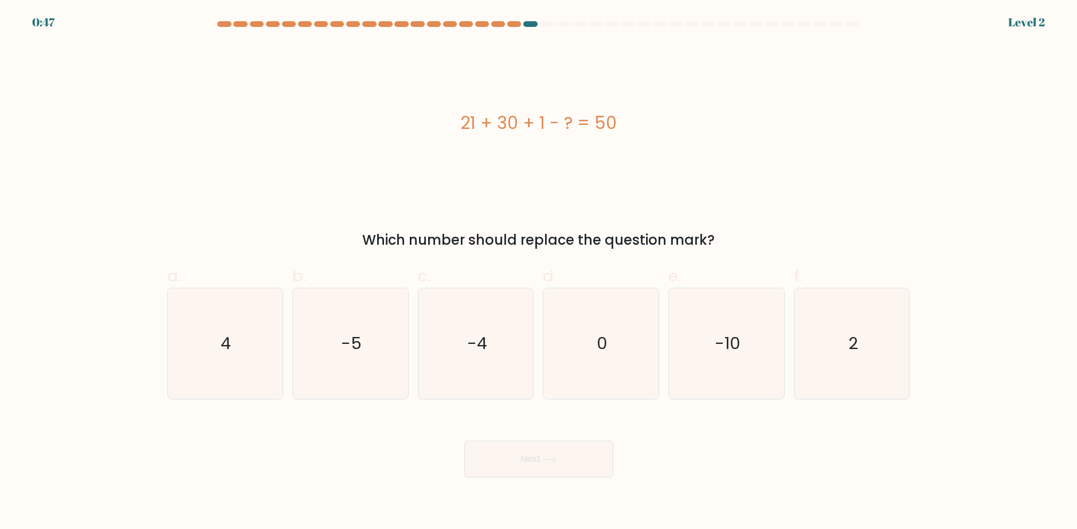
click at [594, 363] on icon "0" at bounding box center [600, 343] width 111 height 111
click at [539, 272] on input "d. 0" at bounding box center [539, 268] width 1 height 7
radio input "true"
click at [573, 436] on div "Next" at bounding box center [538, 445] width 756 height 64
click at [580, 458] on button "Next" at bounding box center [538, 459] width 149 height 37
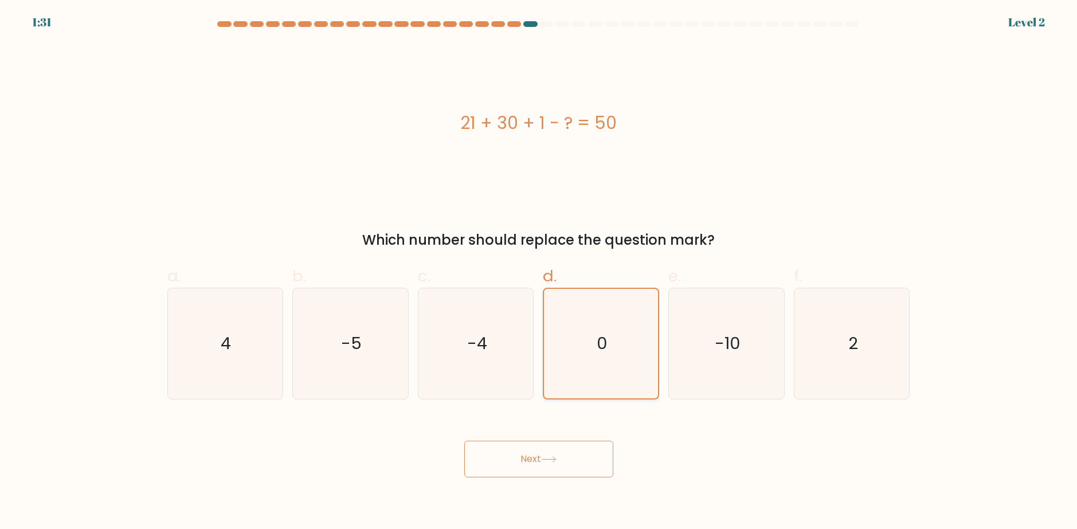
click at [608, 360] on icon "0" at bounding box center [600, 343] width 109 height 109
click at [539, 272] on input "d. 0" at bounding box center [539, 268] width 1 height 7
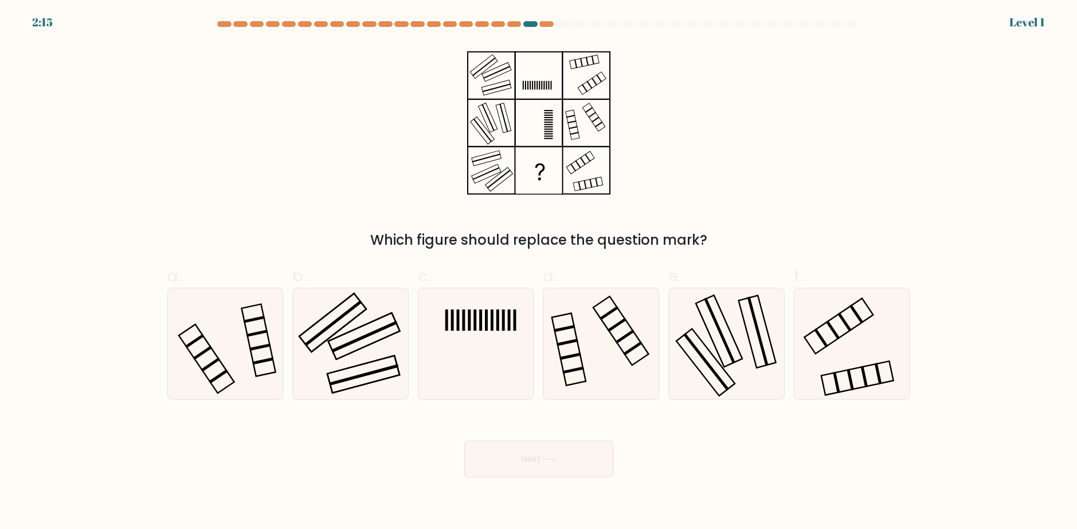
click at [575, 452] on button "Next" at bounding box center [538, 459] width 149 height 37
click at [587, 367] on icon at bounding box center [600, 343] width 111 height 111
click at [539, 272] on input "d." at bounding box center [539, 268] width 1 height 7
radio input "true"
click at [563, 446] on button "Next" at bounding box center [538, 459] width 149 height 37
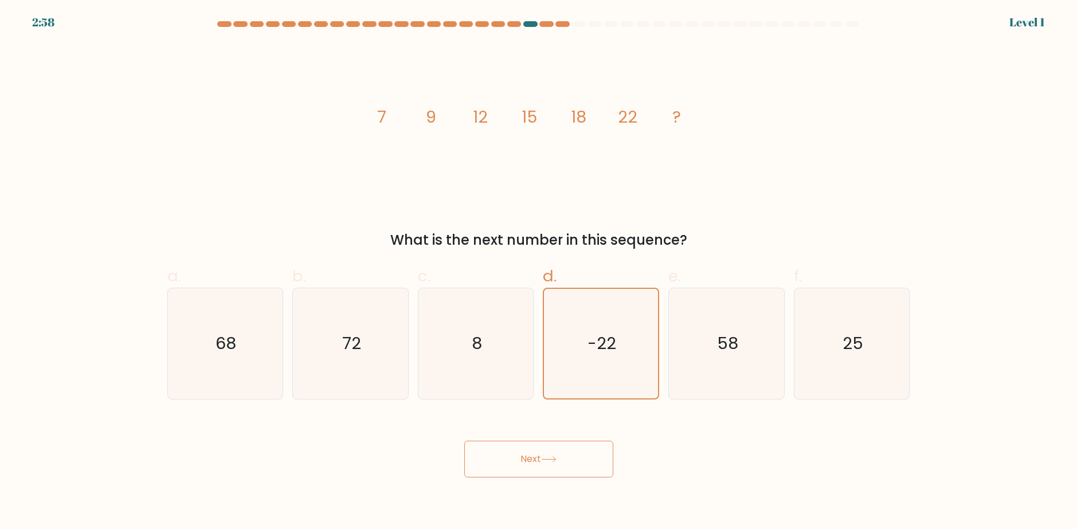
click at [579, 438] on div "Next" at bounding box center [538, 445] width 756 height 64
click at [586, 446] on button "Next" at bounding box center [538, 459] width 149 height 37
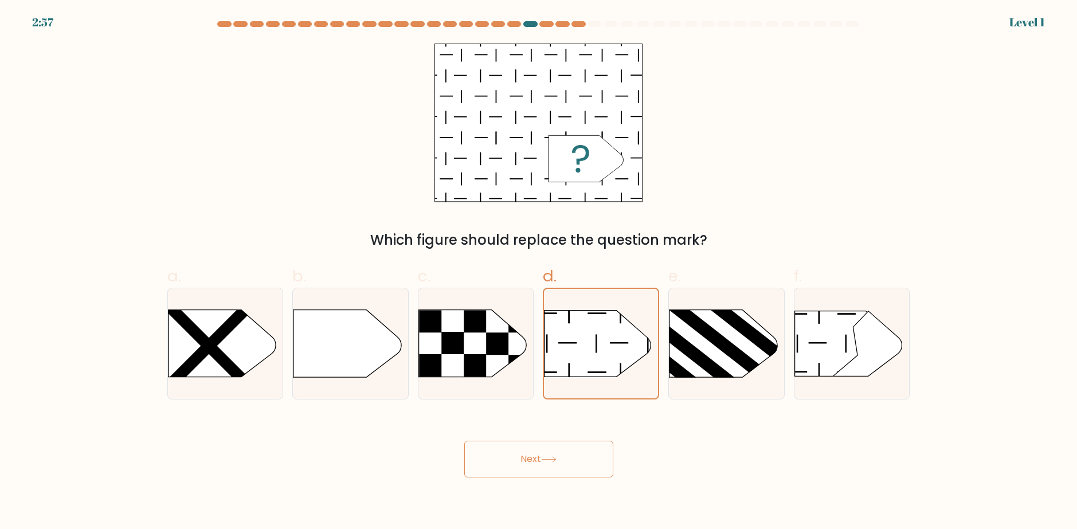
click at [573, 456] on button "Next" at bounding box center [538, 459] width 149 height 37
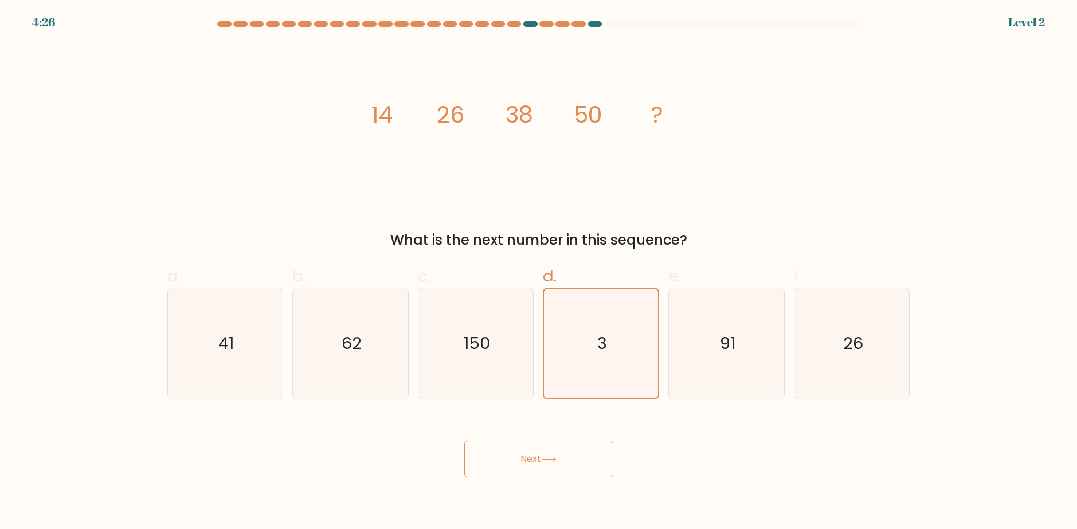
click at [570, 448] on button "Next" at bounding box center [538, 459] width 149 height 37
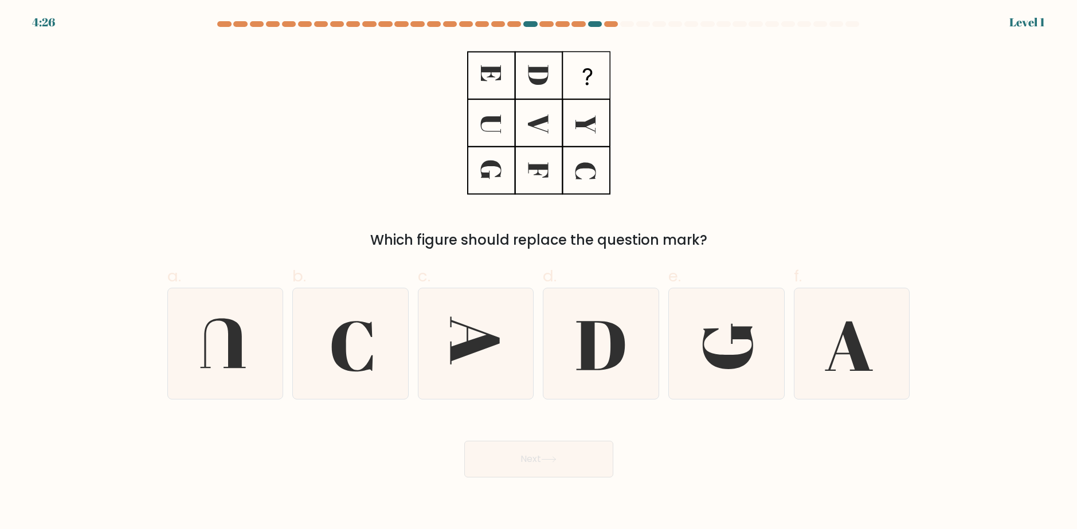
click at [591, 357] on icon at bounding box center [600, 345] width 49 height 49
click at [539, 272] on input "d." at bounding box center [539, 268] width 1 height 7
radio input "true"
click at [583, 438] on div "Next" at bounding box center [538, 445] width 756 height 64
drag, startPoint x: 579, startPoint y: 459, endPoint x: 590, endPoint y: 407, distance: 52.8
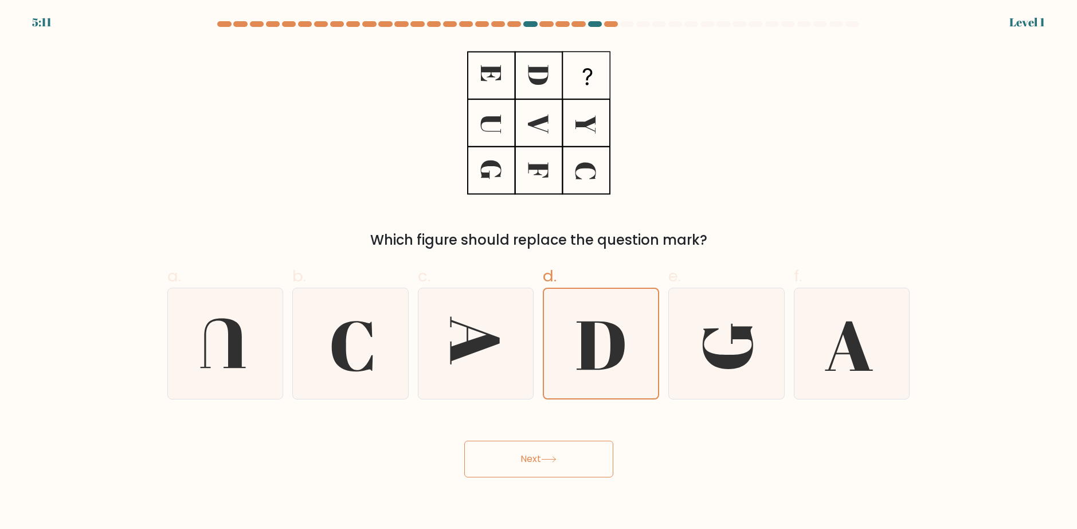
click at [579, 457] on button "Next" at bounding box center [538, 459] width 149 height 37
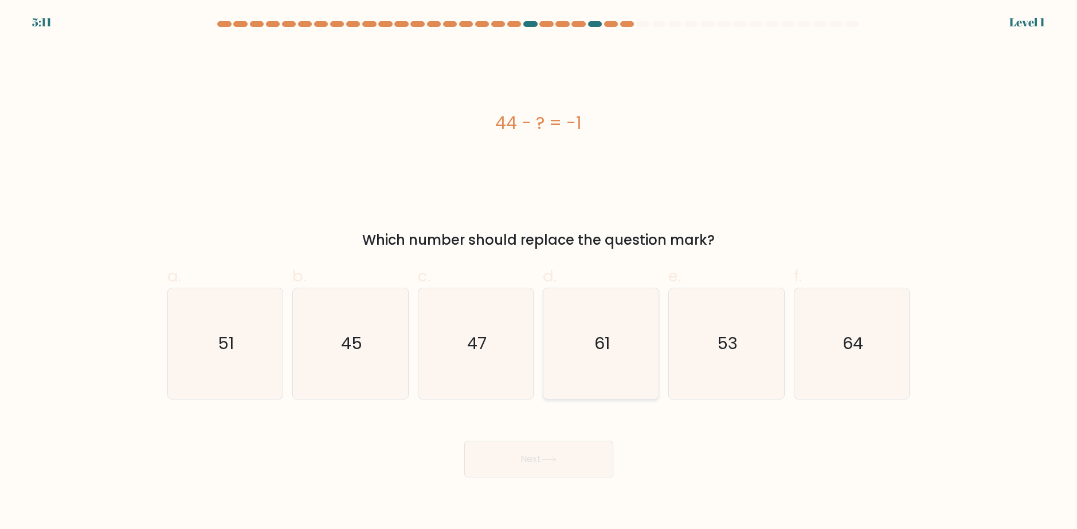
drag, startPoint x: 598, startPoint y: 368, endPoint x: 583, endPoint y: 437, distance: 69.8
click at [598, 368] on icon "61" at bounding box center [600, 343] width 111 height 111
click at [539, 272] on input "d. 61" at bounding box center [539, 268] width 1 height 7
radio input "true"
click at [581, 446] on button "Next" at bounding box center [538, 459] width 149 height 37
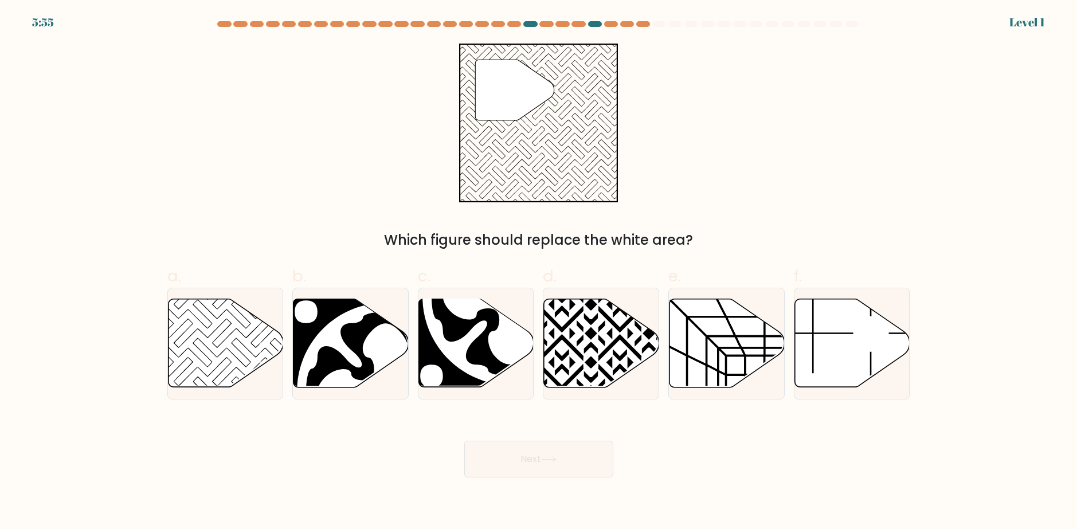
drag, startPoint x: 583, startPoint y: 470, endPoint x: 579, endPoint y: 464, distance: 7.2
click at [583, 469] on button "Next" at bounding box center [538, 459] width 149 height 37
click at [599, 362] on icon at bounding box center [601, 343] width 115 height 88
click at [539, 272] on input "d." at bounding box center [539, 268] width 1 height 7
radio input "true"
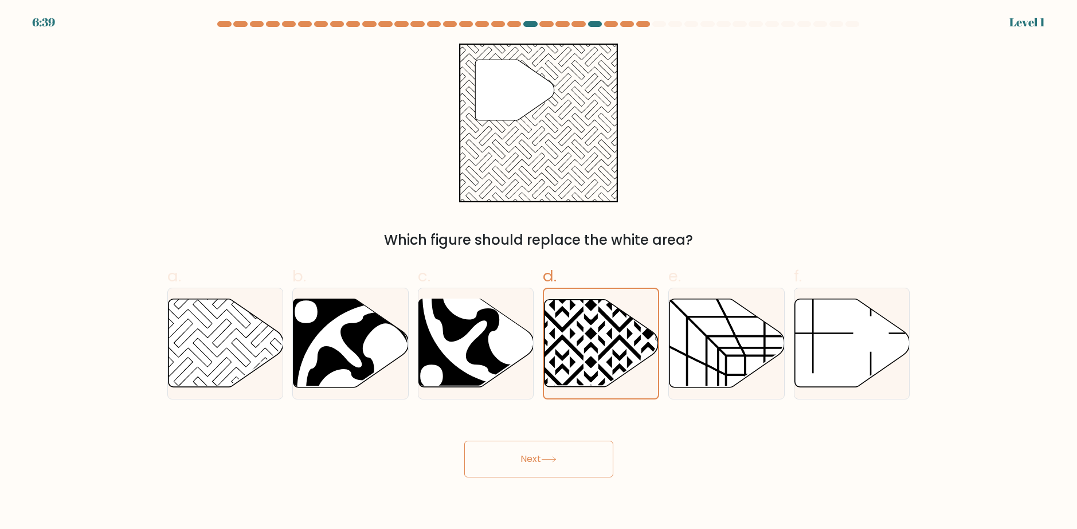
click at [580, 446] on button "Next" at bounding box center [538, 459] width 149 height 37
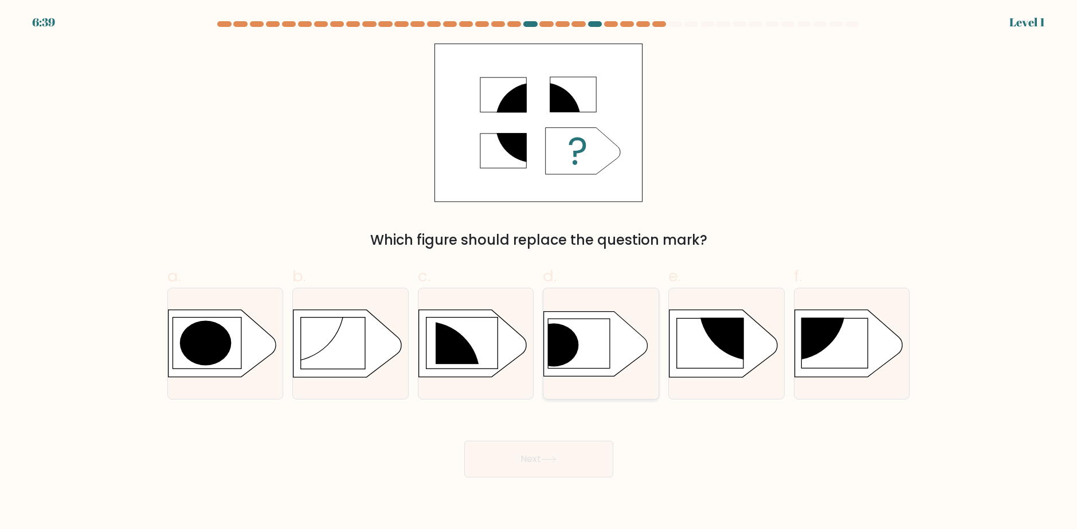
click at [616, 358] on icon at bounding box center [596, 343] width 104 height 65
click at [539, 272] on input "d." at bounding box center [539, 268] width 1 height 7
radio input "true"
click at [583, 446] on button "Next" at bounding box center [538, 459] width 149 height 37
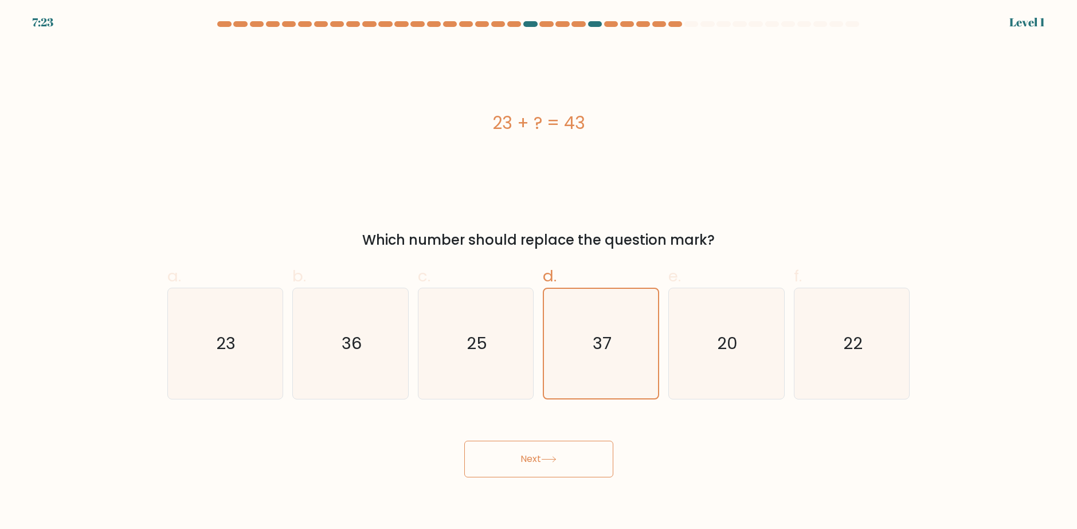
click at [583, 445] on button "Next" at bounding box center [538, 459] width 149 height 37
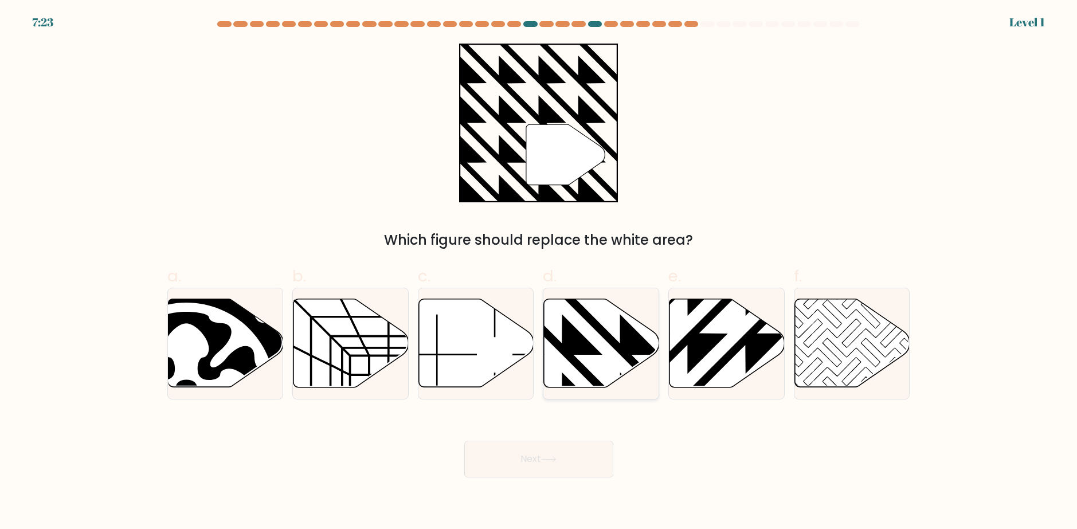
click at [606, 372] on icon at bounding box center [601, 343] width 115 height 88
click at [539, 272] on input "d." at bounding box center [539, 268] width 1 height 7
radio input "true"
click at [588, 451] on button "Next" at bounding box center [538, 459] width 149 height 37
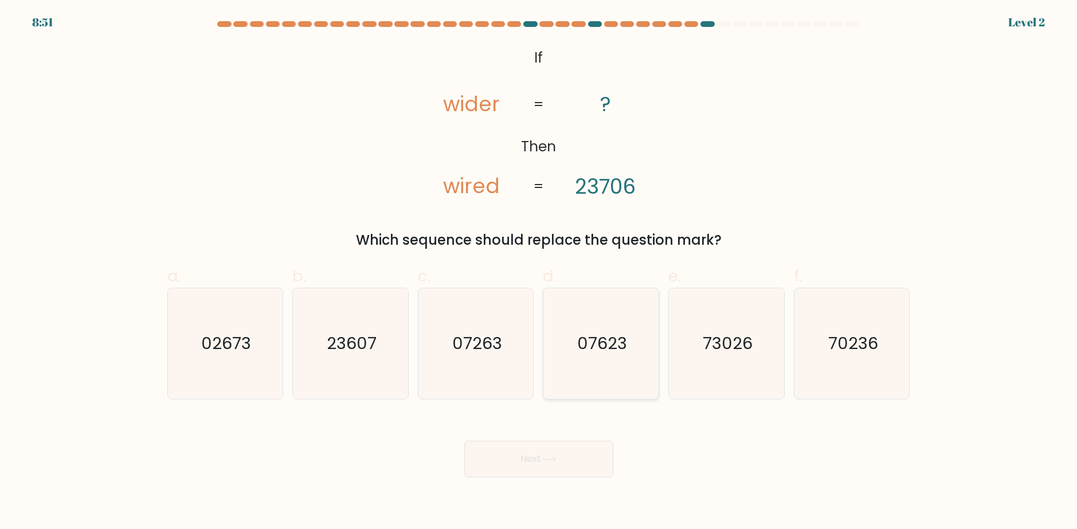
click at [593, 332] on text "07623" at bounding box center [602, 343] width 50 height 23
click at [539, 272] on input "d. 07623" at bounding box center [539, 268] width 1 height 7
radio input "true"
click at [571, 449] on button "Next" at bounding box center [538, 459] width 149 height 37
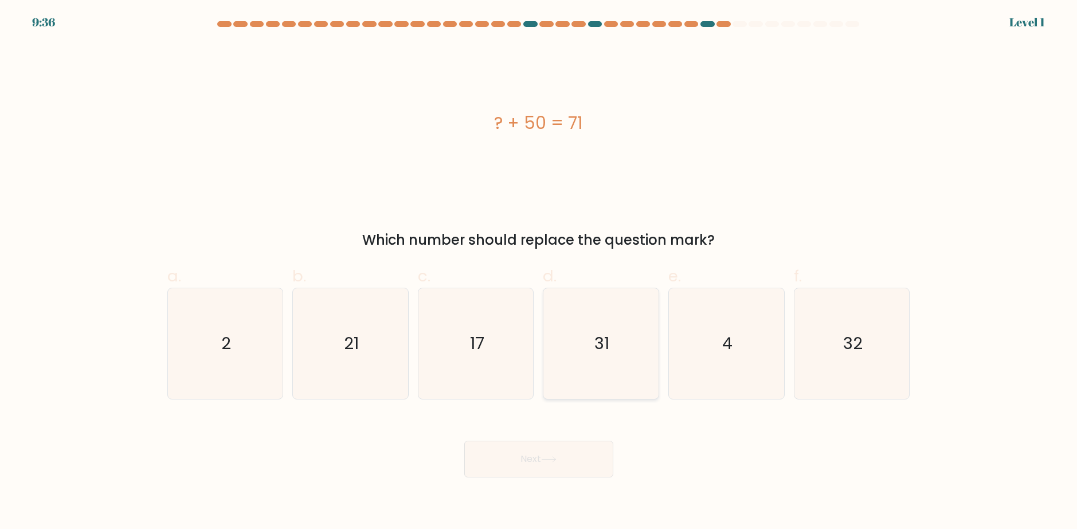
click at [602, 358] on icon "31" at bounding box center [600, 343] width 111 height 111
click at [539, 272] on input "d. 31" at bounding box center [539, 268] width 1 height 7
radio input "true"
click at [573, 438] on div "Next" at bounding box center [538, 445] width 756 height 64
click at [586, 338] on icon "31" at bounding box center [600, 343] width 109 height 109
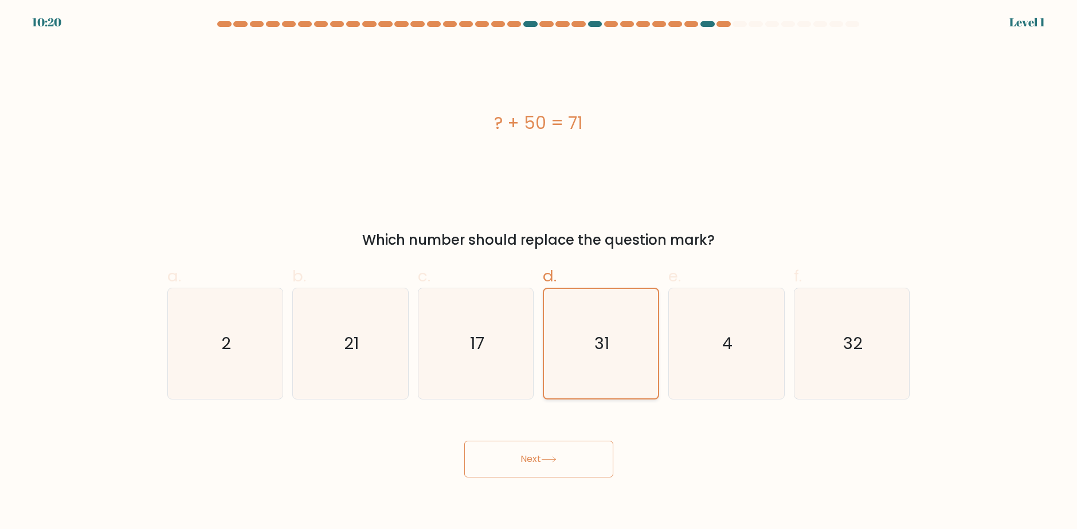
click at [539, 272] on input "d. 31" at bounding box center [539, 268] width 1 height 7
click at [572, 466] on button "Next" at bounding box center [538, 459] width 149 height 37
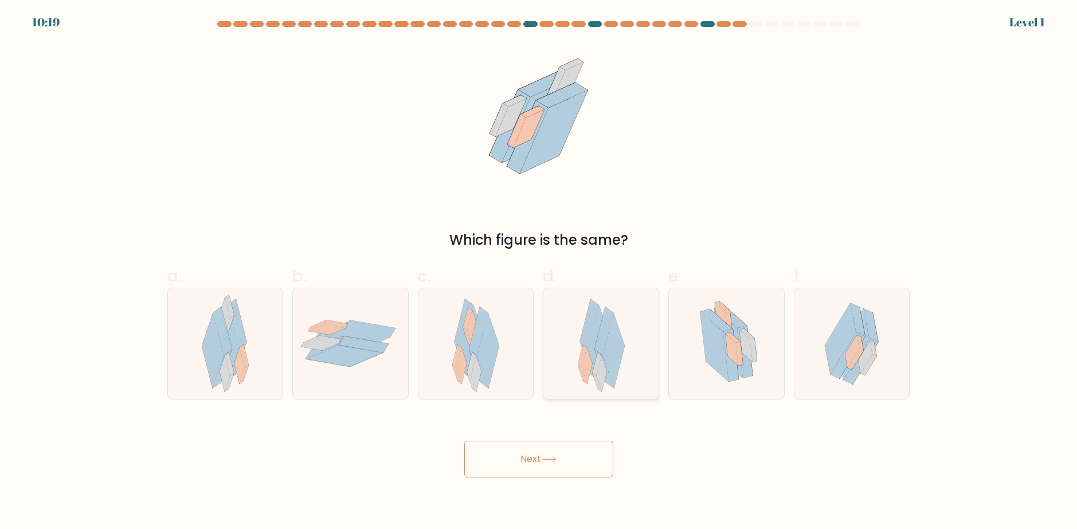
click at [592, 365] on icon at bounding box center [589, 361] width 19 height 38
click at [539, 272] on input "d." at bounding box center [539, 268] width 1 height 7
radio input "true"
click at [571, 450] on button "Next" at bounding box center [538, 459] width 149 height 37
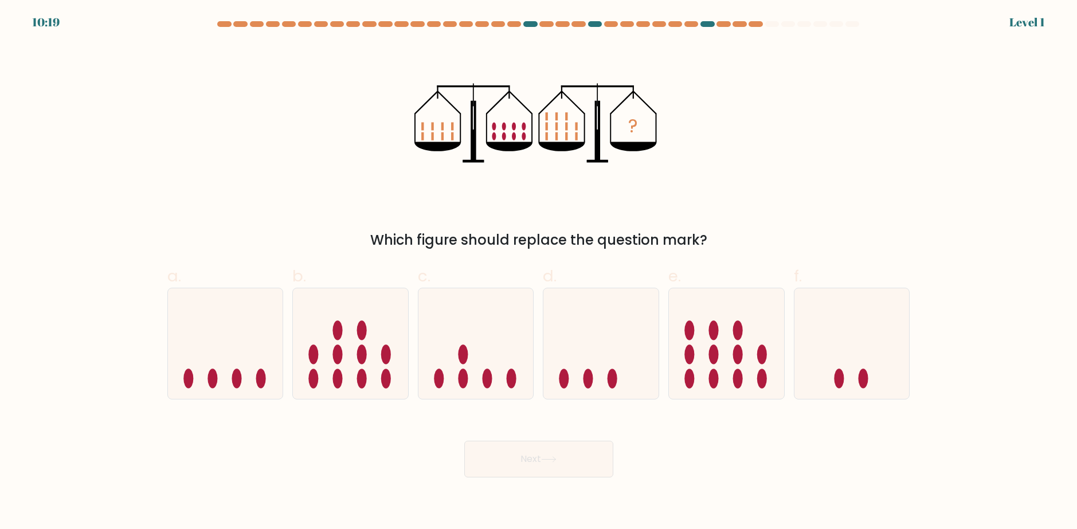
click at [591, 349] on icon at bounding box center [600, 343] width 115 height 95
click at [539, 272] on input "d." at bounding box center [539, 268] width 1 height 7
radio input "true"
click at [565, 454] on button "Next" at bounding box center [538, 459] width 149 height 37
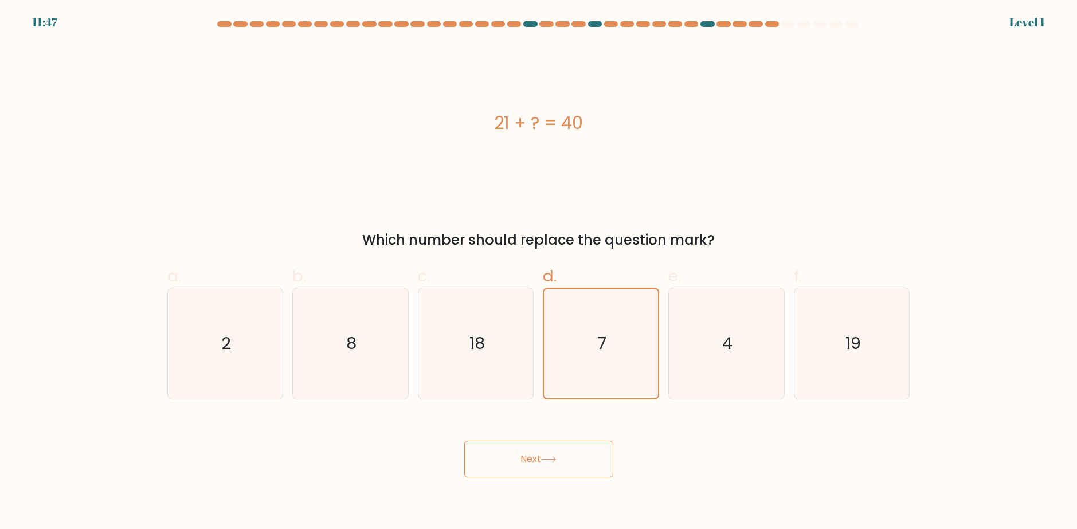
click at [566, 453] on button "Next" at bounding box center [538, 459] width 149 height 37
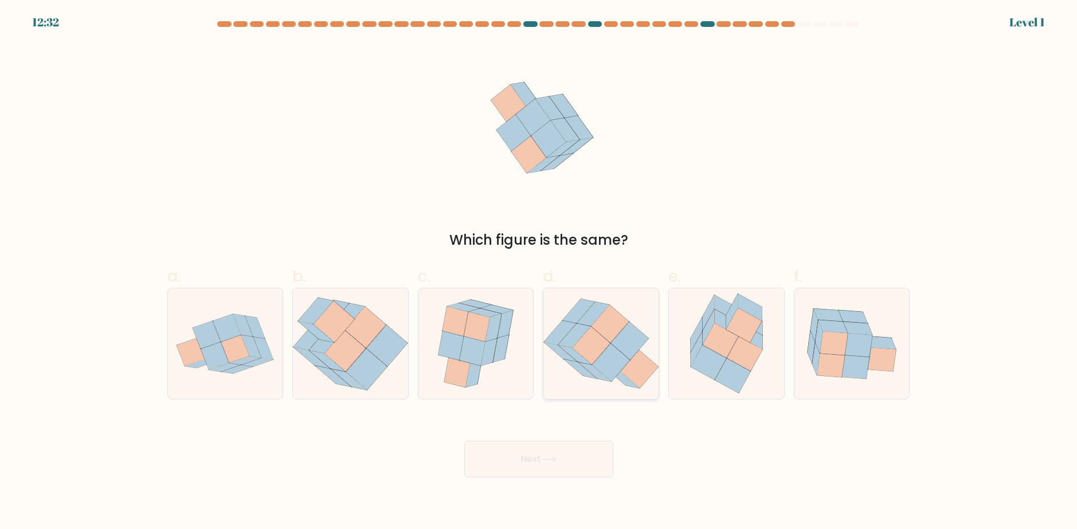
click at [589, 353] on icon at bounding box center [590, 346] width 37 height 38
click at [539, 272] on input "d." at bounding box center [539, 268] width 1 height 7
radio input "true"
click at [569, 455] on button "Next" at bounding box center [538, 459] width 149 height 37
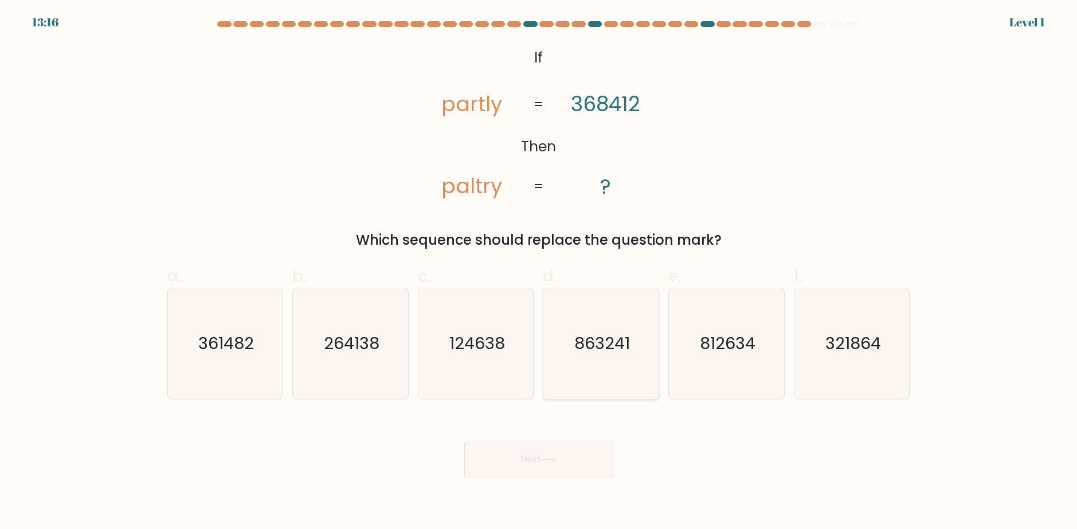
click at [593, 364] on icon "863241" at bounding box center [600, 343] width 111 height 111
click at [539, 272] on input "d. 863241" at bounding box center [539, 268] width 1 height 7
radio input "true"
click at [575, 458] on button "Next" at bounding box center [538, 459] width 149 height 37
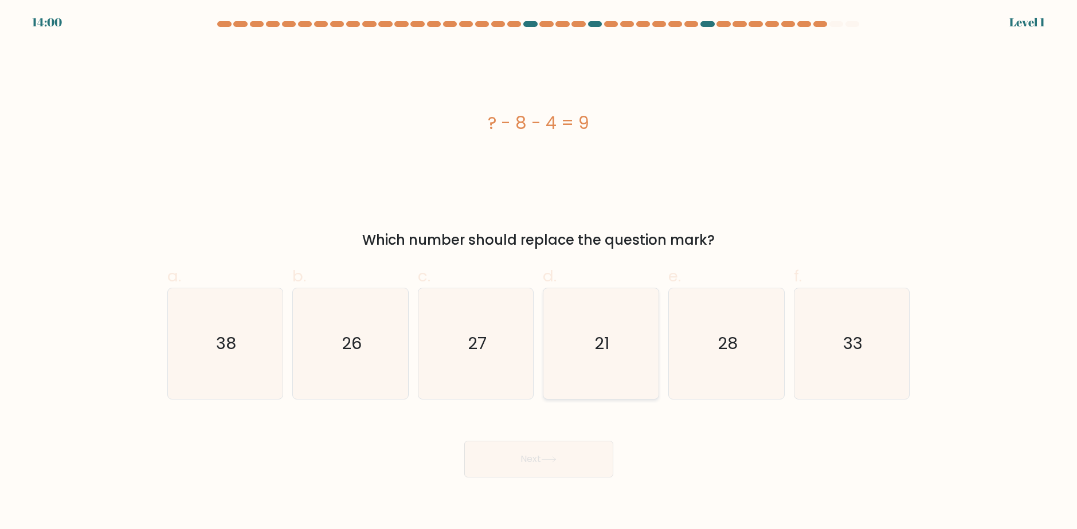
click at [598, 372] on icon "21" at bounding box center [600, 343] width 111 height 111
click at [539, 272] on input "d. 21" at bounding box center [539, 268] width 1 height 7
radio input "true"
click at [575, 463] on button "Next" at bounding box center [538, 459] width 149 height 37
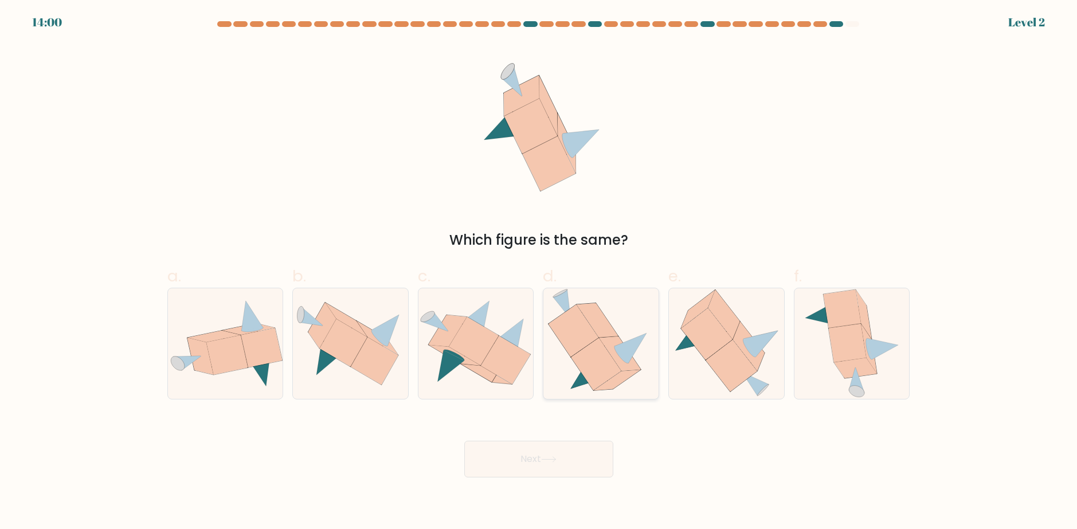
click at [603, 378] on icon at bounding box center [596, 364] width 50 height 52
click at [539, 272] on input "d." at bounding box center [539, 268] width 1 height 7
radio input "true"
click at [575, 459] on button "Next" at bounding box center [538, 459] width 149 height 37
click at [592, 375] on icon at bounding box center [596, 364] width 50 height 52
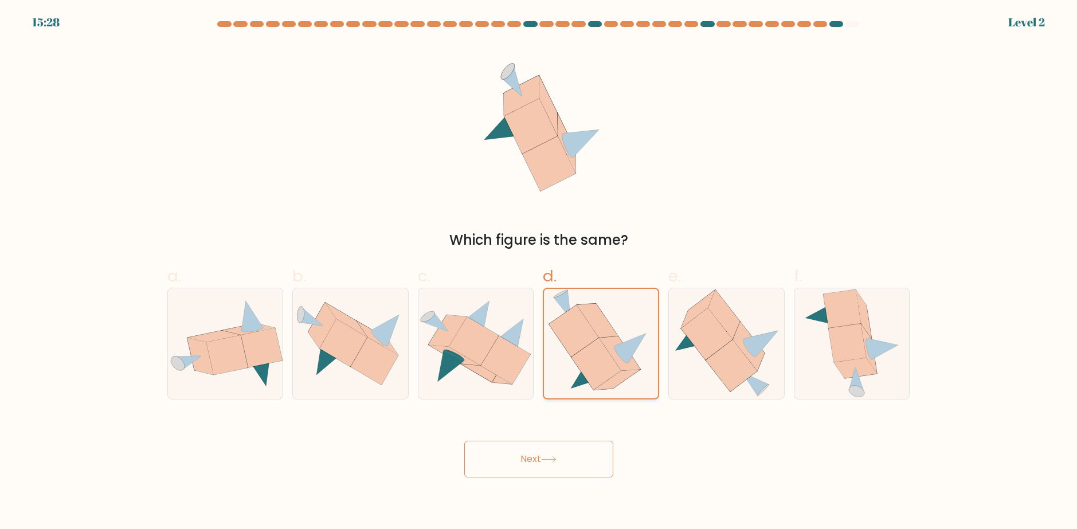
click at [539, 272] on input "d." at bounding box center [539, 268] width 1 height 7
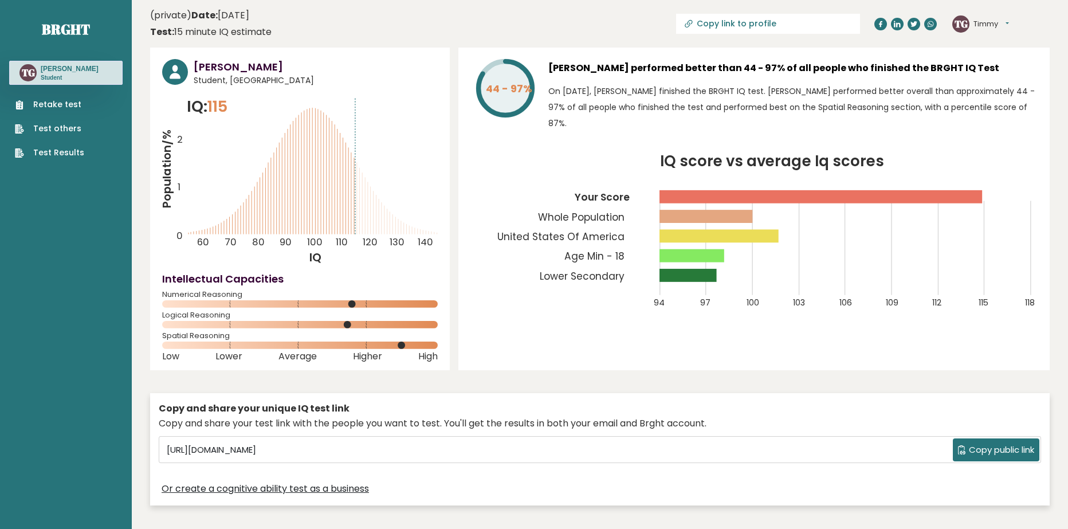
click at [73, 104] on link "Retake test" at bounding box center [49, 105] width 69 height 12
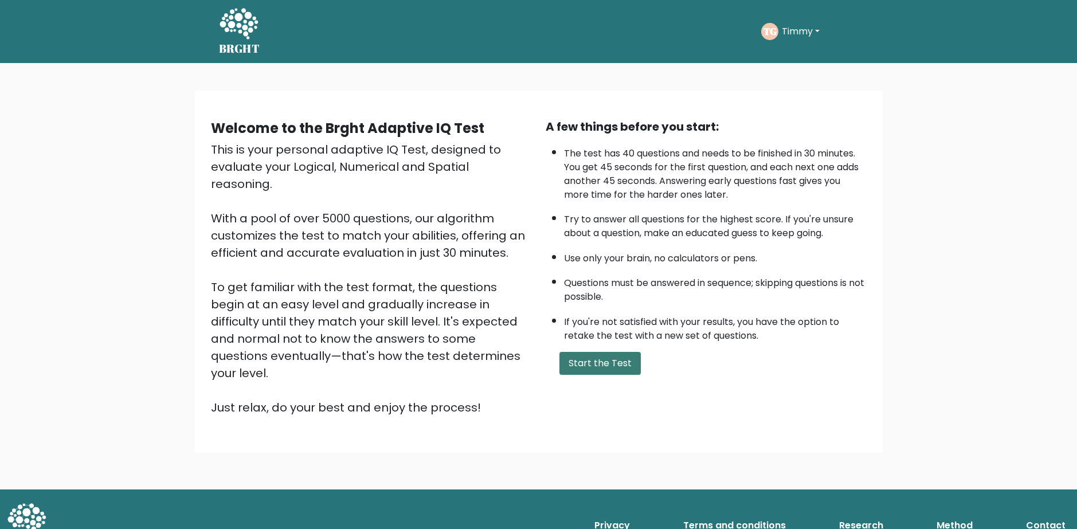
click at [619, 360] on button "Start the Test" at bounding box center [599, 363] width 81 height 23
click at [795, 34] on button "Timmy" at bounding box center [800, 31] width 45 height 15
click at [793, 57] on link "Dashboard" at bounding box center [806, 61] width 91 height 18
click at [607, 368] on button "Start the Test" at bounding box center [599, 363] width 81 height 23
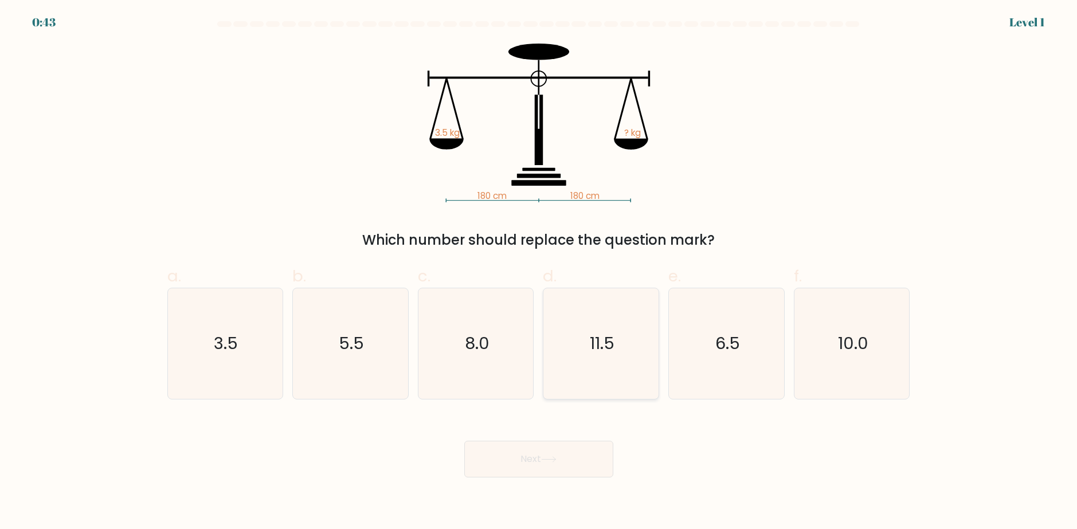
click at [601, 346] on text "11.5" at bounding box center [602, 343] width 25 height 23
click at [539, 272] on input "d. 11.5" at bounding box center [539, 268] width 1 height 7
radio input "true"
click at [564, 449] on button "Next" at bounding box center [538, 459] width 149 height 37
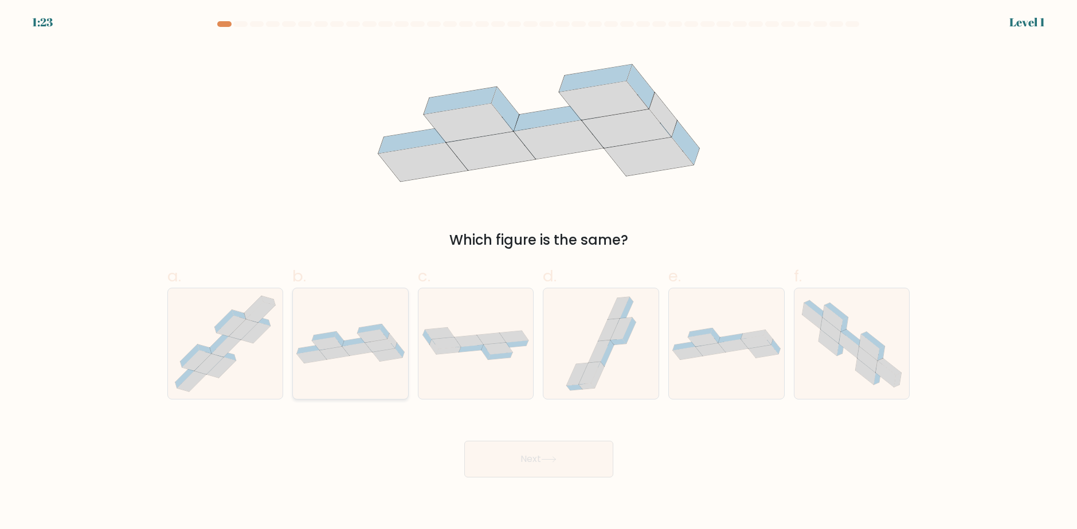
drag, startPoint x: 387, startPoint y: 355, endPoint x: 400, endPoint y: 360, distance: 14.9
click at [388, 355] on icon at bounding box center [387, 354] width 30 height 13
click at [539, 272] on input "b." at bounding box center [539, 268] width 1 height 7
radio input "true"
drag, startPoint x: 522, startPoint y: 478, endPoint x: 521, endPoint y: 468, distance: 10.4
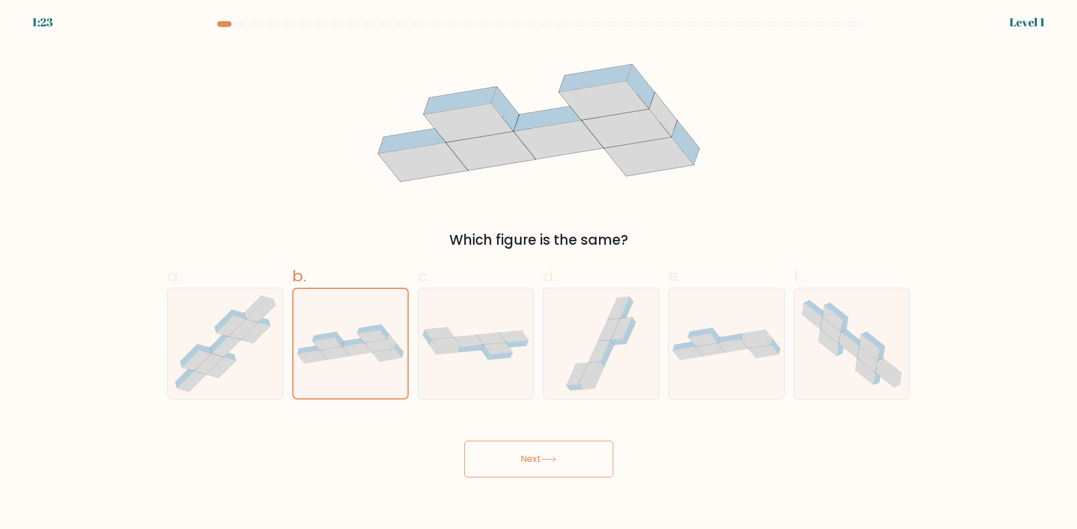
click at [521, 471] on body "1:23 Level 1" at bounding box center [538, 264] width 1077 height 529
click at [520, 461] on button "Next" at bounding box center [538, 459] width 149 height 37
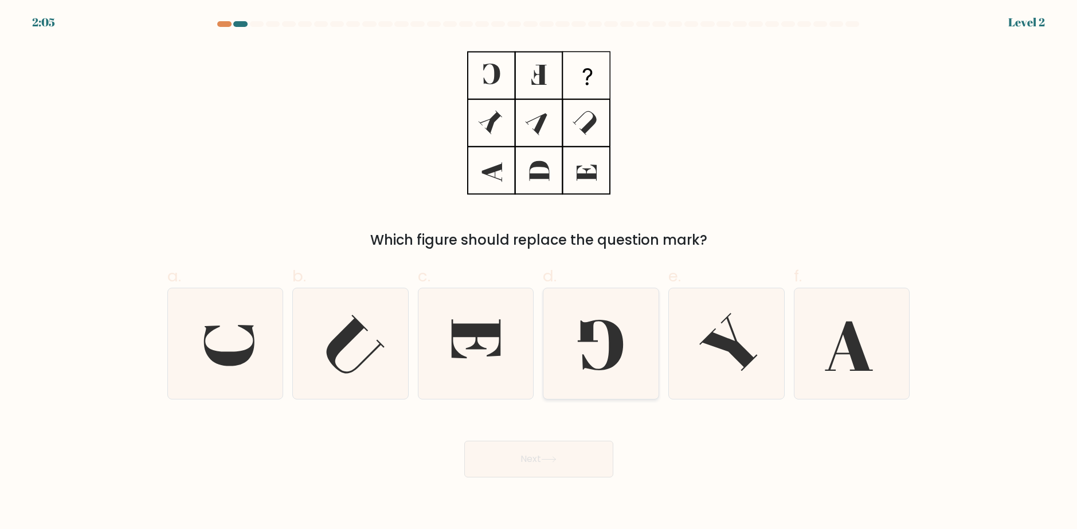
click at [568, 351] on icon at bounding box center [600, 343] width 111 height 111
click at [539, 272] on input "d." at bounding box center [539, 268] width 1 height 7
radio input "true"
click at [564, 456] on button "Next" at bounding box center [538, 459] width 149 height 37
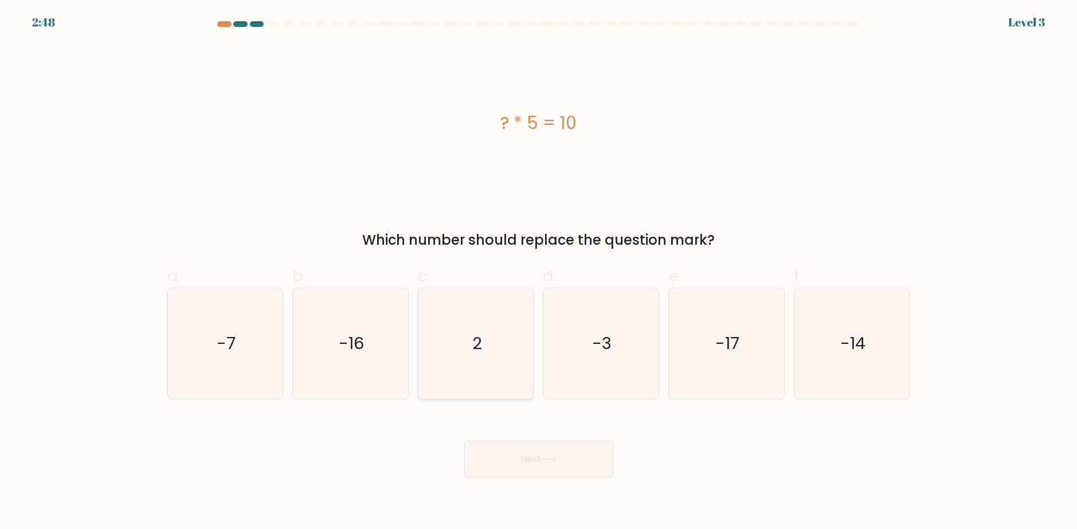
click at [504, 350] on icon "2" at bounding box center [476, 343] width 111 height 111
click at [539, 272] on input "c. 2" at bounding box center [539, 268] width 1 height 7
radio input "true"
click at [564, 445] on button "Next" at bounding box center [538, 459] width 149 height 37
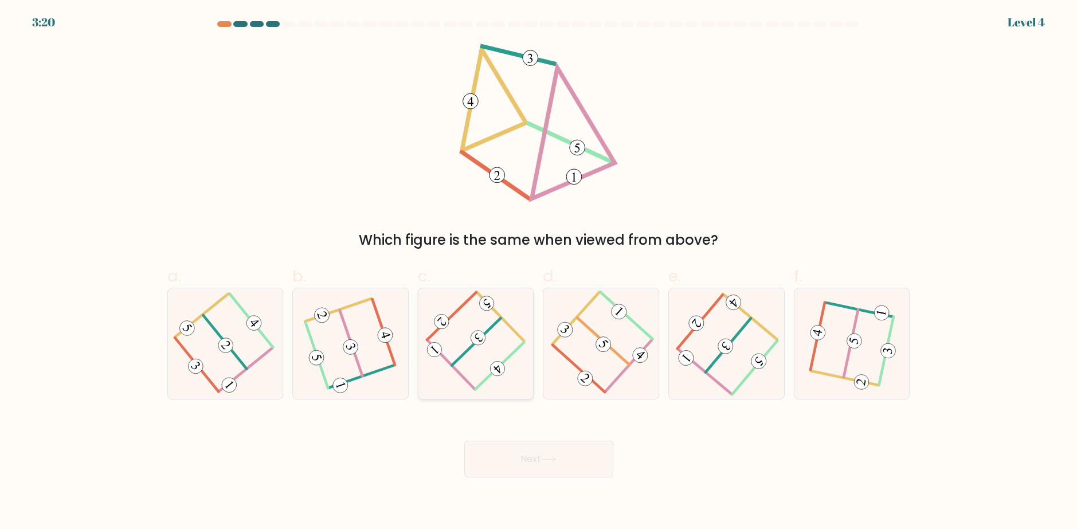
click at [504, 352] on icon at bounding box center [475, 344] width 85 height 88
click at [539, 272] on input "c." at bounding box center [539, 268] width 1 height 7
radio input "true"
click at [524, 448] on button "Next" at bounding box center [538, 459] width 149 height 37
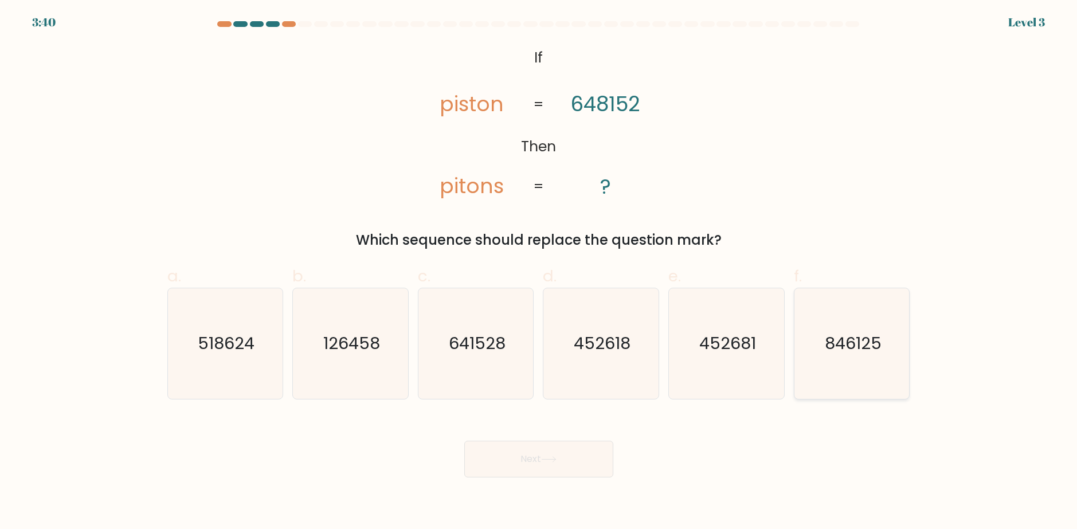
click at [806, 344] on icon "846125" at bounding box center [851, 343] width 111 height 111
click at [539, 272] on input "f. 846125" at bounding box center [539, 268] width 1 height 7
radio input "true"
drag, startPoint x: 590, startPoint y: 451, endPoint x: 583, endPoint y: 451, distance: 6.3
click at [584, 451] on button "Next" at bounding box center [538, 459] width 149 height 37
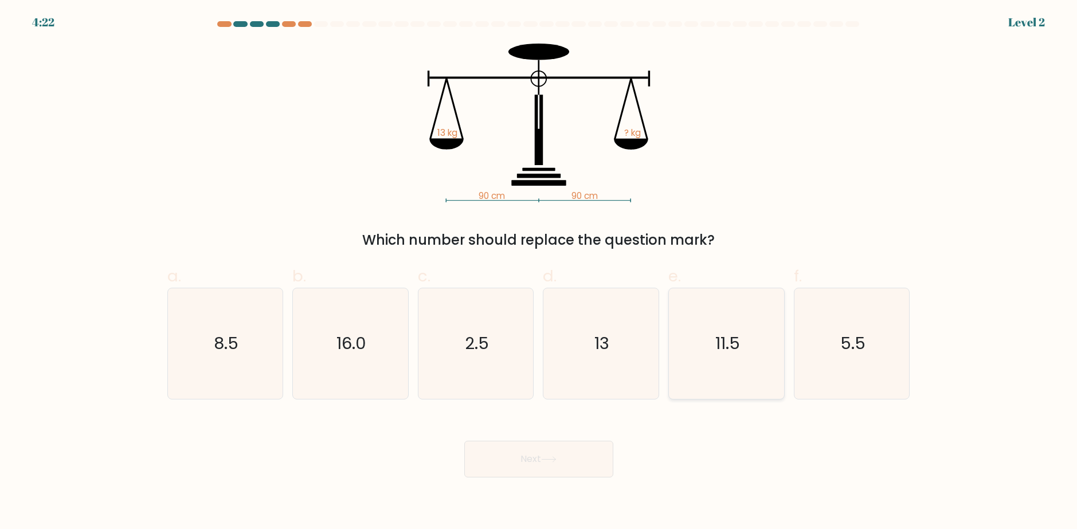
click at [675, 337] on icon "11.5" at bounding box center [726, 343] width 111 height 111
click at [539, 272] on input "e. 11.5" at bounding box center [539, 268] width 1 height 7
radio input "true"
click at [588, 453] on button "Next" at bounding box center [538, 459] width 149 height 37
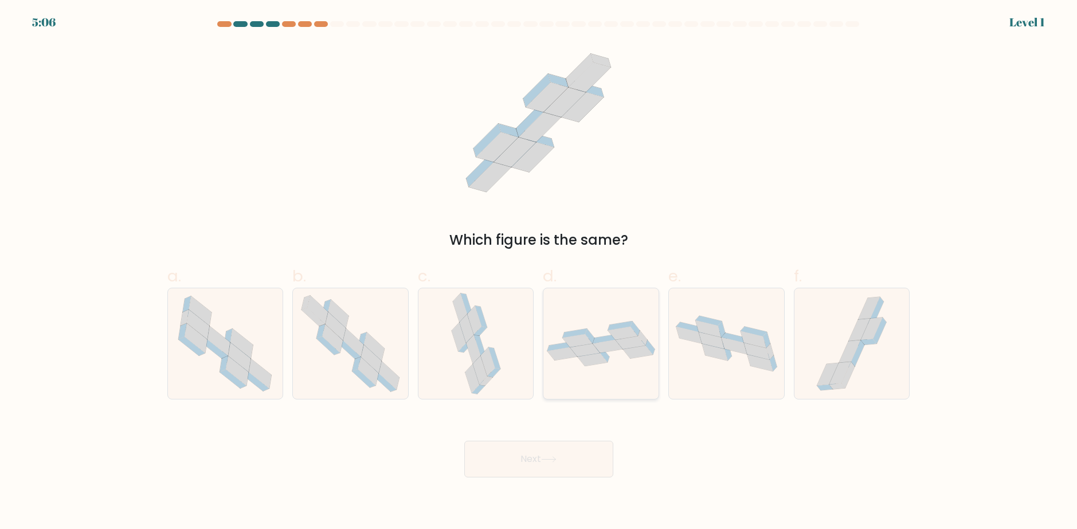
click at [577, 349] on icon at bounding box center [585, 350] width 30 height 13
click at [539, 272] on input "d." at bounding box center [539, 268] width 1 height 7
radio input "true"
click at [568, 449] on button "Next" at bounding box center [538, 459] width 149 height 37
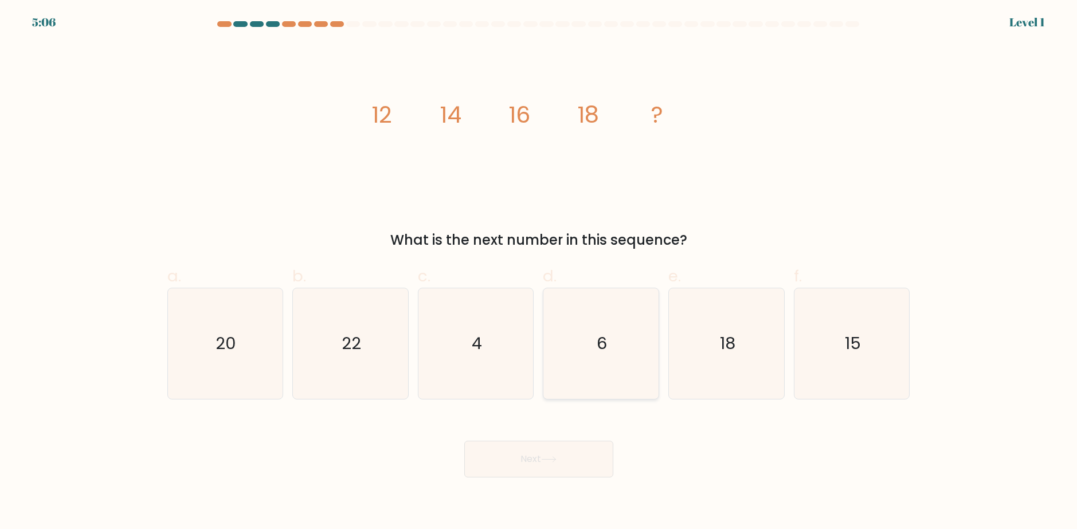
click at [601, 346] on text "6" at bounding box center [602, 343] width 10 height 23
click at [539, 272] on input "d. 6" at bounding box center [539, 268] width 1 height 7
radio input "true"
click at [573, 453] on button "Next" at bounding box center [538, 459] width 149 height 37
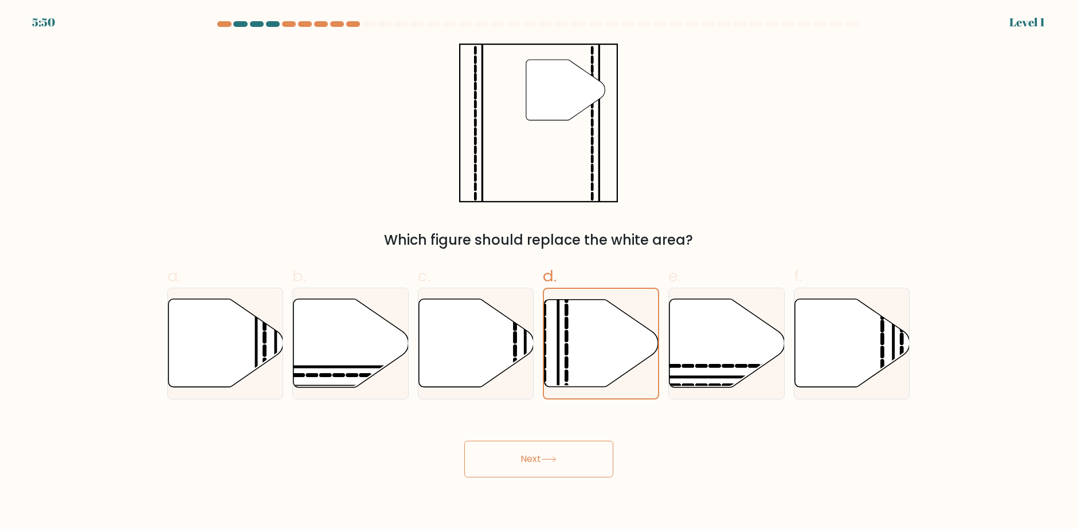
click at [579, 462] on button "Next" at bounding box center [538, 459] width 149 height 37
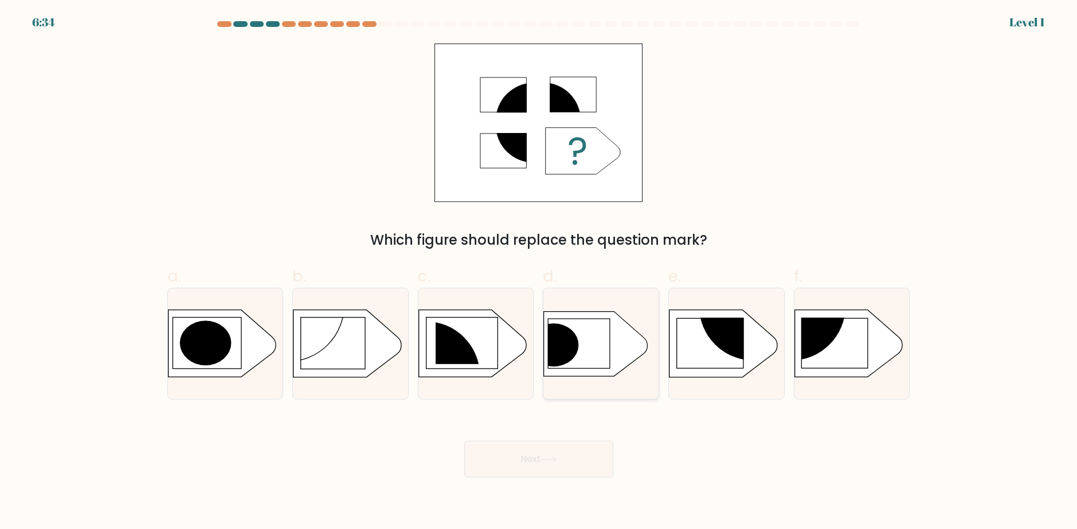
click at [601, 349] on icon at bounding box center [596, 343] width 104 height 65
click at [539, 272] on input "d." at bounding box center [539, 268] width 1 height 7
radio input "true"
click at [575, 466] on button "Next" at bounding box center [538, 459] width 149 height 37
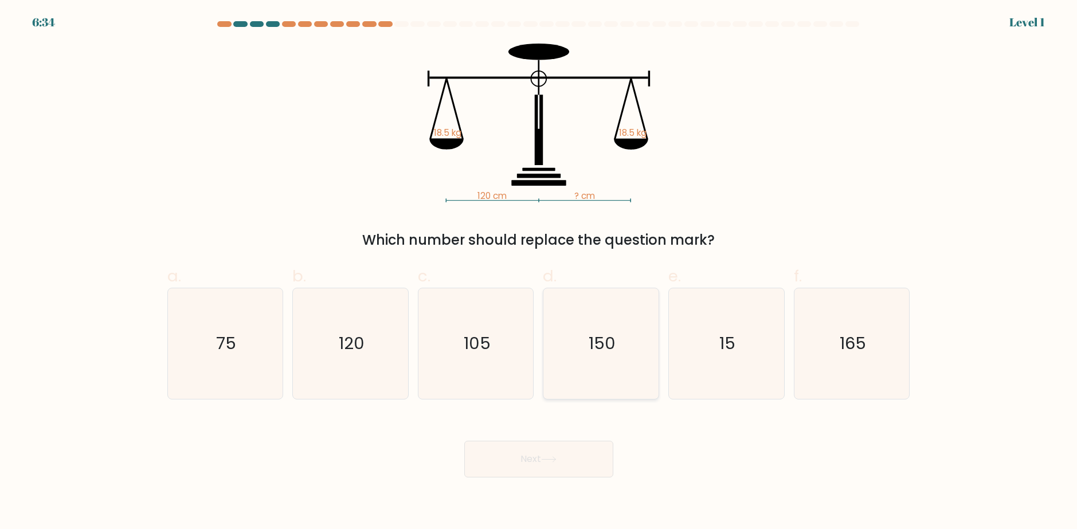
click at [584, 363] on icon "150" at bounding box center [600, 343] width 111 height 111
click at [539, 272] on input "d. 150" at bounding box center [539, 268] width 1 height 7
radio input "true"
click at [549, 452] on button "Next" at bounding box center [538, 459] width 149 height 37
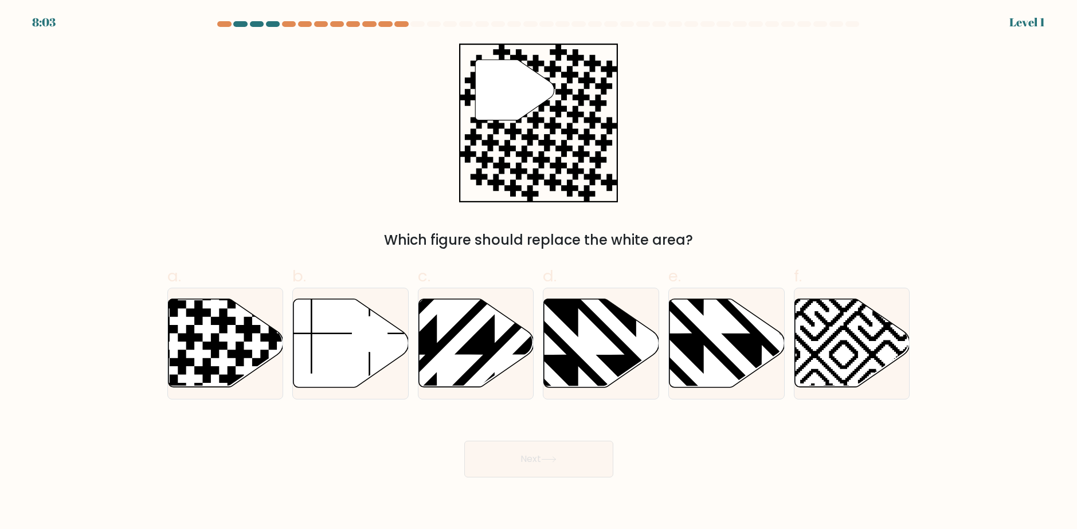
click at [508, 353] on icon at bounding box center [476, 343] width 115 height 88
click at [539, 272] on input "c." at bounding box center [539, 268] width 1 height 7
radio input "true"
click at [540, 457] on button "Next" at bounding box center [538, 459] width 149 height 37
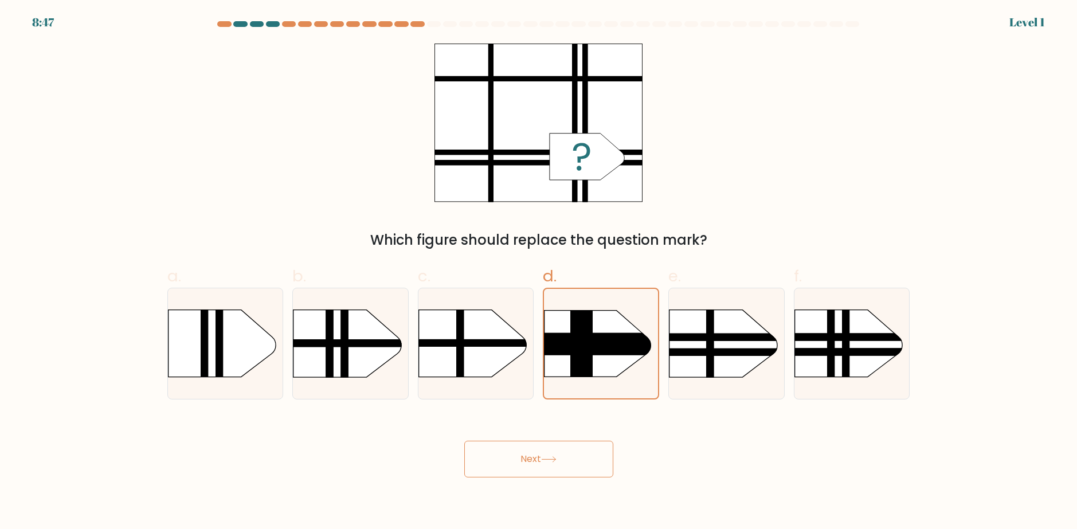
click at [556, 441] on button "Next" at bounding box center [538, 459] width 149 height 37
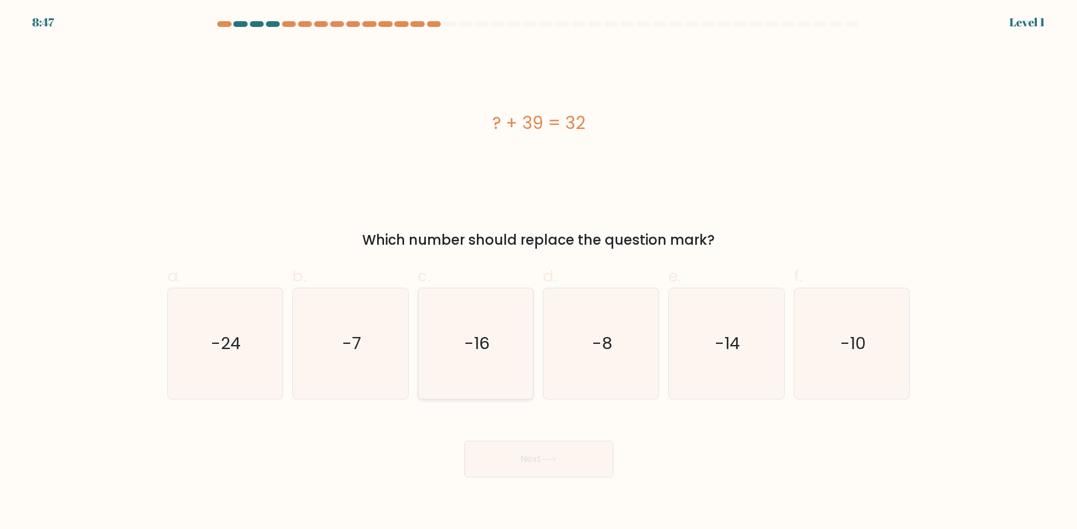
click at [509, 360] on icon "-16" at bounding box center [476, 343] width 111 height 111
click at [539, 272] on input "c. -16" at bounding box center [539, 268] width 1 height 7
radio input "true"
click at [526, 454] on button "Next" at bounding box center [538, 459] width 149 height 37
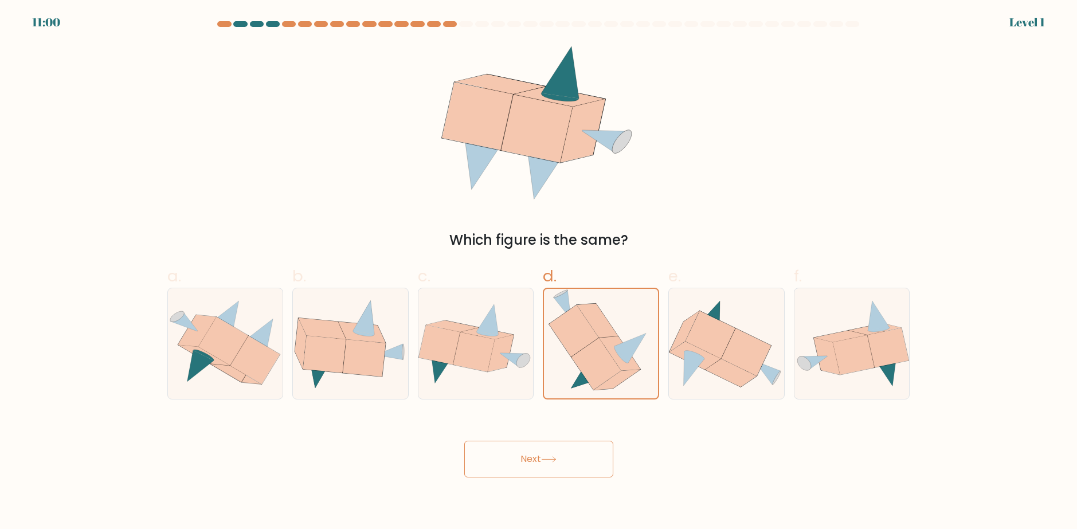
click at [567, 454] on button "Next" at bounding box center [538, 459] width 149 height 37
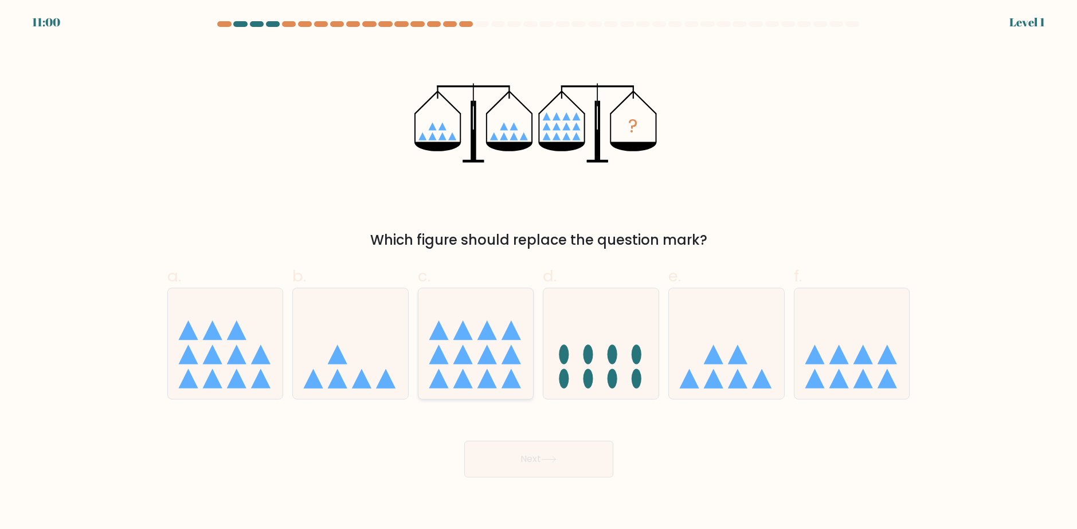
click at [494, 359] on icon at bounding box center [475, 343] width 115 height 95
click at [539, 272] on input "c." at bounding box center [539, 268] width 1 height 7
radio input "true"
click at [537, 470] on button "Next" at bounding box center [538, 459] width 149 height 37
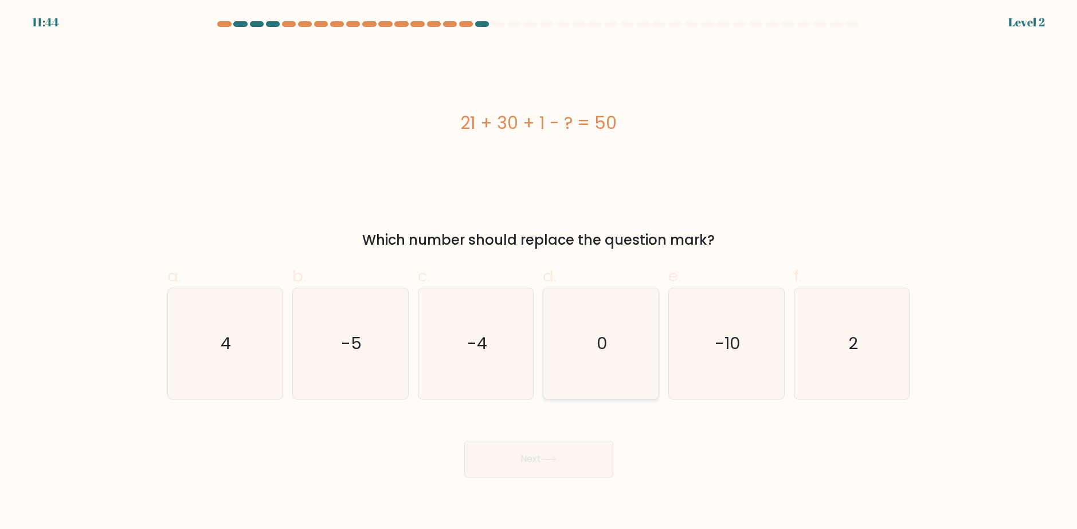
click at [552, 352] on icon "0" at bounding box center [600, 343] width 111 height 111
click at [539, 272] on input "d. 0" at bounding box center [539, 268] width 1 height 7
radio input "true"
click at [546, 443] on button "Next" at bounding box center [538, 459] width 149 height 37
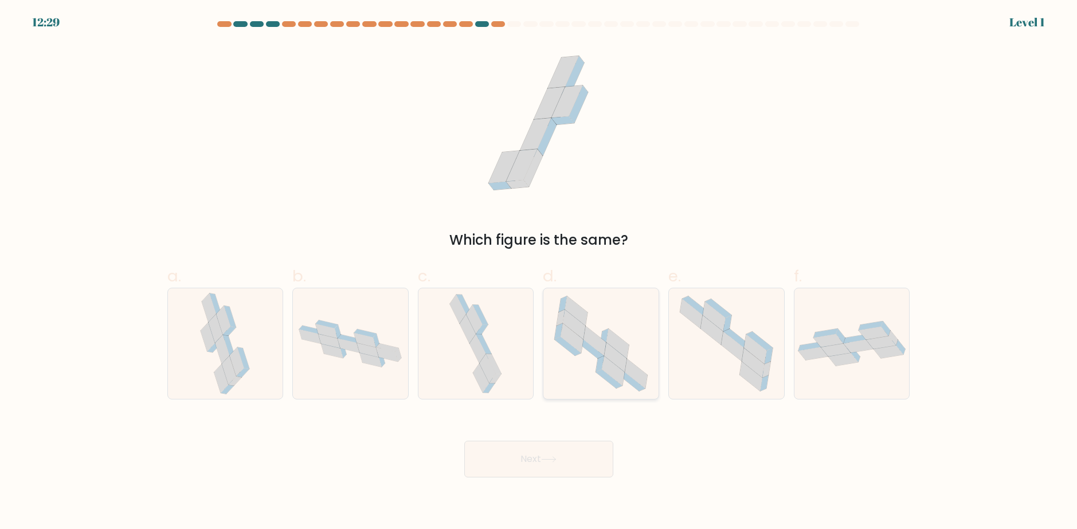
click at [598, 348] on icon at bounding box center [594, 340] width 22 height 29
click at [539, 272] on input "d." at bounding box center [539, 268] width 1 height 7
radio input "true"
click at [567, 441] on button "Next" at bounding box center [538, 459] width 149 height 37
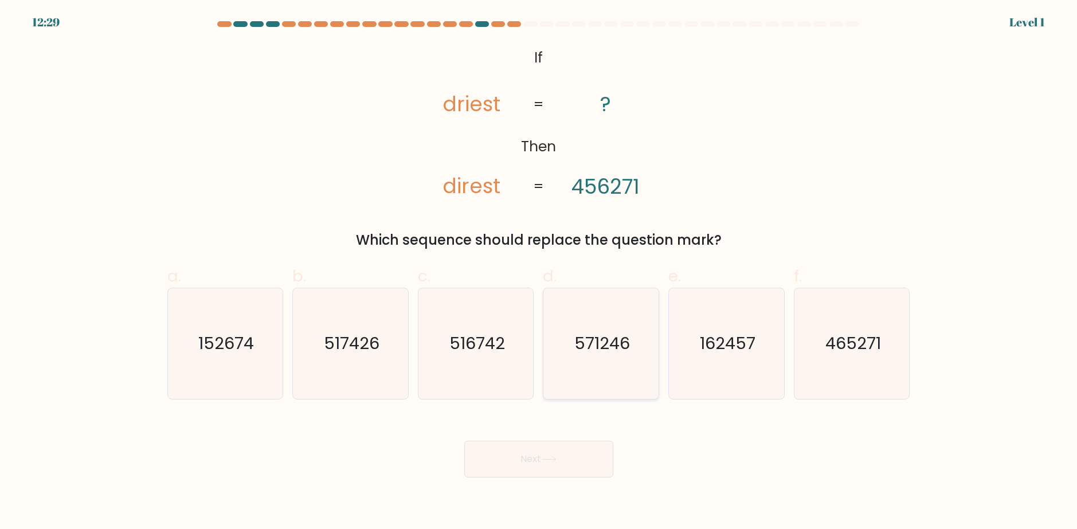
click at [589, 352] on text "571246" at bounding box center [602, 343] width 56 height 23
click at [539, 272] on input "d. 571246" at bounding box center [539, 268] width 1 height 7
radio input "true"
click at [566, 453] on button "Next" at bounding box center [538, 459] width 149 height 37
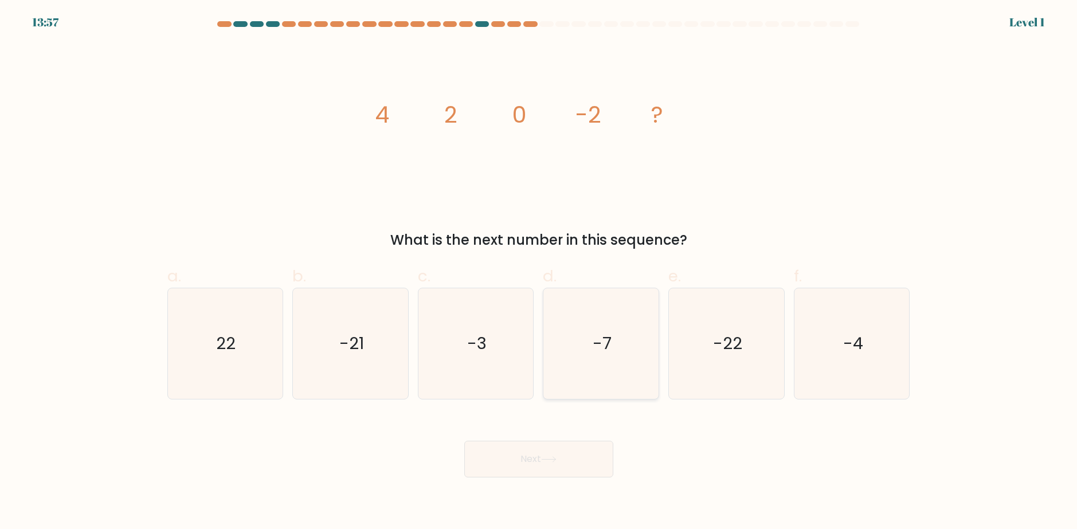
click at [583, 355] on icon "-7" at bounding box center [600, 343] width 111 height 111
click at [539, 272] on input "d. -7" at bounding box center [539, 268] width 1 height 7
radio input "true"
click at [563, 462] on button "Next" at bounding box center [538, 459] width 149 height 37
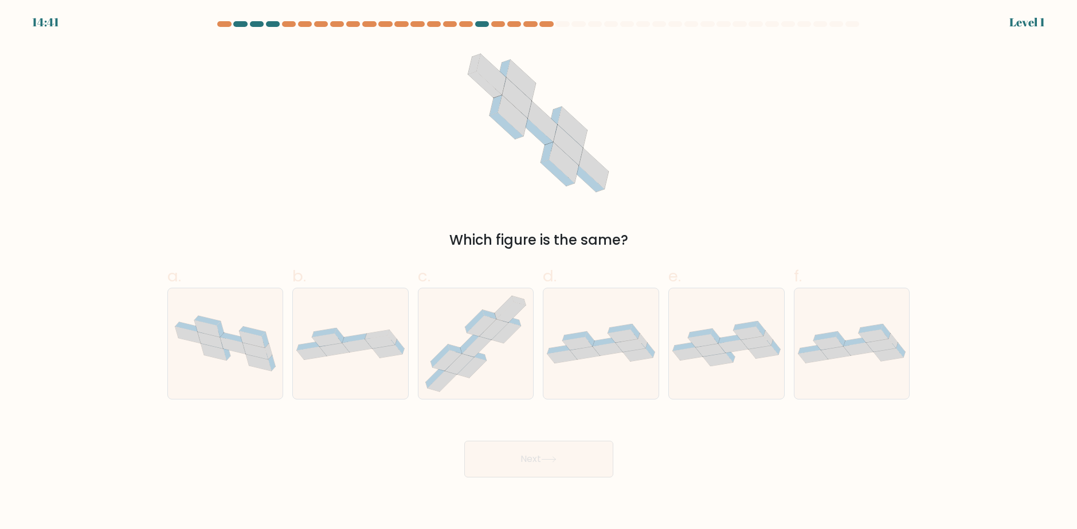
click at [589, 350] on icon at bounding box center [585, 353] width 30 height 13
click at [539, 272] on input "d." at bounding box center [539, 268] width 1 height 7
radio input "true"
click at [574, 453] on button "Next" at bounding box center [538, 459] width 149 height 37
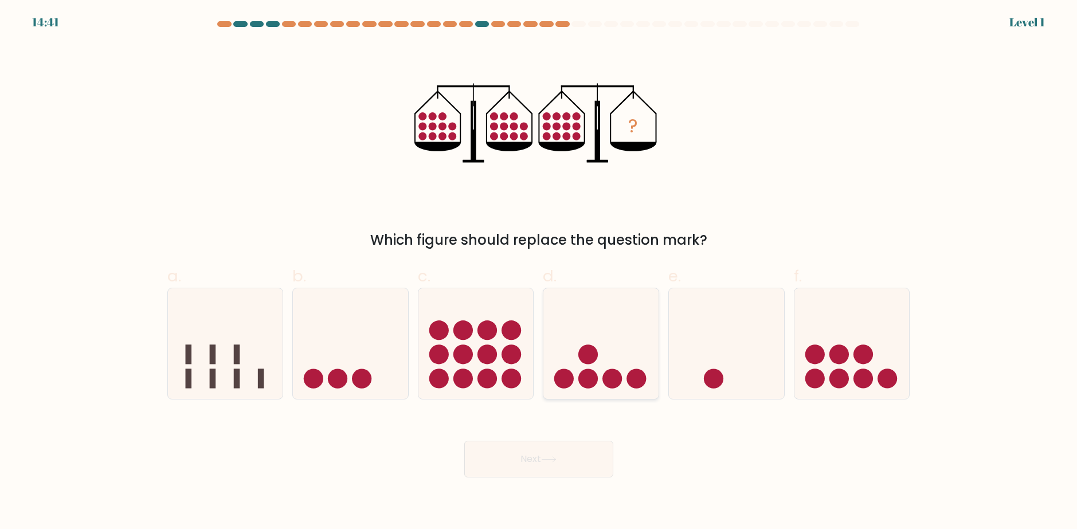
click at [584, 362] on circle at bounding box center [587, 353] width 19 height 19
click at [539, 272] on input "d." at bounding box center [539, 268] width 1 height 7
radio input "true"
click at [516, 352] on circle at bounding box center [510, 353] width 19 height 19
click at [539, 272] on input "c." at bounding box center [539, 268] width 1 height 7
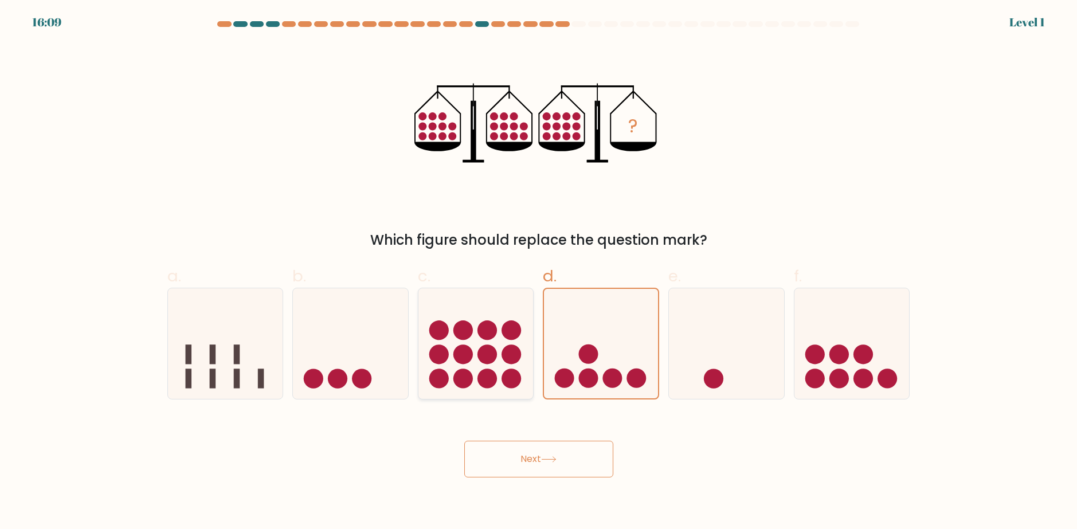
radio input "true"
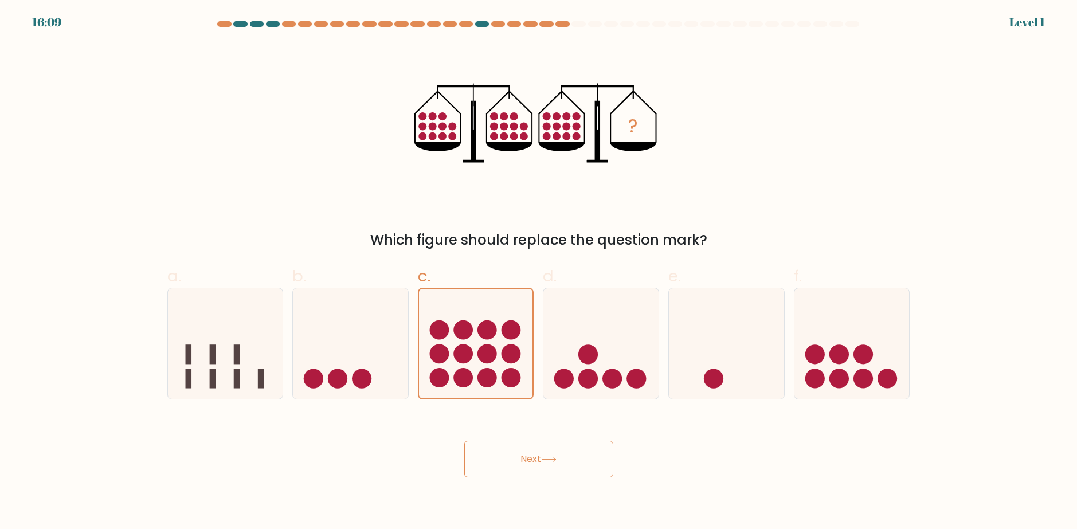
click at [571, 442] on button "Next" at bounding box center [538, 459] width 149 height 37
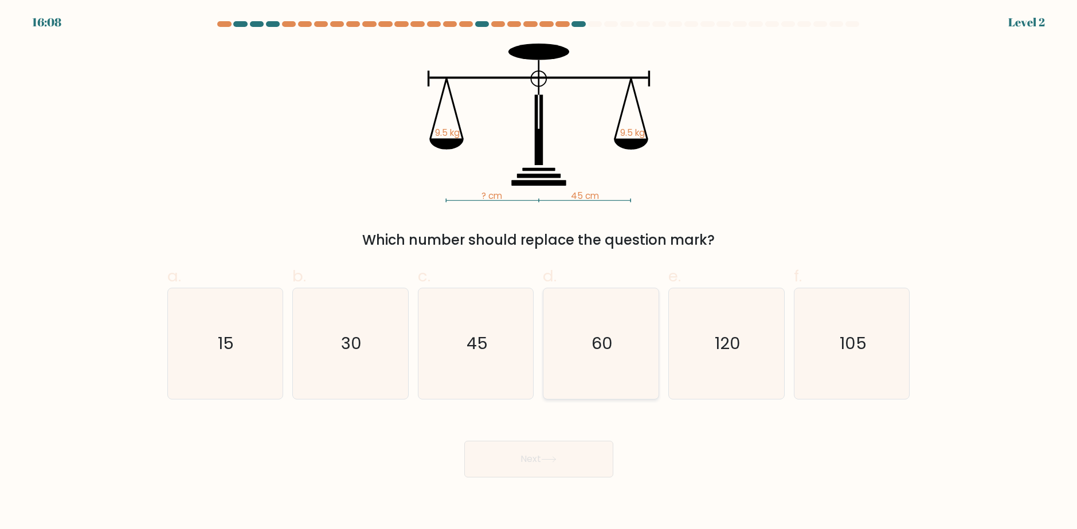
click at [596, 352] on text "60" at bounding box center [601, 343] width 21 height 23
click at [539, 272] on input "d. 60" at bounding box center [539, 268] width 1 height 7
radio input "true"
click at [577, 460] on button "Next" at bounding box center [538, 459] width 149 height 37
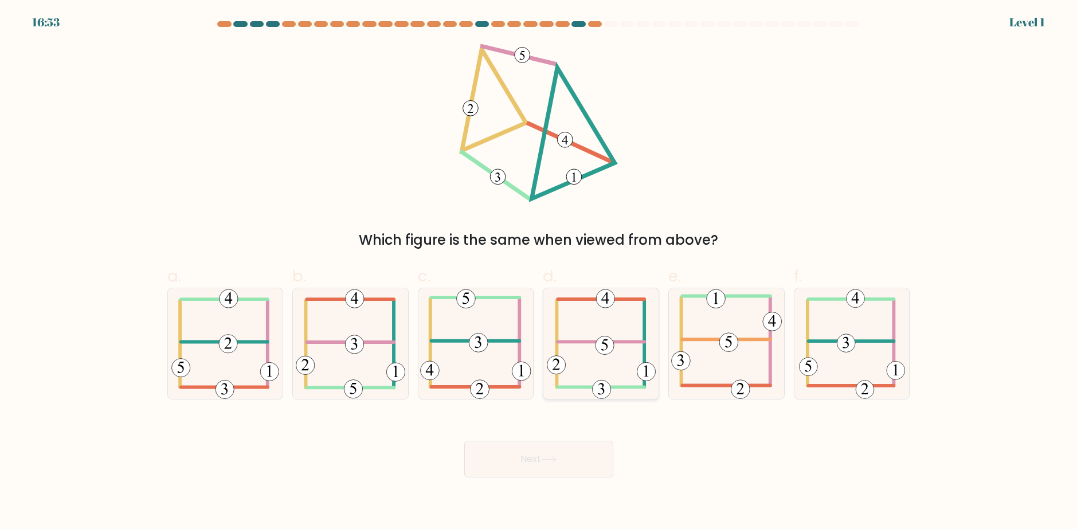
click at [607, 372] on icon at bounding box center [601, 343] width 109 height 111
click at [539, 272] on input "d." at bounding box center [539, 268] width 1 height 7
radio input "true"
click at [586, 433] on div "Next" at bounding box center [538, 445] width 756 height 64
click at [580, 454] on button "Next" at bounding box center [538, 459] width 149 height 37
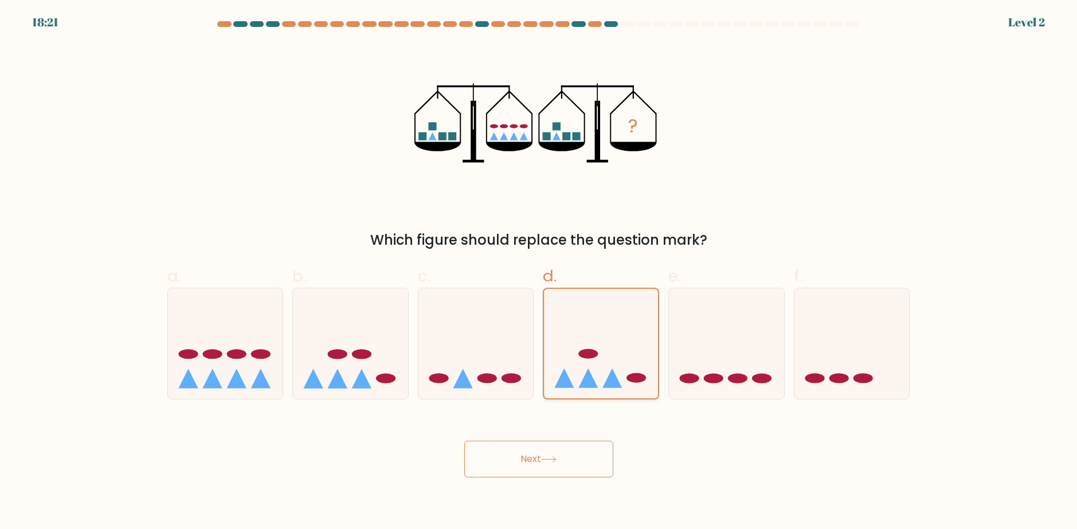
click at [554, 380] on icon at bounding box center [601, 343] width 114 height 95
click at [539, 272] on input "d." at bounding box center [539, 268] width 1 height 7
click at [256, 364] on icon at bounding box center [225, 343] width 115 height 95
click at [539, 272] on input "a." at bounding box center [539, 268] width 1 height 7
radio input "true"
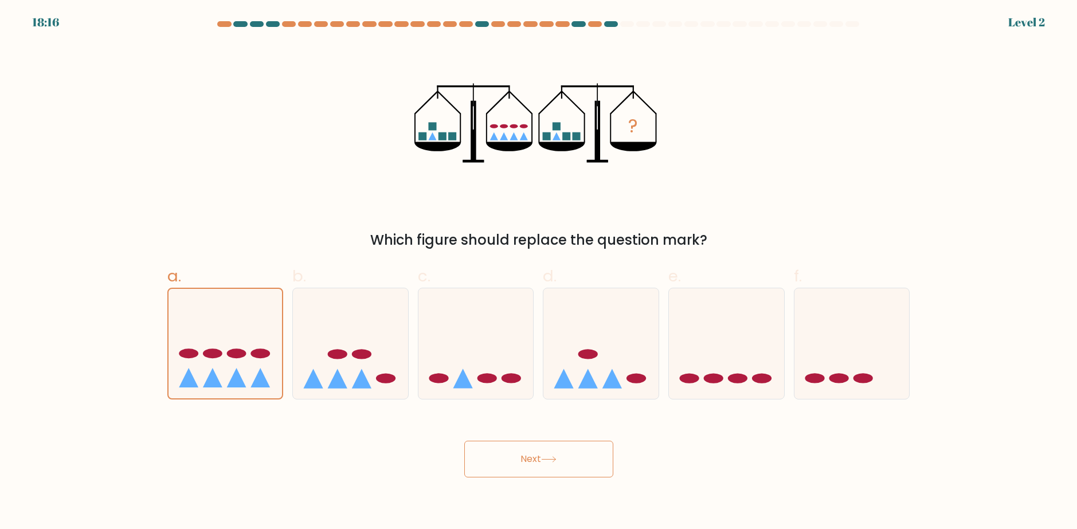
drag, startPoint x: 598, startPoint y: 482, endPoint x: 583, endPoint y: 470, distance: 19.1
click at [594, 476] on body "18:16 Level 2" at bounding box center [538, 264] width 1077 height 529
click at [575, 463] on button "Next" at bounding box center [538, 459] width 149 height 37
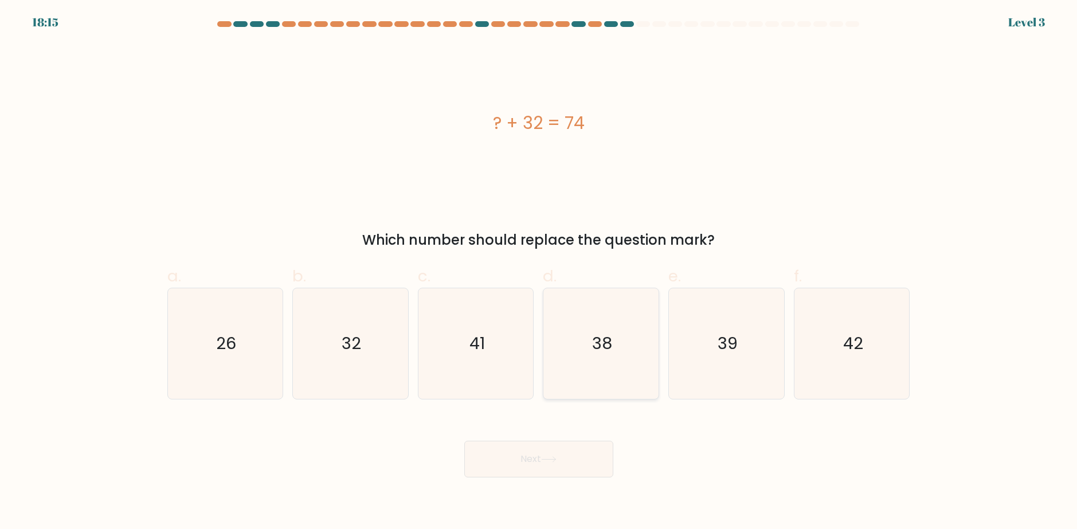
click at [588, 372] on icon "38" at bounding box center [600, 343] width 111 height 111
click at [539, 272] on input "d. 38" at bounding box center [539, 268] width 1 height 7
radio input "true"
click at [563, 464] on button "Next" at bounding box center [538, 459] width 149 height 37
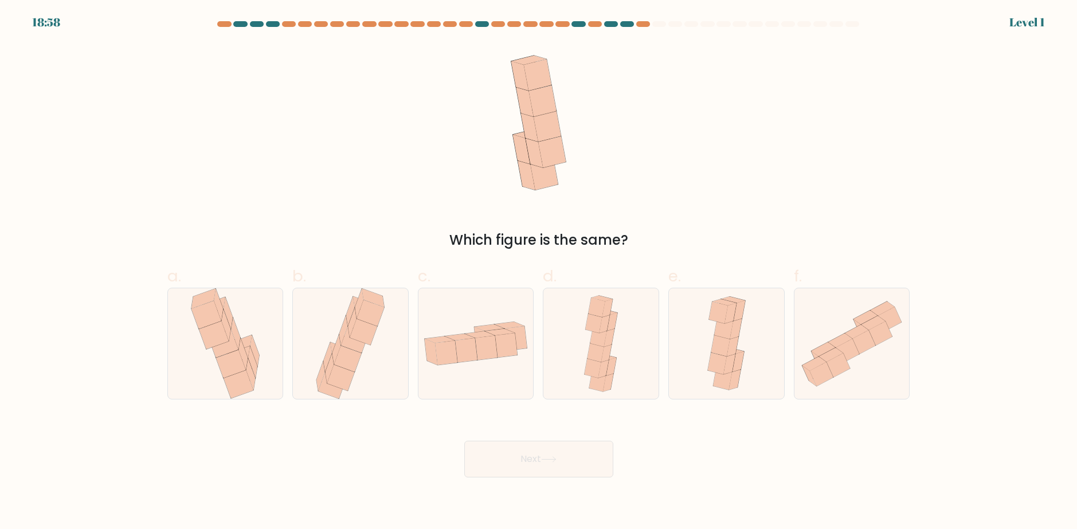
click at [593, 380] on icon at bounding box center [597, 381] width 17 height 19
click at [539, 272] on input "d." at bounding box center [539, 268] width 1 height 7
radio input "true"
click at [576, 453] on button "Next" at bounding box center [538, 459] width 149 height 37
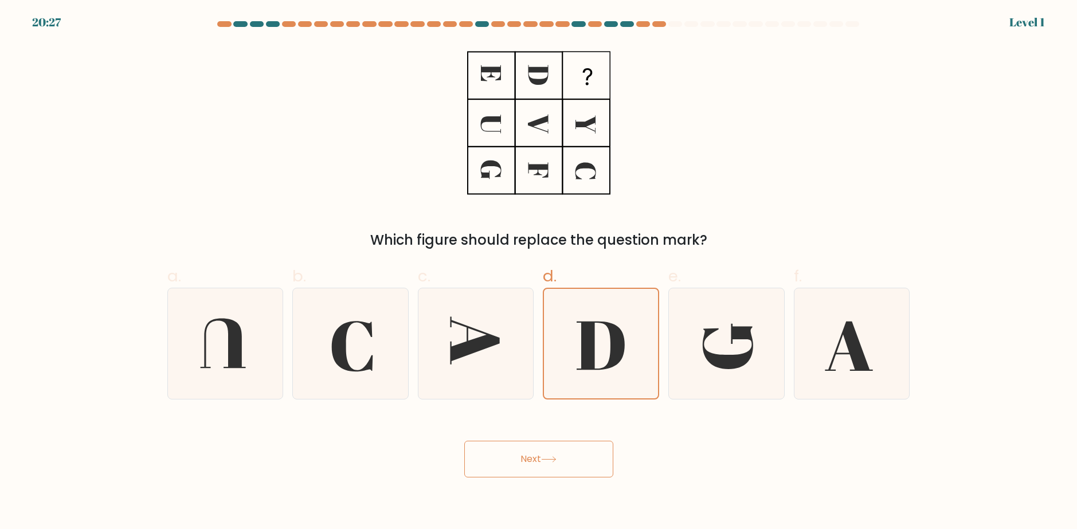
click at [572, 457] on button "Next" at bounding box center [538, 459] width 149 height 37
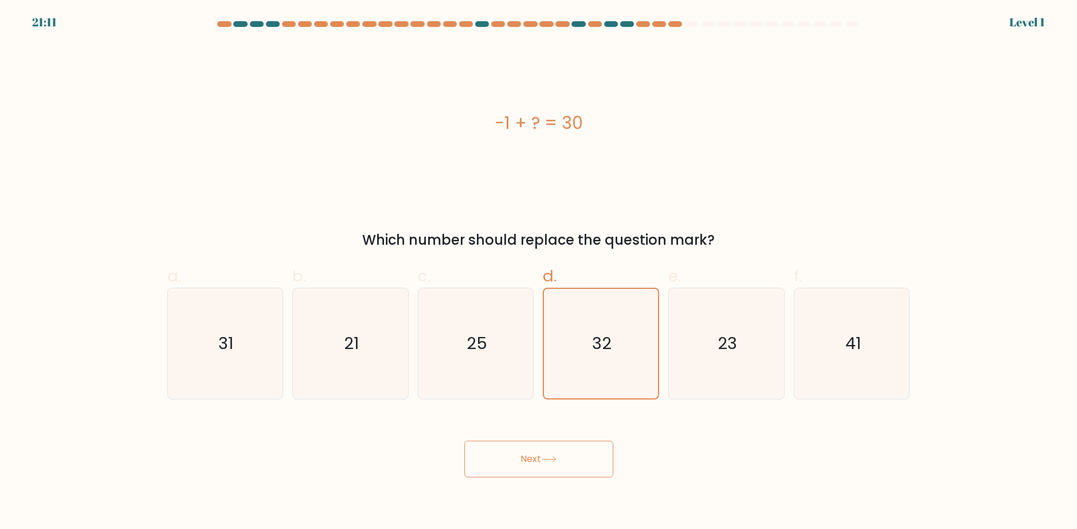
click at [568, 459] on button "Next" at bounding box center [538, 459] width 149 height 37
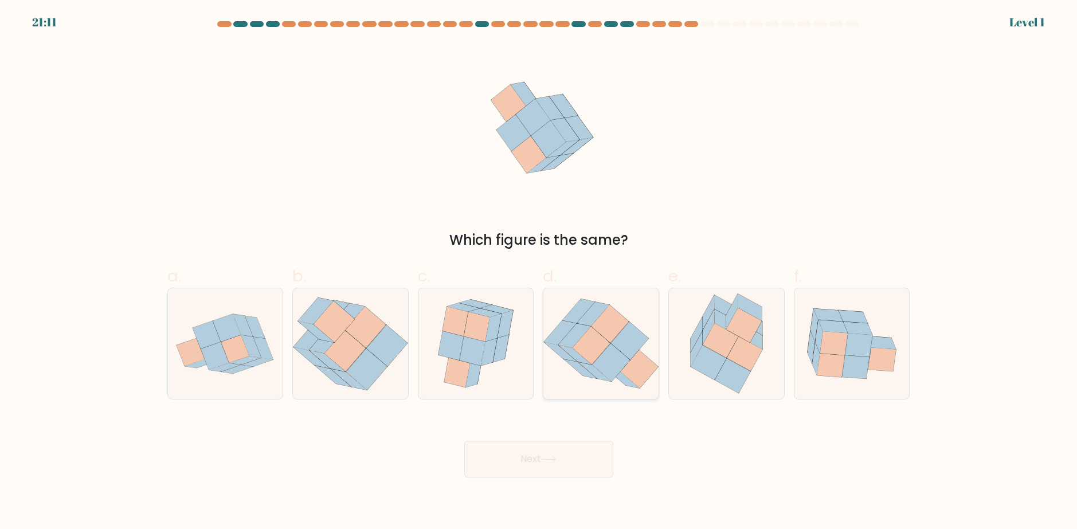
click at [586, 376] on icon at bounding box center [580, 368] width 33 height 19
click at [539, 272] on input "d." at bounding box center [539, 268] width 1 height 7
radio input "true"
click at [573, 456] on button "Next" at bounding box center [538, 459] width 149 height 37
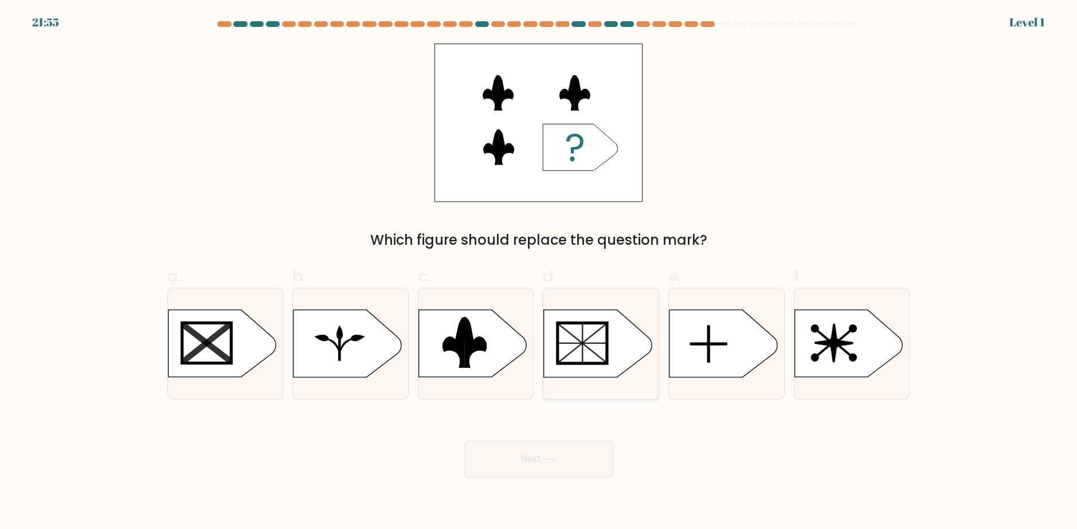
click at [592, 362] on rect at bounding box center [581, 343] width 49 height 40
click at [539, 272] on input "d." at bounding box center [539, 268] width 1 height 7
radio input "true"
drag, startPoint x: 570, startPoint y: 458, endPoint x: 568, endPoint y: 431, distance: 26.5
click at [569, 455] on button "Next" at bounding box center [538, 459] width 149 height 37
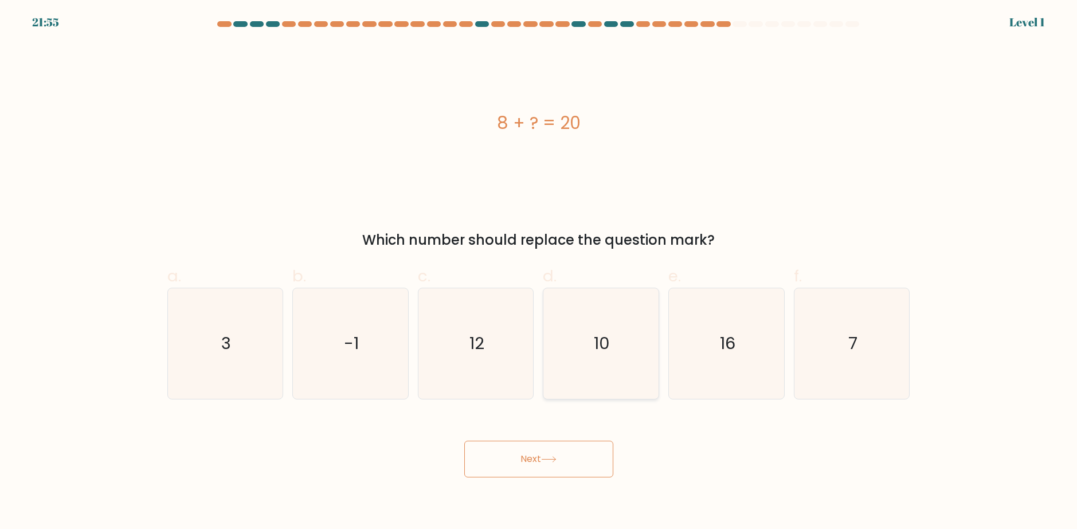
click at [583, 376] on icon "10" at bounding box center [600, 343] width 111 height 111
click at [539, 272] on input "d. 10" at bounding box center [539, 268] width 1 height 7
radio input "true"
click at [564, 471] on button "Next" at bounding box center [538, 459] width 149 height 37
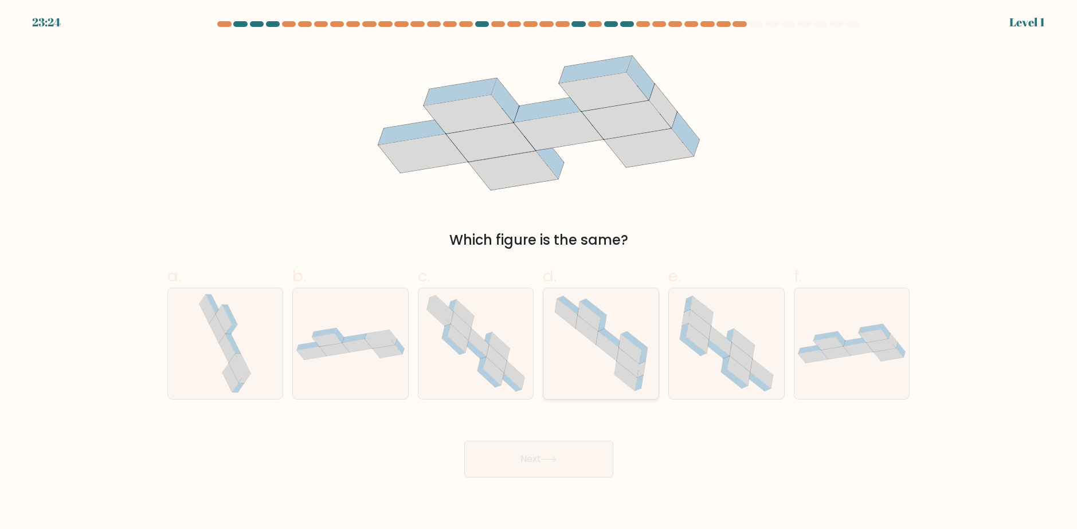
click at [580, 379] on icon at bounding box center [601, 343] width 111 height 111
click at [539, 272] on input "d." at bounding box center [539, 268] width 1 height 7
radio input "true"
click at [568, 461] on button "Next" at bounding box center [538, 459] width 149 height 37
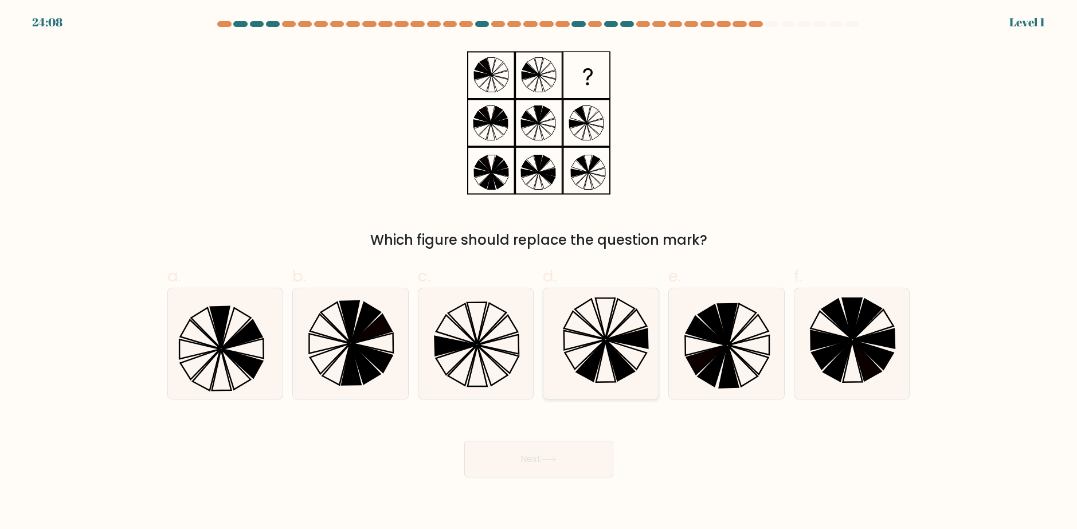
click at [588, 380] on icon at bounding box center [600, 343] width 111 height 111
click at [539, 272] on input "d." at bounding box center [539, 268] width 1 height 7
radio input "true"
click at [573, 447] on button "Next" at bounding box center [538, 459] width 149 height 37
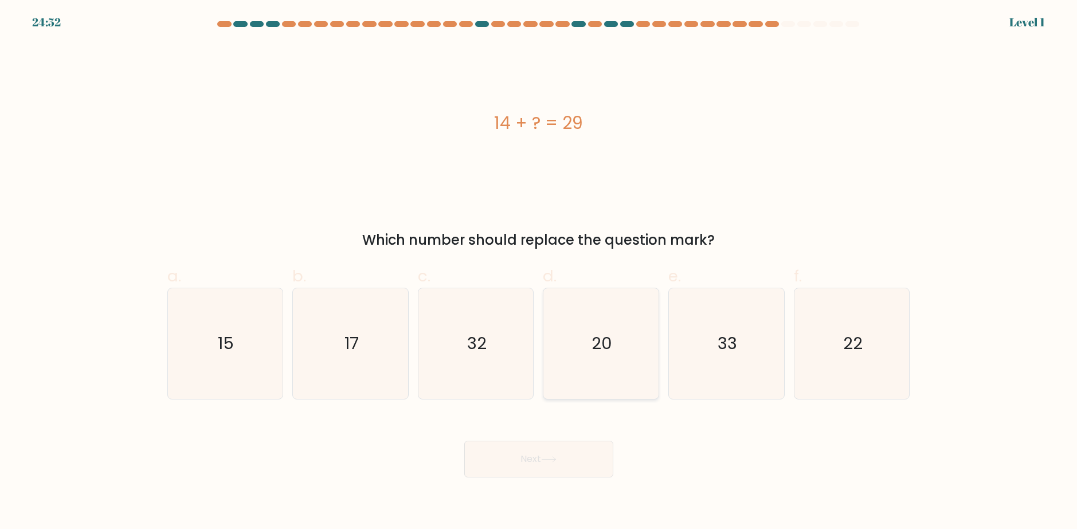
click at [598, 355] on icon "20" at bounding box center [600, 343] width 111 height 111
click at [539, 272] on input "d. 20" at bounding box center [539, 268] width 1 height 7
radio input "true"
click at [578, 458] on button "Next" at bounding box center [538, 459] width 149 height 37
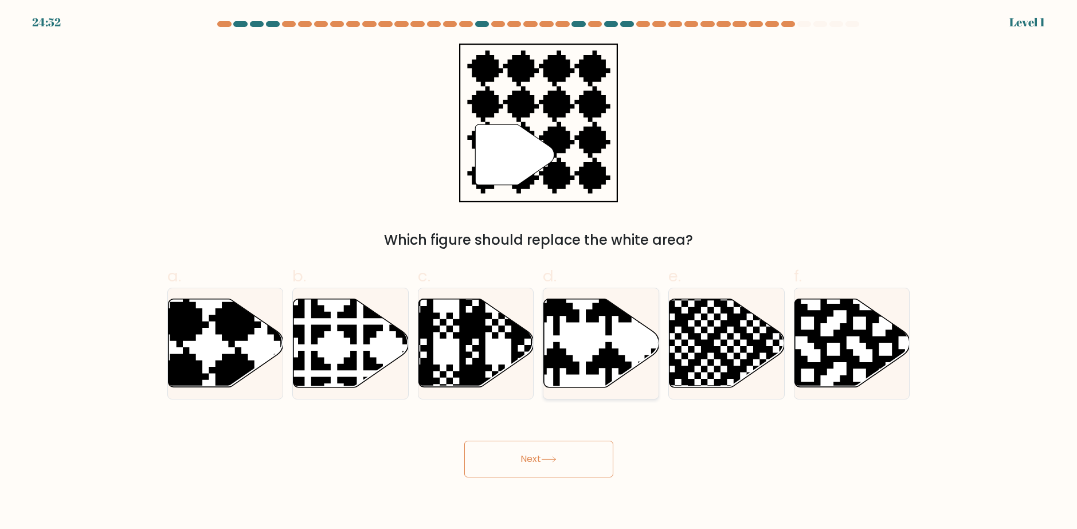
click at [595, 371] on icon at bounding box center [635, 391] width 202 height 202
click at [539, 272] on input "d." at bounding box center [539, 268] width 1 height 7
radio input "true"
click at [580, 450] on button "Next" at bounding box center [538, 459] width 149 height 37
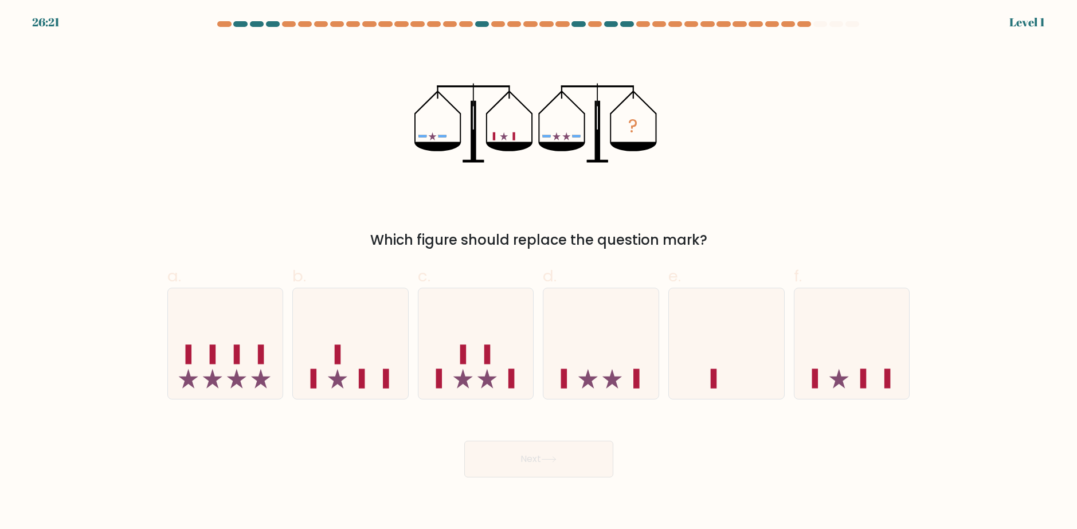
click at [606, 356] on icon at bounding box center [600, 343] width 115 height 95
click at [539, 272] on input "d." at bounding box center [539, 268] width 1 height 7
radio input "true"
click at [582, 447] on button "Next" at bounding box center [538, 459] width 149 height 37
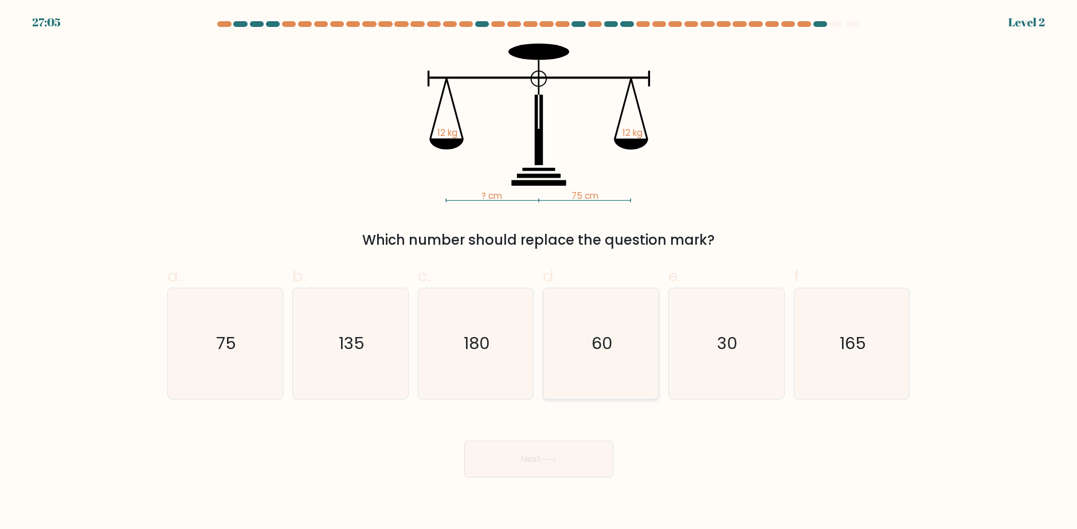
click at [604, 347] on text "60" at bounding box center [601, 343] width 21 height 23
click at [539, 272] on input "d. 60" at bounding box center [539, 268] width 1 height 7
radio input "true"
click at [587, 446] on button "Next" at bounding box center [538, 459] width 149 height 37
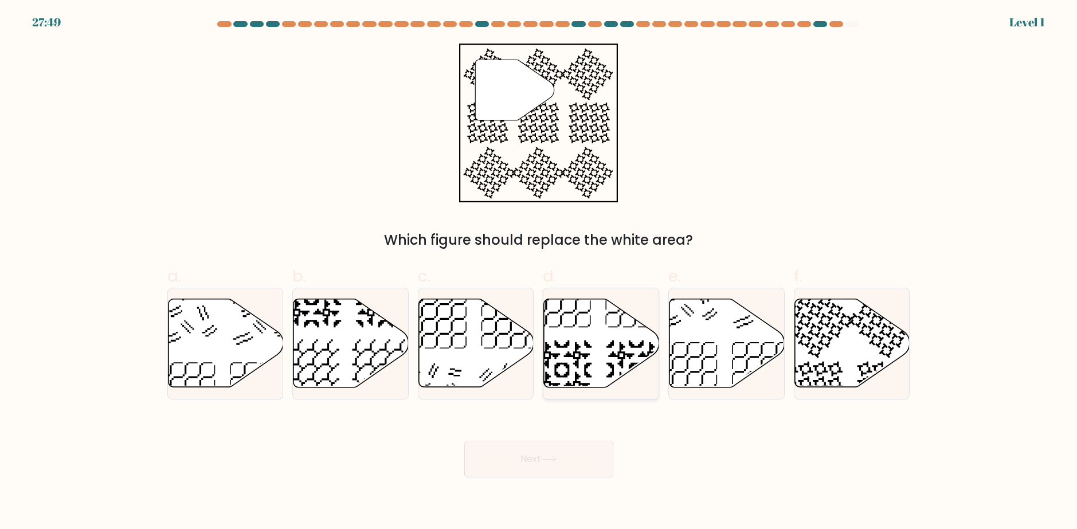
drag, startPoint x: 607, startPoint y: 366, endPoint x: 607, endPoint y: 377, distance: 10.9
click at [608, 362] on icon at bounding box center [601, 343] width 115 height 88
click at [539, 272] on input "d." at bounding box center [539, 268] width 1 height 7
radio input "true"
click at [589, 450] on button "Next" at bounding box center [538, 459] width 149 height 37
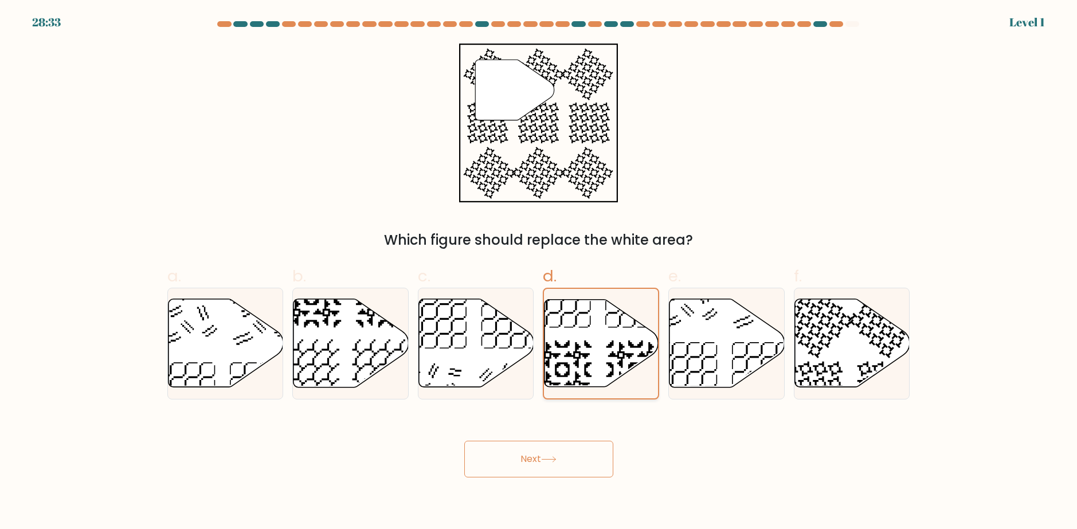
click at [606, 349] on icon at bounding box center [601, 343] width 114 height 87
click at [539, 272] on input "d." at bounding box center [539, 268] width 1 height 7
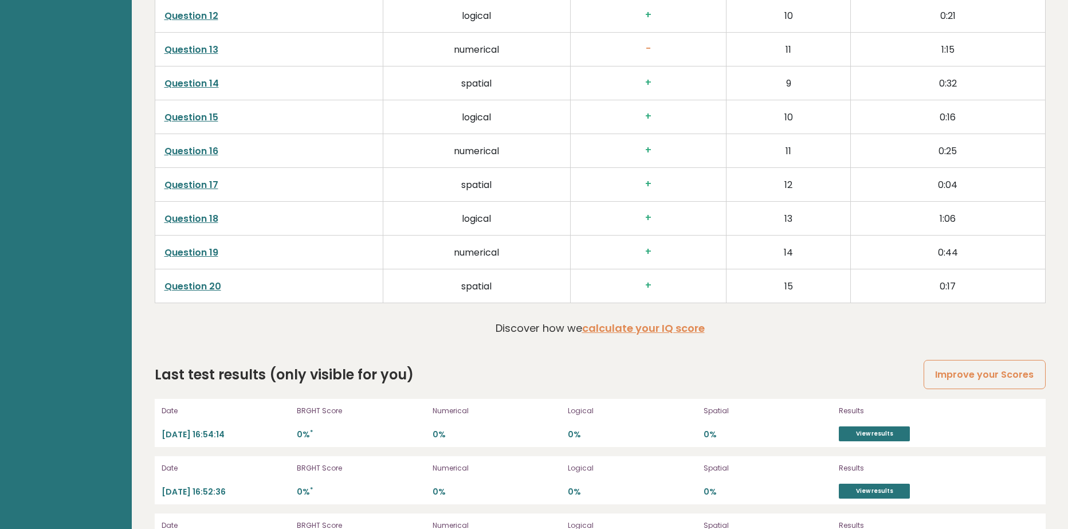
scroll to position [2457, 0]
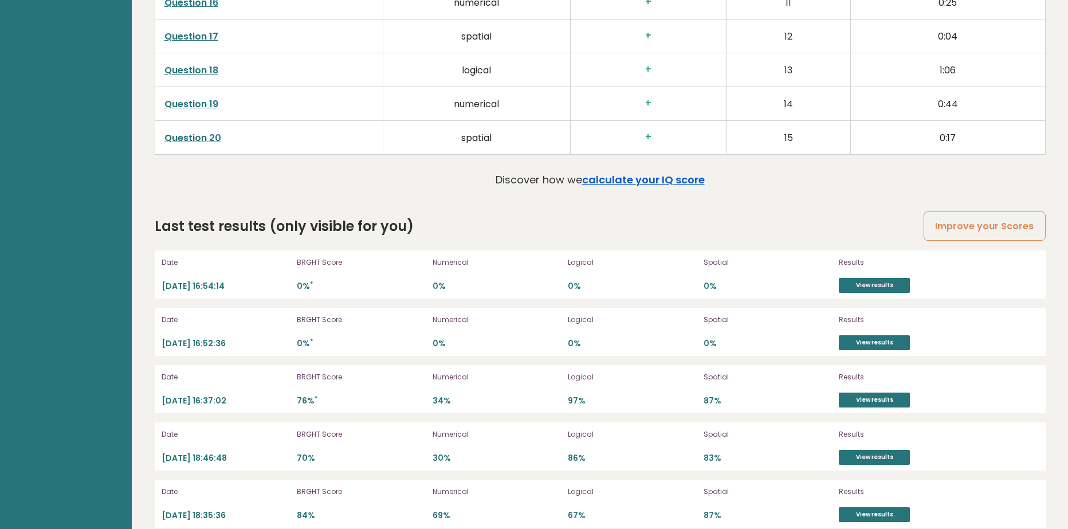
click at [637, 172] on link "calculate your IQ score" at bounding box center [643, 179] width 123 height 14
click at [871, 392] on link "View results" at bounding box center [874, 399] width 71 height 15
click at [877, 450] on link "View results" at bounding box center [874, 457] width 71 height 15
click at [869, 507] on link "View results" at bounding box center [874, 514] width 71 height 15
click at [857, 392] on link "View results" at bounding box center [874, 399] width 71 height 15
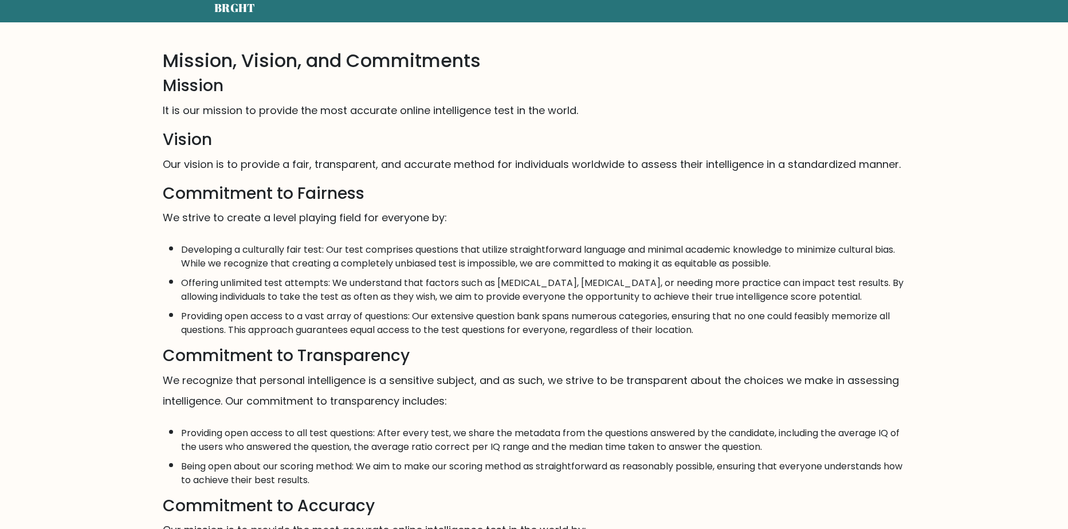
scroll to position [172, 0]
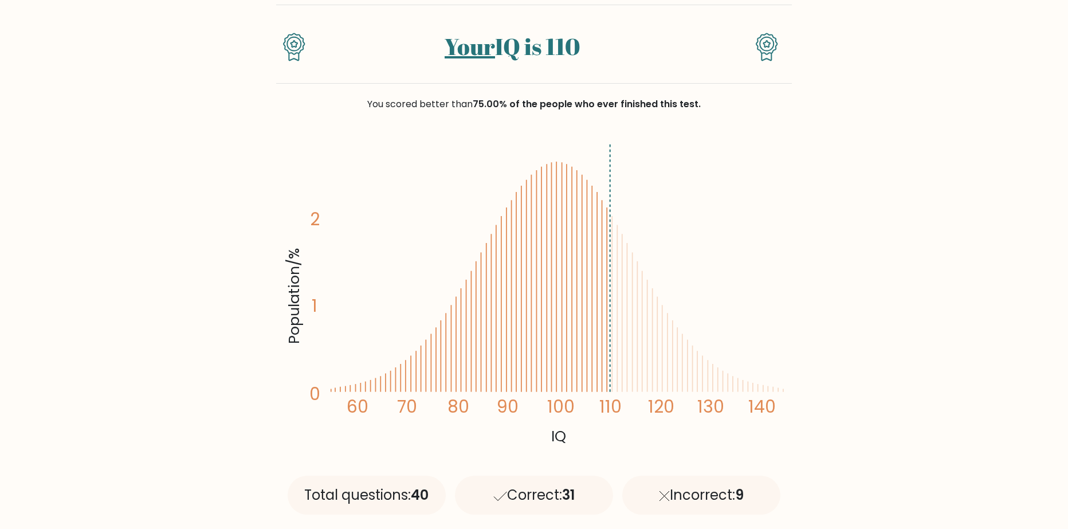
scroll to position [57, 0]
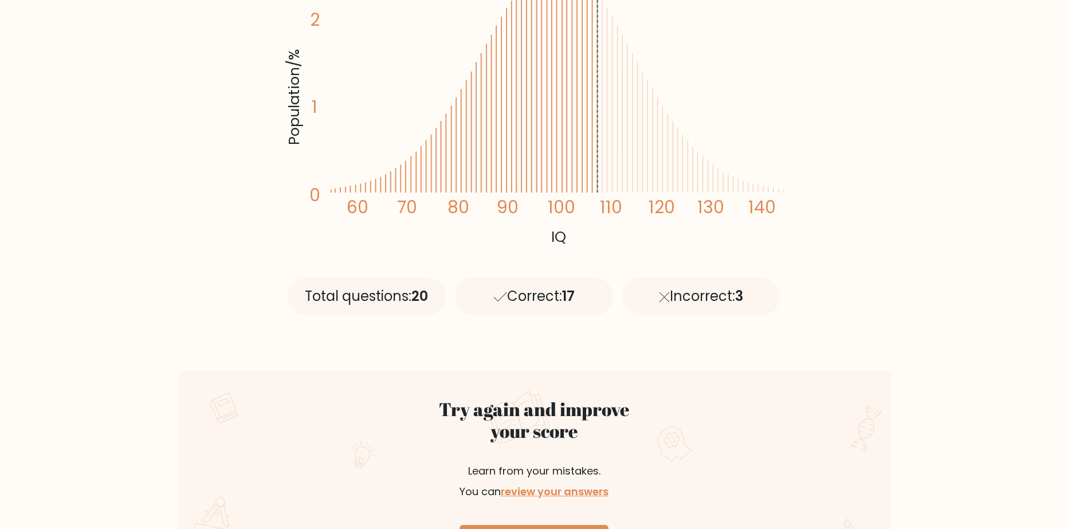
scroll to position [286, 0]
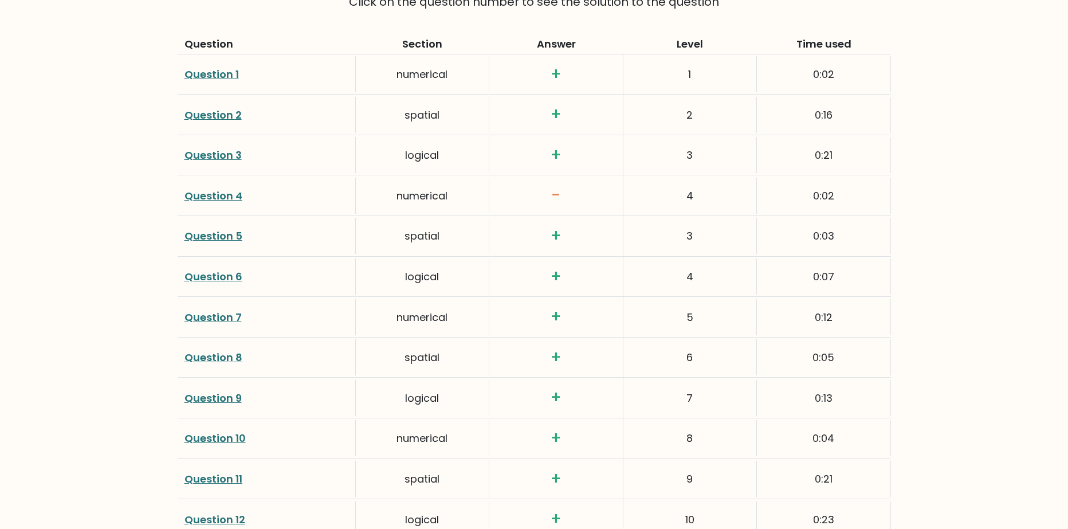
scroll to position [1604, 0]
click at [256, 160] on div "Question 3" at bounding box center [267, 157] width 178 height 36
click at [228, 158] on link "Question 3" at bounding box center [212, 157] width 57 height 14
click at [221, 279] on link "Question 6" at bounding box center [213, 278] width 58 height 14
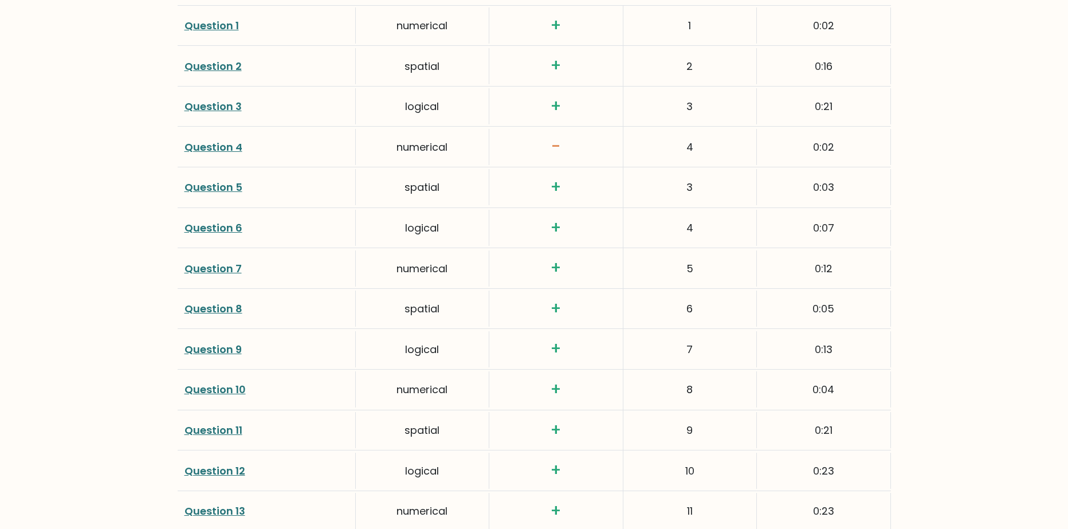
scroll to position [1661, 0]
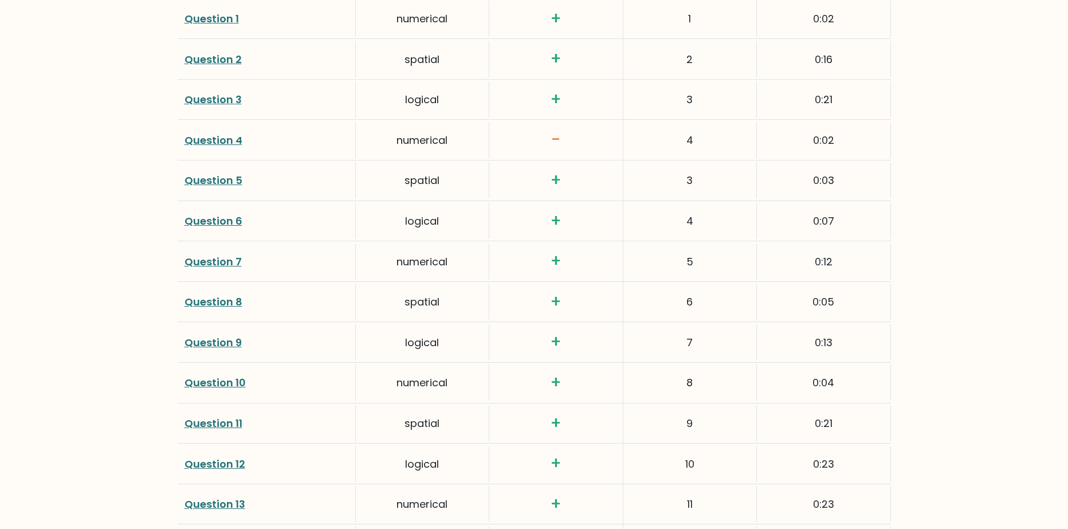
click at [237, 337] on link "Question 9" at bounding box center [212, 342] width 57 height 14
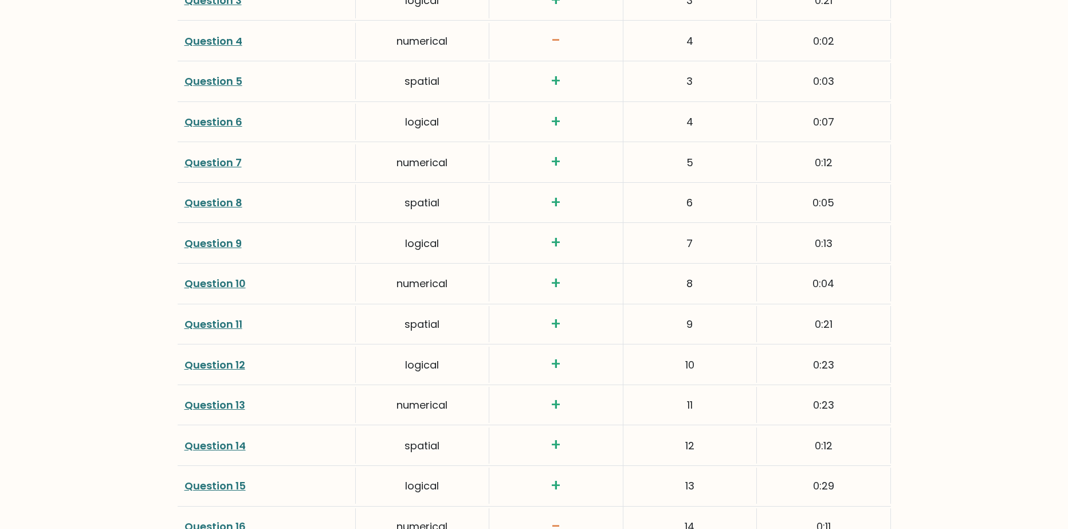
scroll to position [1776, 0]
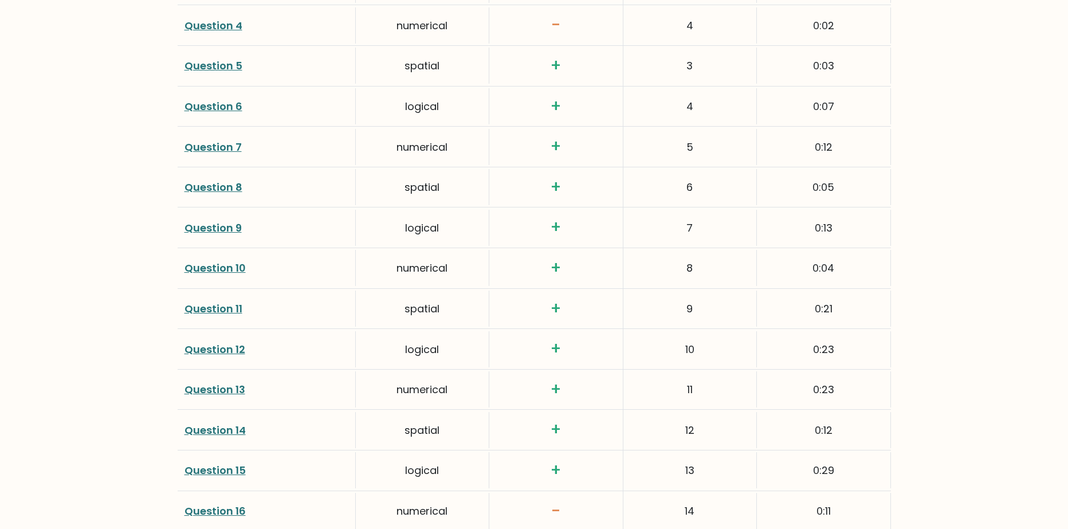
click at [233, 349] on link "Question 12" at bounding box center [214, 349] width 61 height 14
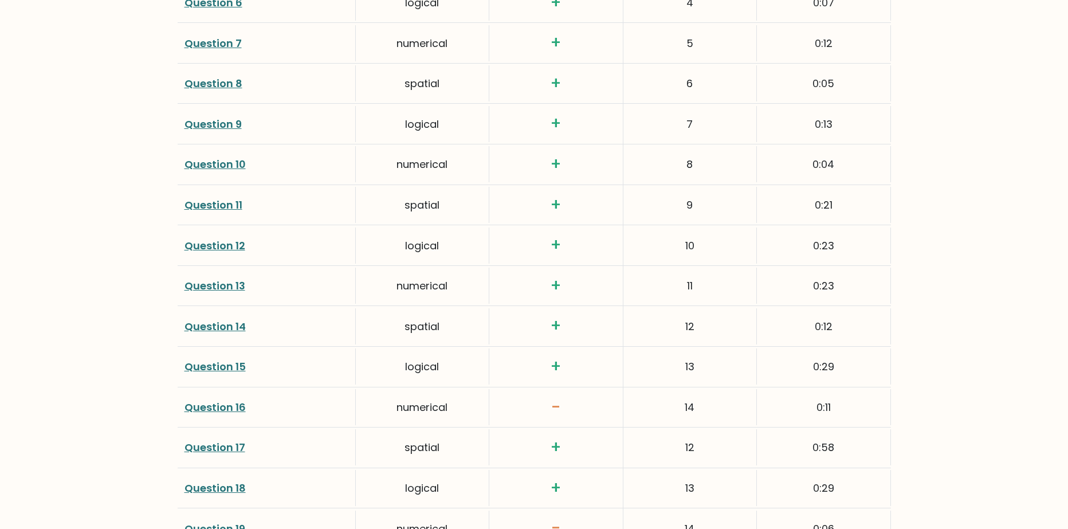
scroll to position [1891, 0]
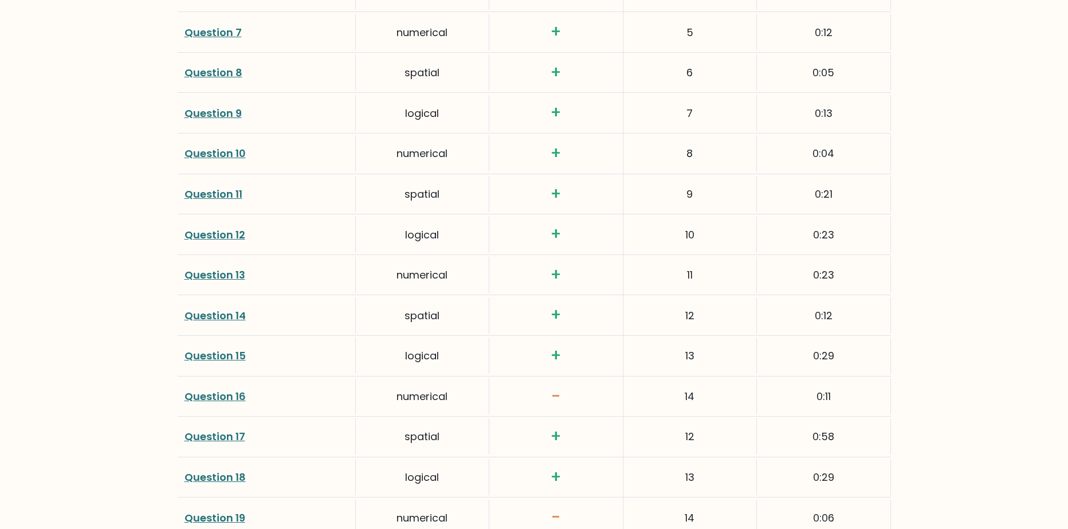
click at [237, 354] on link "Question 15" at bounding box center [214, 355] width 61 height 14
click at [221, 235] on link "Question 12" at bounding box center [214, 234] width 61 height 14
click at [238, 358] on link "Question 15" at bounding box center [214, 355] width 61 height 14
click at [241, 353] on link "Question 15" at bounding box center [214, 355] width 61 height 14
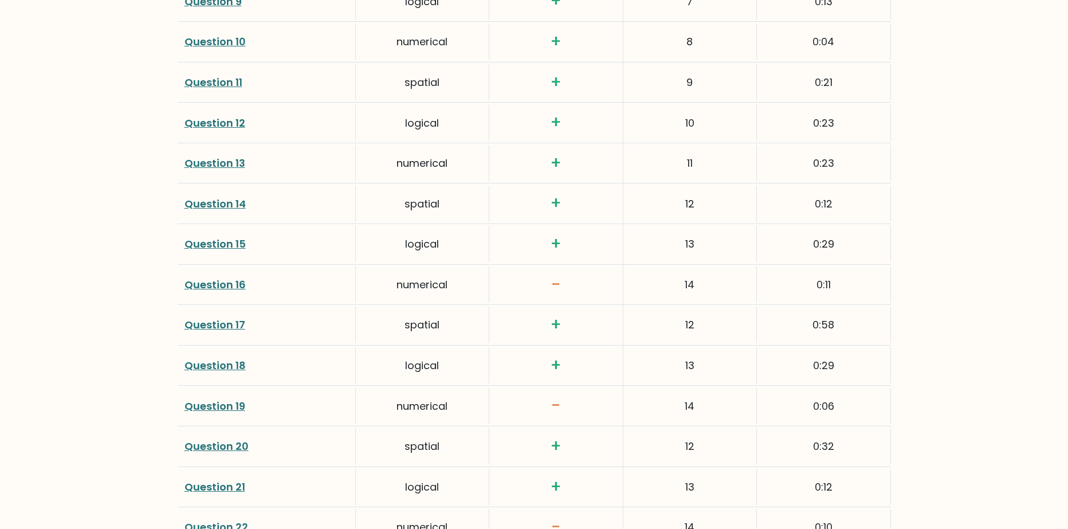
scroll to position [2005, 0]
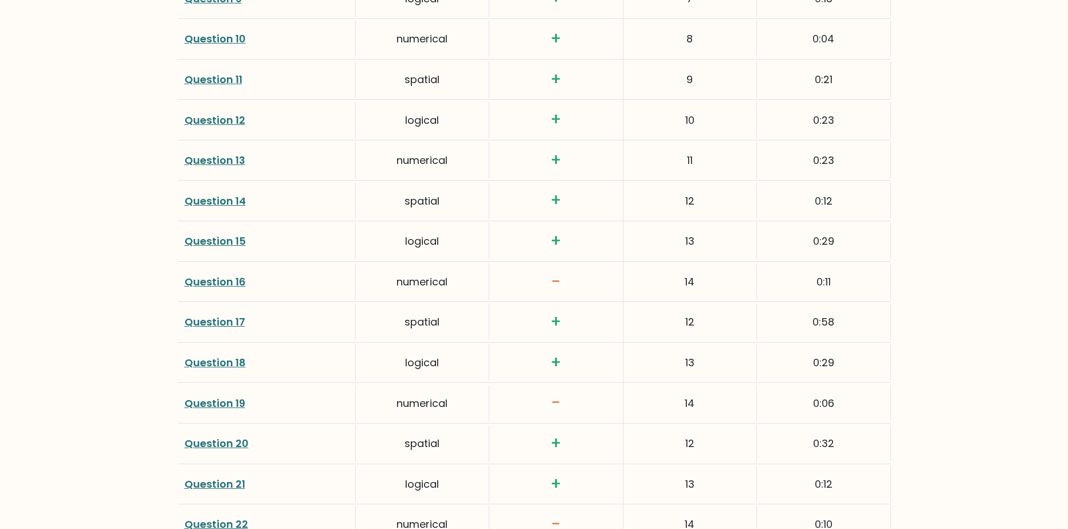
click at [241, 362] on link "Question 18" at bounding box center [214, 362] width 61 height 14
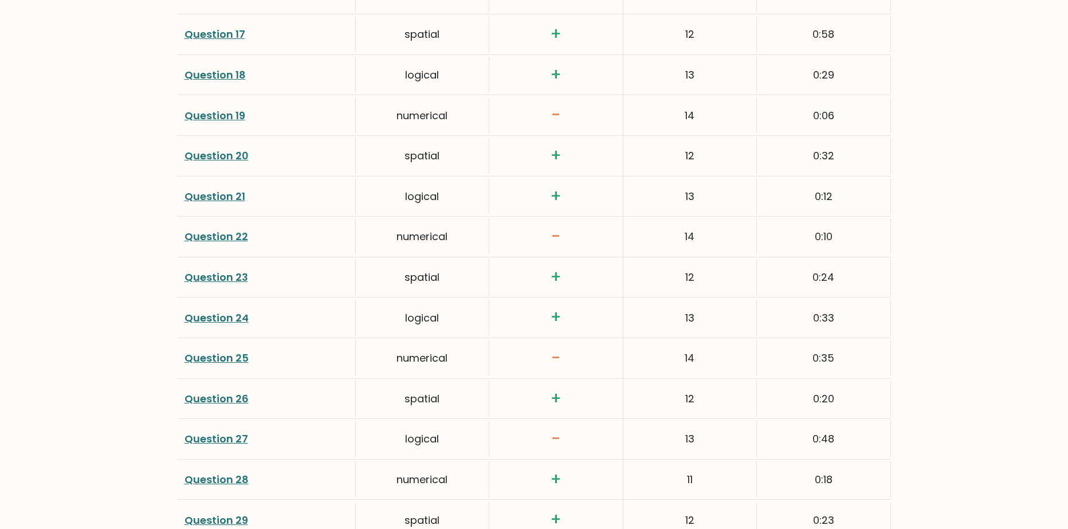
scroll to position [2292, 0]
click at [226, 327] on div "Question 24" at bounding box center [267, 319] width 178 height 36
click at [233, 324] on link "Question 24" at bounding box center [216, 319] width 64 height 14
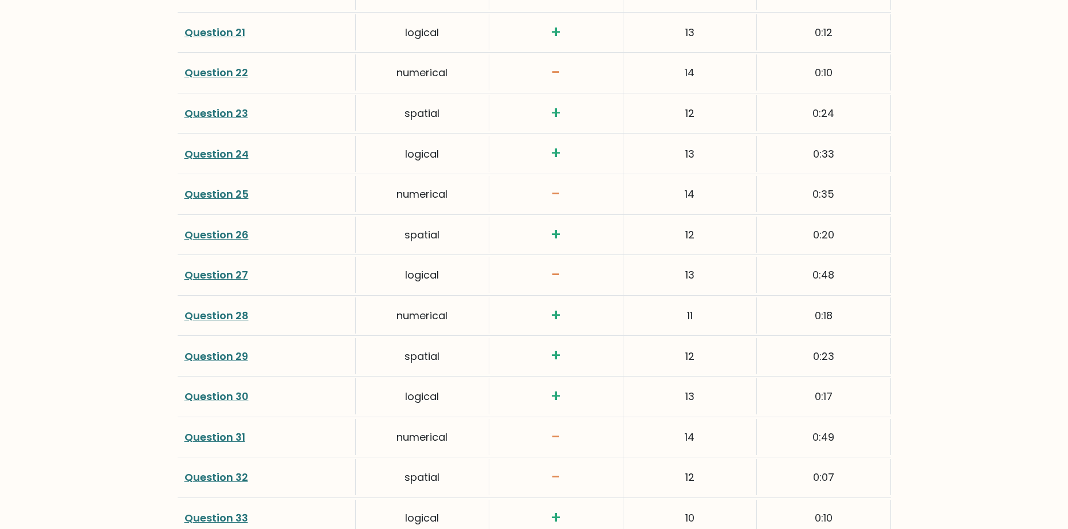
scroll to position [2464, 0]
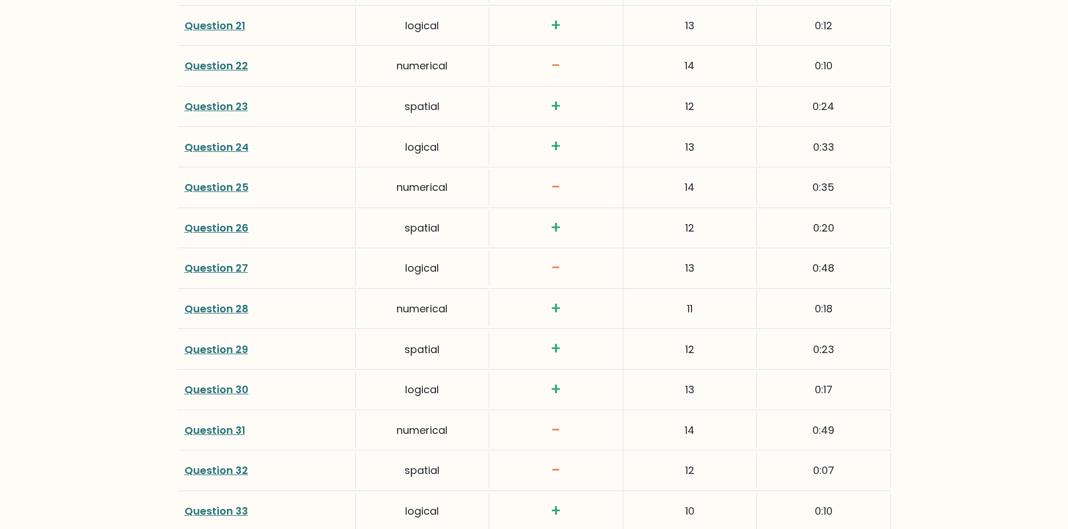
click at [229, 272] on link "Question 27" at bounding box center [216, 268] width 64 height 14
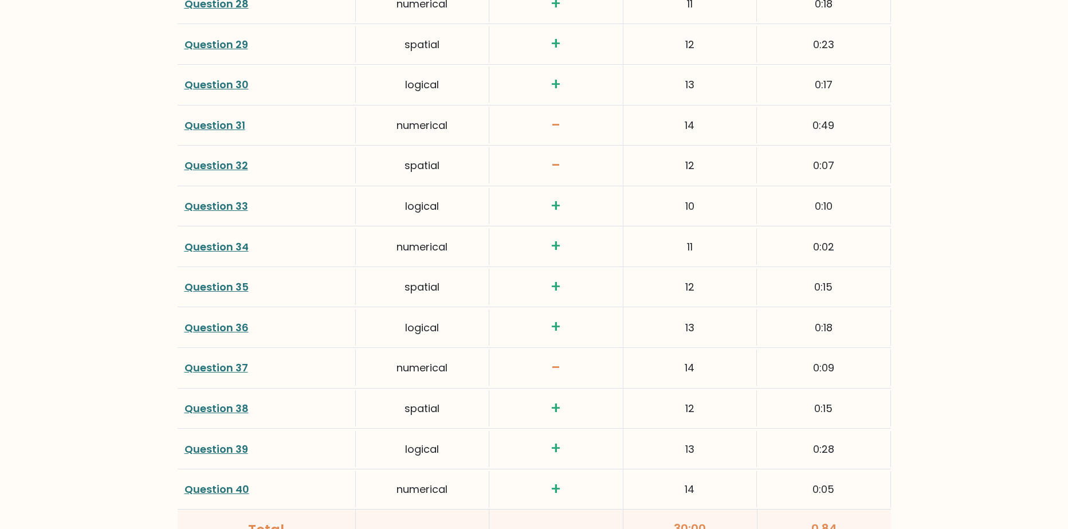
scroll to position [2807, 0]
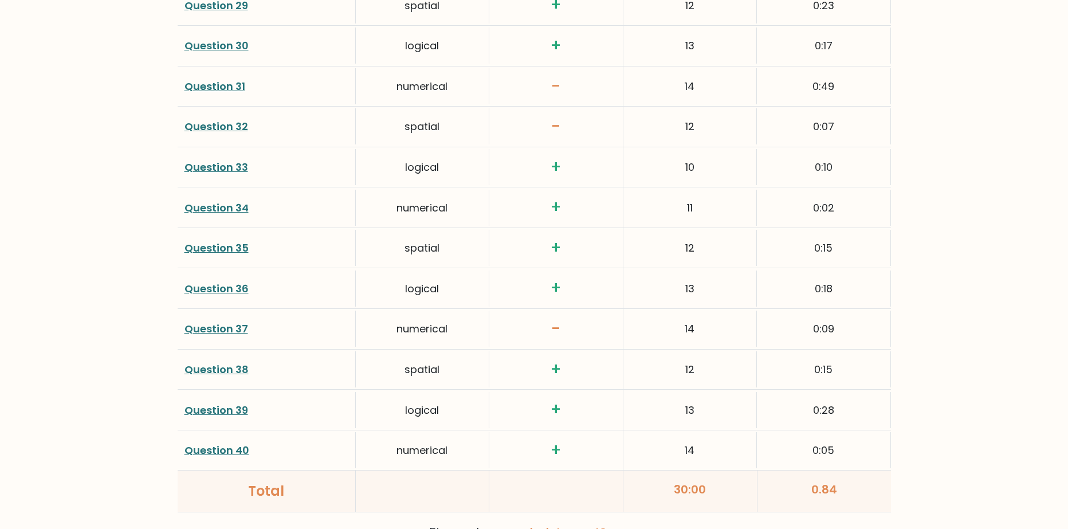
click at [238, 122] on link "Question 32" at bounding box center [216, 126] width 64 height 14
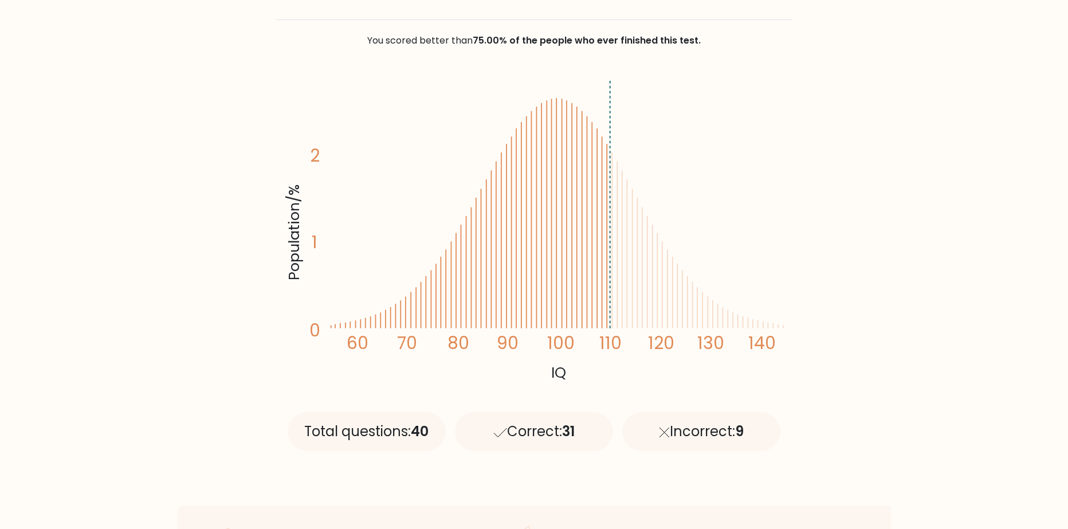
scroll to position [120, 0]
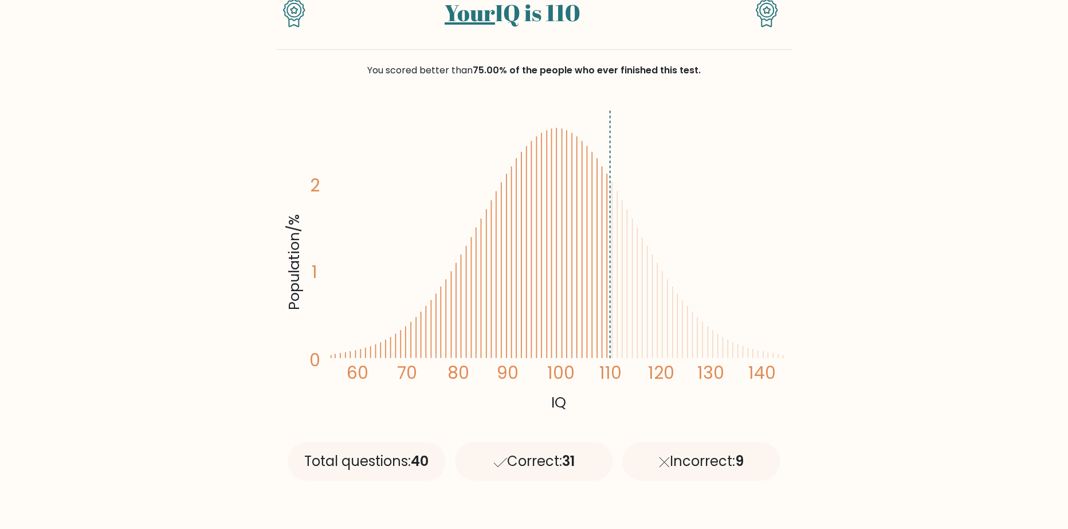
drag, startPoint x: 1052, startPoint y: 366, endPoint x: 1033, endPoint y: 364, distance: 18.9
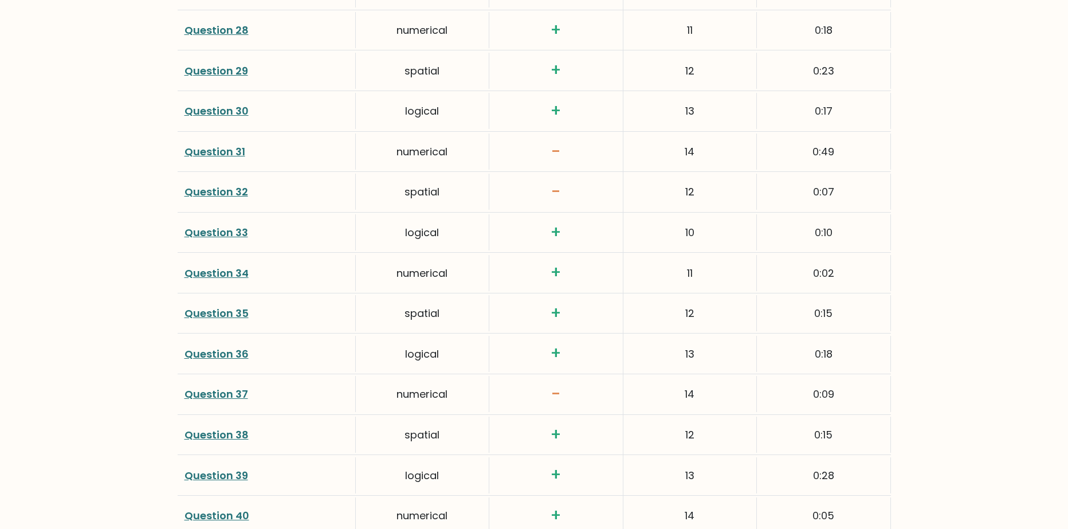
scroll to position [2755, 0]
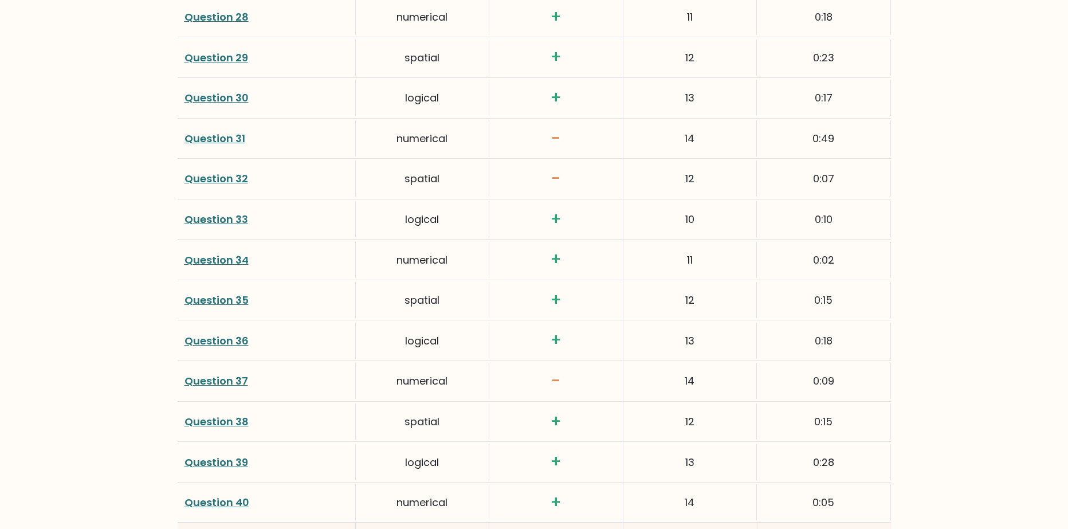
click at [231, 305] on link "Question 35" at bounding box center [216, 300] width 64 height 14
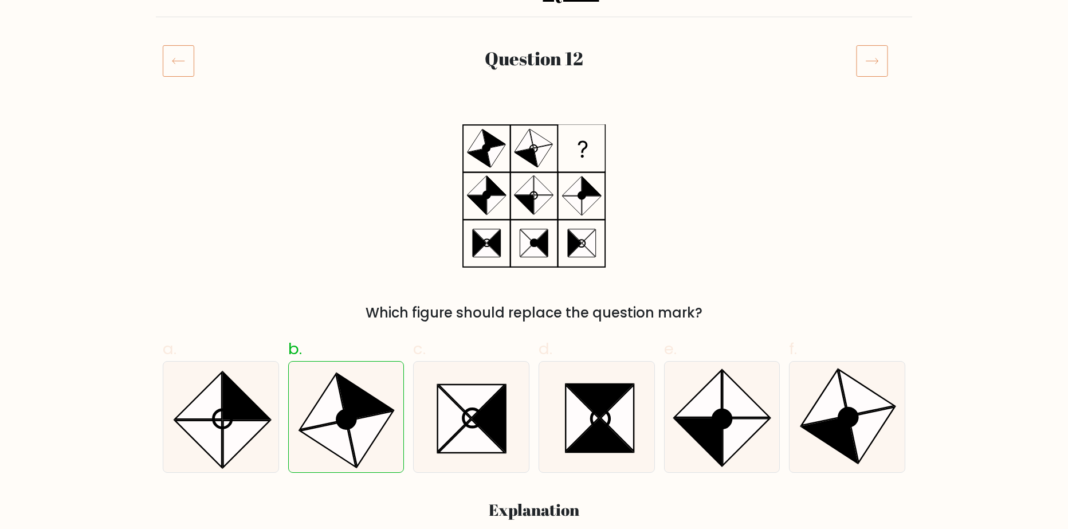
scroll to position [115, 0]
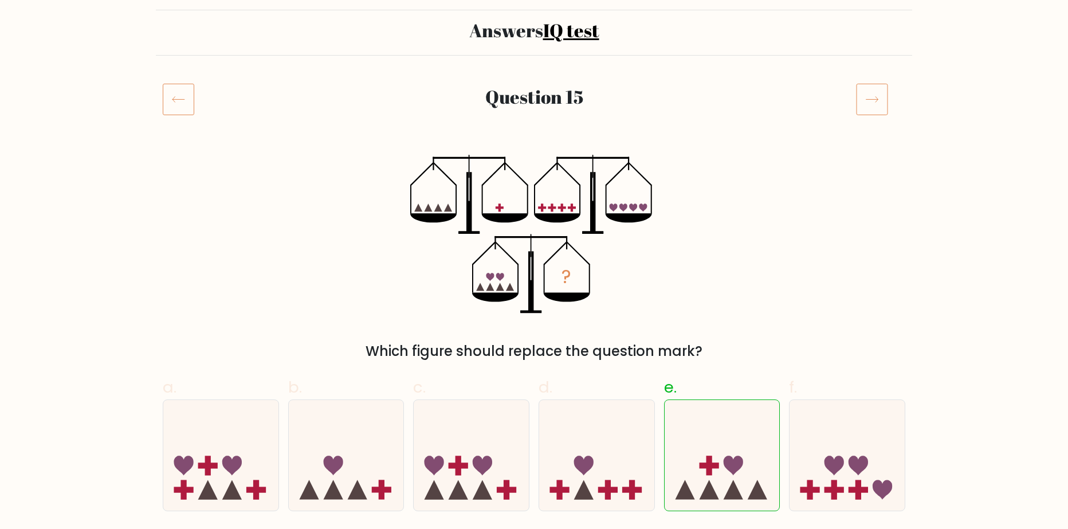
scroll to position [115, 0]
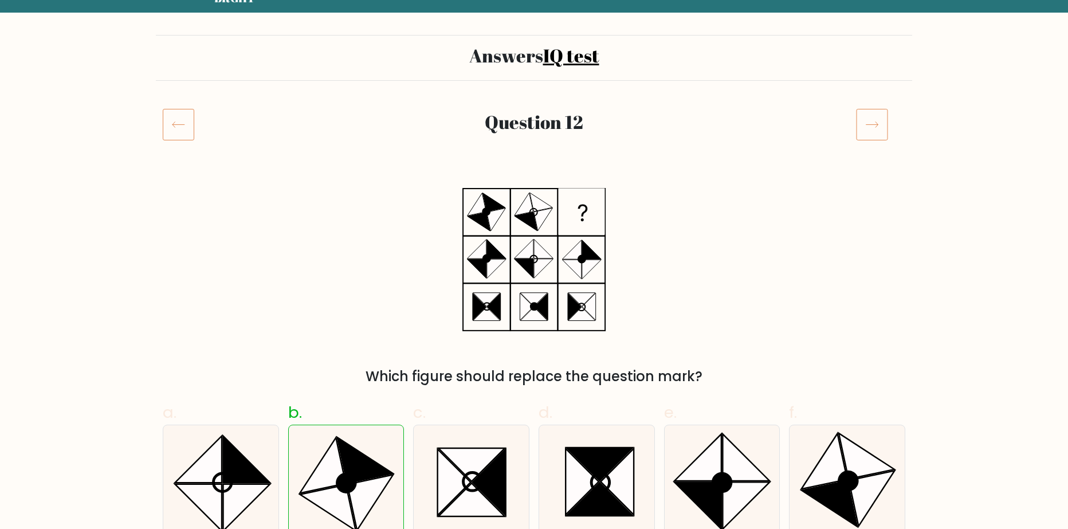
scroll to position [57, 0]
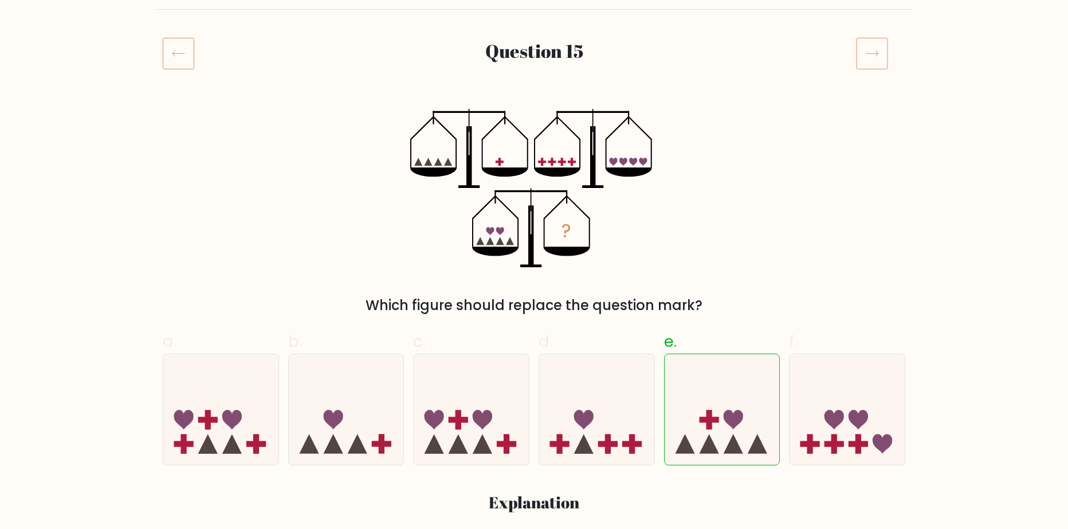
scroll to position [115, 0]
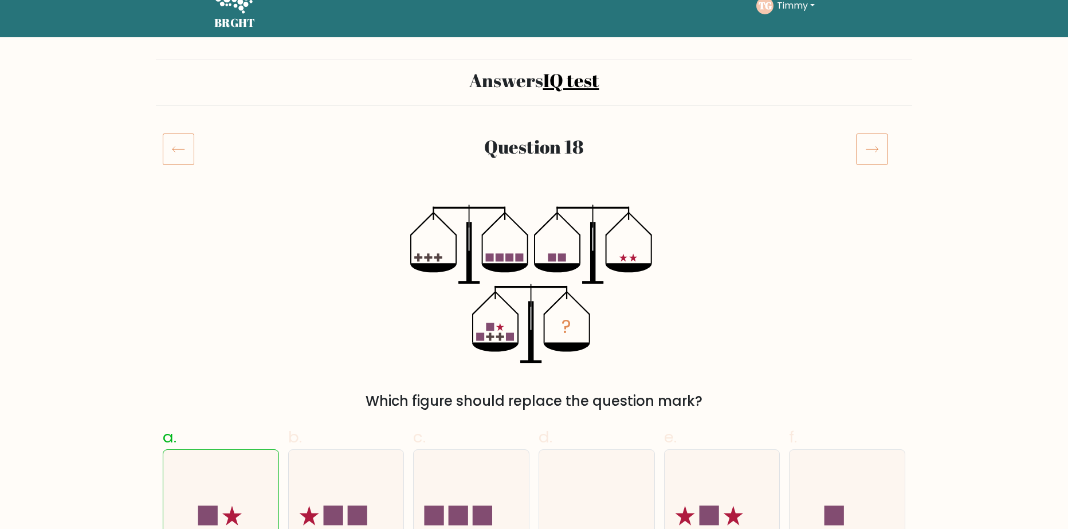
scroll to position [115, 0]
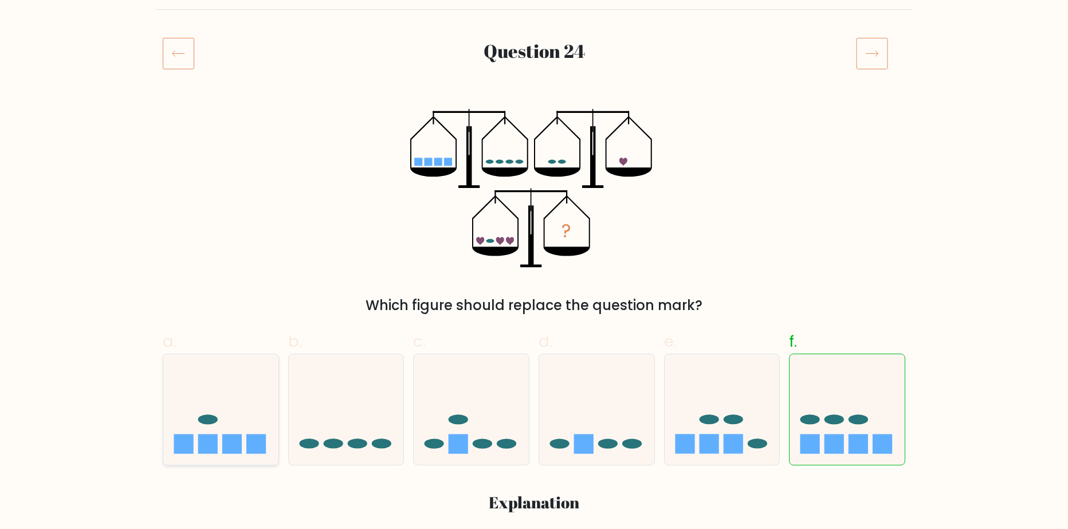
scroll to position [115, 0]
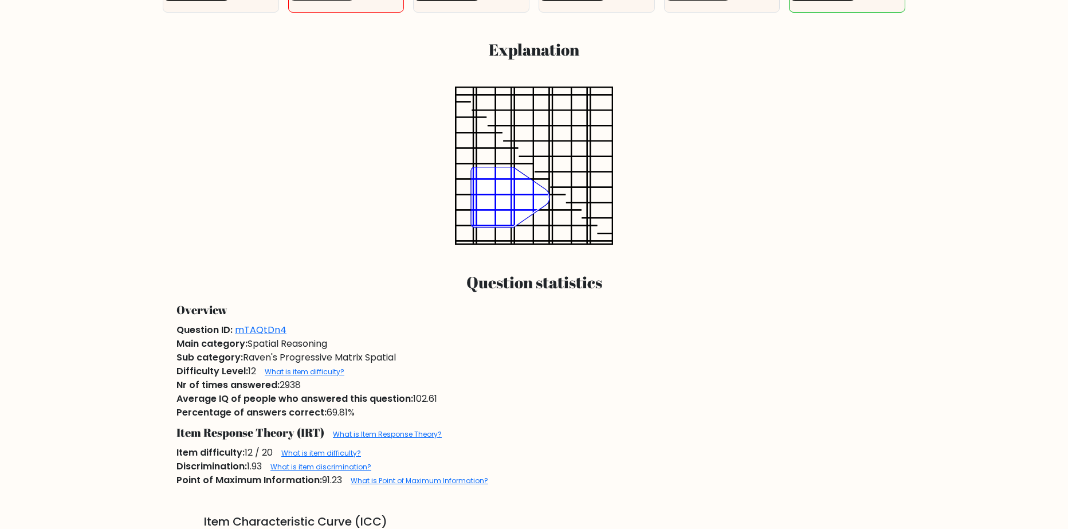
scroll to position [573, 0]
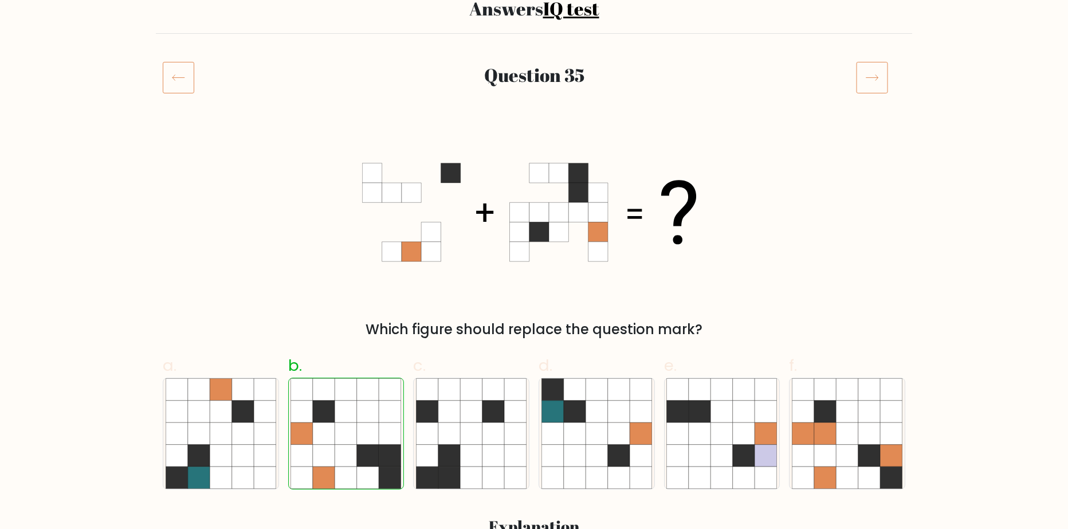
scroll to position [115, 0]
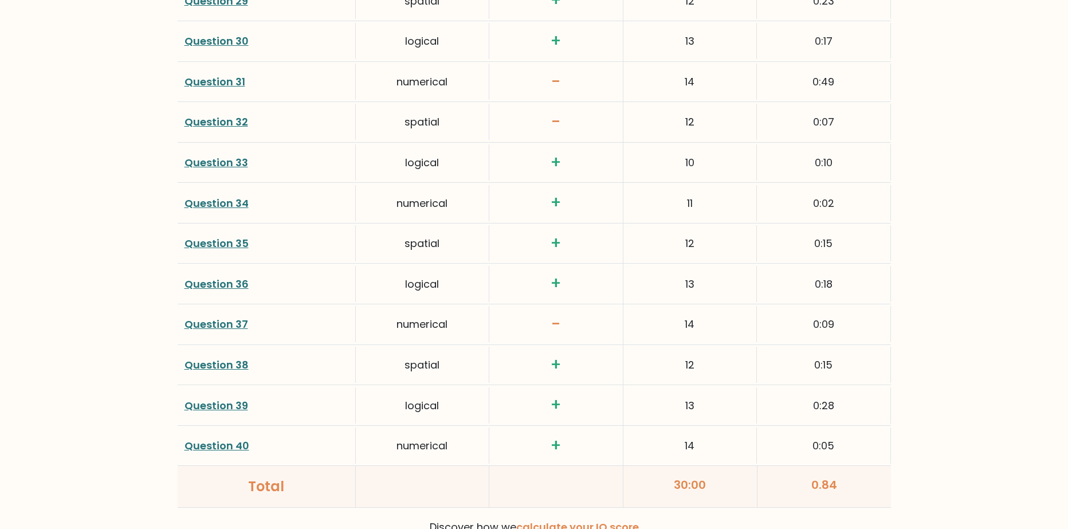
scroll to position [2812, 0]
drag, startPoint x: 234, startPoint y: 241, endPoint x: 376, endPoint y: 301, distance: 154.3
click at [376, 300] on div "logical" at bounding box center [422, 283] width 133 height 36
click at [318, 395] on div "Question 39" at bounding box center [267, 405] width 178 height 36
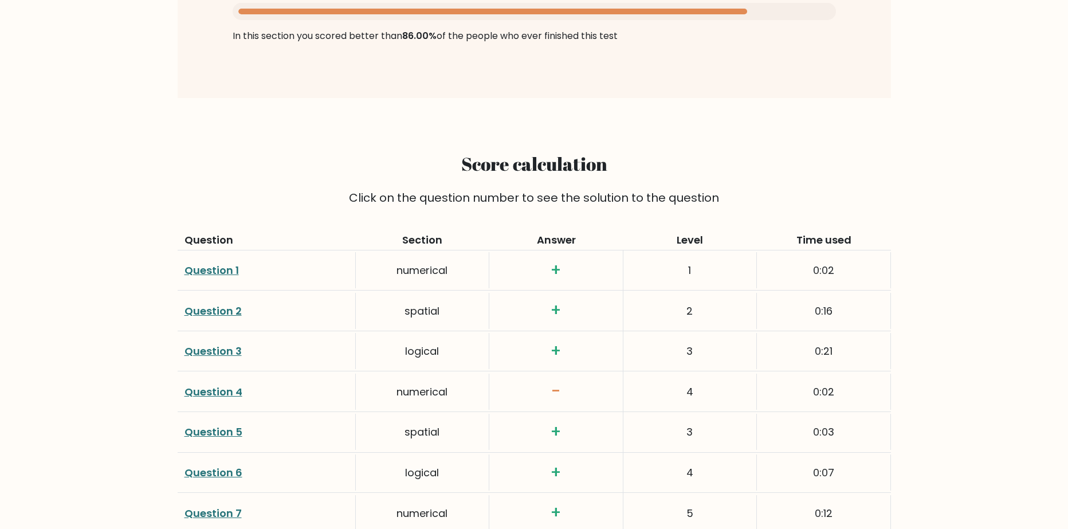
scroll to position [1380, 0]
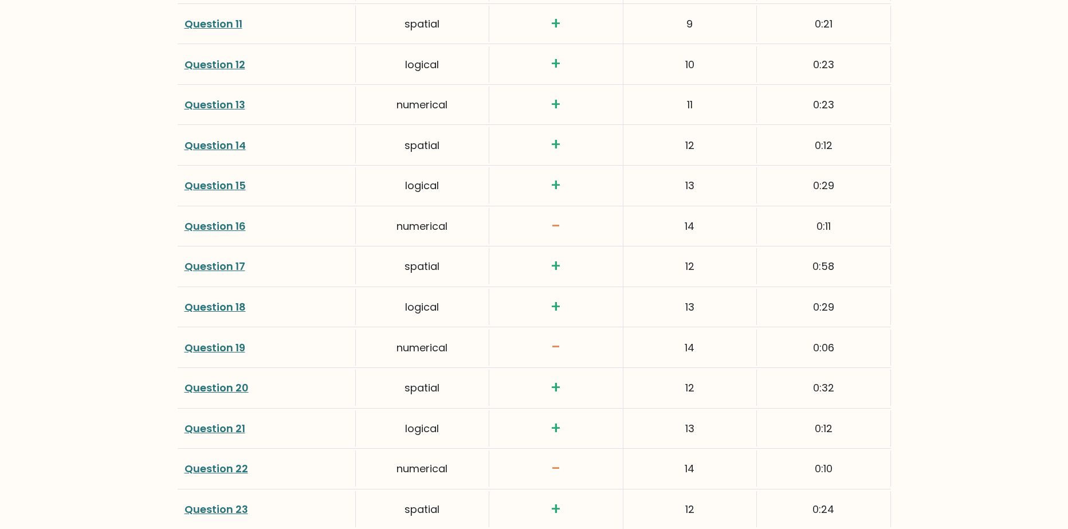
scroll to position [2068, 0]
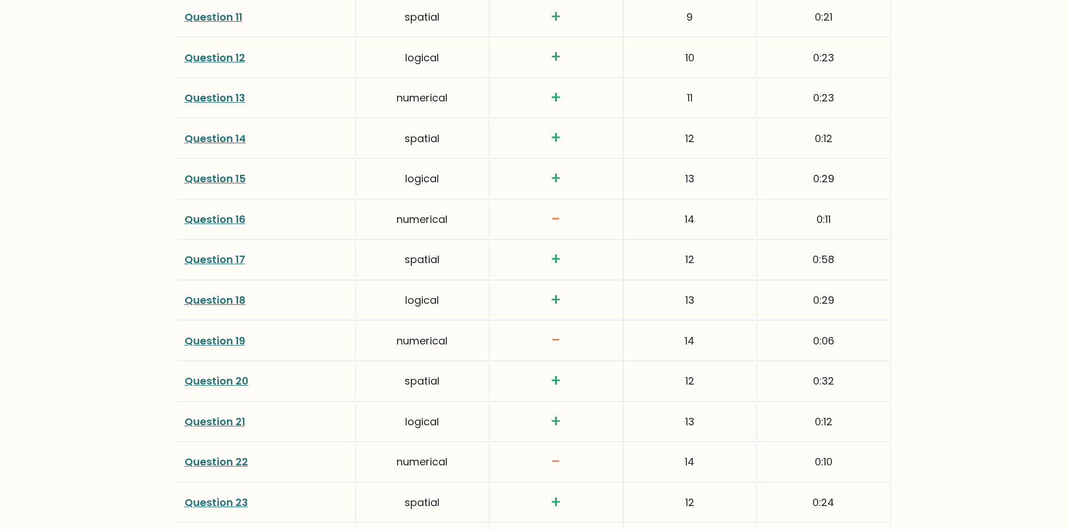
click at [243, 297] on link "Question 18" at bounding box center [214, 300] width 61 height 14
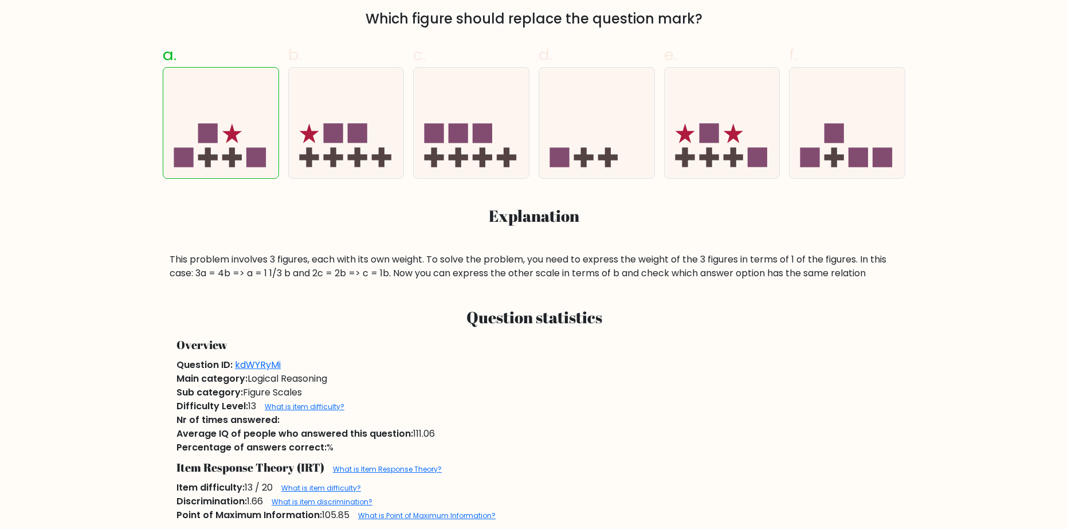
scroll to position [401, 0]
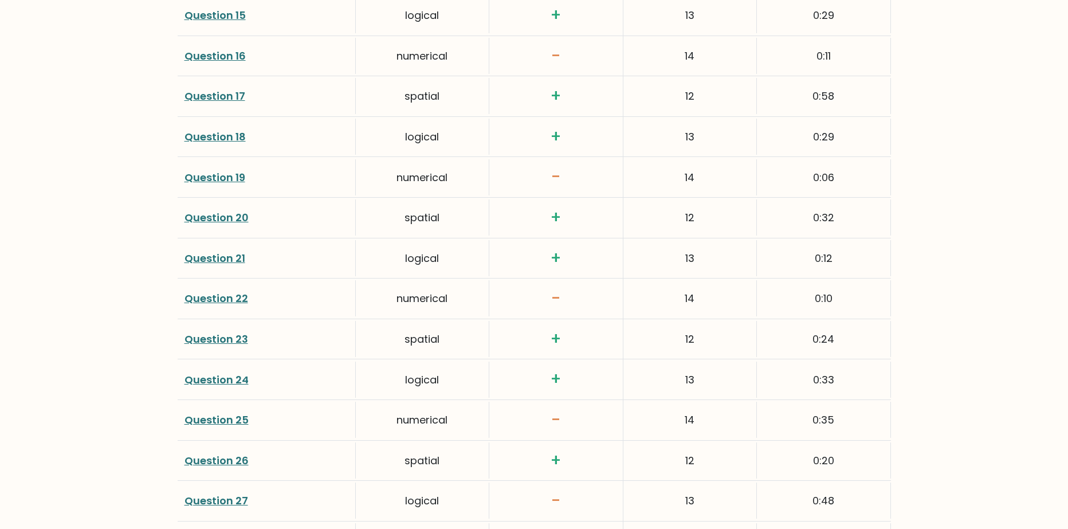
scroll to position [2240, 0]
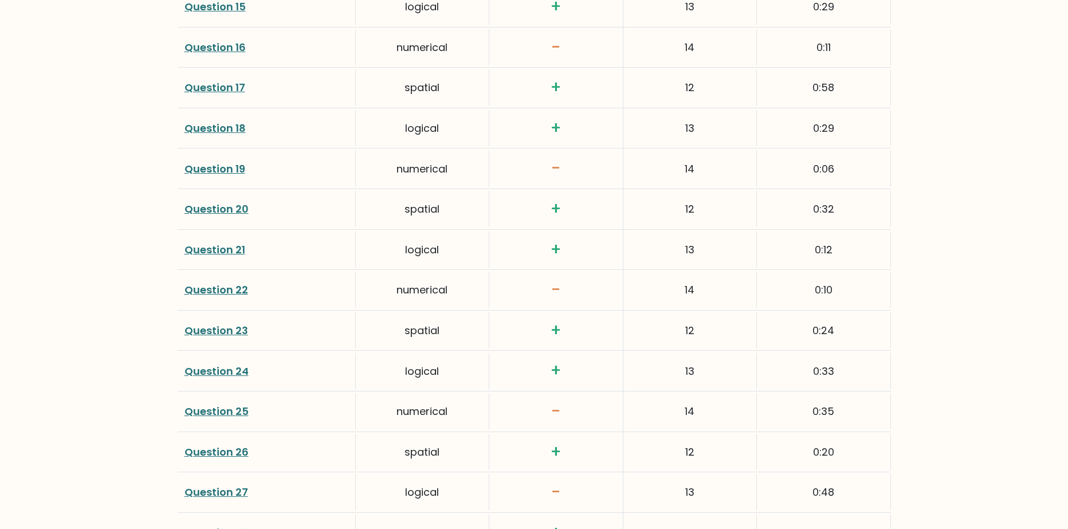
click at [228, 246] on link "Question 21" at bounding box center [214, 249] width 61 height 14
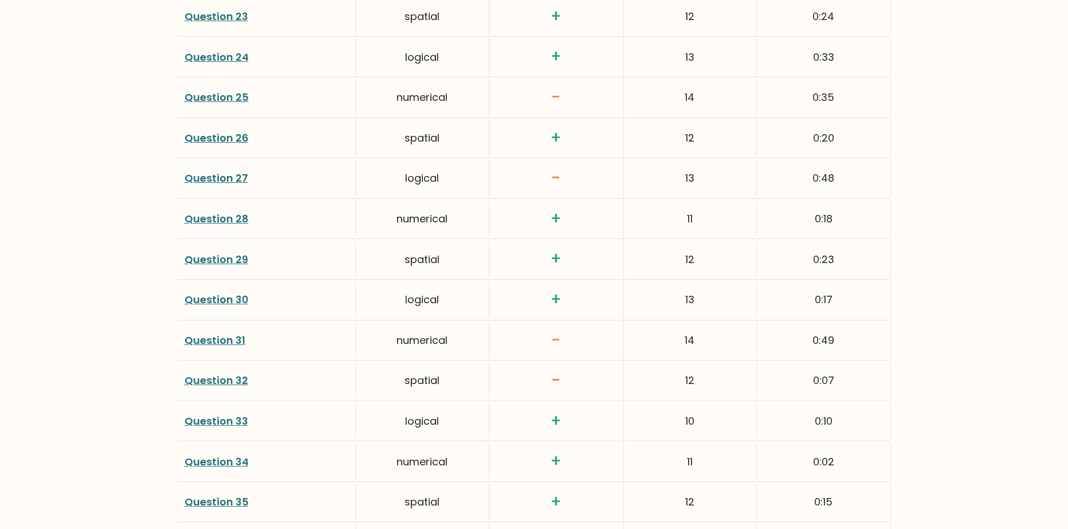
scroll to position [2583, 0]
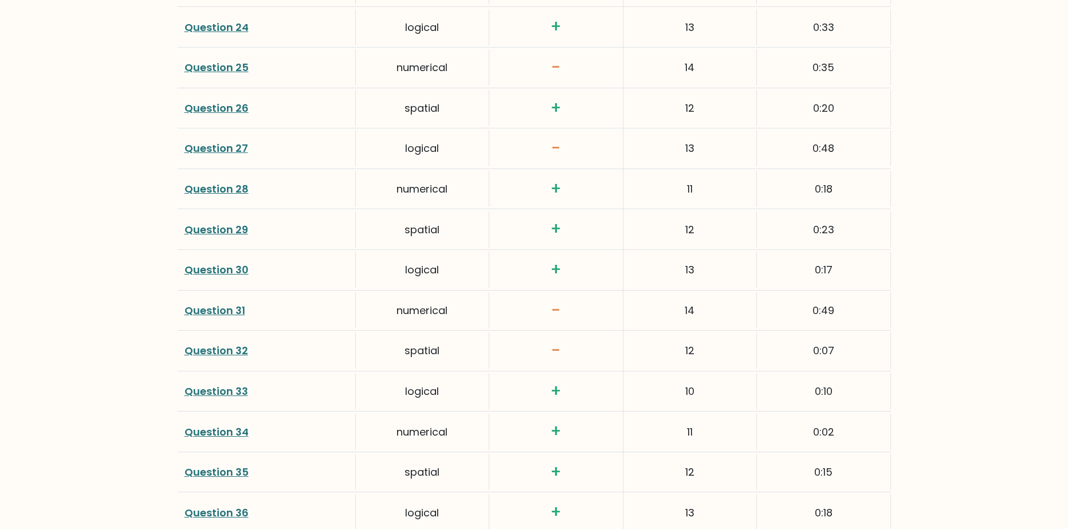
click at [233, 270] on link "Question 30" at bounding box center [216, 269] width 64 height 14
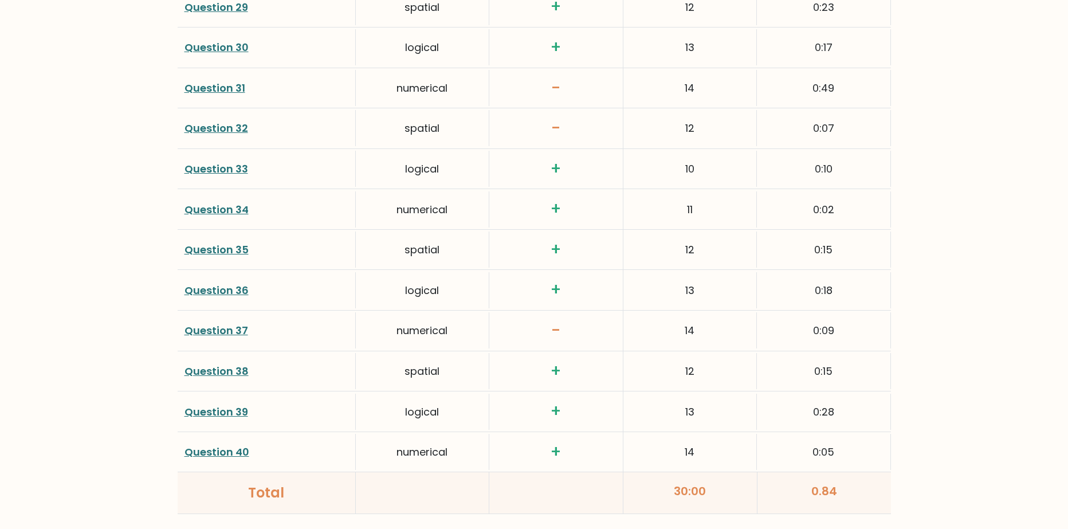
scroll to position [2812, 0]
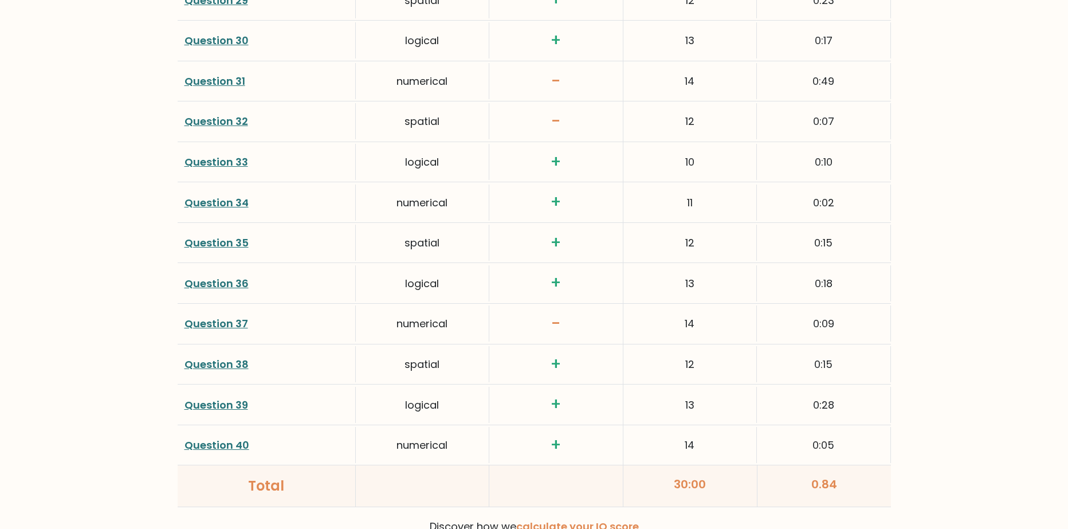
click at [241, 281] on link "Question 36" at bounding box center [216, 283] width 64 height 14
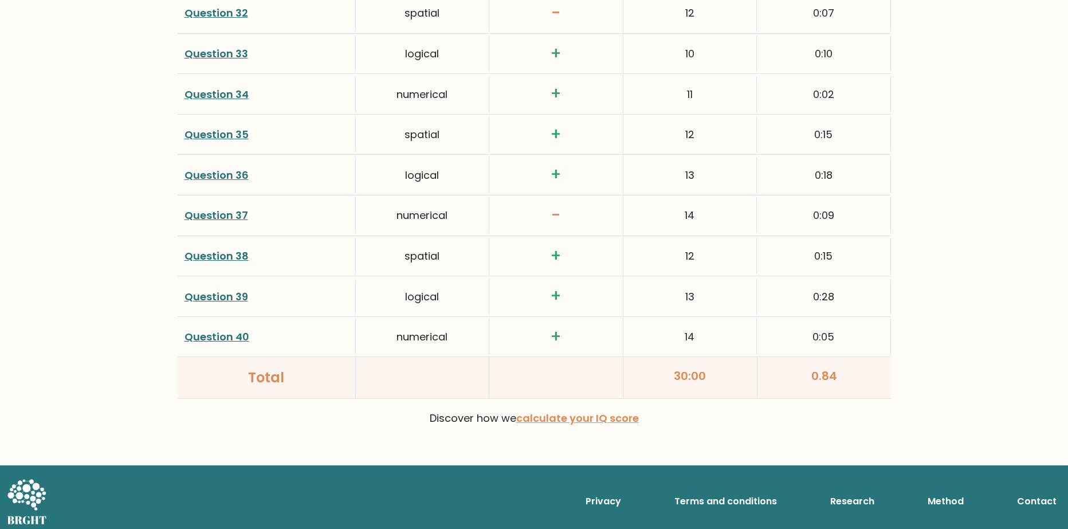
scroll to position [2927, 0]
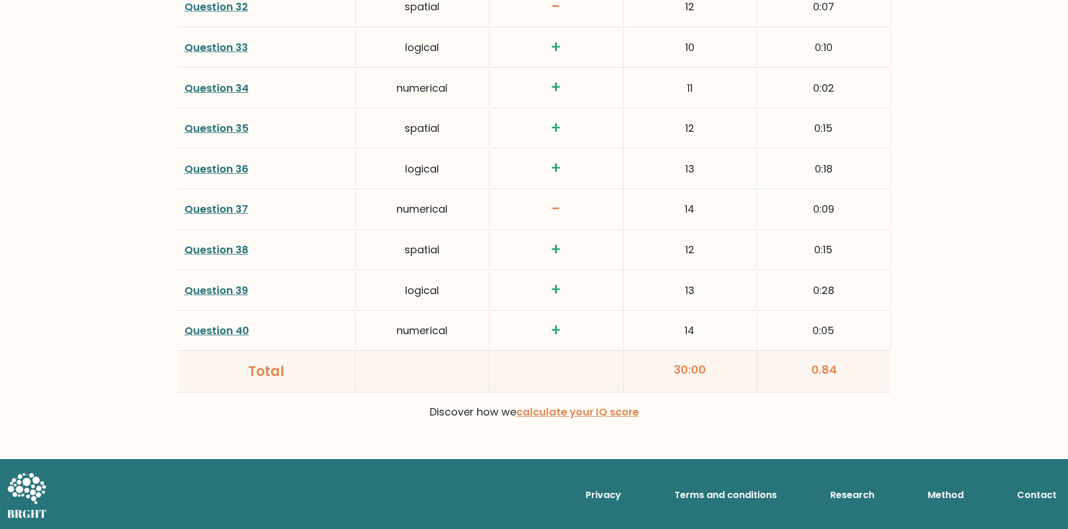
click at [239, 284] on link "Question 39" at bounding box center [216, 290] width 64 height 14
click at [241, 293] on link "Question 39" at bounding box center [216, 290] width 64 height 14
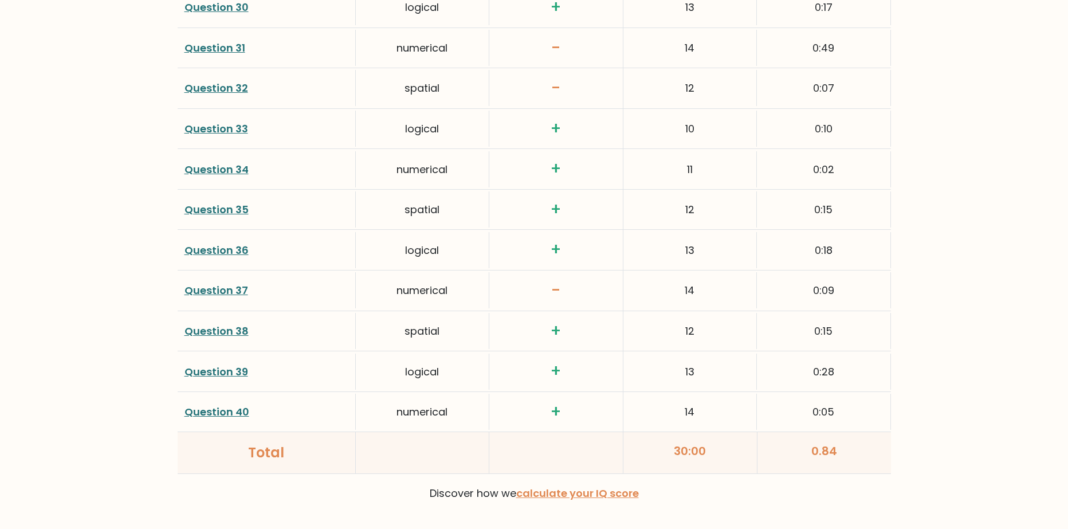
scroll to position [2812, 0]
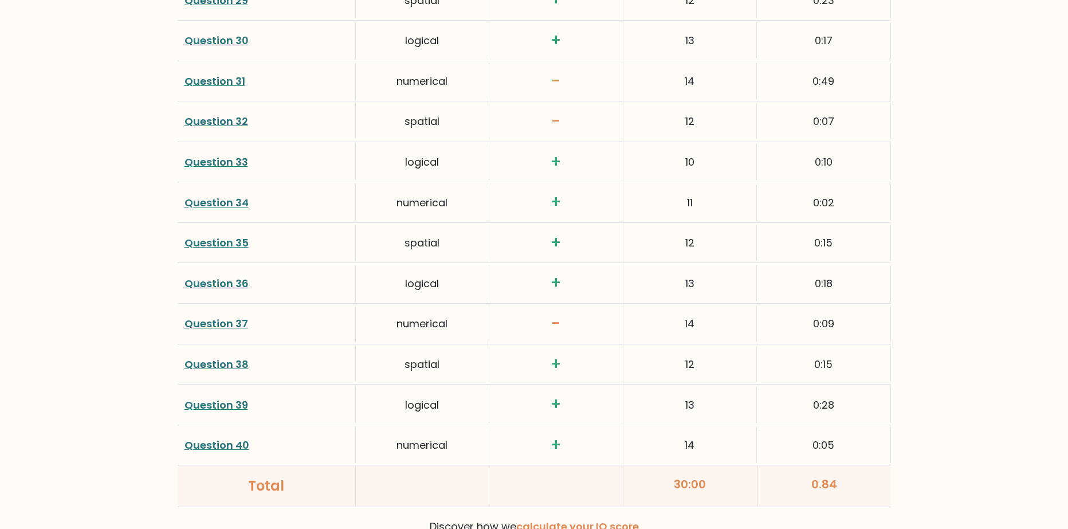
click at [245, 163] on link "Question 33" at bounding box center [216, 162] width 64 height 14
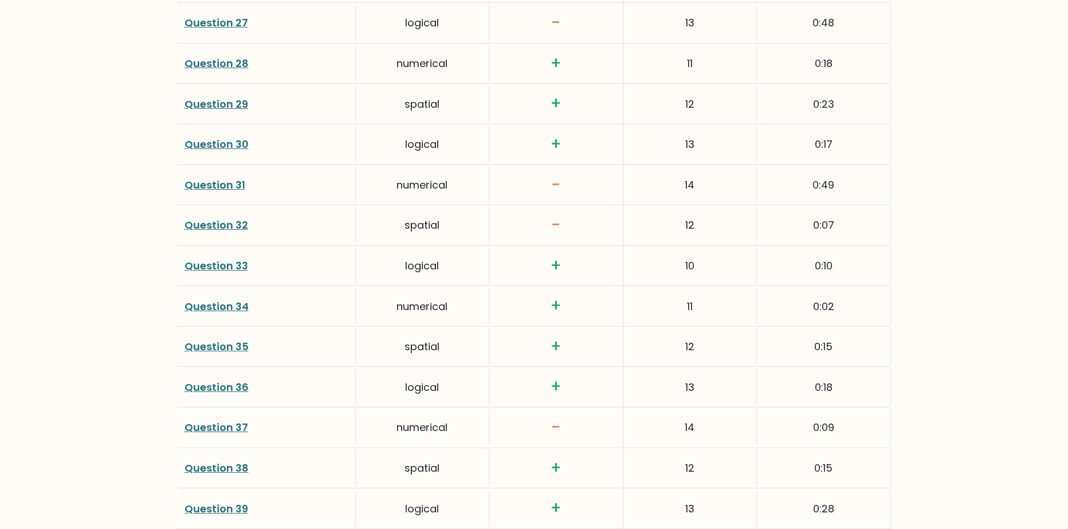
scroll to position [2698, 0]
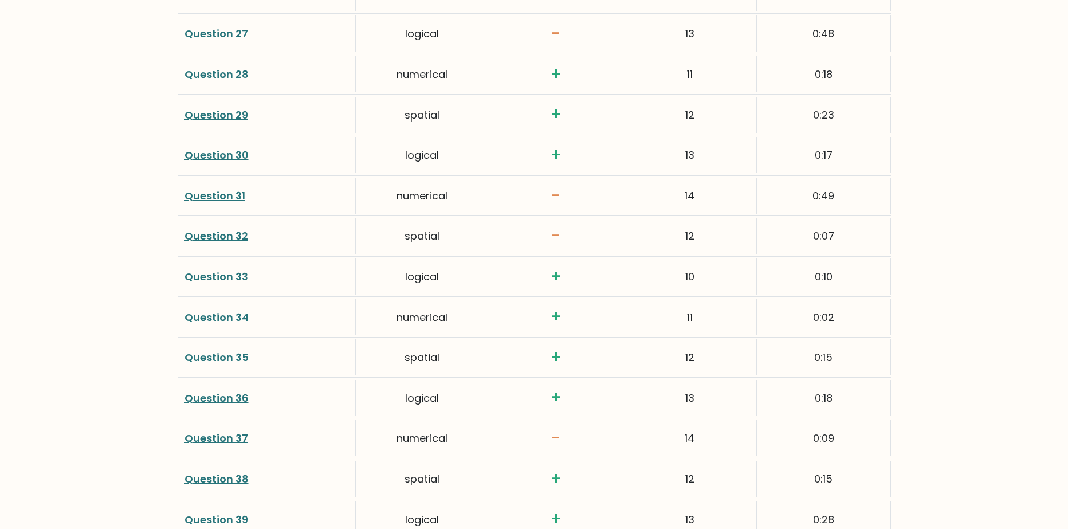
click at [231, 157] on link "Question 30" at bounding box center [216, 155] width 64 height 14
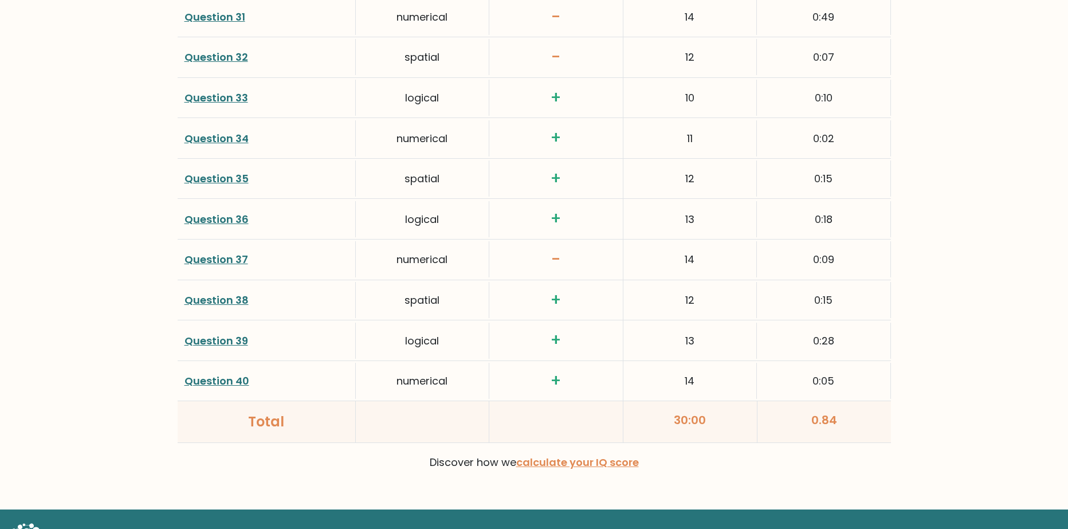
scroll to position [2870, 0]
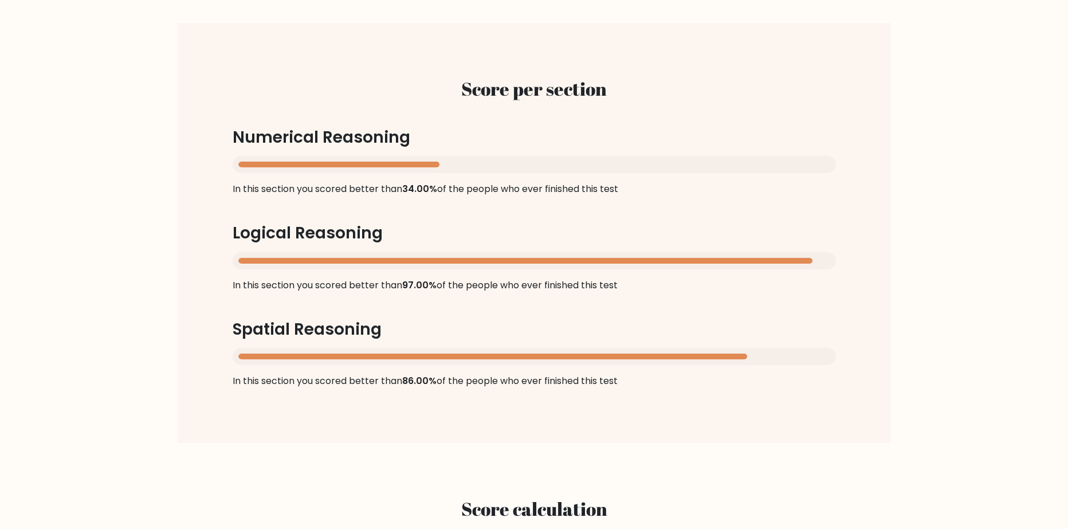
scroll to position [1094, 0]
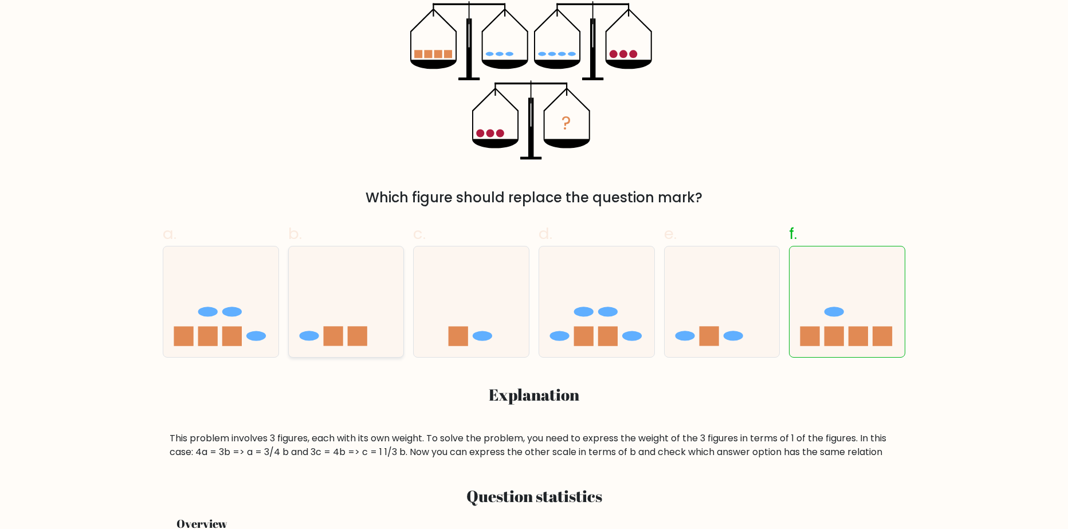
scroll to position [458, 0]
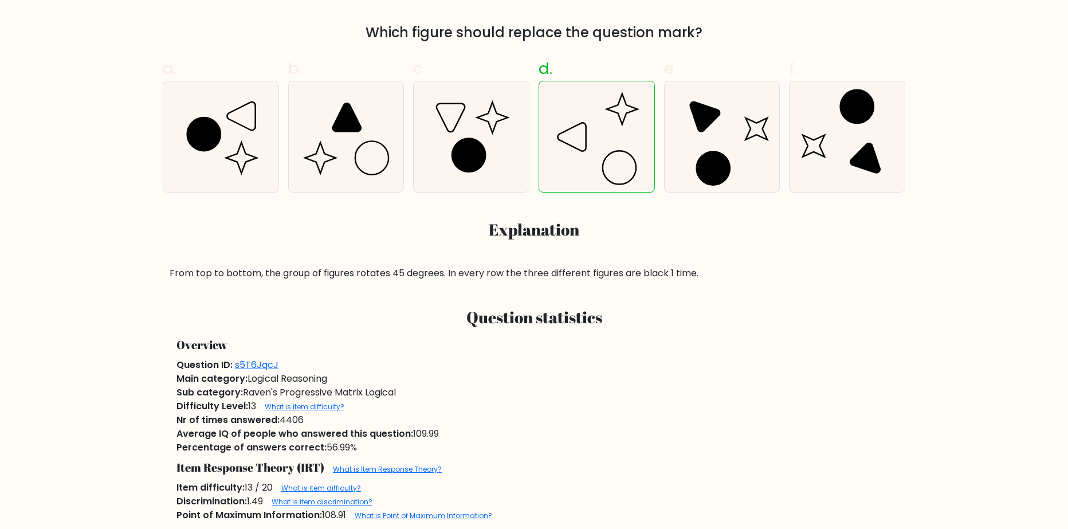
scroll to position [401, 0]
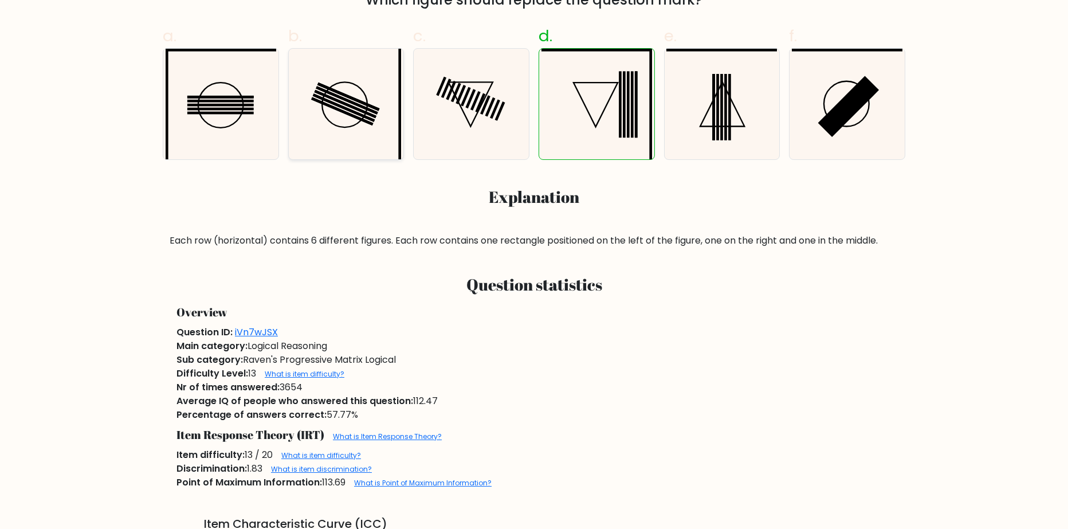
scroll to position [458, 0]
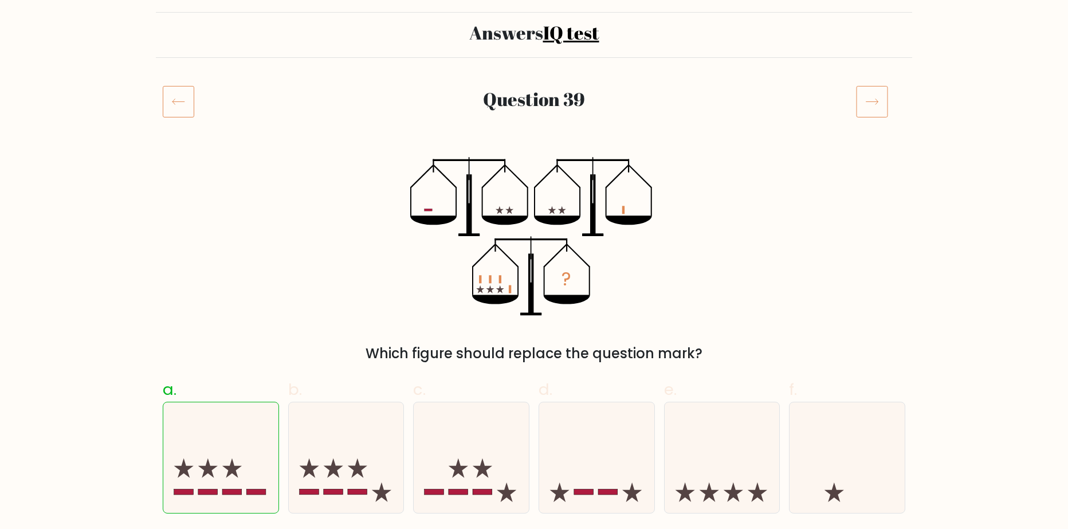
scroll to position [229, 0]
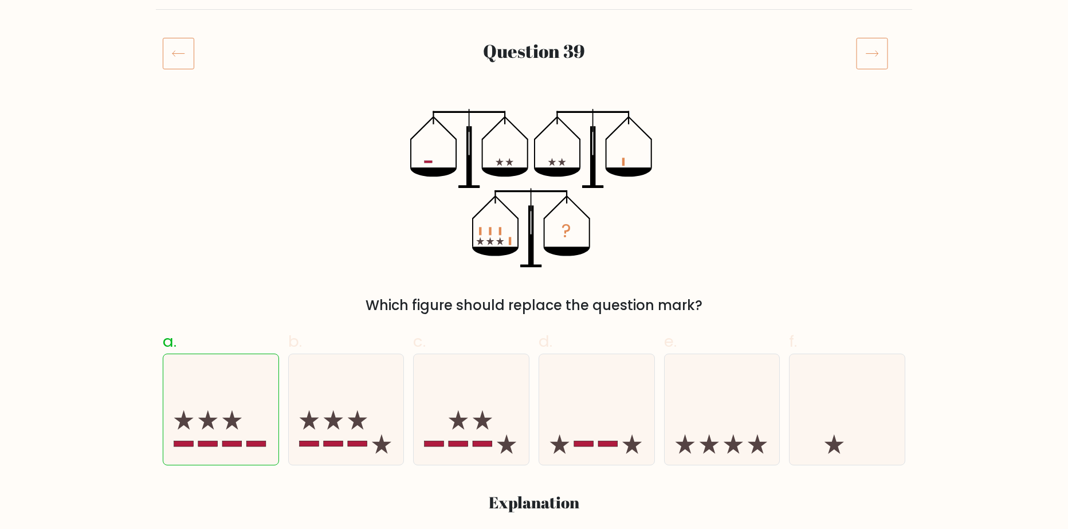
scroll to position [115, 0]
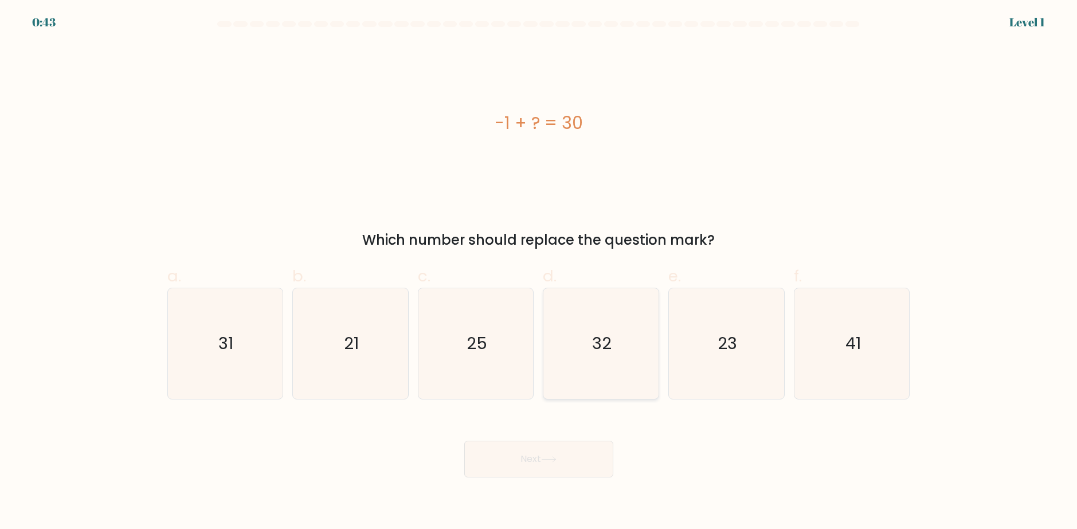
click at [618, 339] on icon "32" at bounding box center [600, 343] width 111 height 111
click at [539, 272] on input "d. 32" at bounding box center [539, 268] width 1 height 7
radio input "true"
click at [593, 455] on button "Next" at bounding box center [538, 459] width 149 height 37
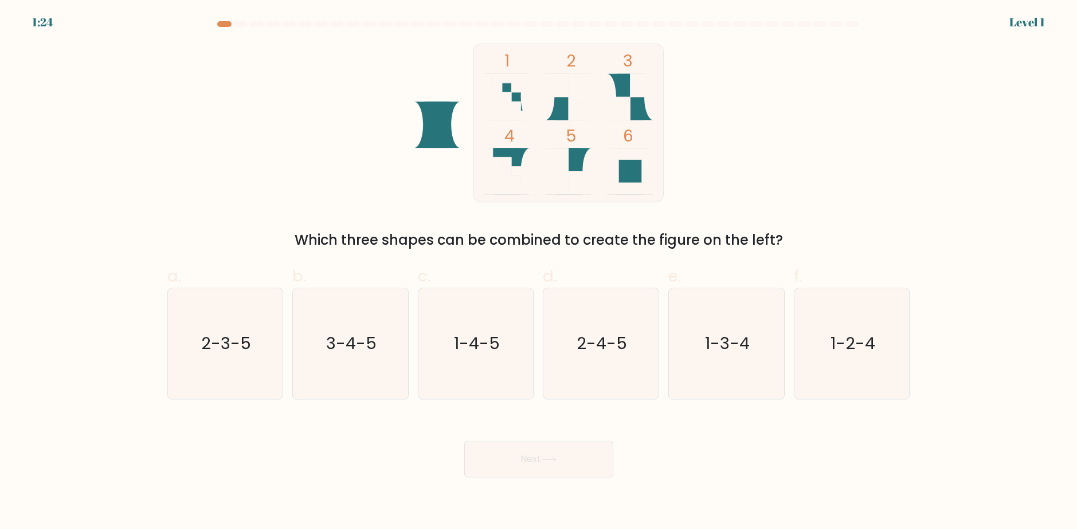
click at [1005, 21] on form at bounding box center [538, 249] width 1077 height 456
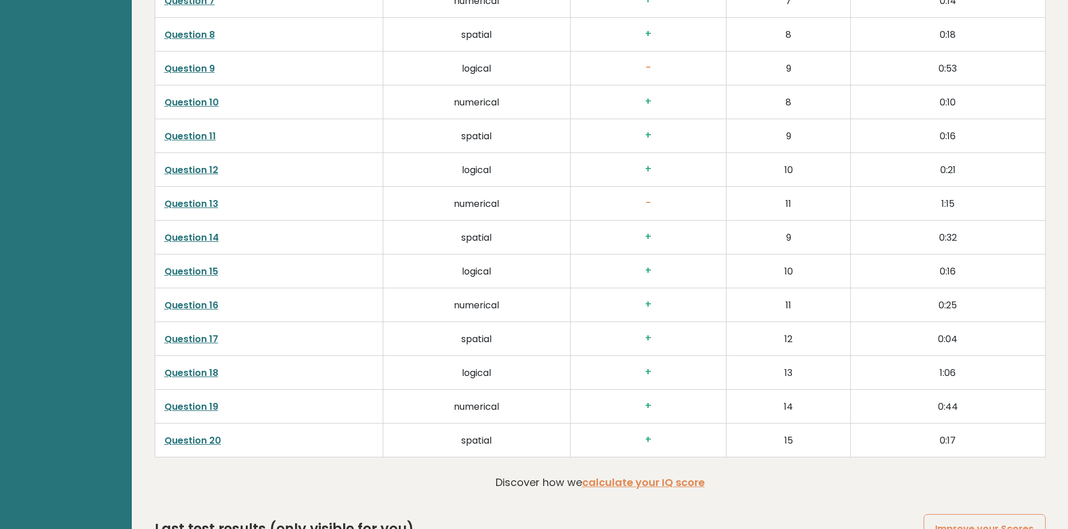
scroll to position [2177, 0]
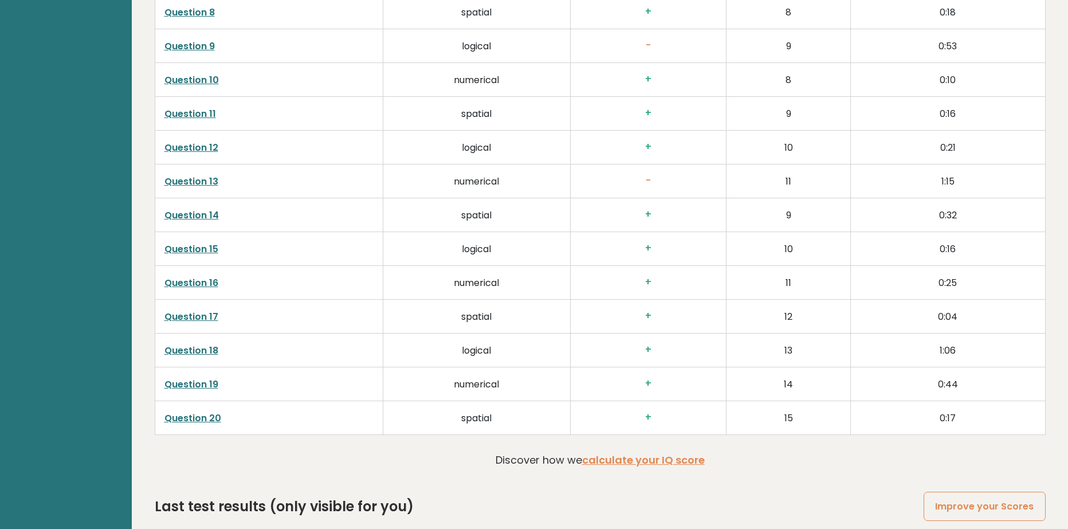
click at [207, 344] on link "Question 18" at bounding box center [191, 350] width 54 height 13
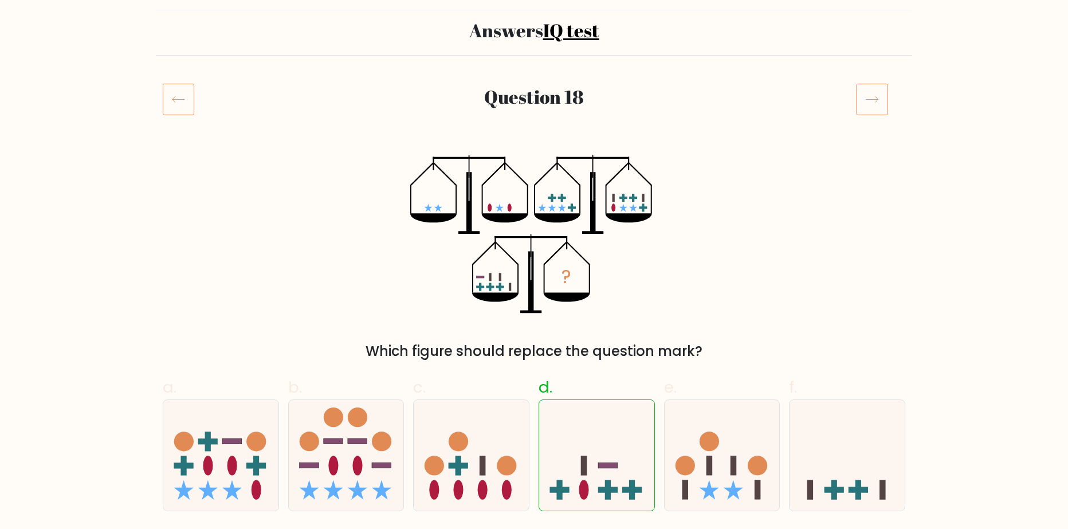
scroll to position [115, 0]
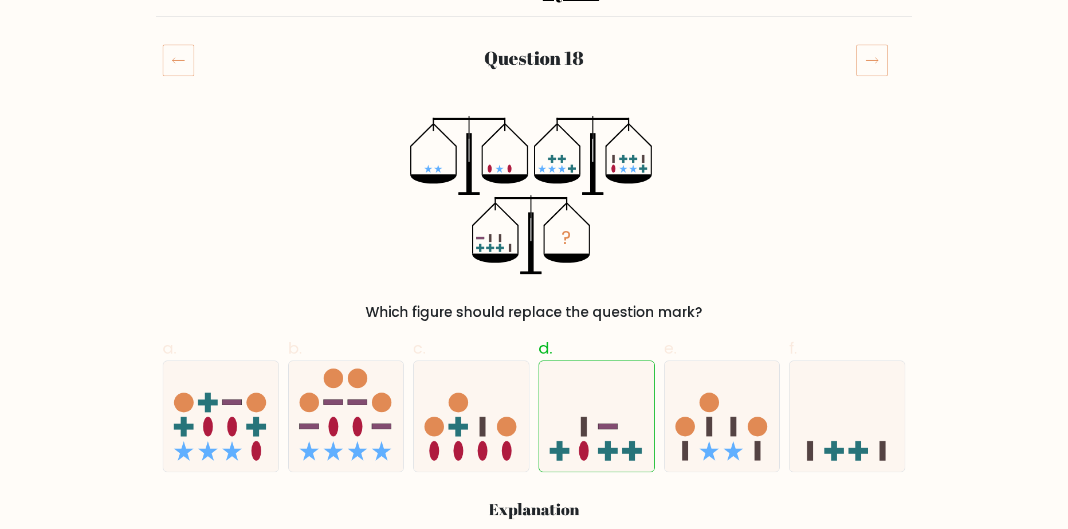
click at [285, 70] on div "Question 18" at bounding box center [534, 60] width 630 height 26
click at [331, 123] on div "? Which figure should replace the question mark?" at bounding box center [534, 219] width 756 height 207
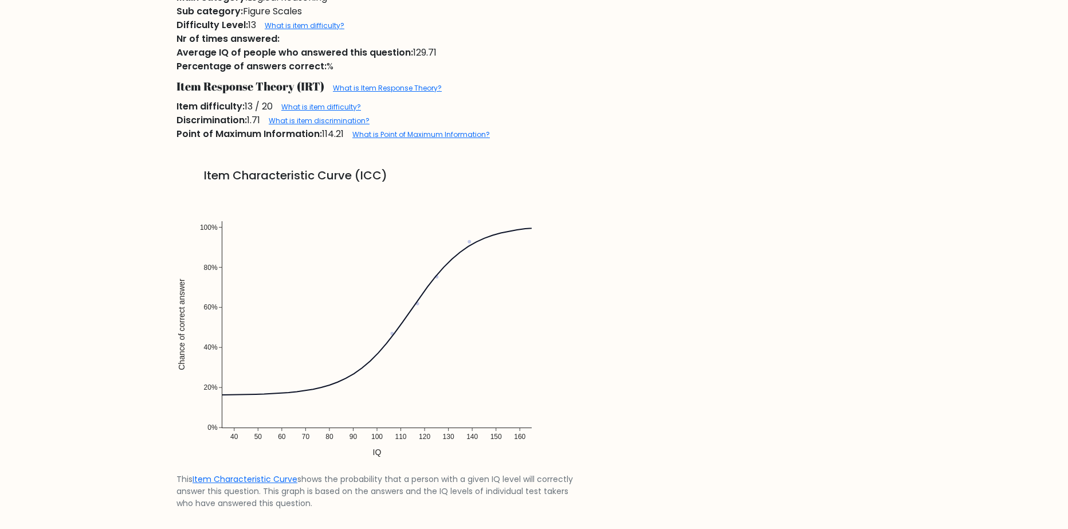
scroll to position [745, 0]
